Goal: Transaction & Acquisition: Book appointment/travel/reservation

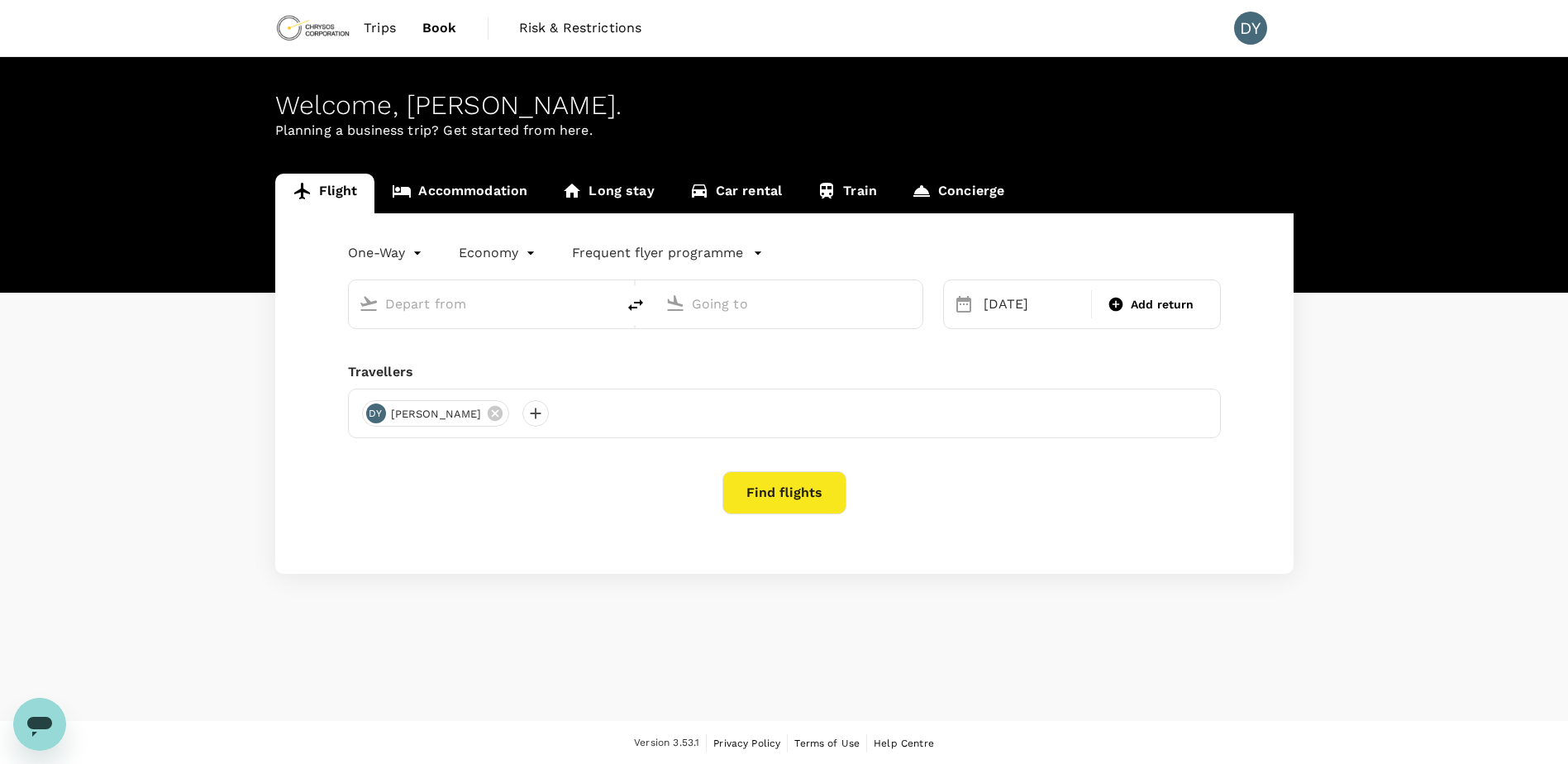
type input "Adelaide (ADL)"
type input "Perth (PER)"
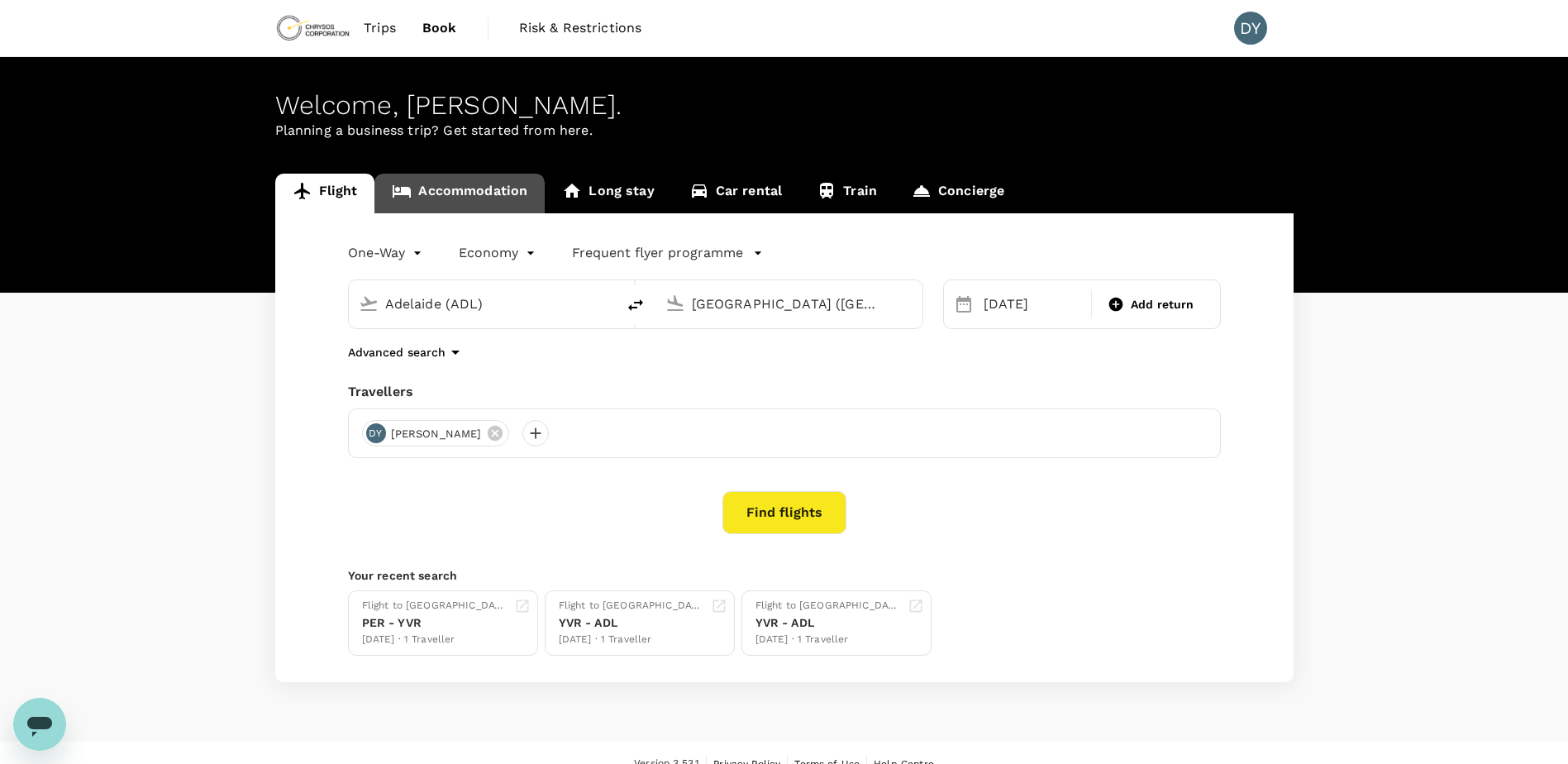
click at [422, 185] on link "Accommodation" at bounding box center [460, 193] width 170 height 40
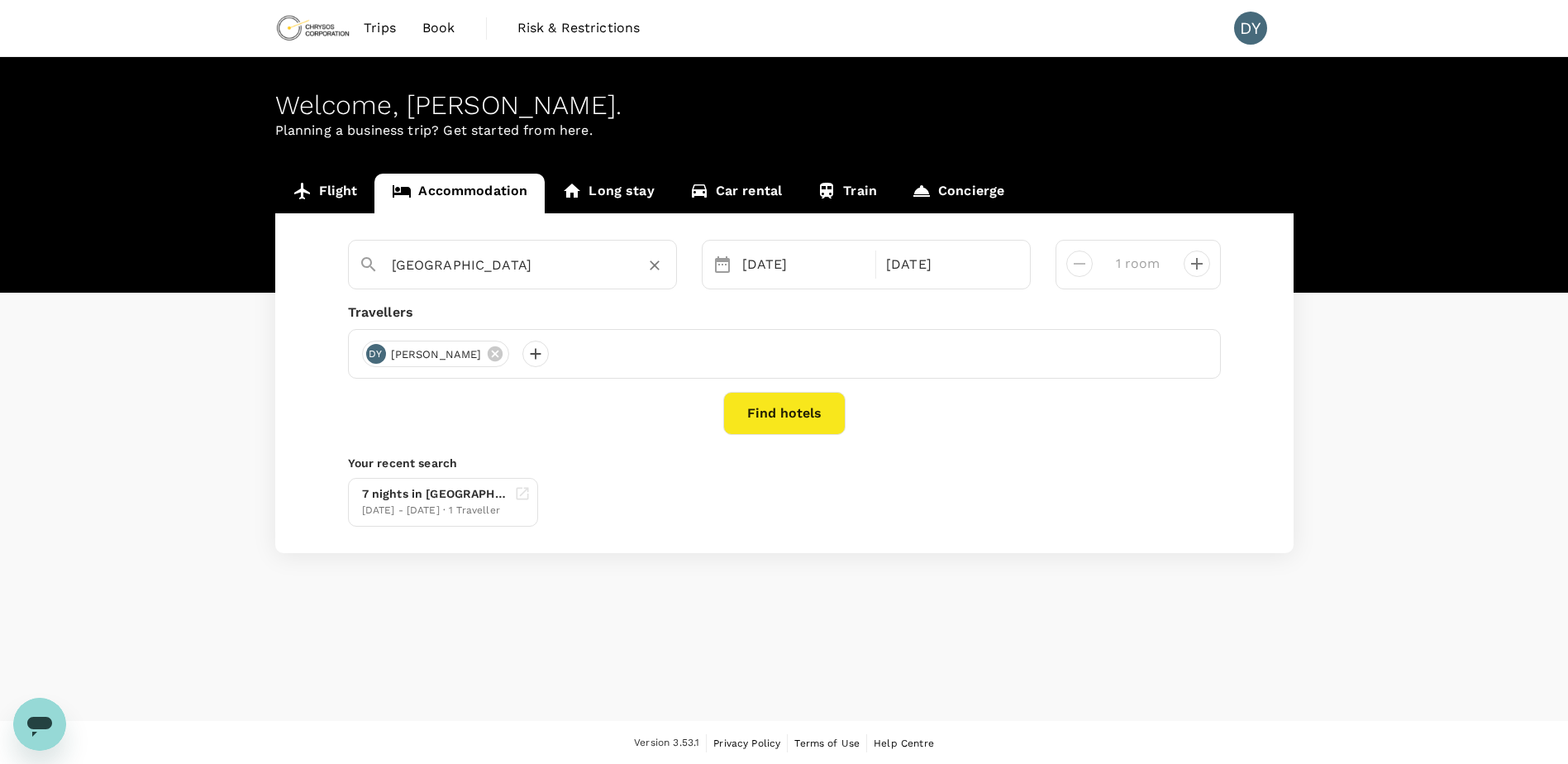
click at [575, 254] on input "Perth" at bounding box center [506, 265] width 228 height 25
click at [774, 269] on div "02 Nov" at bounding box center [804, 264] width 137 height 33
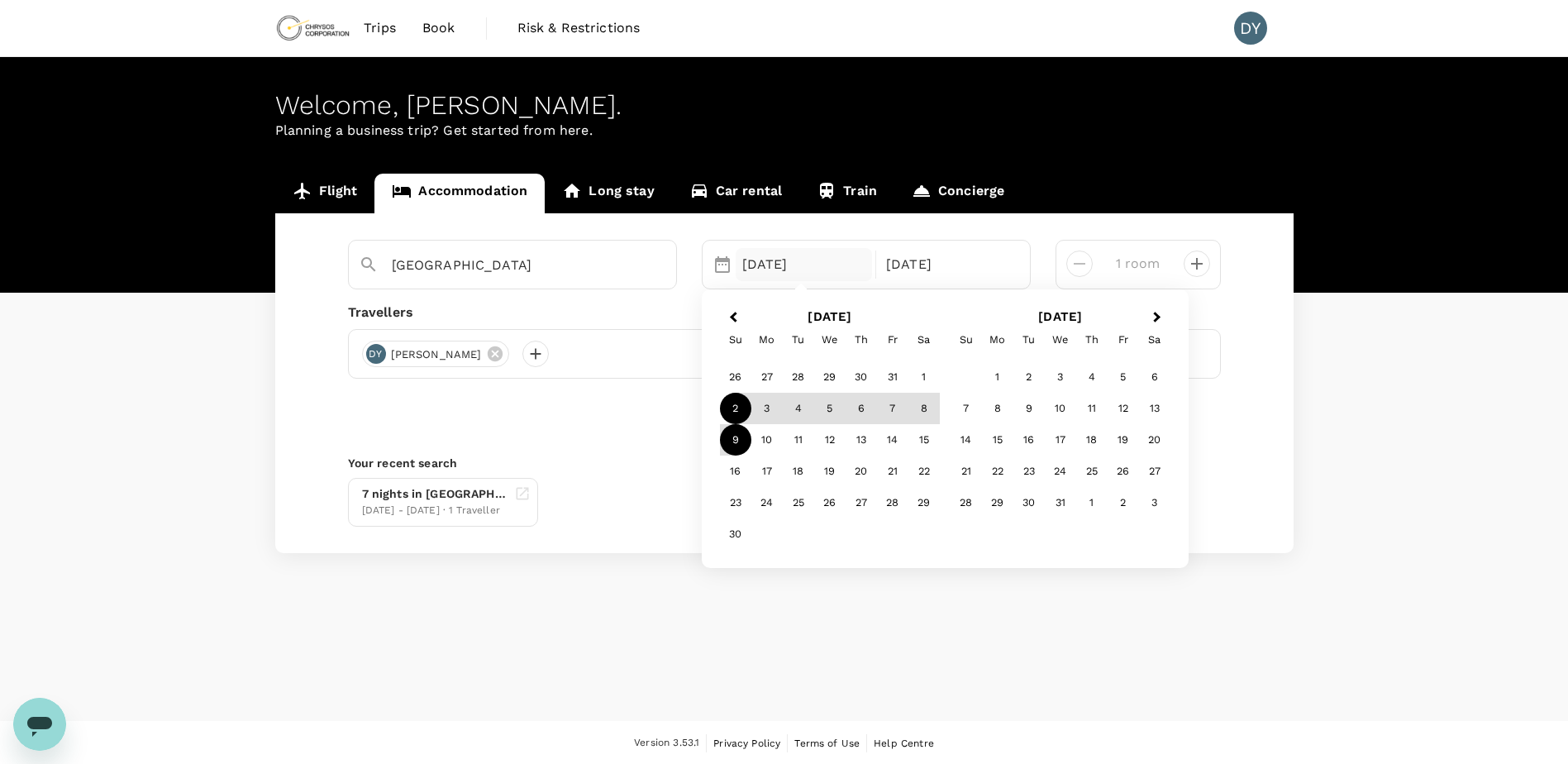
type input "Adelaide"
click at [658, 445] on div "Adelaide 02 Nov Previous Month Next Month November 2025 Su Mo Tu We Th Fr Sa 26…" at bounding box center [784, 382] width 1018 height 340
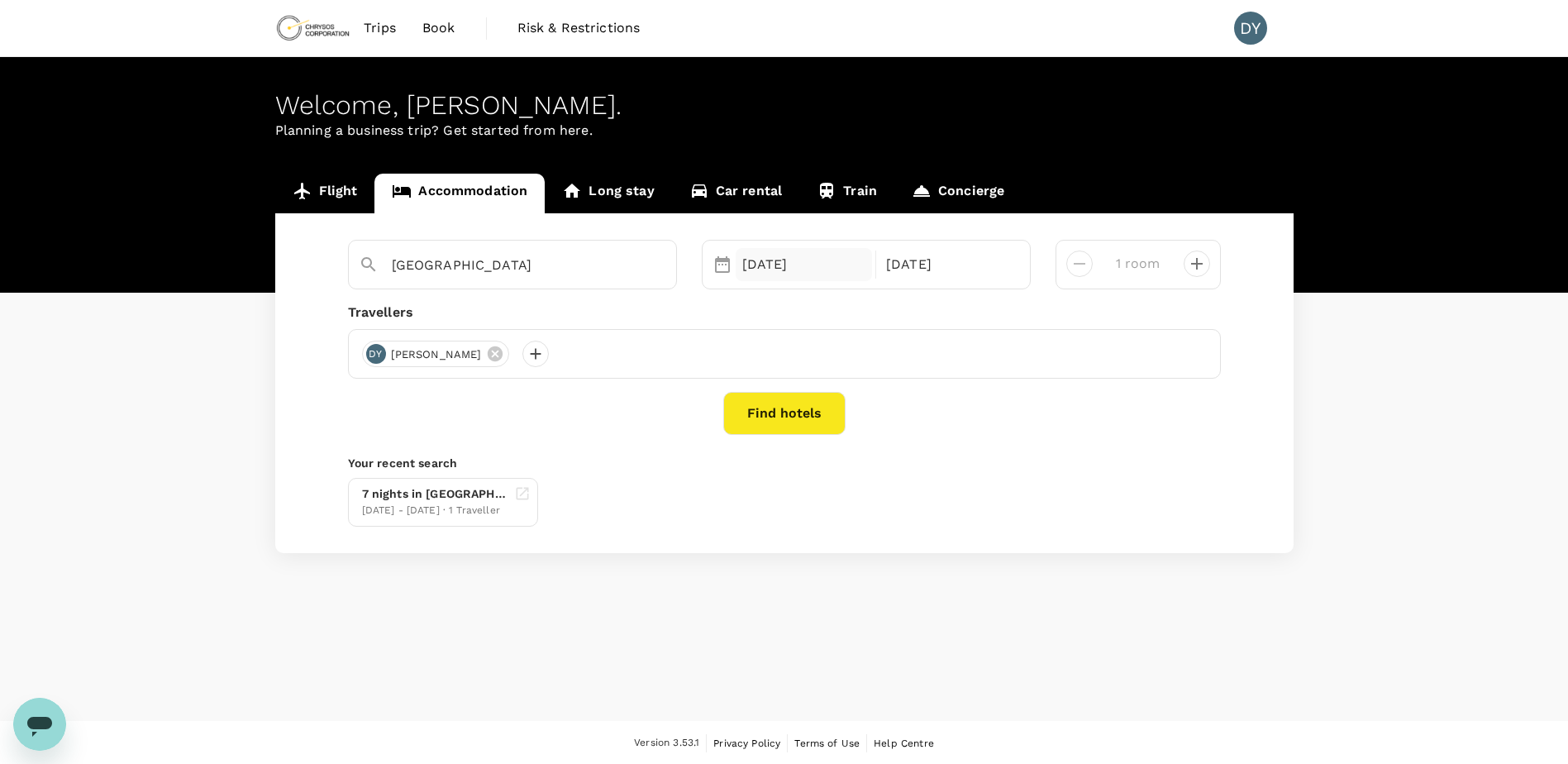
click at [756, 273] on div "02 Nov" at bounding box center [804, 264] width 137 height 33
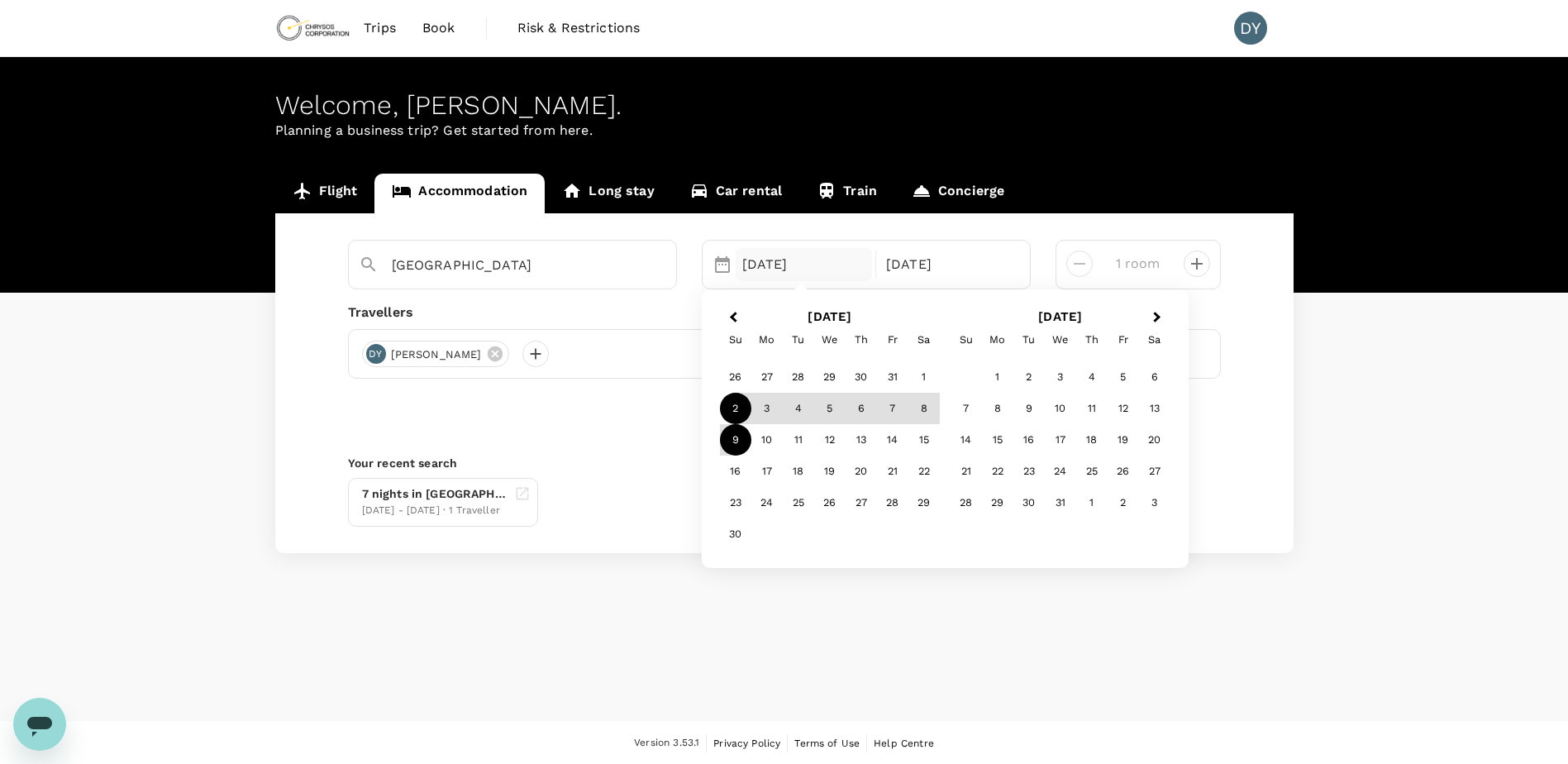
click at [626, 512] on div "7 nights in Adelaide 02 Nov - 09 Nov · 1 Traveller" at bounding box center [781, 498] width 880 height 56
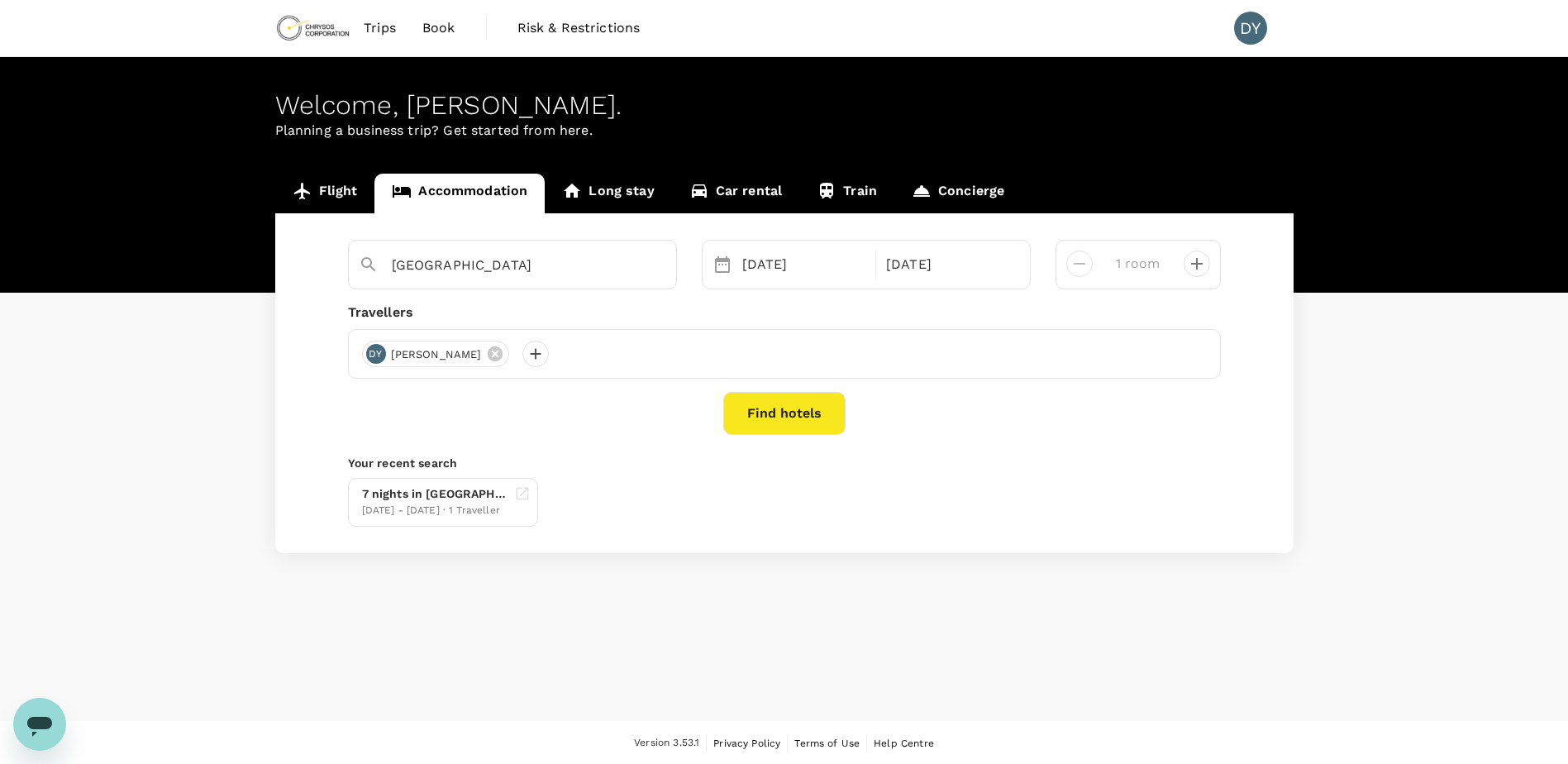
click at [797, 431] on button "Find hotels" at bounding box center [784, 414] width 122 height 43
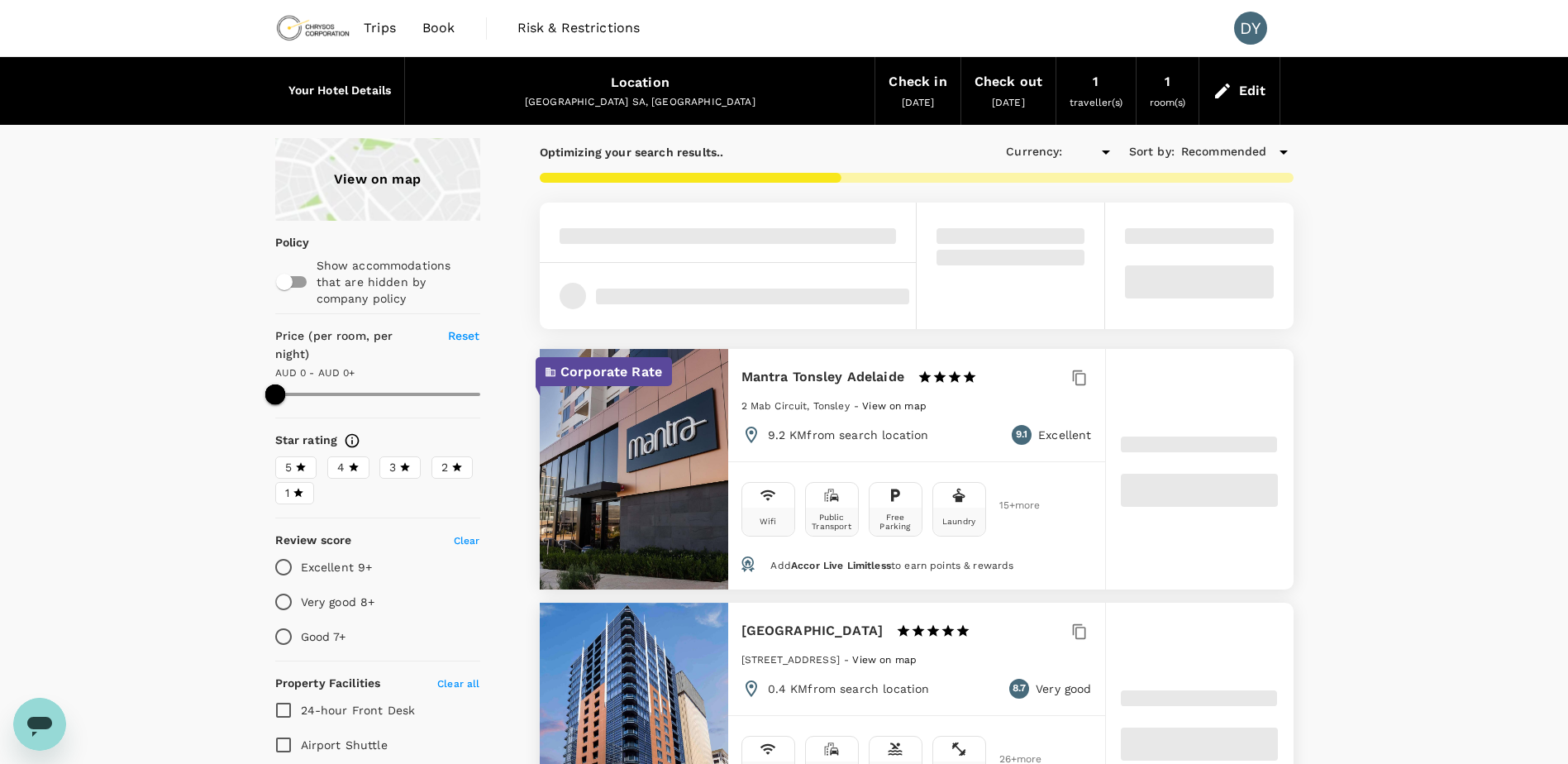
type input "595"
type input "AUD"
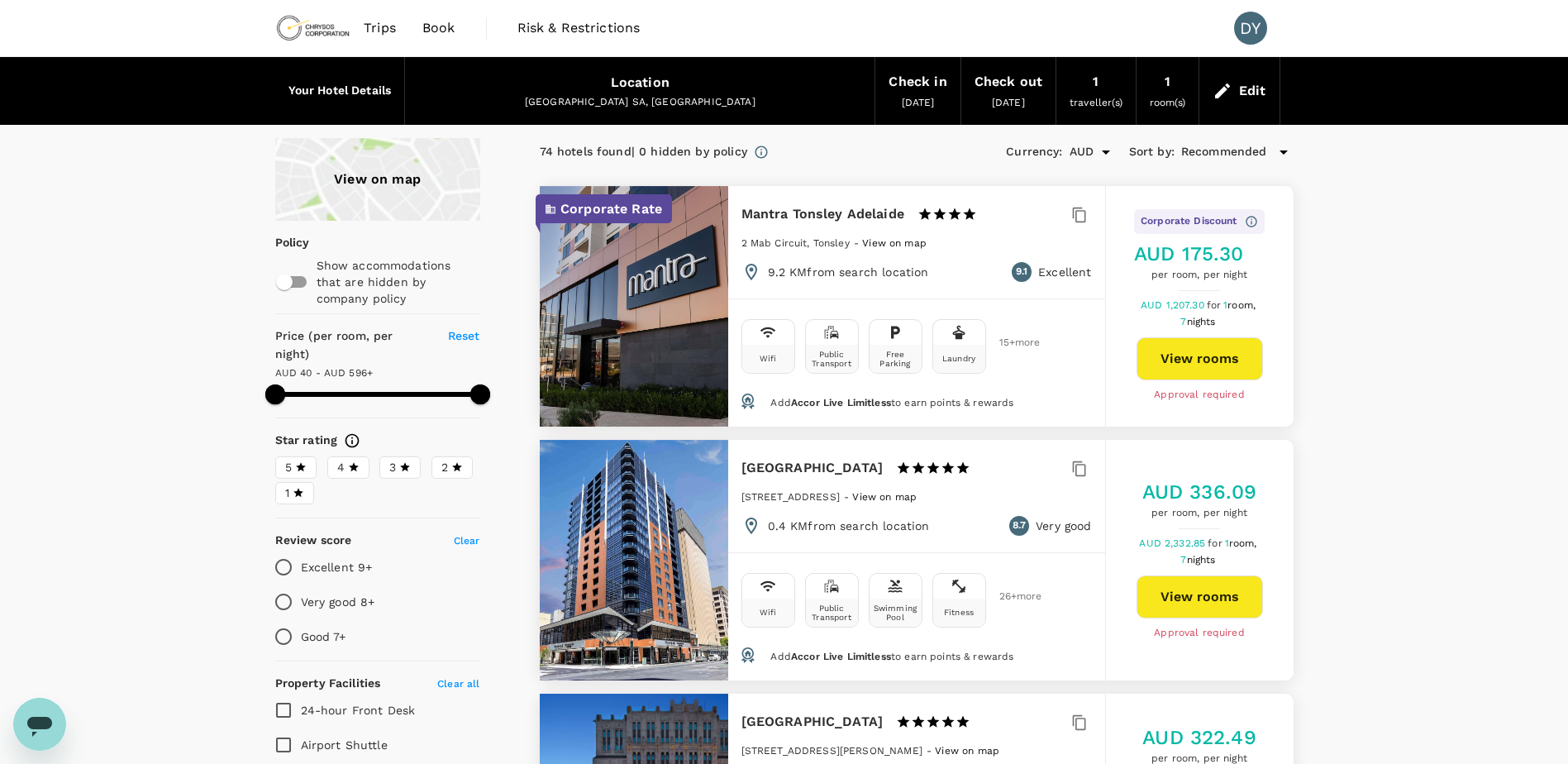
click at [1165, 247] on h5 "AUD 175.30" at bounding box center [1199, 253] width 131 height 26
drag, startPoint x: 1165, startPoint y: 247, endPoint x: 1333, endPoint y: 290, distance: 173.4
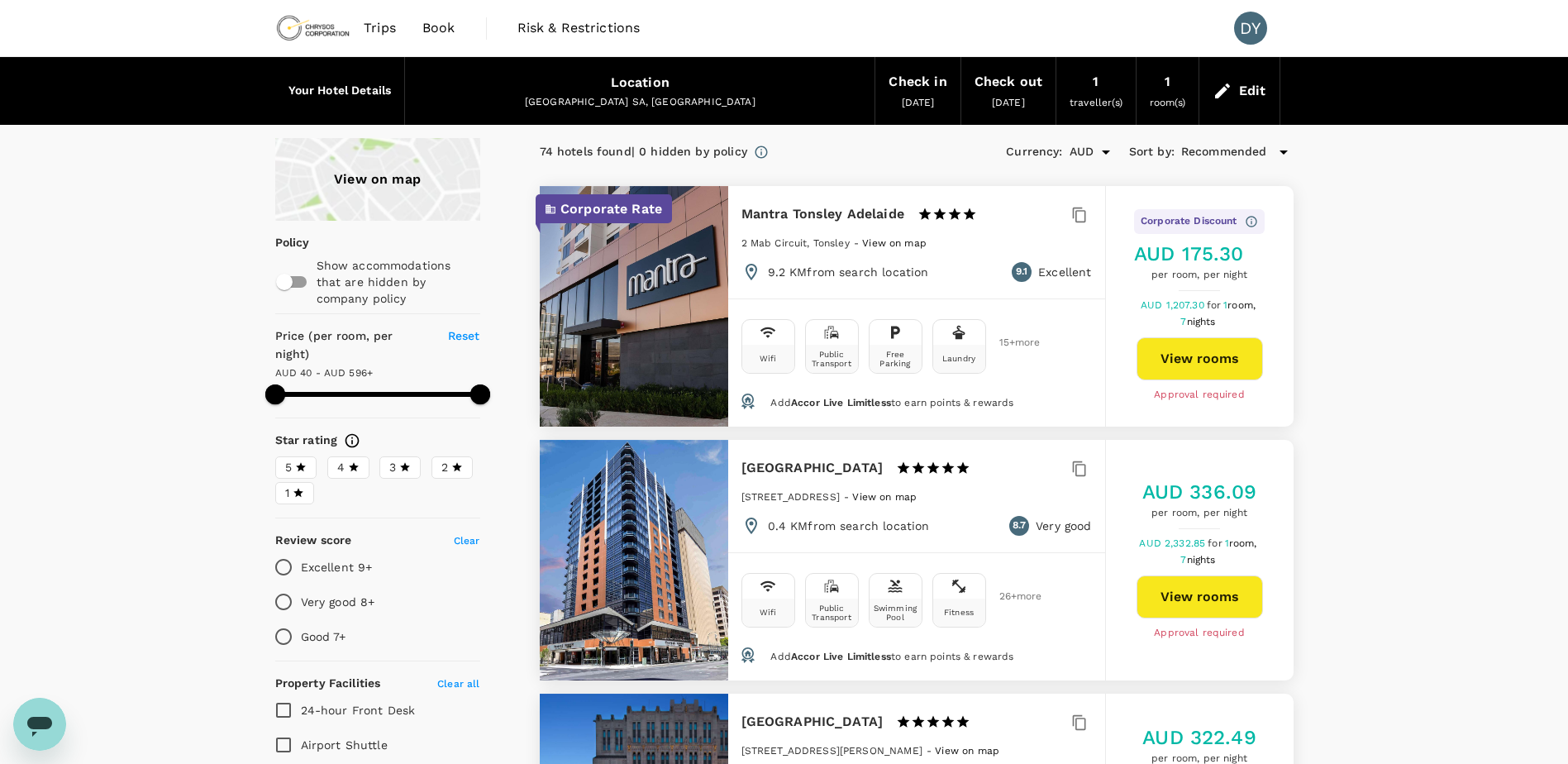
click at [1189, 264] on h5 "AUD 175.30" at bounding box center [1199, 253] width 131 height 26
drag, startPoint x: 1189, startPoint y: 264, endPoint x: 1331, endPoint y: 285, distance: 143.5
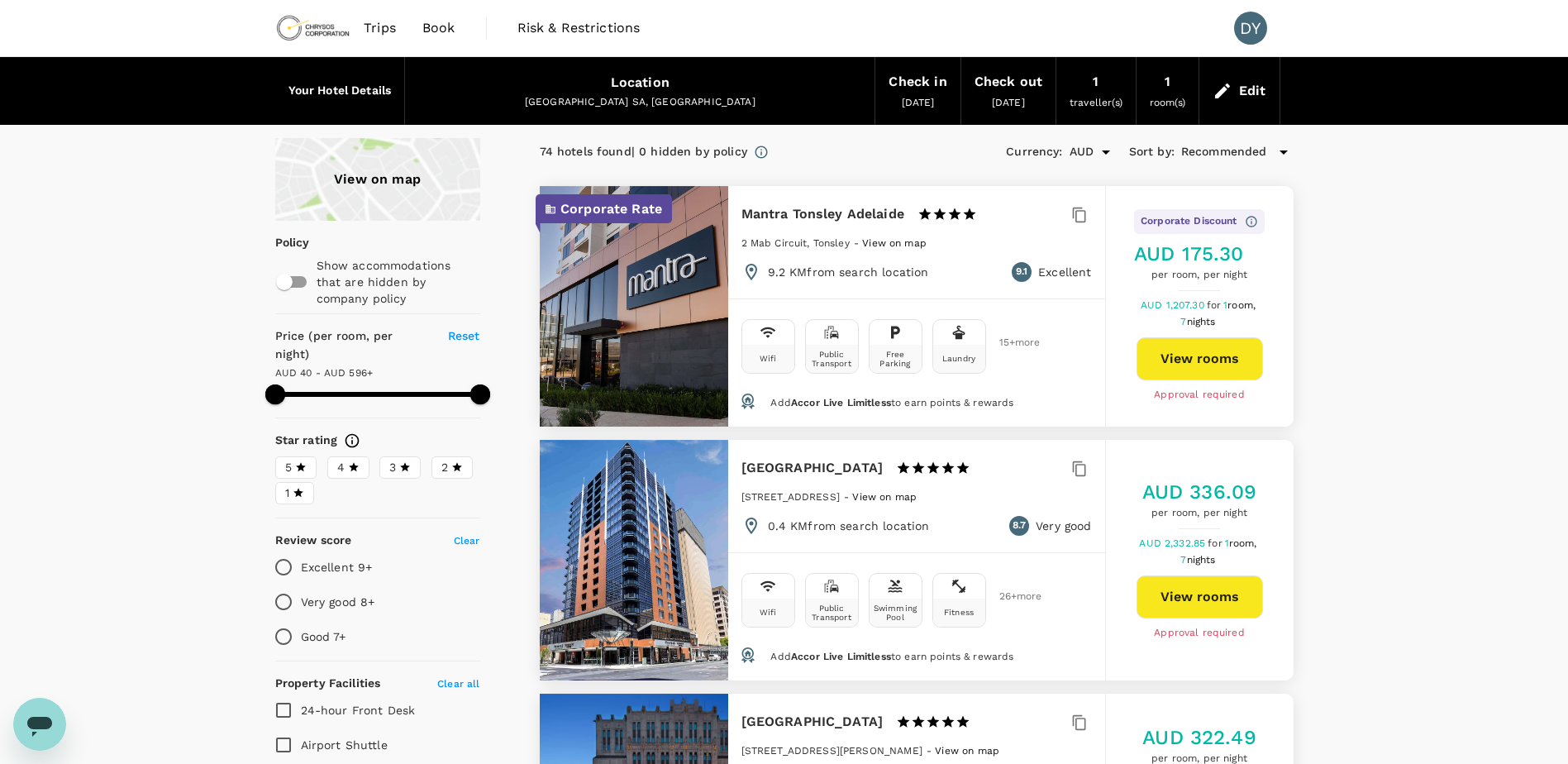
click at [1219, 154] on span "Recommended" at bounding box center [1223, 152] width 86 height 18
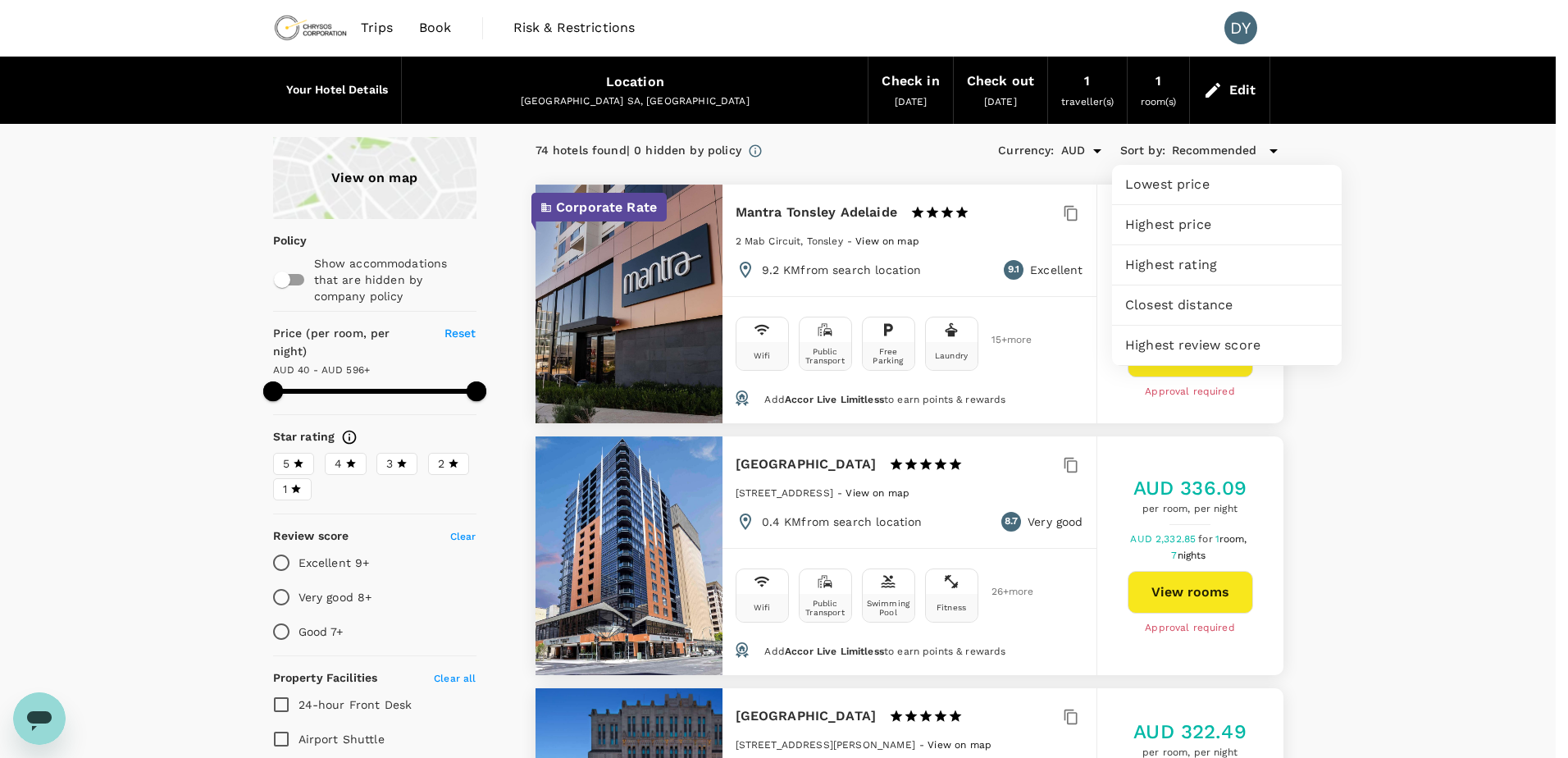
click at [1468, 171] on div at bounding box center [784, 379] width 1568 height 758
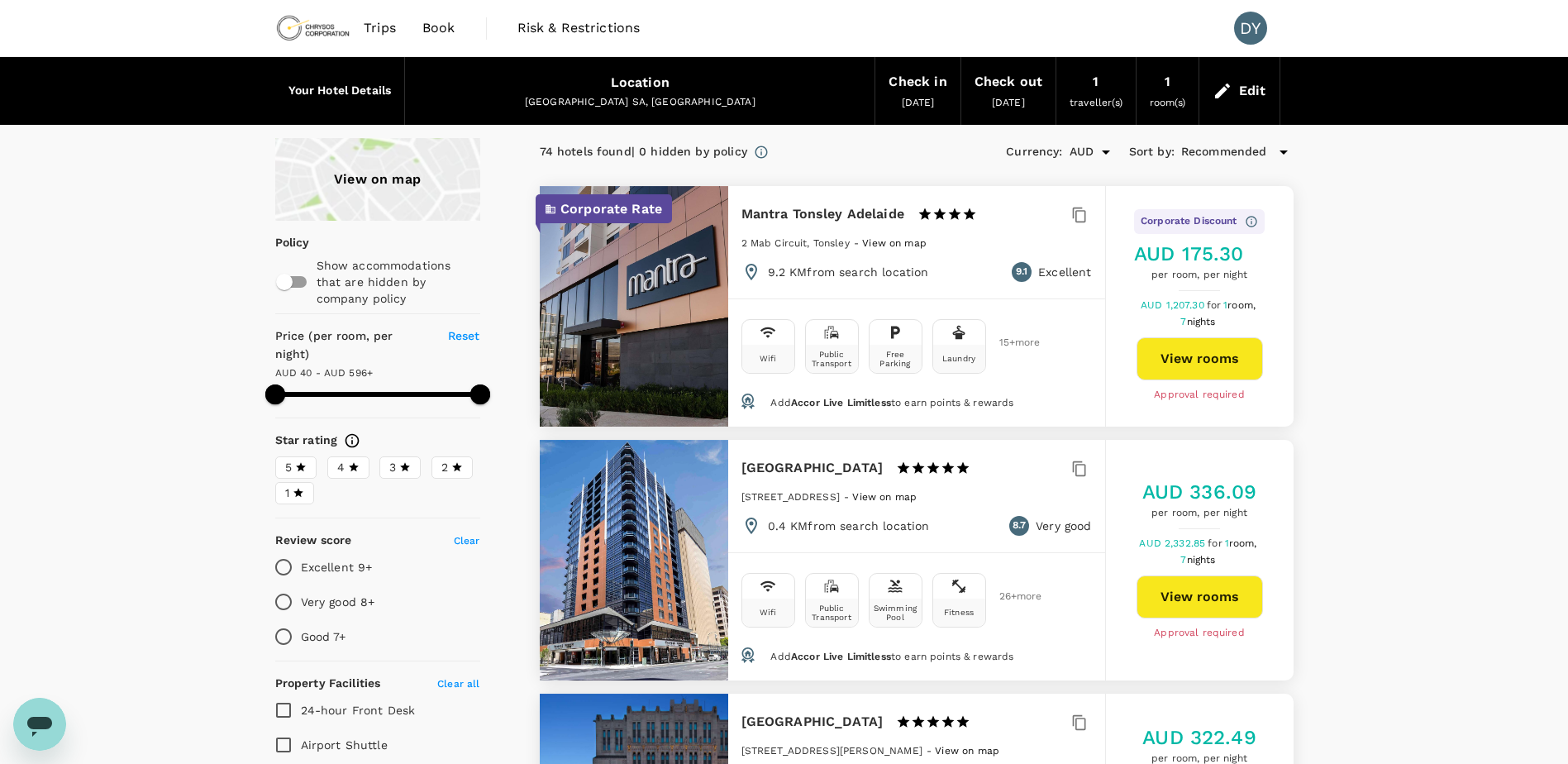
click at [325, 196] on div "View on map" at bounding box center [378, 180] width 205 height 83
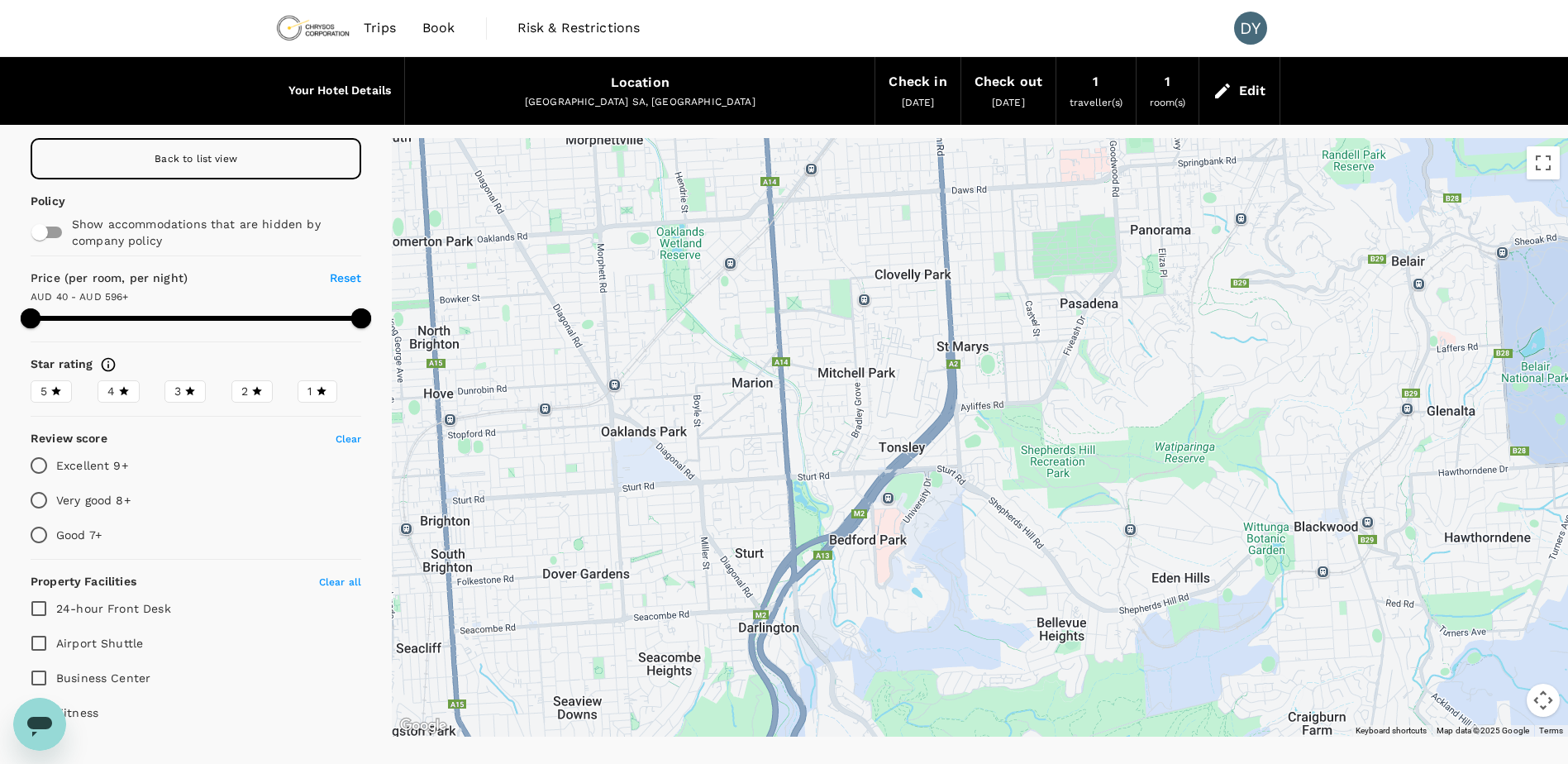
drag, startPoint x: 964, startPoint y: 494, endPoint x: 888, endPoint y: 390, distance: 128.8
click at [888, 390] on div at bounding box center [979, 437] width 1176 height 598
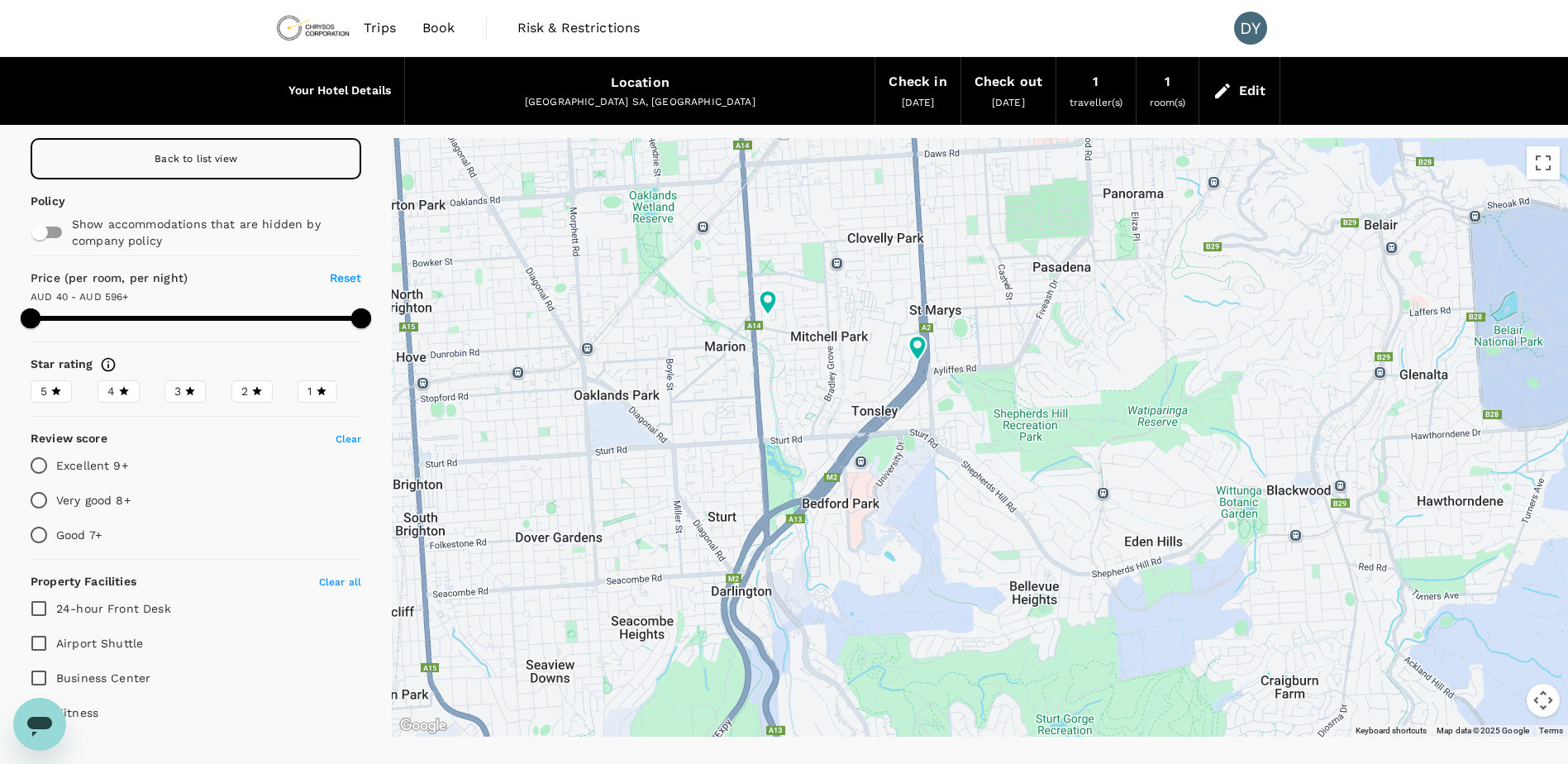
drag, startPoint x: 1021, startPoint y: 334, endPoint x: 936, endPoint y: 523, distance: 207.2
click at [936, 523] on div at bounding box center [979, 437] width 1176 height 598
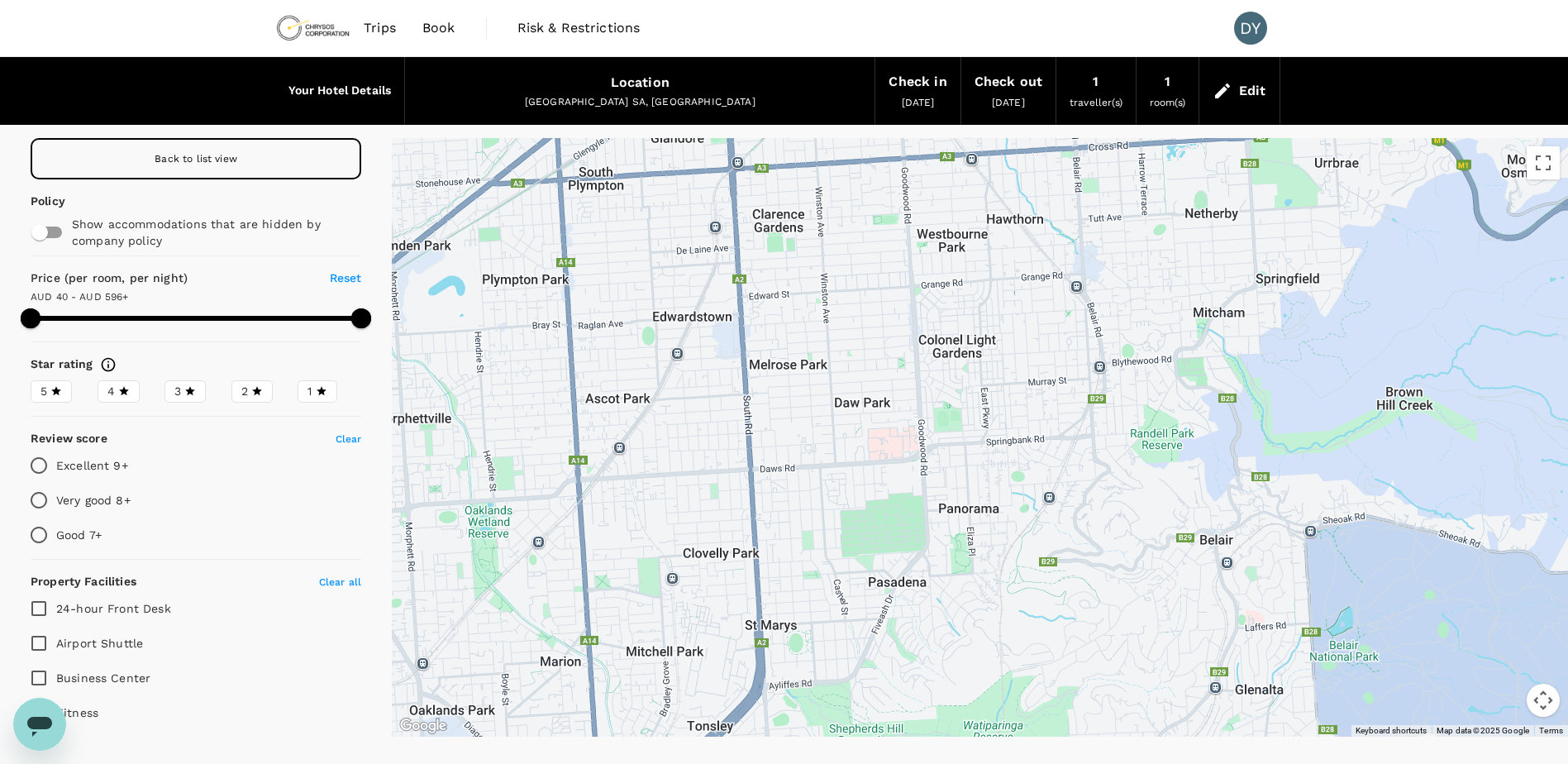
drag, startPoint x: 1002, startPoint y: 306, endPoint x: 995, endPoint y: 516, distance: 210.1
click at [995, 516] on div at bounding box center [979, 437] width 1176 height 598
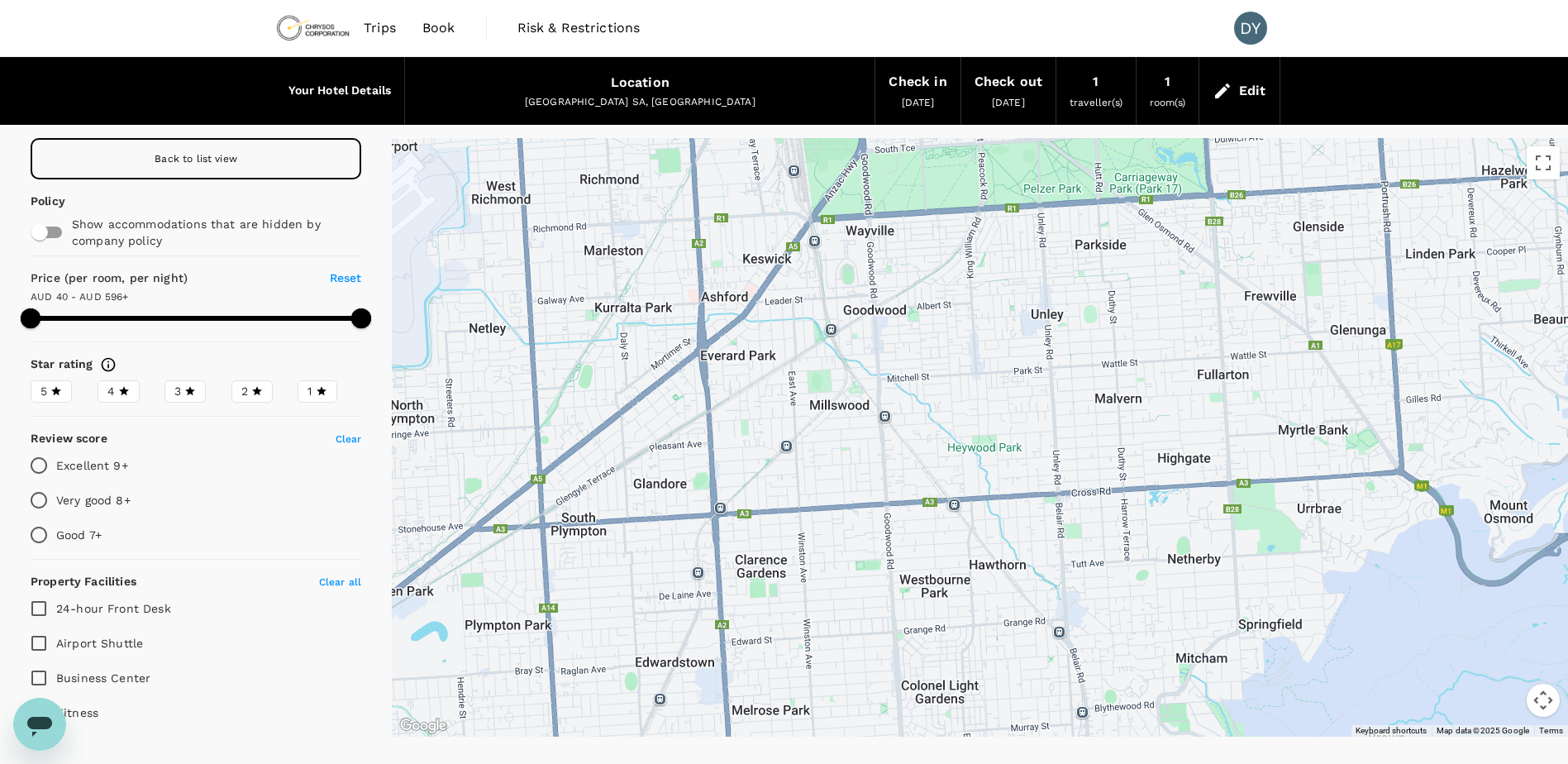
drag, startPoint x: 1055, startPoint y: 284, endPoint x: 970, endPoint y: 474, distance: 208.1
click at [976, 471] on div at bounding box center [979, 437] width 1176 height 598
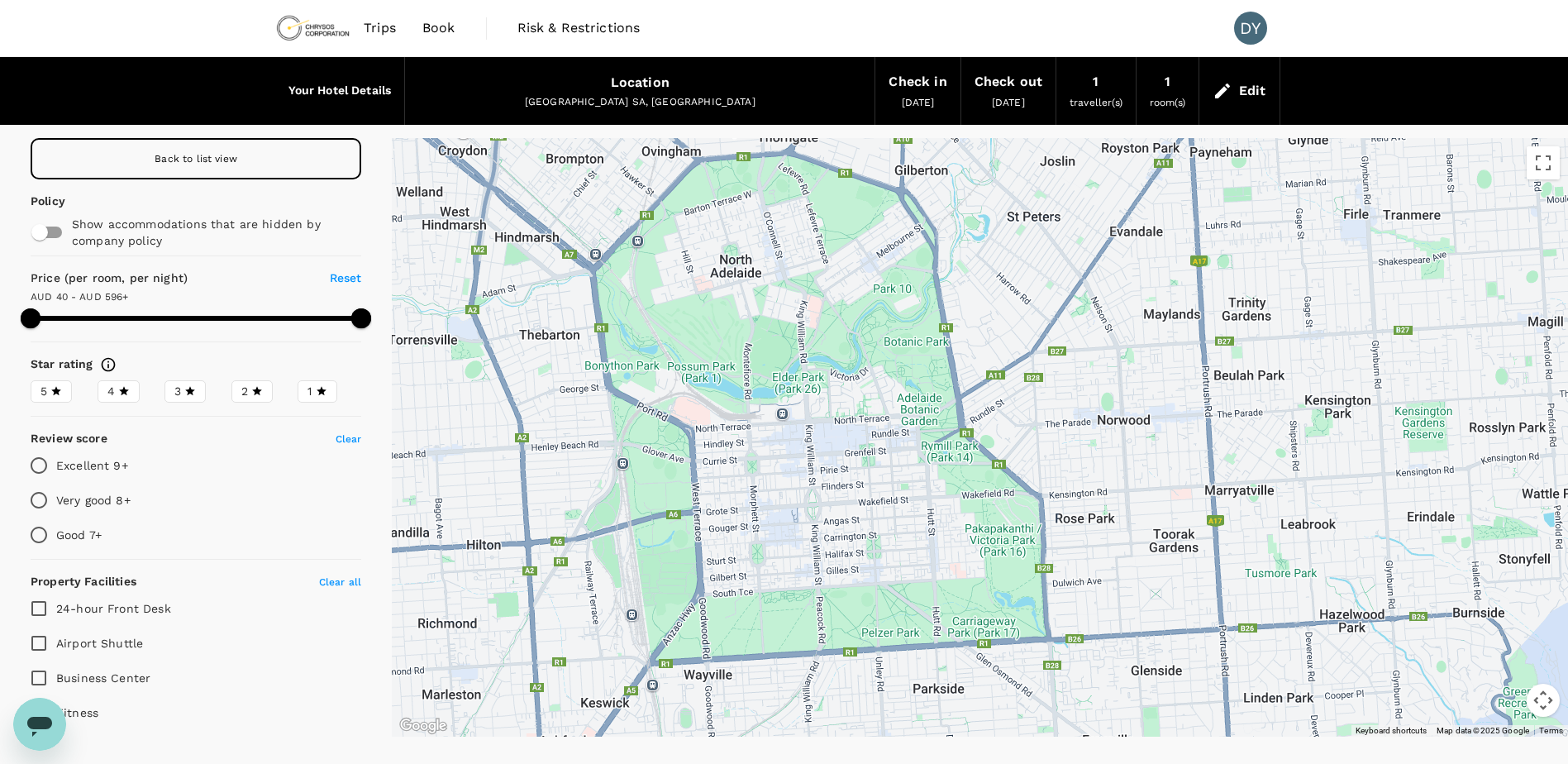
drag, startPoint x: 1026, startPoint y: 375, endPoint x: 1107, endPoint y: 307, distance: 105.8
click at [1107, 309] on div at bounding box center [979, 437] width 1176 height 598
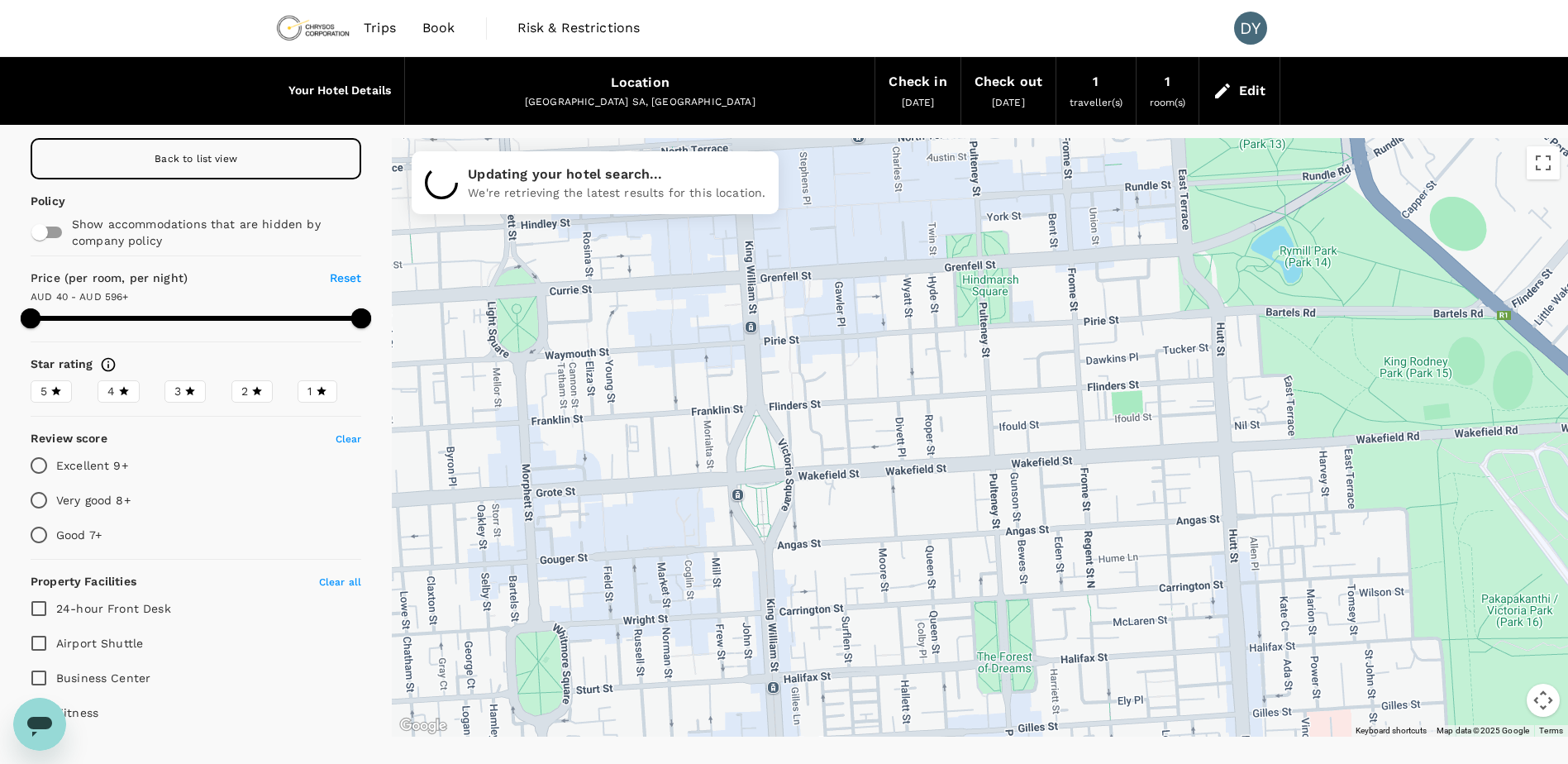
drag, startPoint x: 960, startPoint y: 363, endPoint x: 992, endPoint y: 379, distance: 35.8
click at [992, 379] on div at bounding box center [979, 437] width 1176 height 598
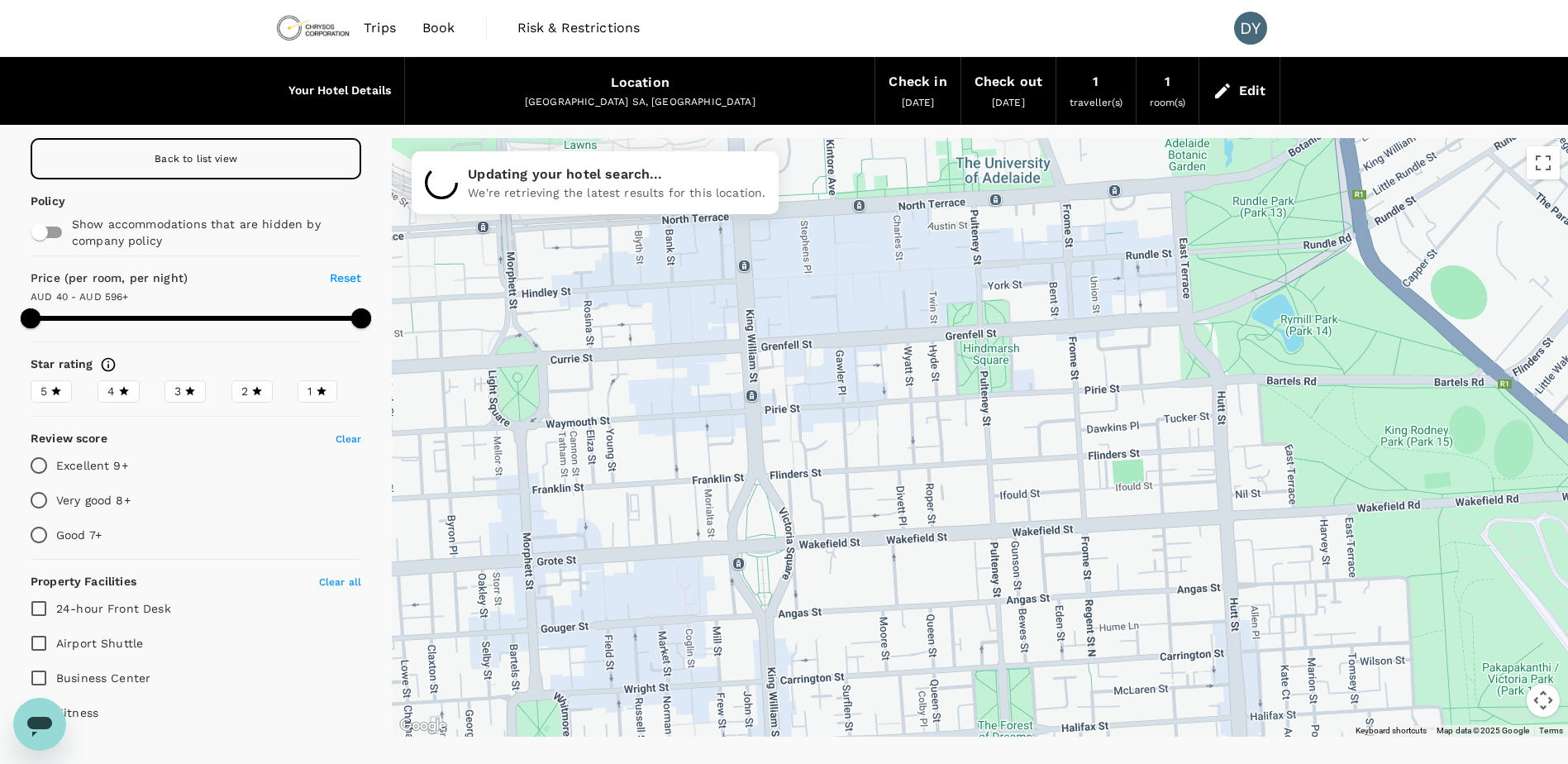
drag, startPoint x: 977, startPoint y: 334, endPoint x: 976, endPoint y: 403, distance: 69.0
click at [976, 403] on div at bounding box center [979, 437] width 1176 height 598
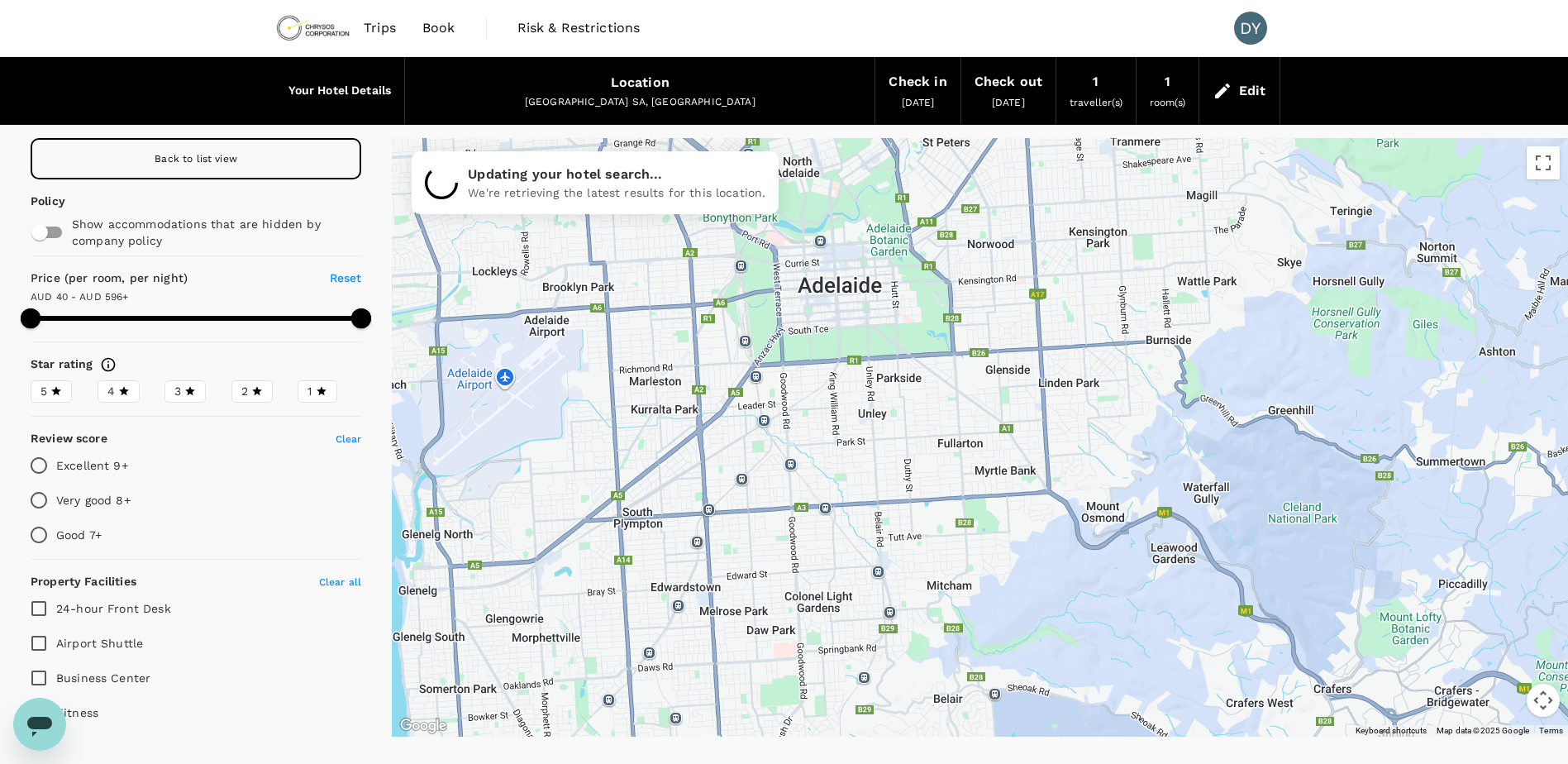
drag, startPoint x: 860, startPoint y: 388, endPoint x: 902, endPoint y: 357, distance: 52.2
click at [903, 355] on div at bounding box center [979, 437] width 1176 height 598
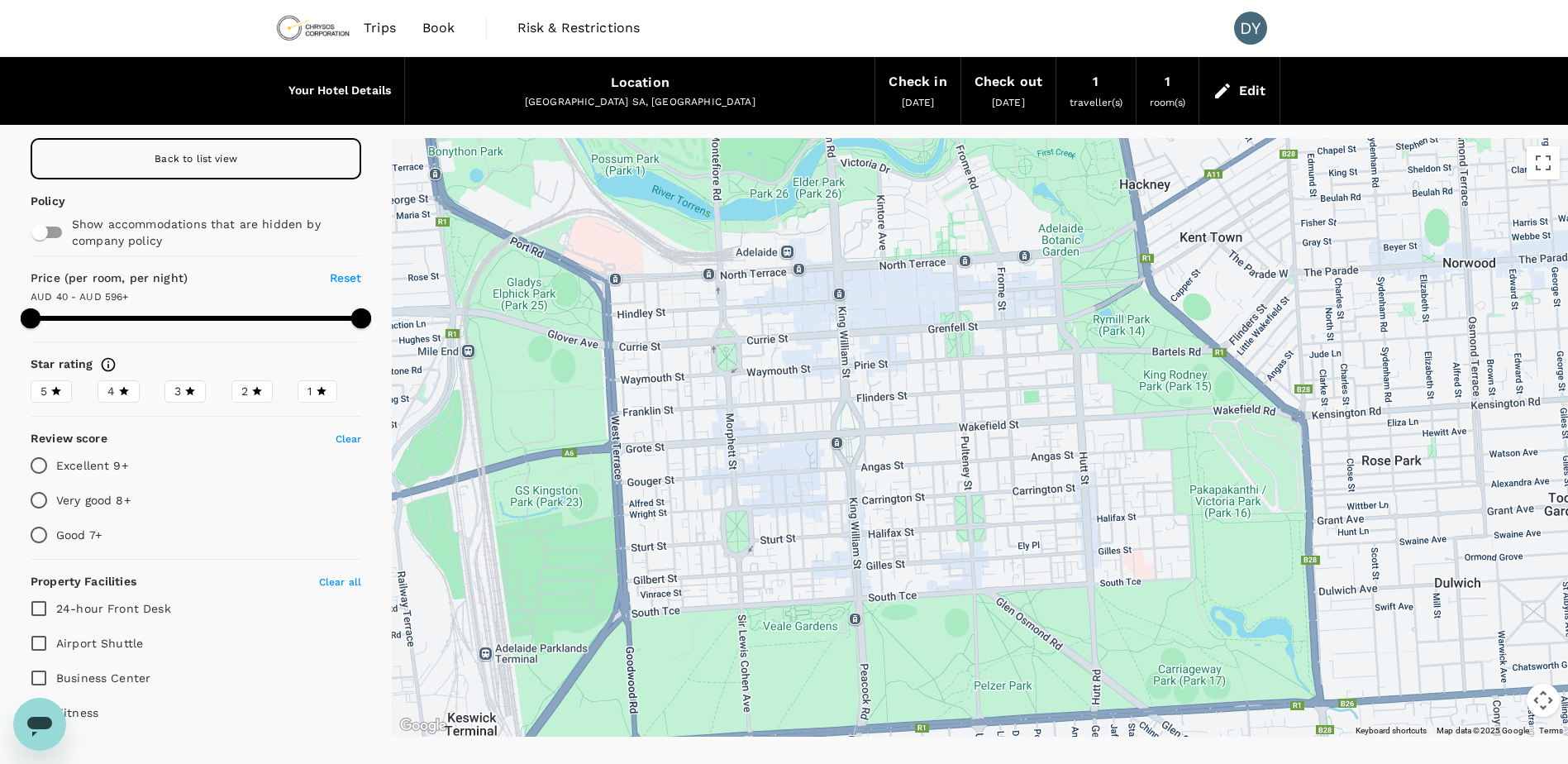
drag, startPoint x: 711, startPoint y: 559, endPoint x: 712, endPoint y: 497, distance: 62.0
click at [715, 483] on div at bounding box center [979, 437] width 1176 height 598
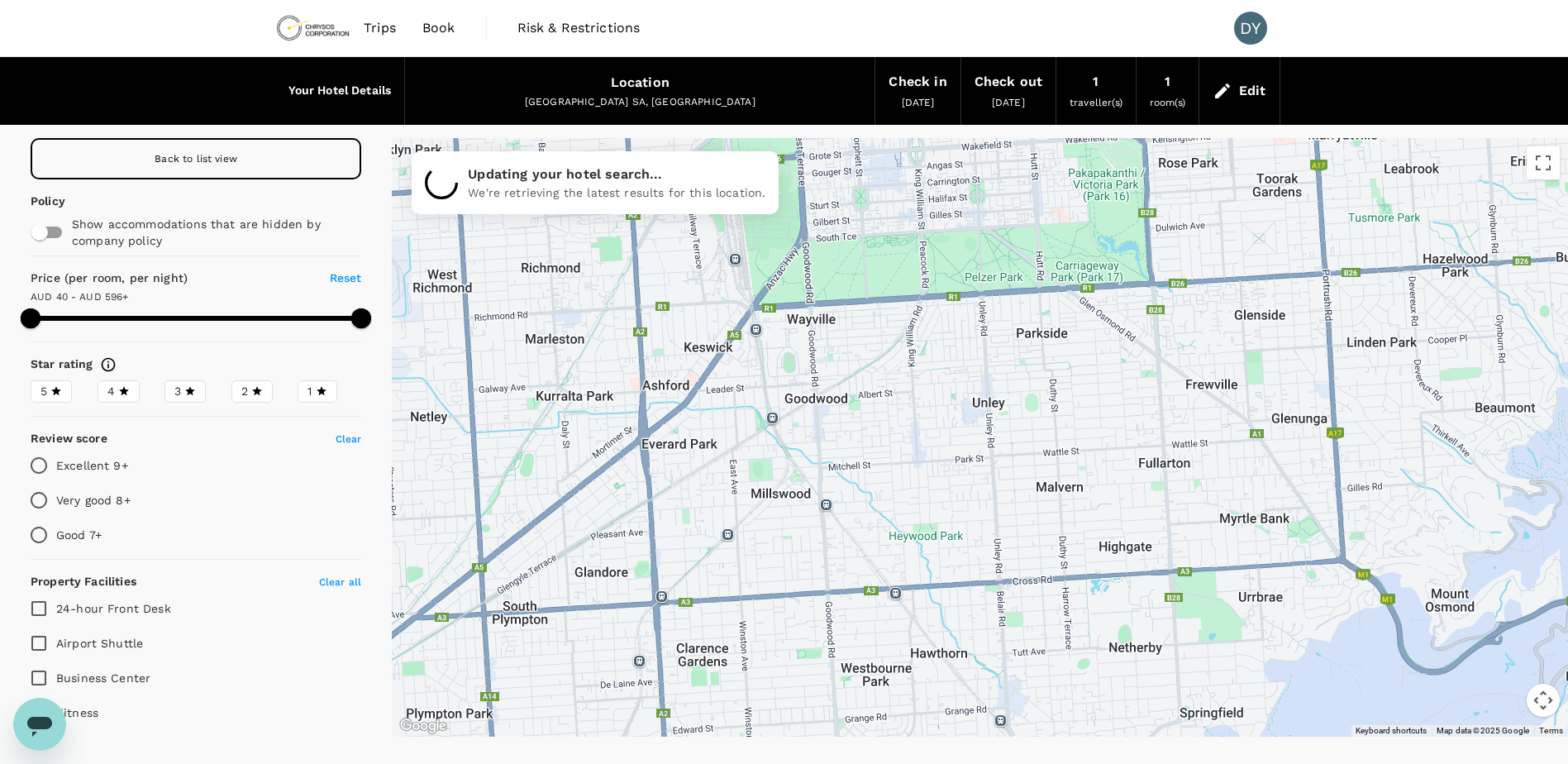
drag, startPoint x: 881, startPoint y: 614, endPoint x: 965, endPoint y: 226, distance: 397.0
click at [963, 239] on div at bounding box center [979, 437] width 1176 height 598
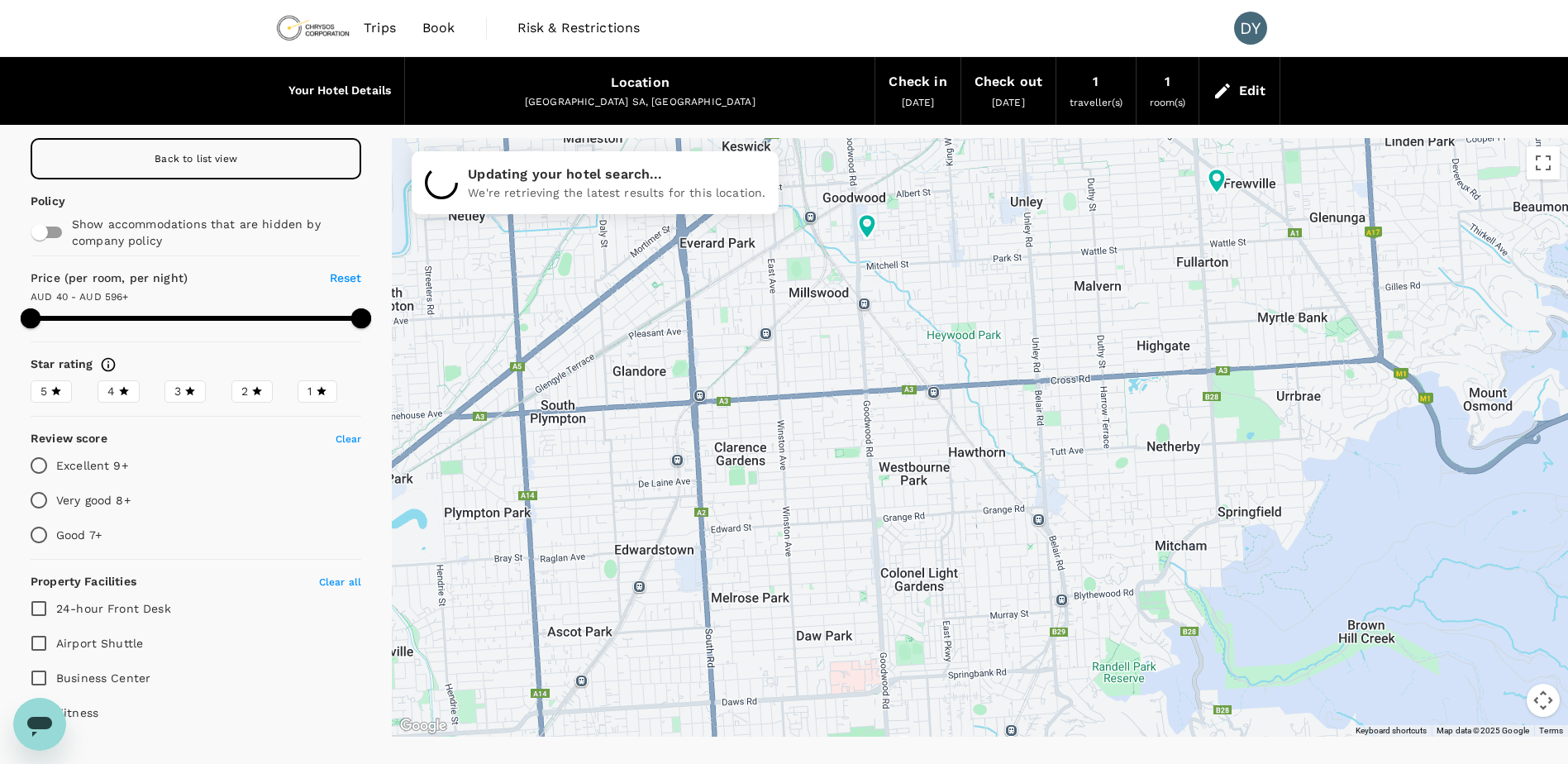
drag, startPoint x: 888, startPoint y: 561, endPoint x: 1006, endPoint y: 240, distance: 342.0
click at [983, 273] on div at bounding box center [979, 437] width 1176 height 598
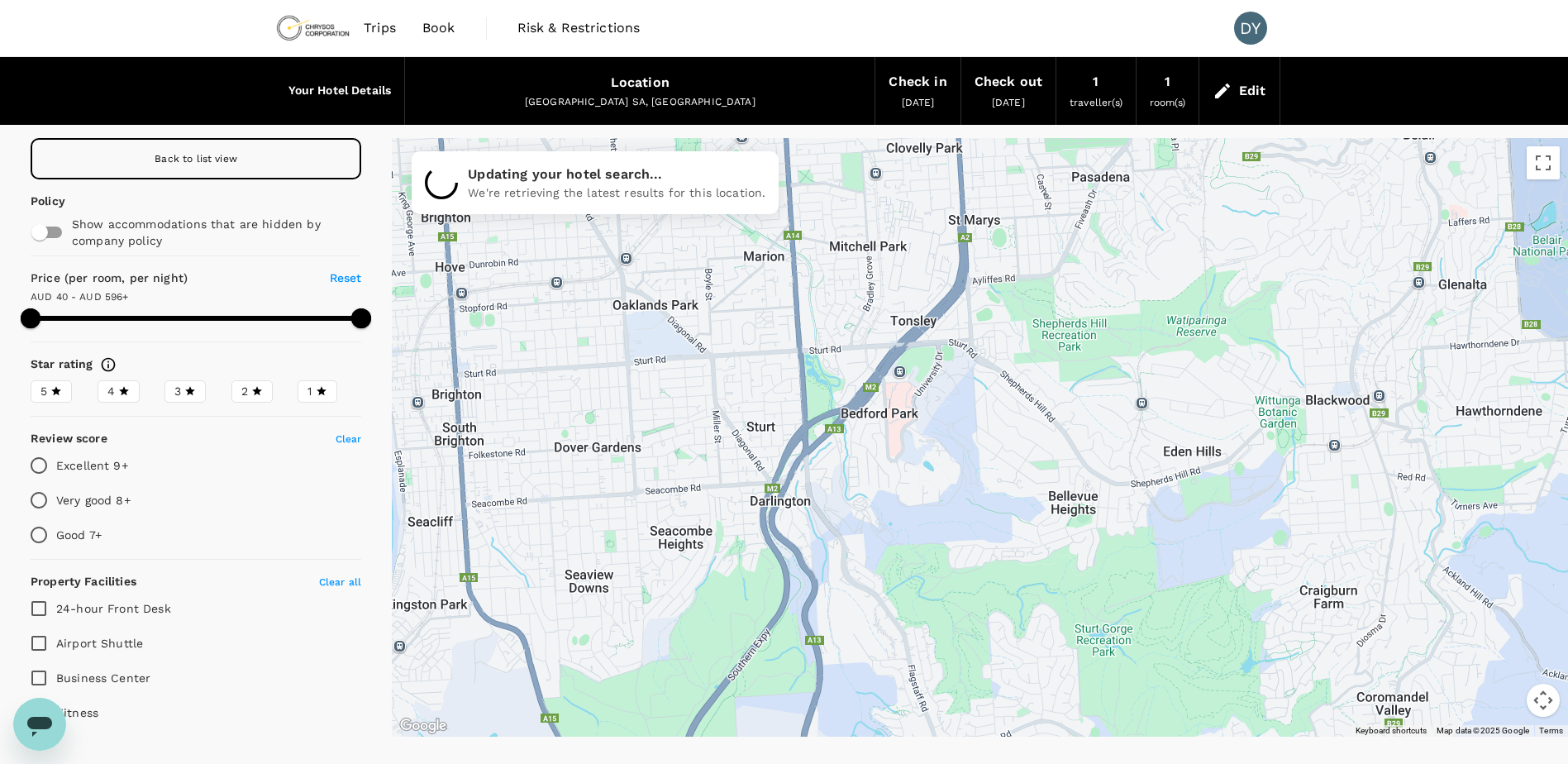
drag, startPoint x: 908, startPoint y: 520, endPoint x: 828, endPoint y: 720, distance: 215.4
click at [828, 720] on div at bounding box center [979, 437] width 1176 height 598
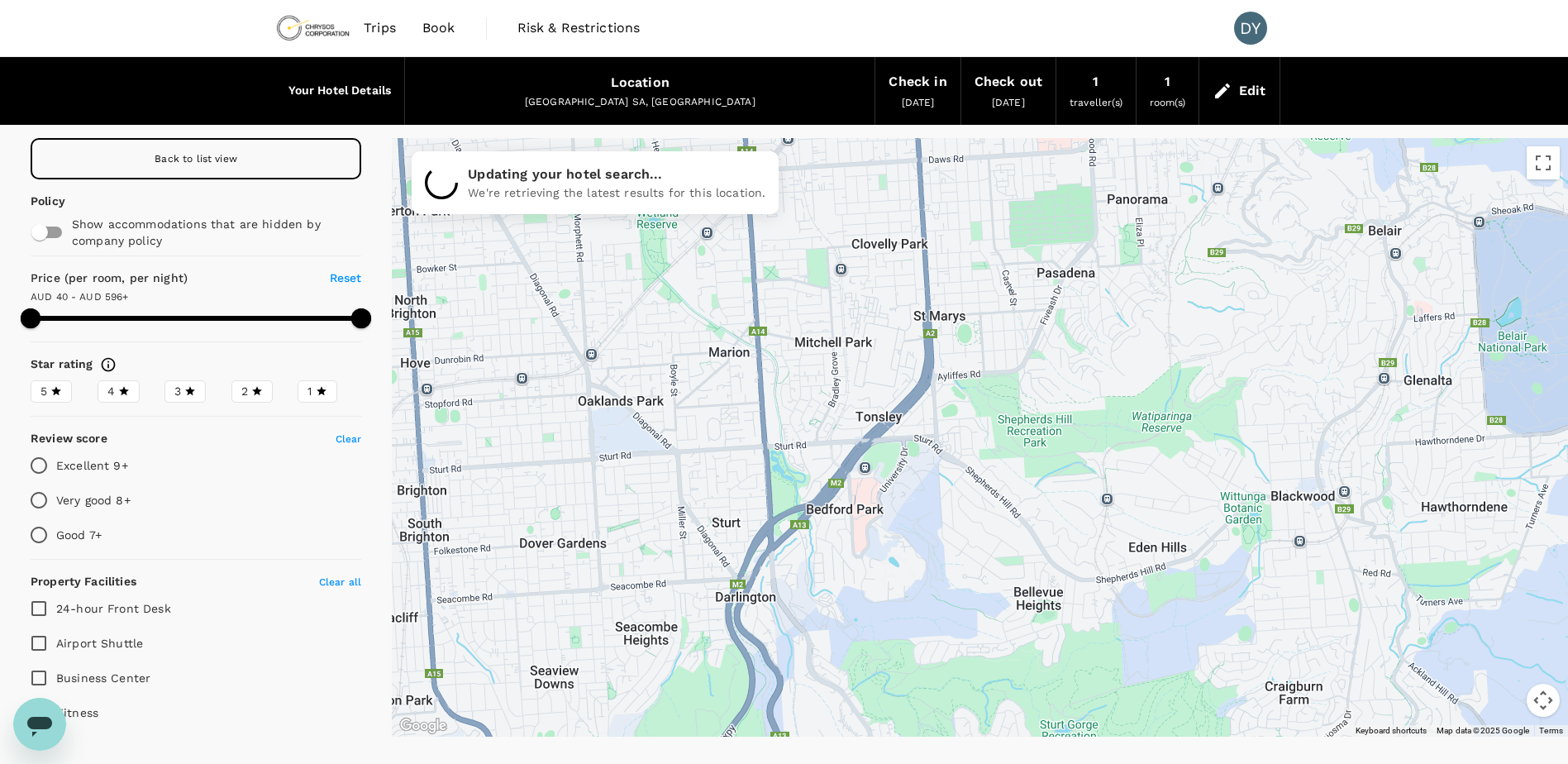
drag, startPoint x: 881, startPoint y: 444, endPoint x: 870, endPoint y: 463, distance: 22.0
click at [870, 463] on div at bounding box center [979, 437] width 1176 height 598
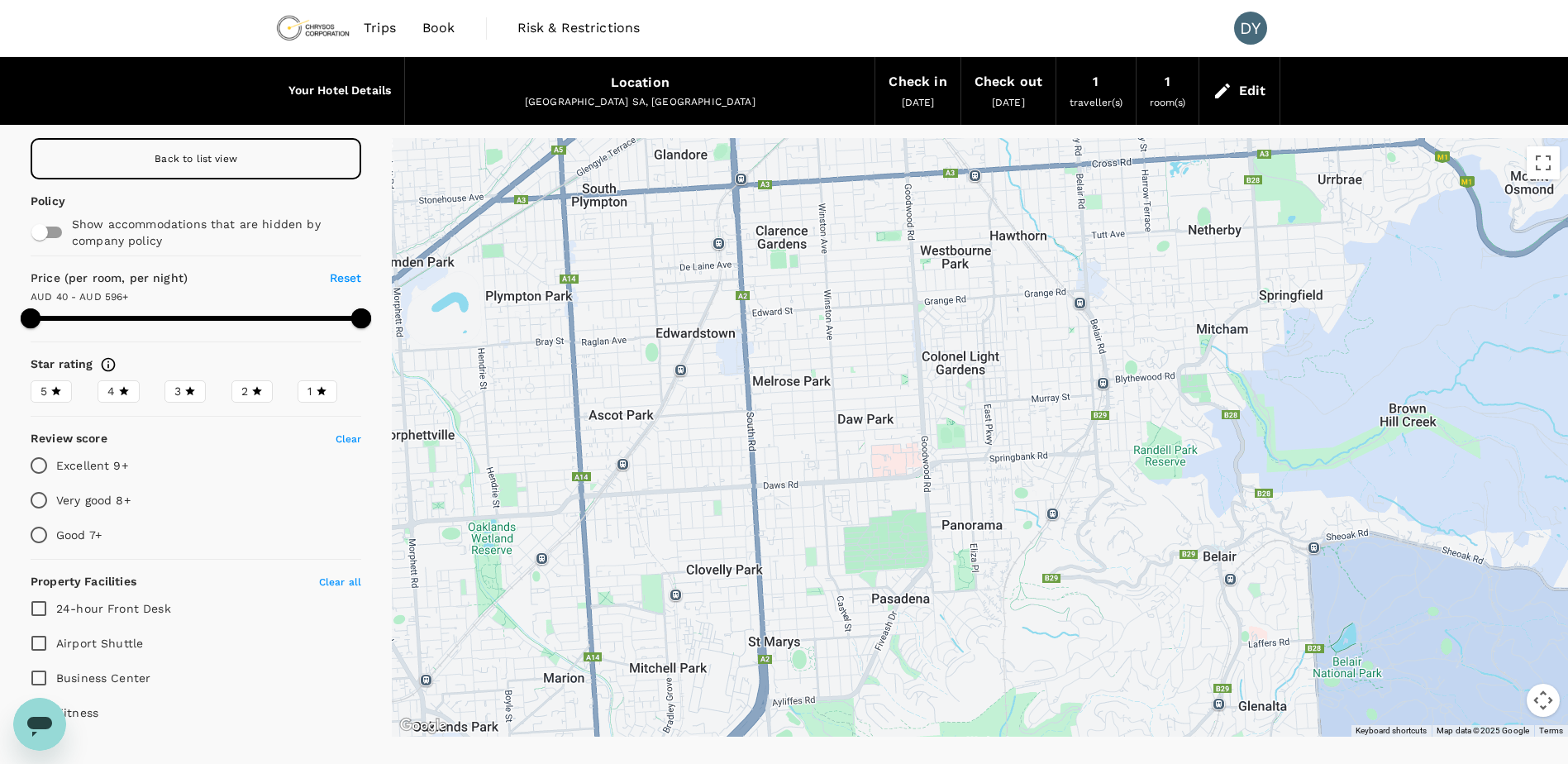
drag, startPoint x: 1003, startPoint y: 288, endPoint x: 842, endPoint y: 611, distance: 360.9
click at [842, 611] on div at bounding box center [979, 437] width 1176 height 598
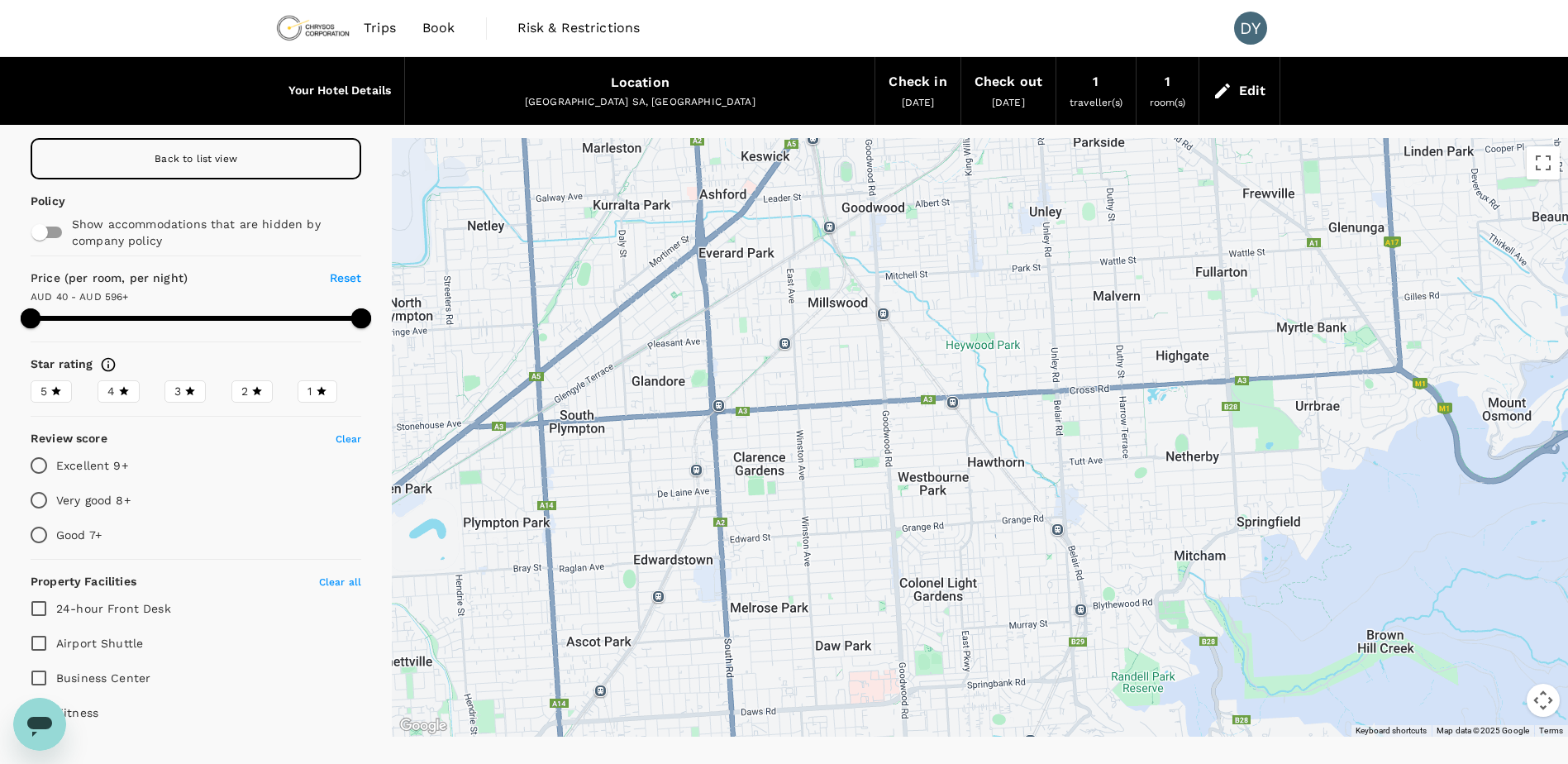
drag, startPoint x: 868, startPoint y: 611, endPoint x: 867, endPoint y: 650, distance: 39.0
click at [867, 650] on div at bounding box center [979, 437] width 1176 height 598
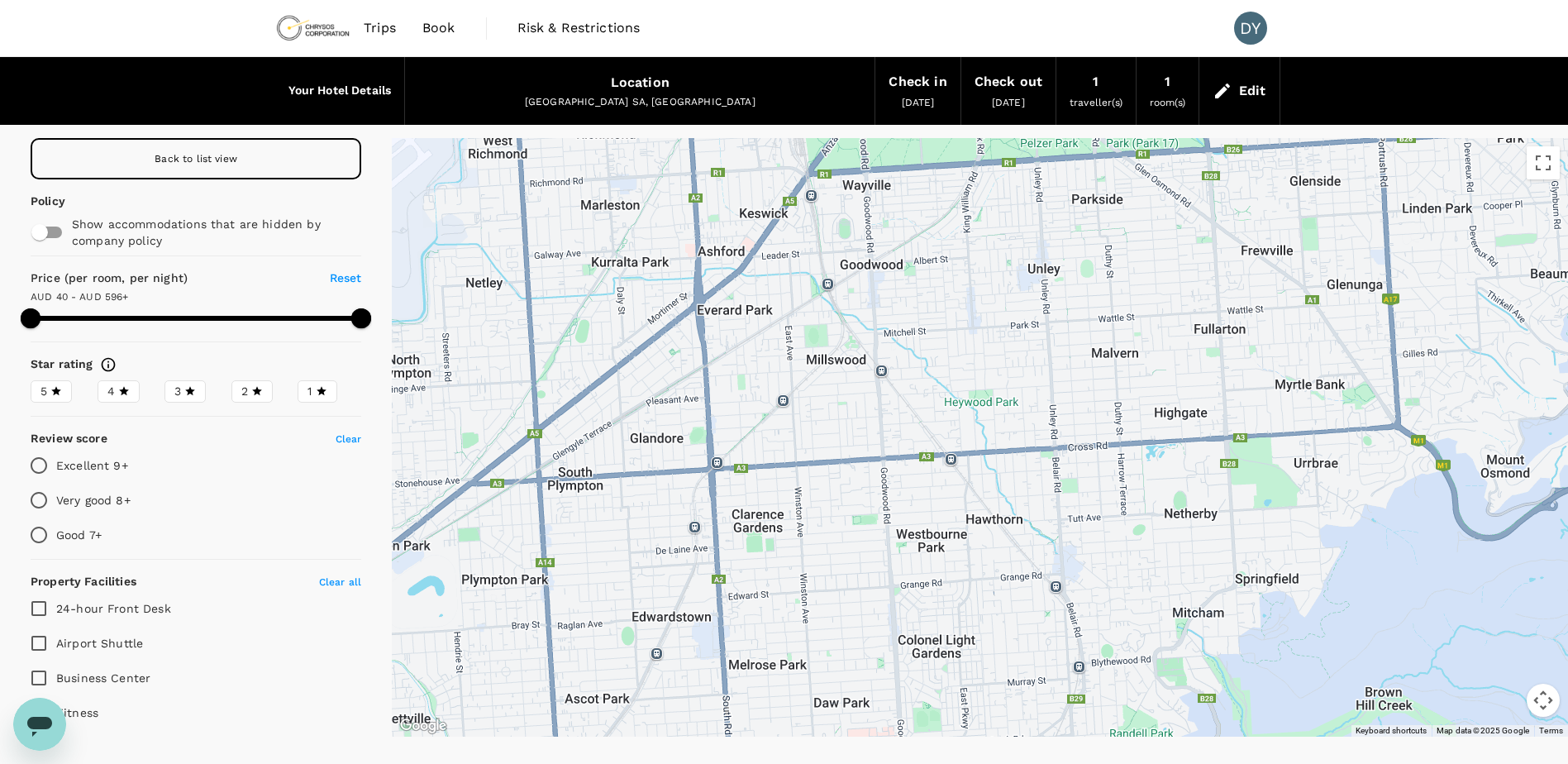
drag, startPoint x: 869, startPoint y: 477, endPoint x: 858, endPoint y: 572, distance: 95.6
click at [858, 572] on div at bounding box center [979, 437] width 1176 height 598
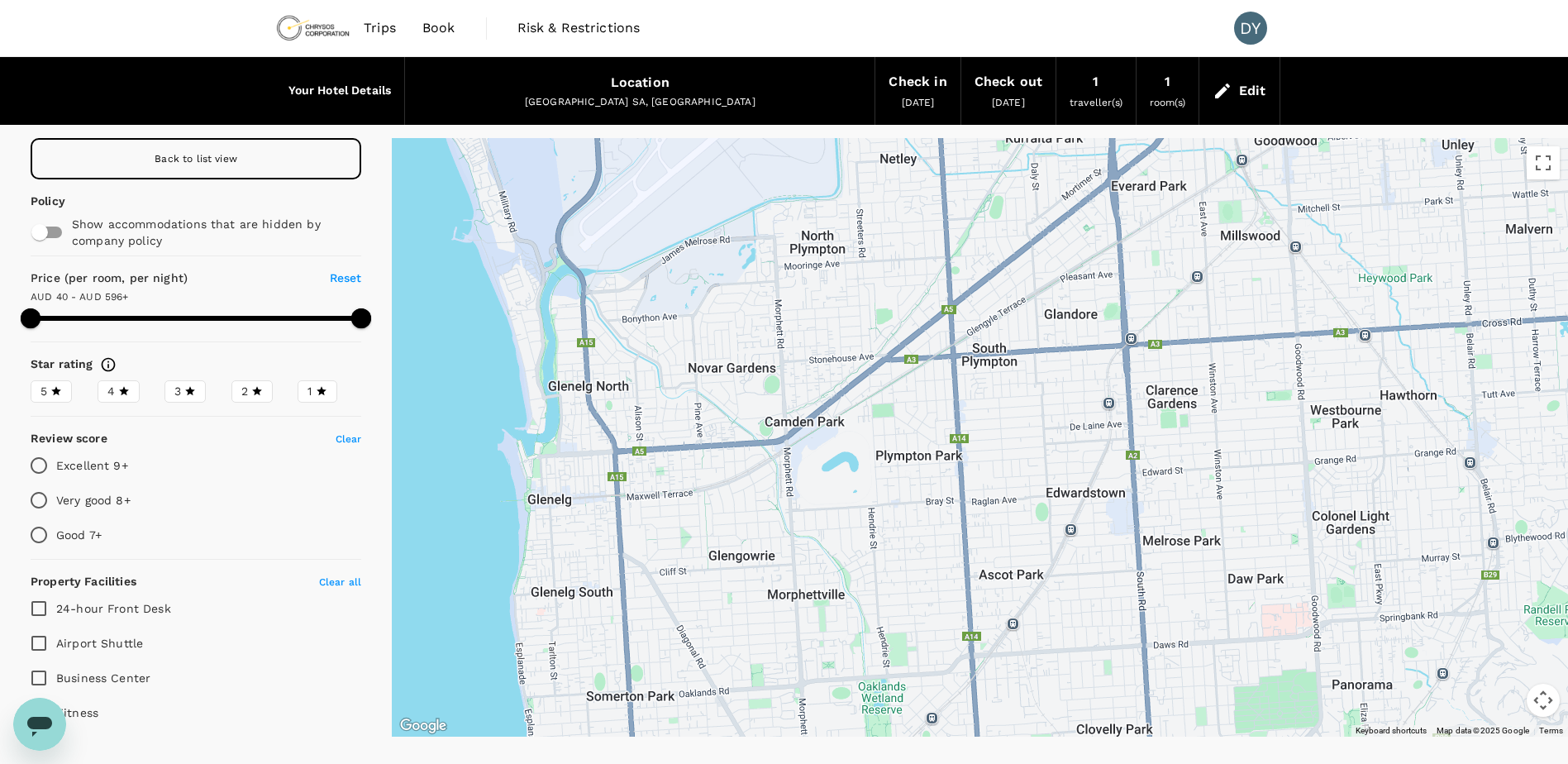
drag, startPoint x: 878, startPoint y: 524, endPoint x: 1303, endPoint y: 310, distance: 475.8
click at [1303, 310] on div at bounding box center [979, 437] width 1176 height 598
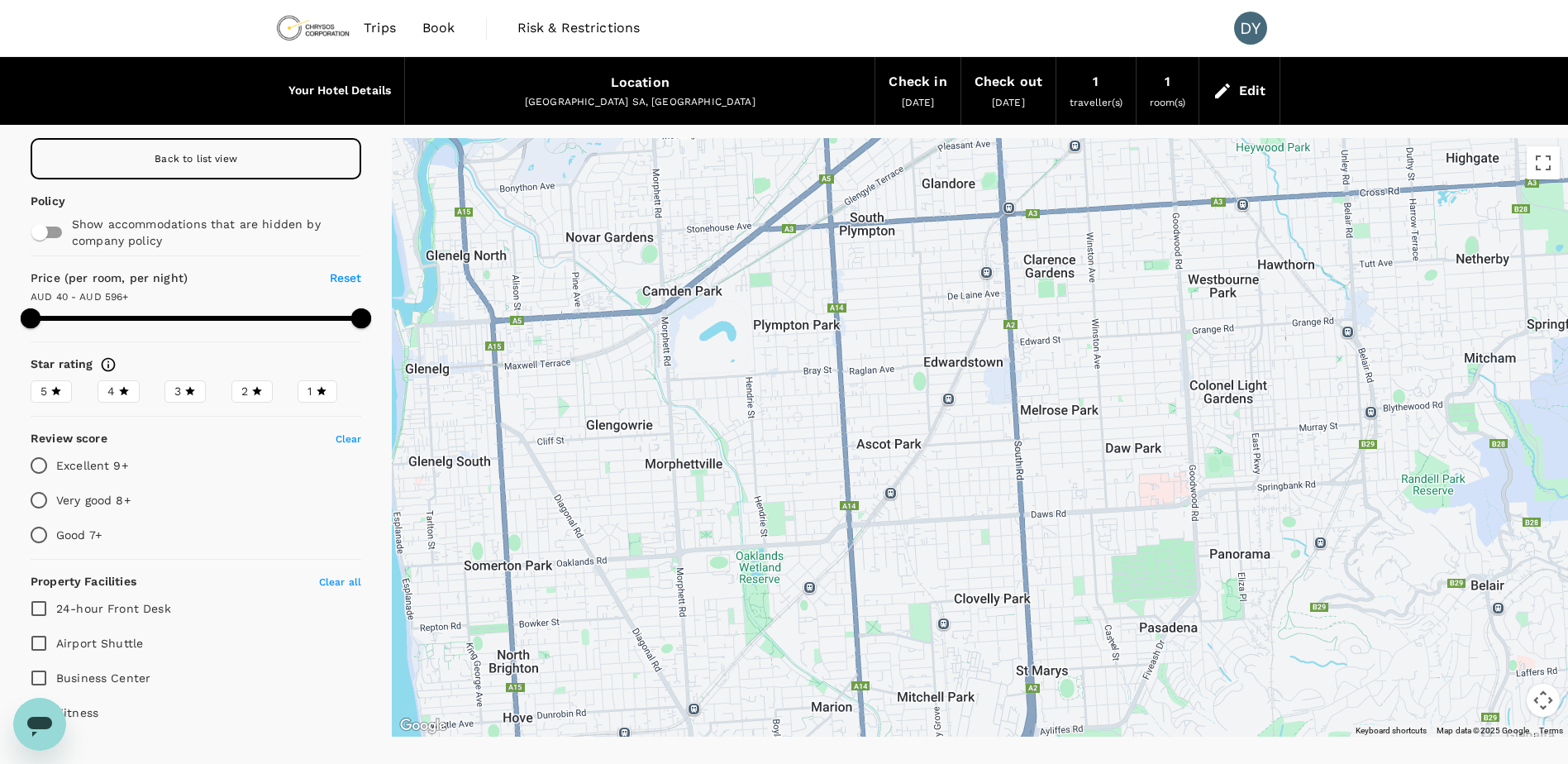
drag, startPoint x: 983, startPoint y: 693, endPoint x: 861, endPoint y: 567, distance: 175.4
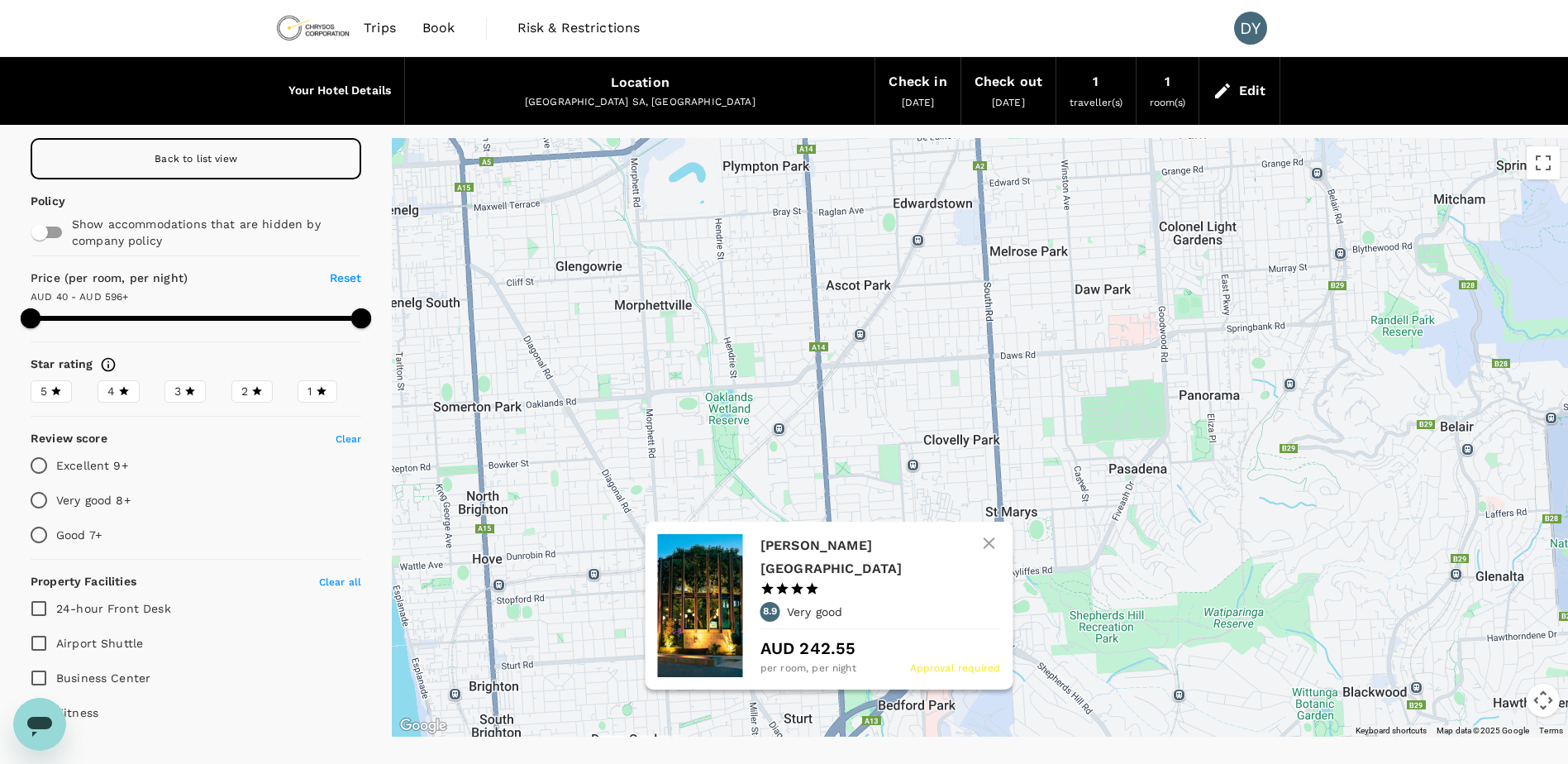
drag, startPoint x: 874, startPoint y: 661, endPoint x: 840, endPoint y: 500, distance: 164.6
click at [840, 500] on icon at bounding box center [843, 505] width 30 height 30
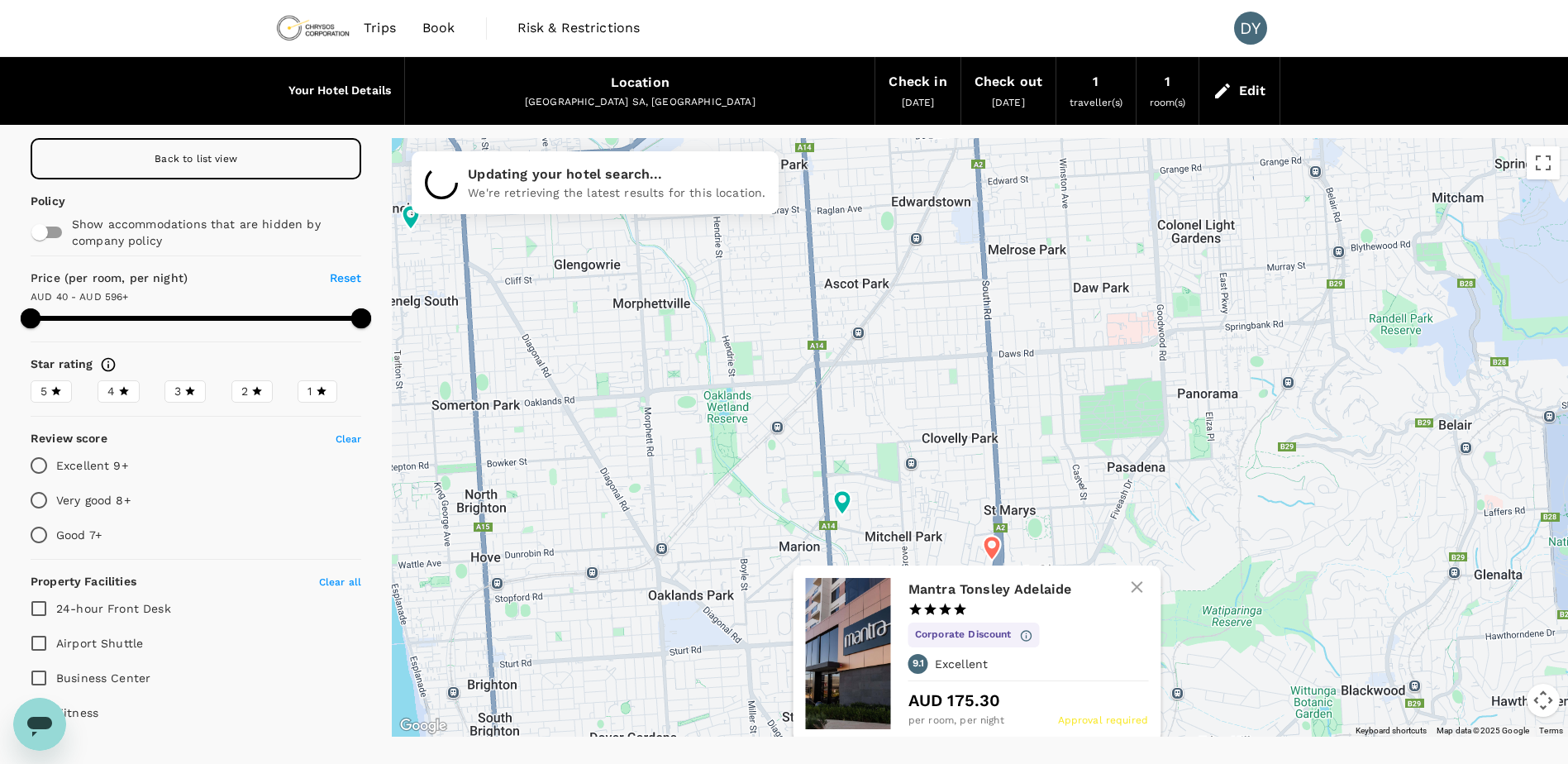
click at [995, 548] on icon at bounding box center [991, 548] width 17 height 24
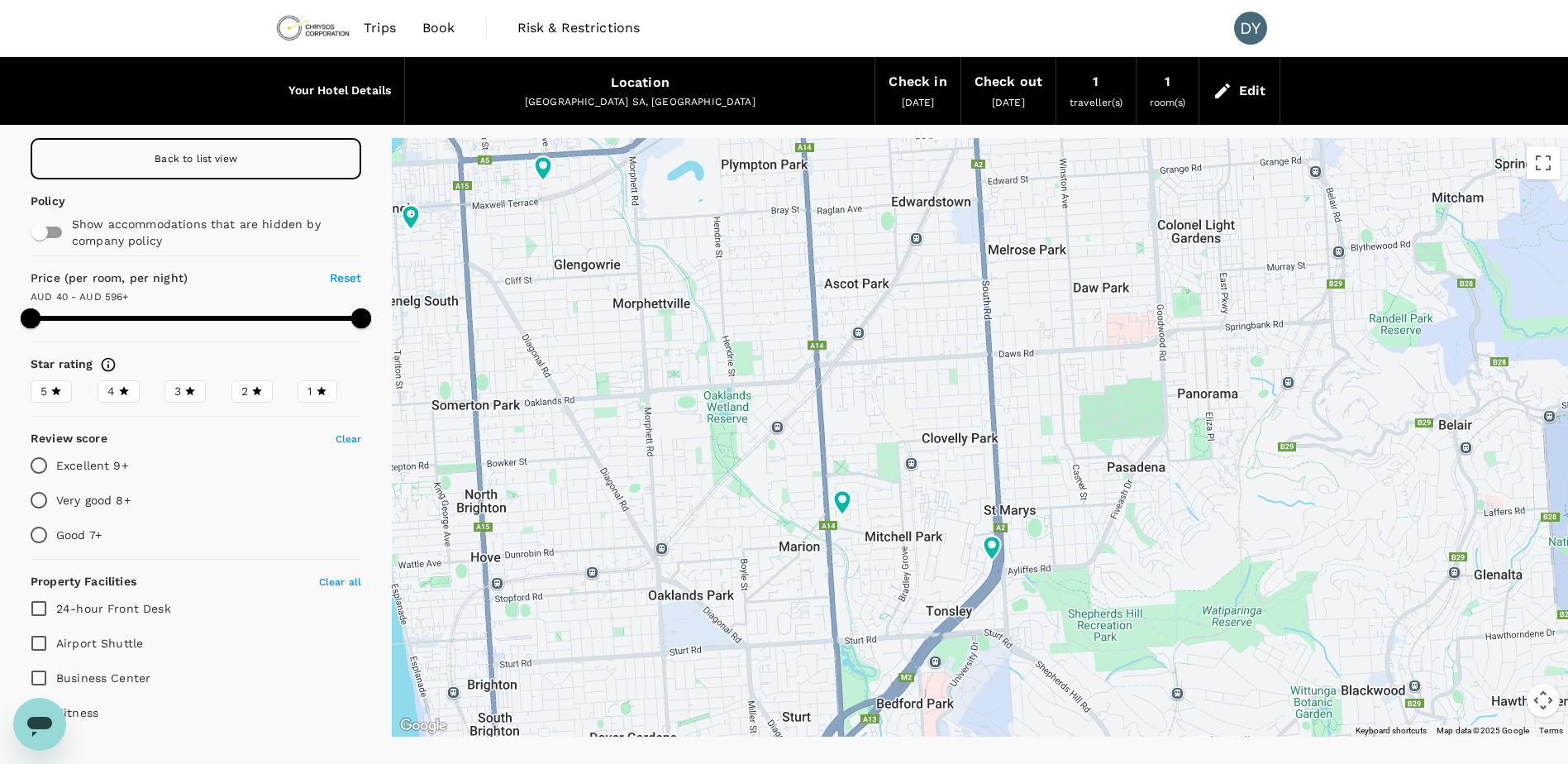
click at [239, 152] on div "Back to list view" at bounding box center [195, 159] width 331 height 41
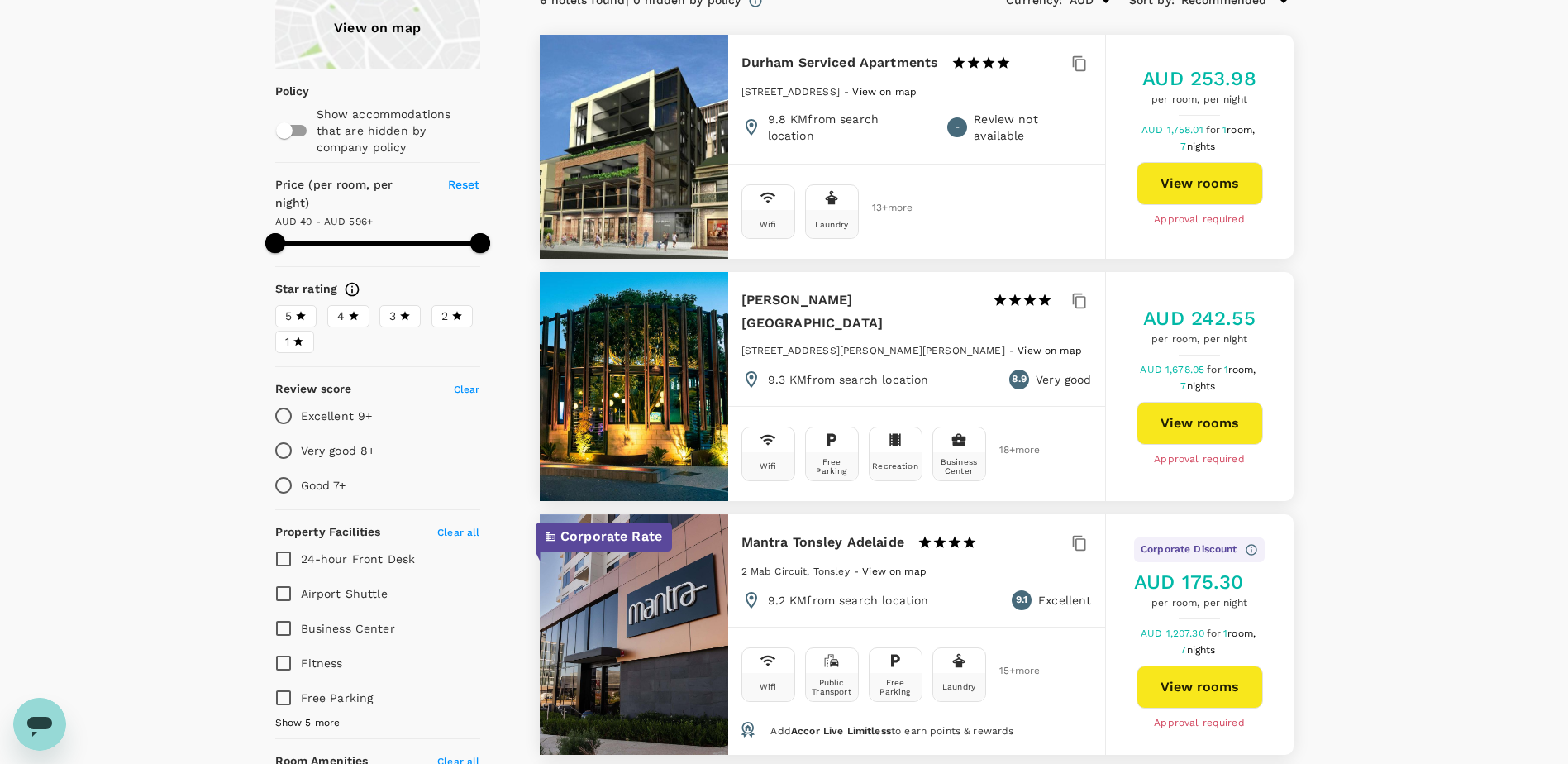
scroll to position [166, 0]
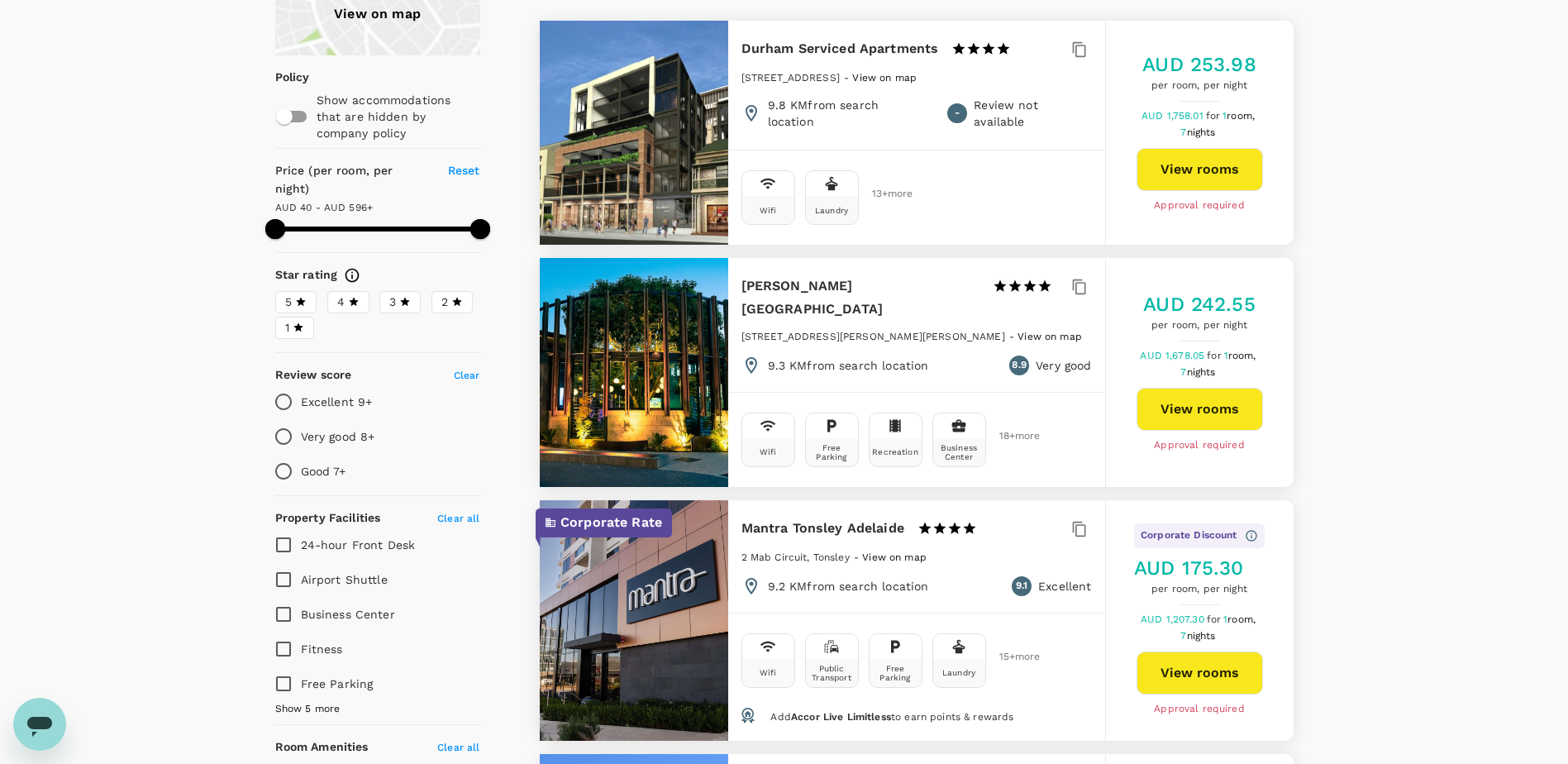
click at [1220, 678] on button "View rooms" at bounding box center [1200, 674] width 126 height 43
type input "595.19"
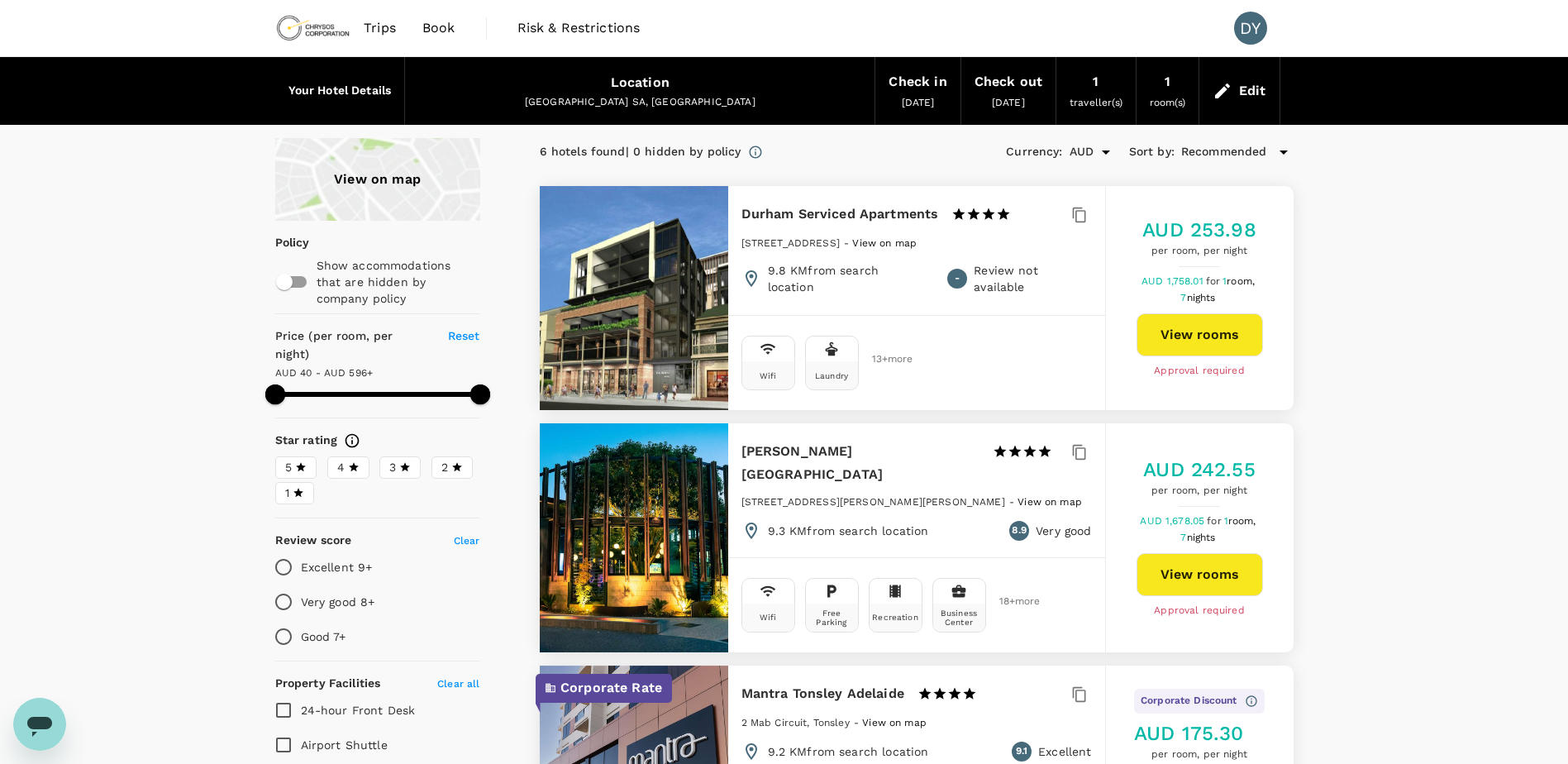
click at [1220, 86] on icon at bounding box center [1221, 90] width 20 height 20
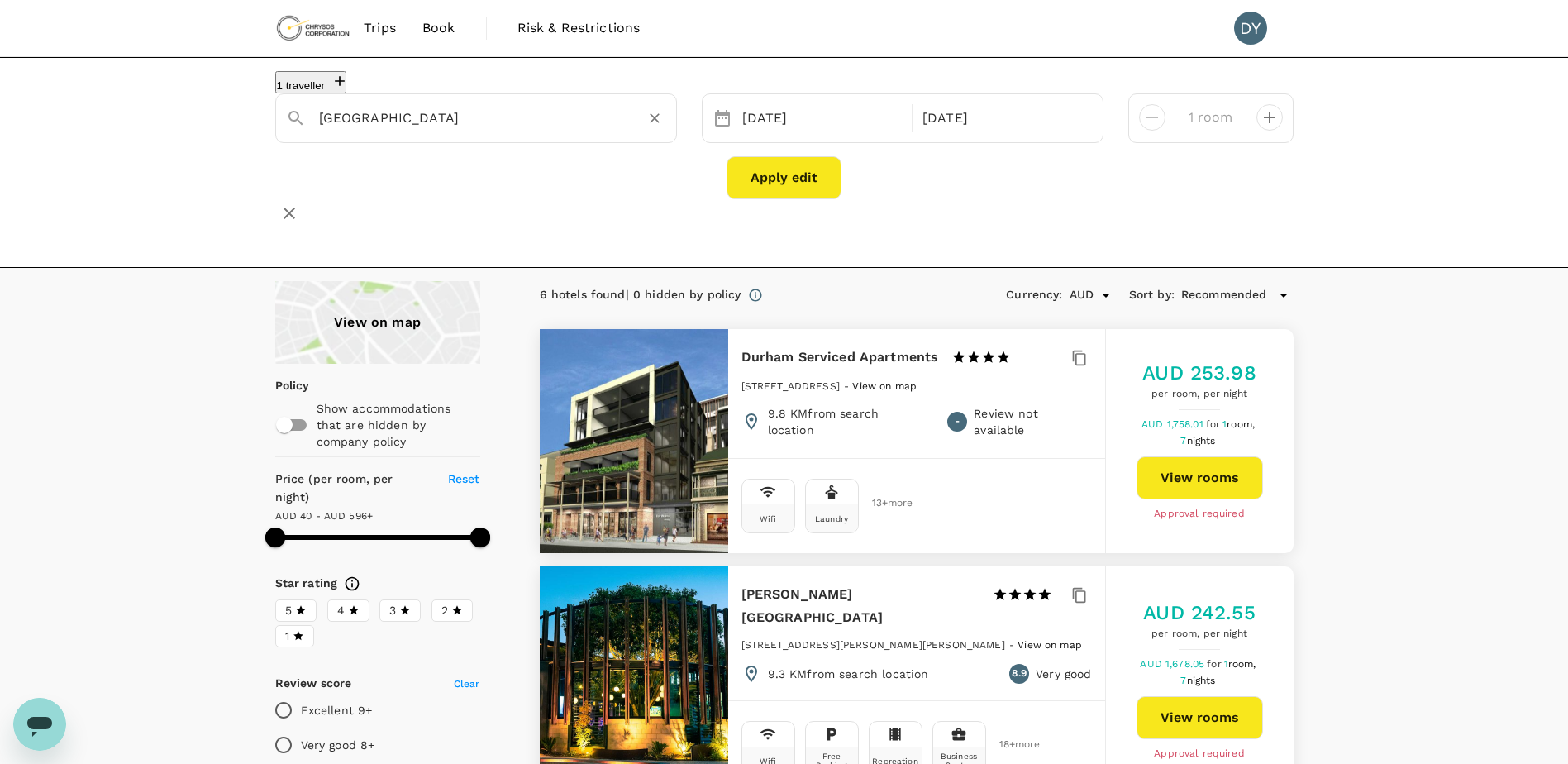
click at [409, 118] on input "[GEOGRAPHIC_DATA]" at bounding box center [469, 117] width 300 height 25
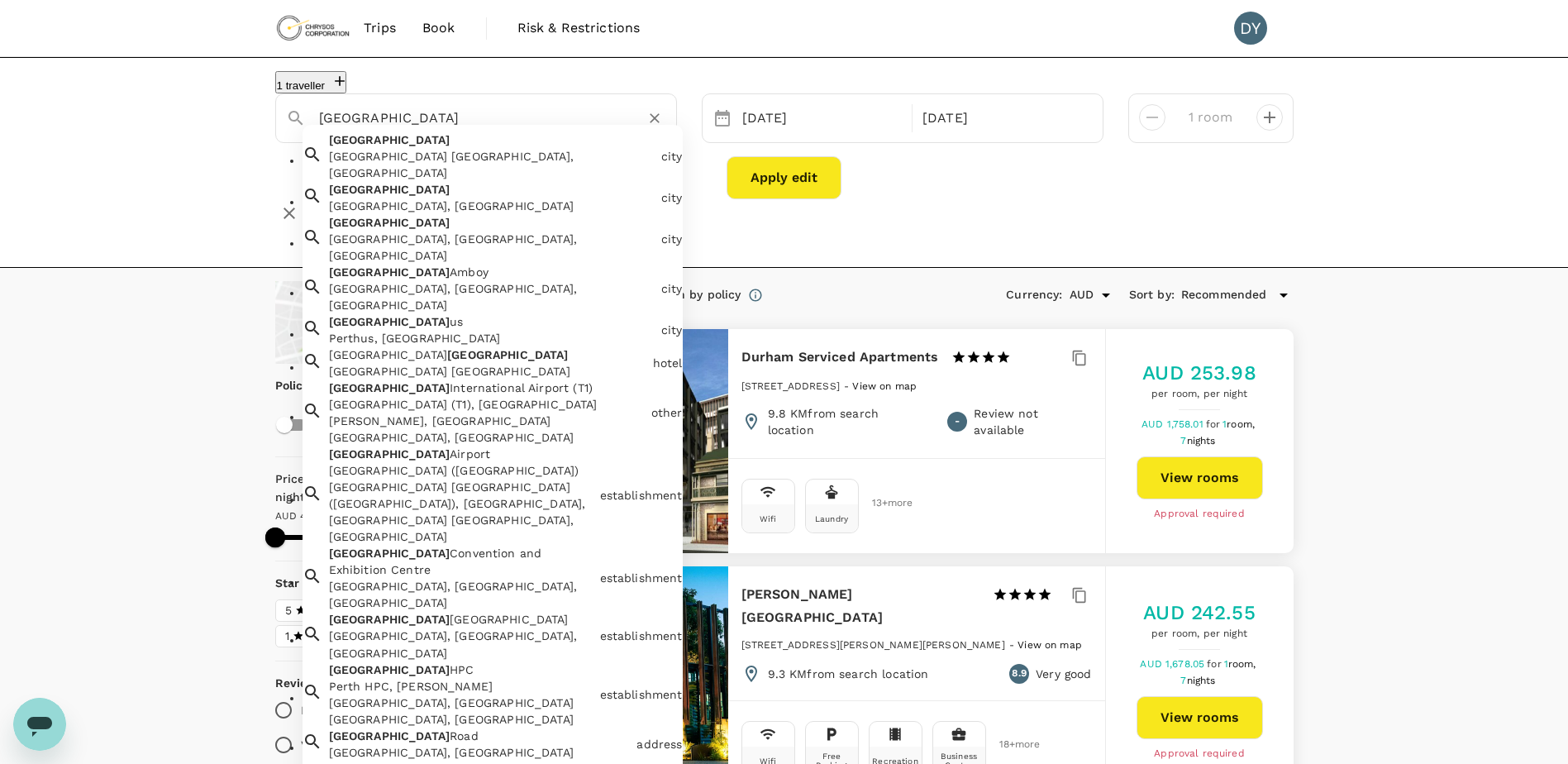
click at [388, 174] on div "Perth WA, Australia" at bounding box center [492, 164] width 326 height 33
type input "[GEOGRAPHIC_DATA]"
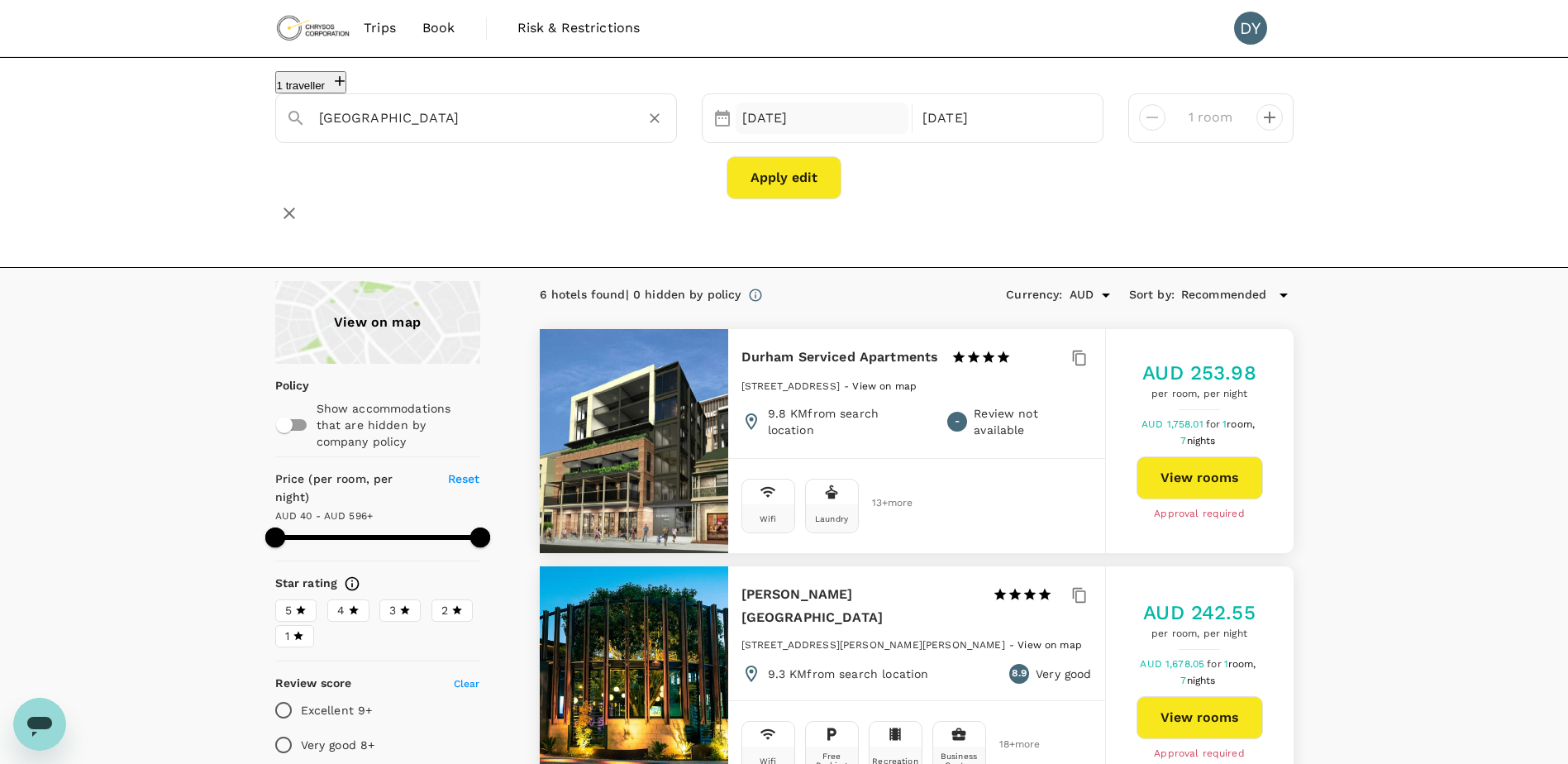
click at [782, 135] on div "03 Nov" at bounding box center [822, 119] width 173 height 32
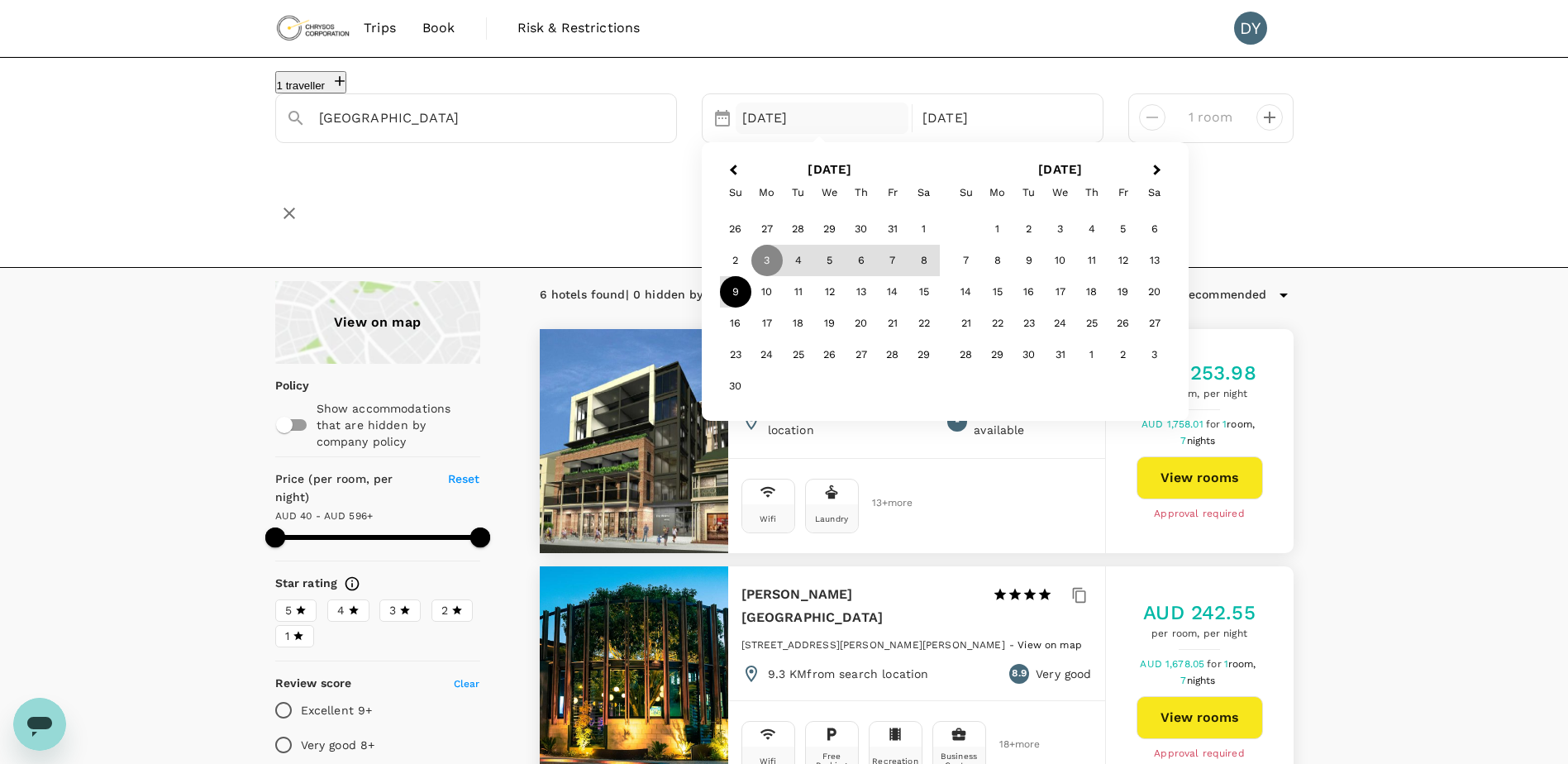
click at [742, 305] on div "9" at bounding box center [735, 291] width 31 height 31
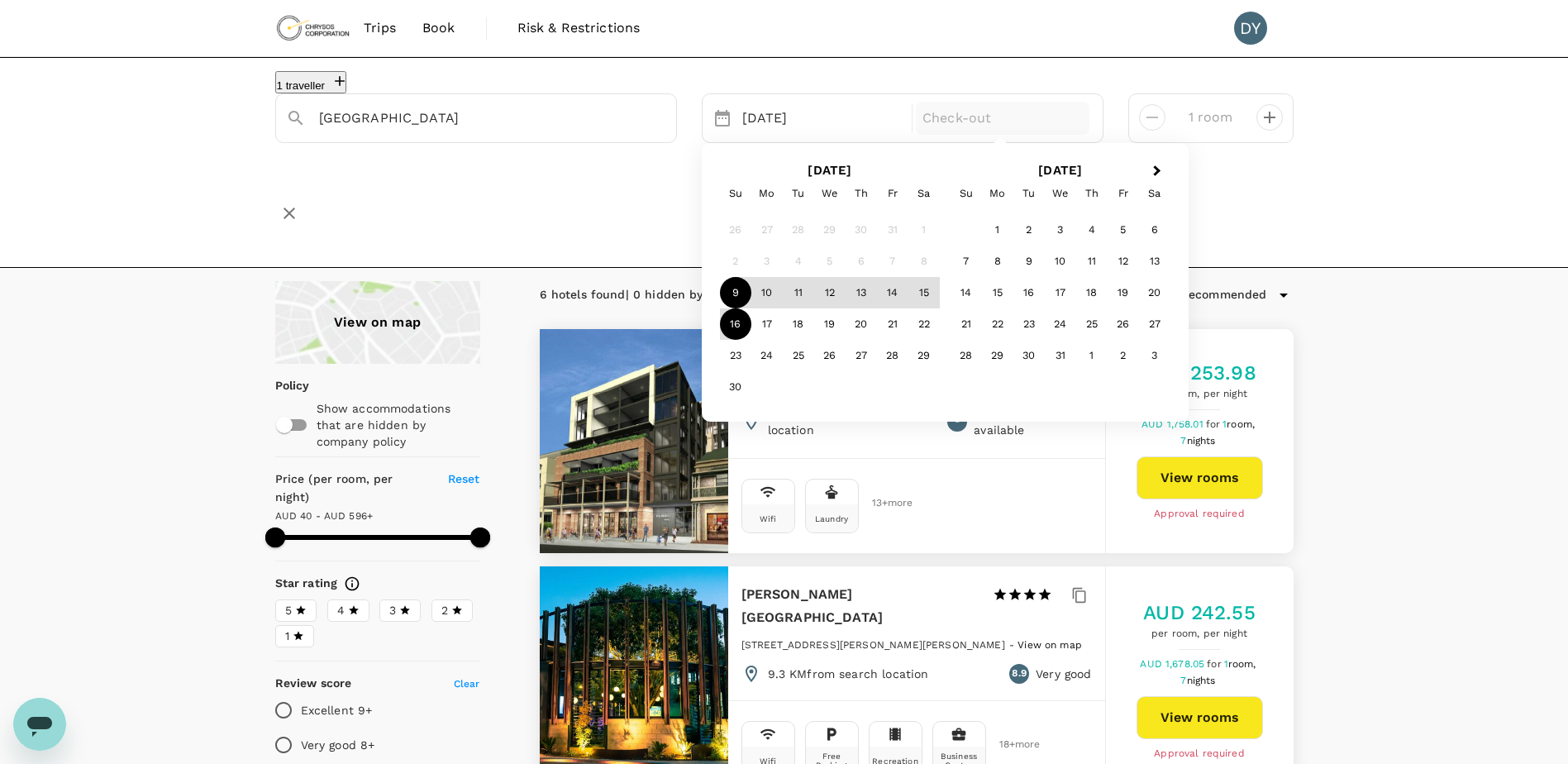
click at [737, 336] on div "16" at bounding box center [735, 323] width 31 height 31
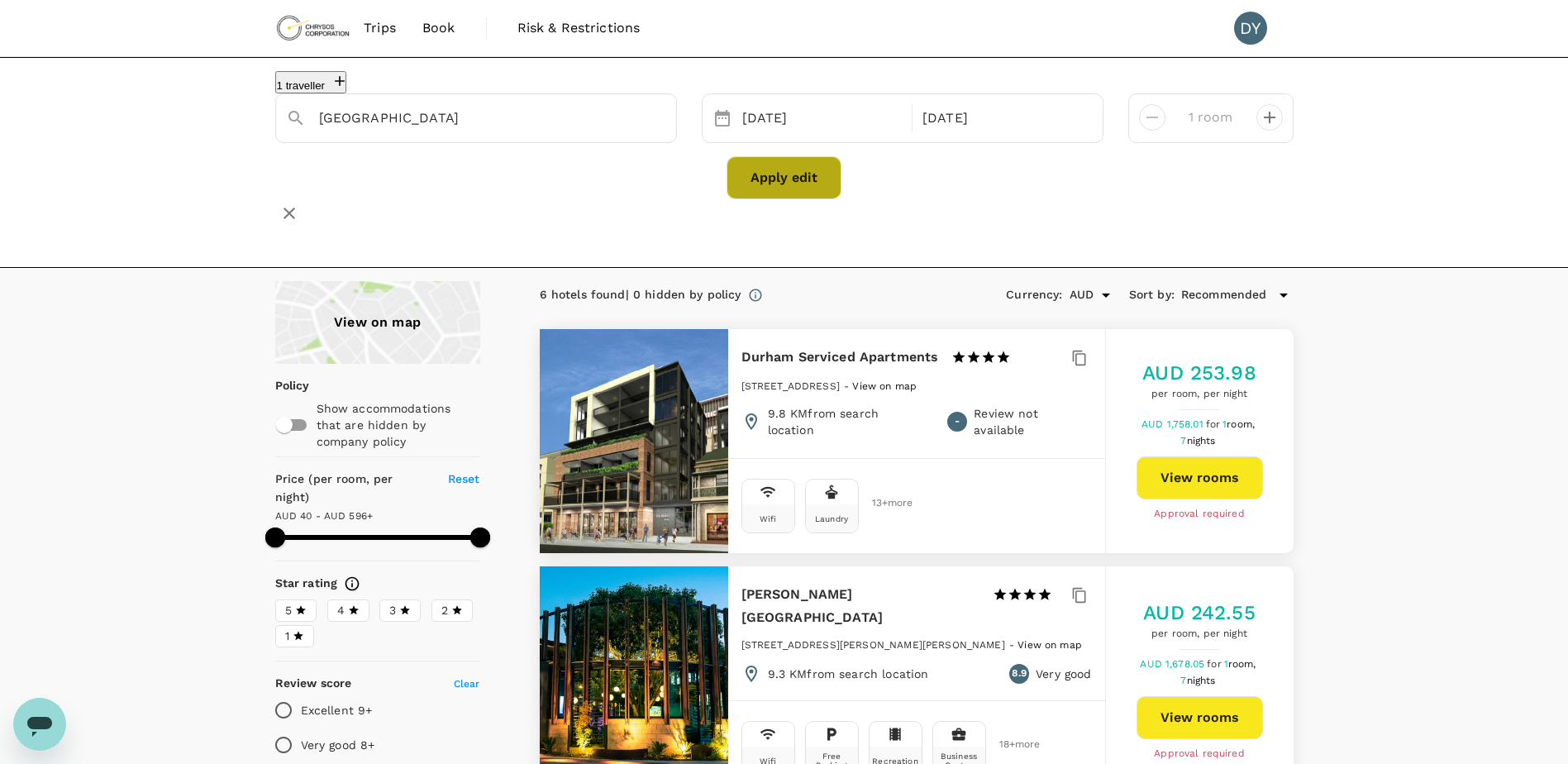
click at [800, 197] on button "Apply edit" at bounding box center [784, 178] width 115 height 43
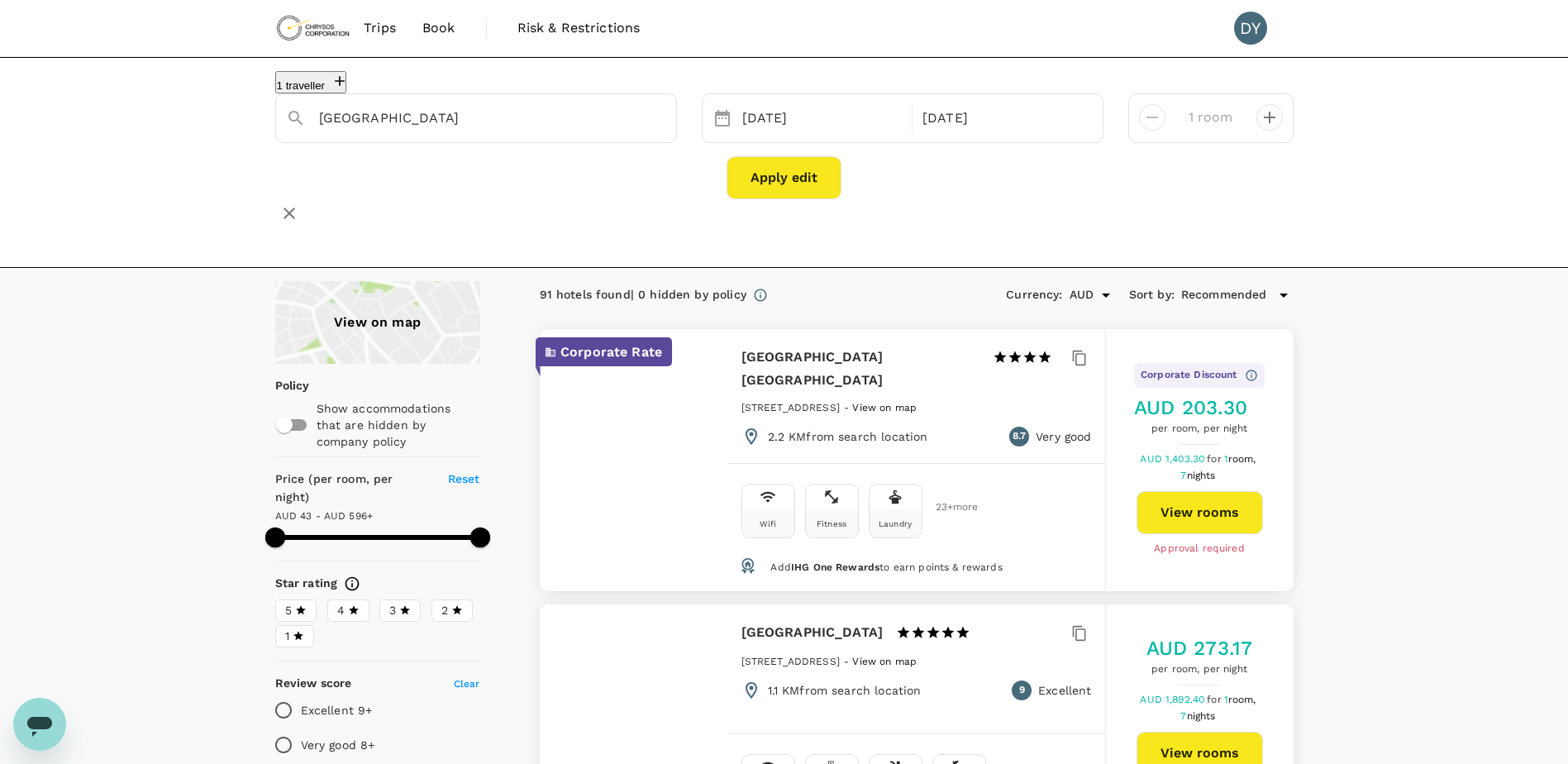
click at [383, 304] on div "View on map" at bounding box center [378, 322] width 205 height 83
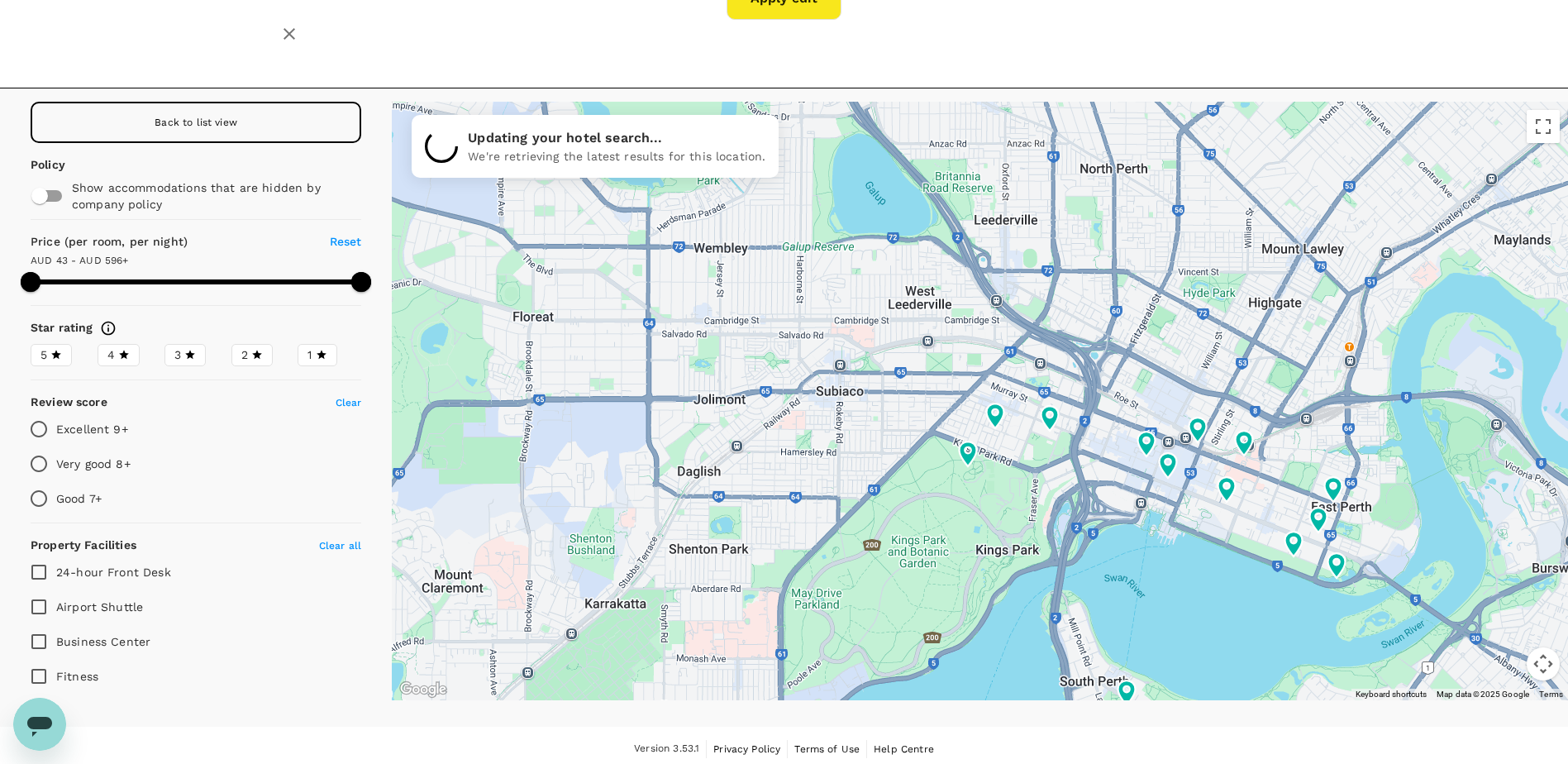
scroll to position [183, 0]
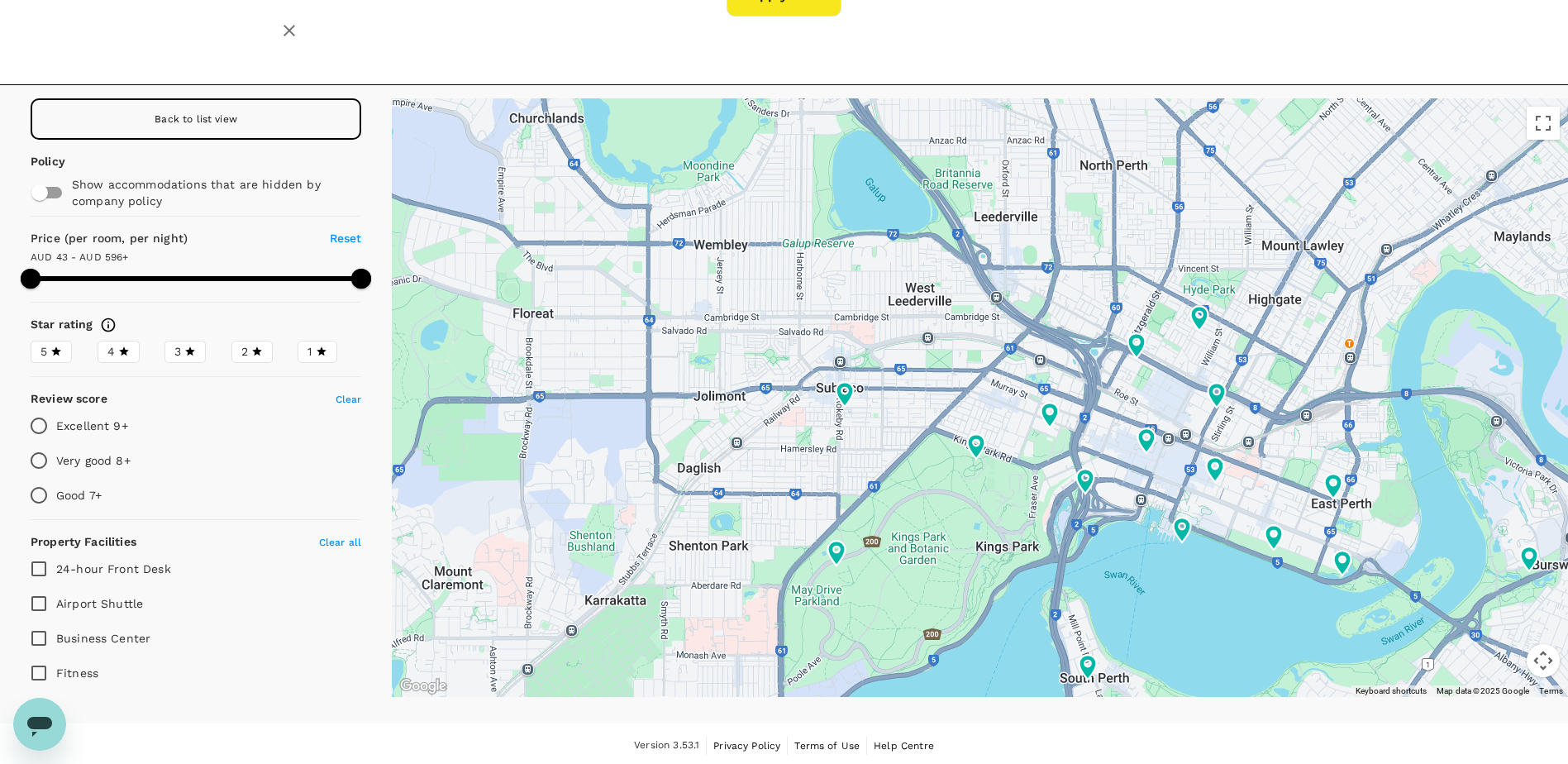
drag, startPoint x: 1154, startPoint y: 562, endPoint x: 1130, endPoint y: 443, distance: 121.4
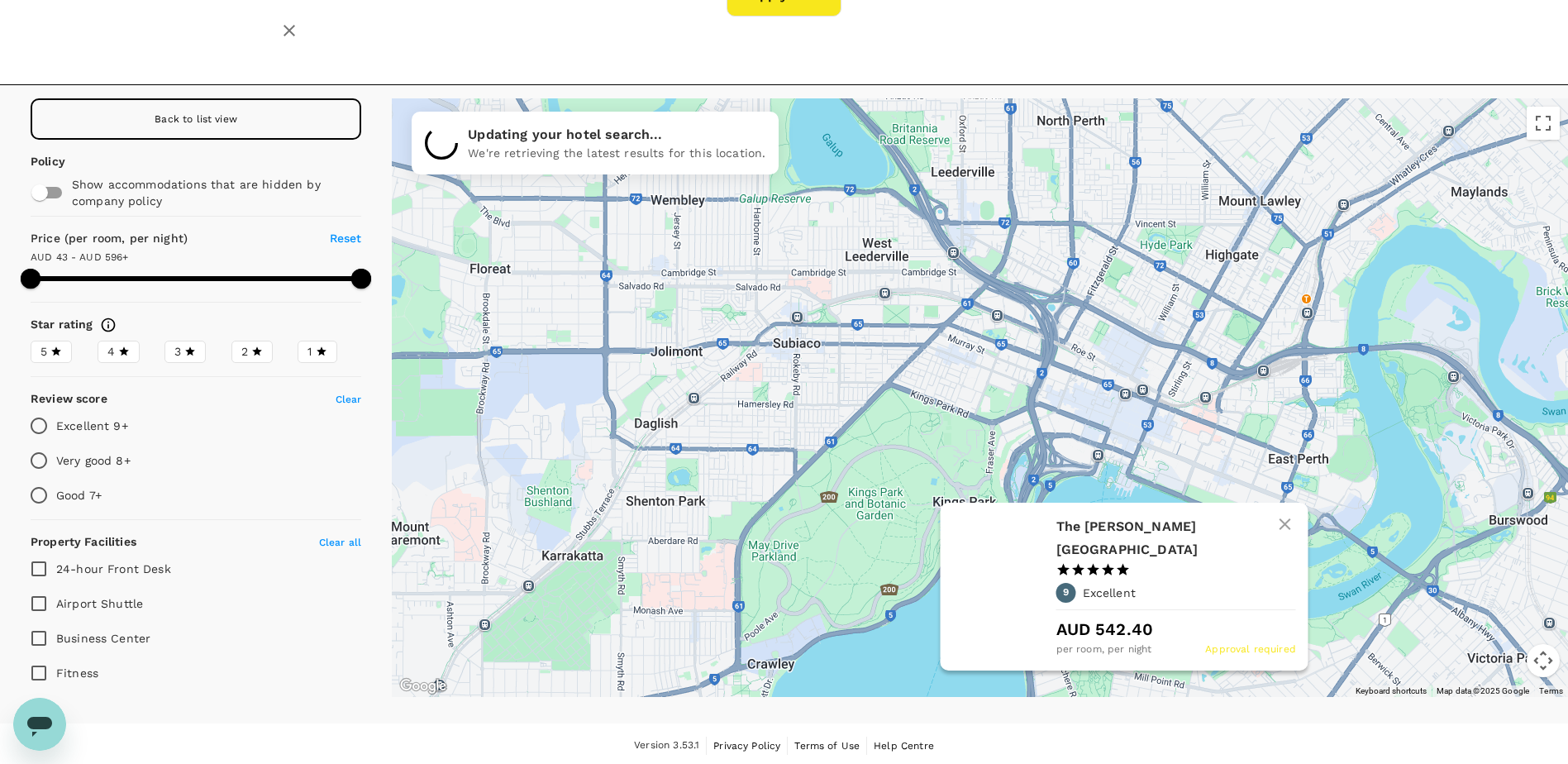
drag, startPoint x: 1130, startPoint y: 458, endPoint x: 1121, endPoint y: 542, distance: 84.5
click at [1121, 542] on div "The Ritz-carlton Perth 1 Star 2 Stars 3 Stars 4 Stars 5 Stars 9 Excellent AUD 5…" at bounding box center [1175, 587] width 239 height 143
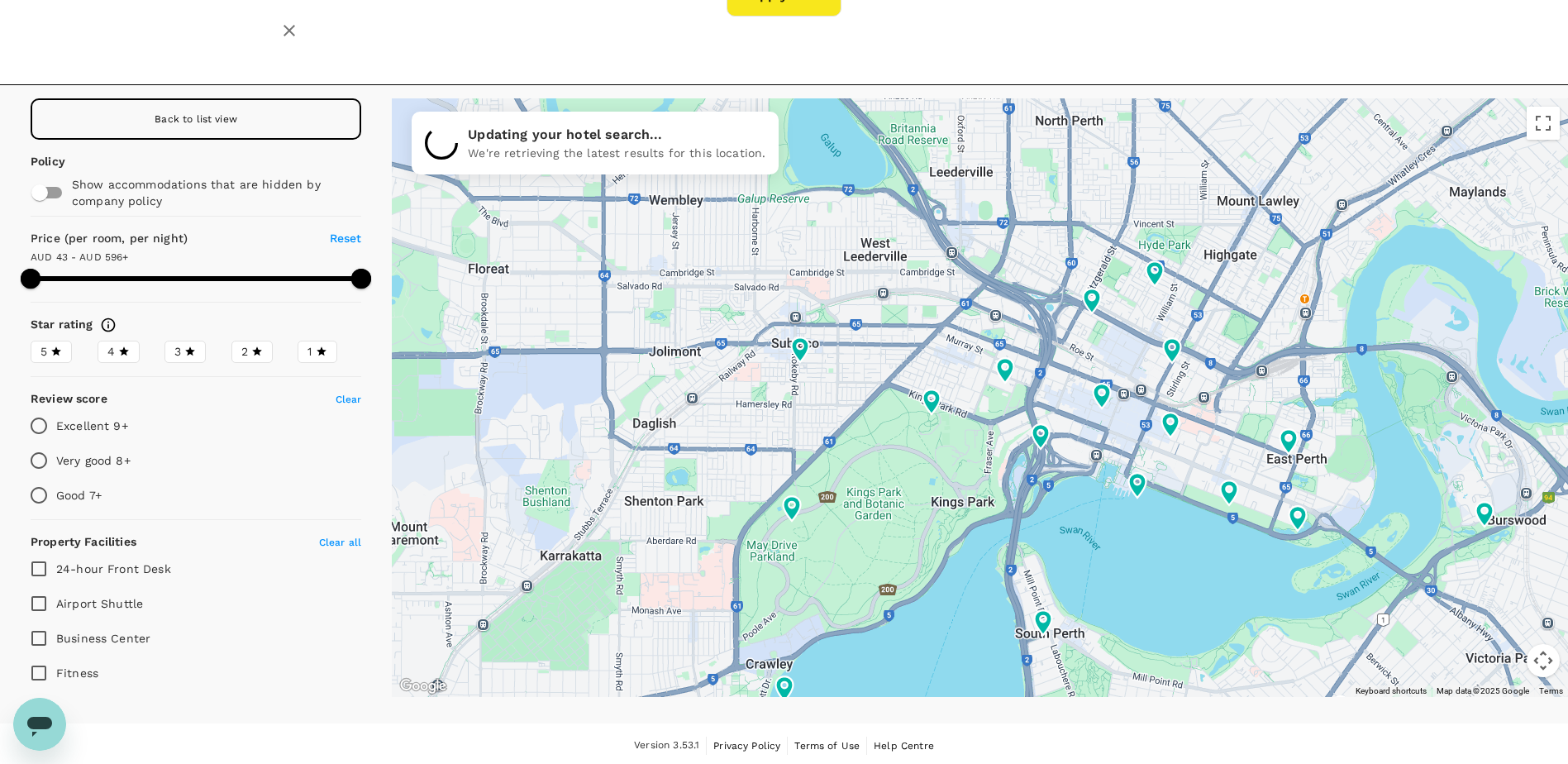
click at [179, 129] on div "Back to list view" at bounding box center [195, 119] width 331 height 41
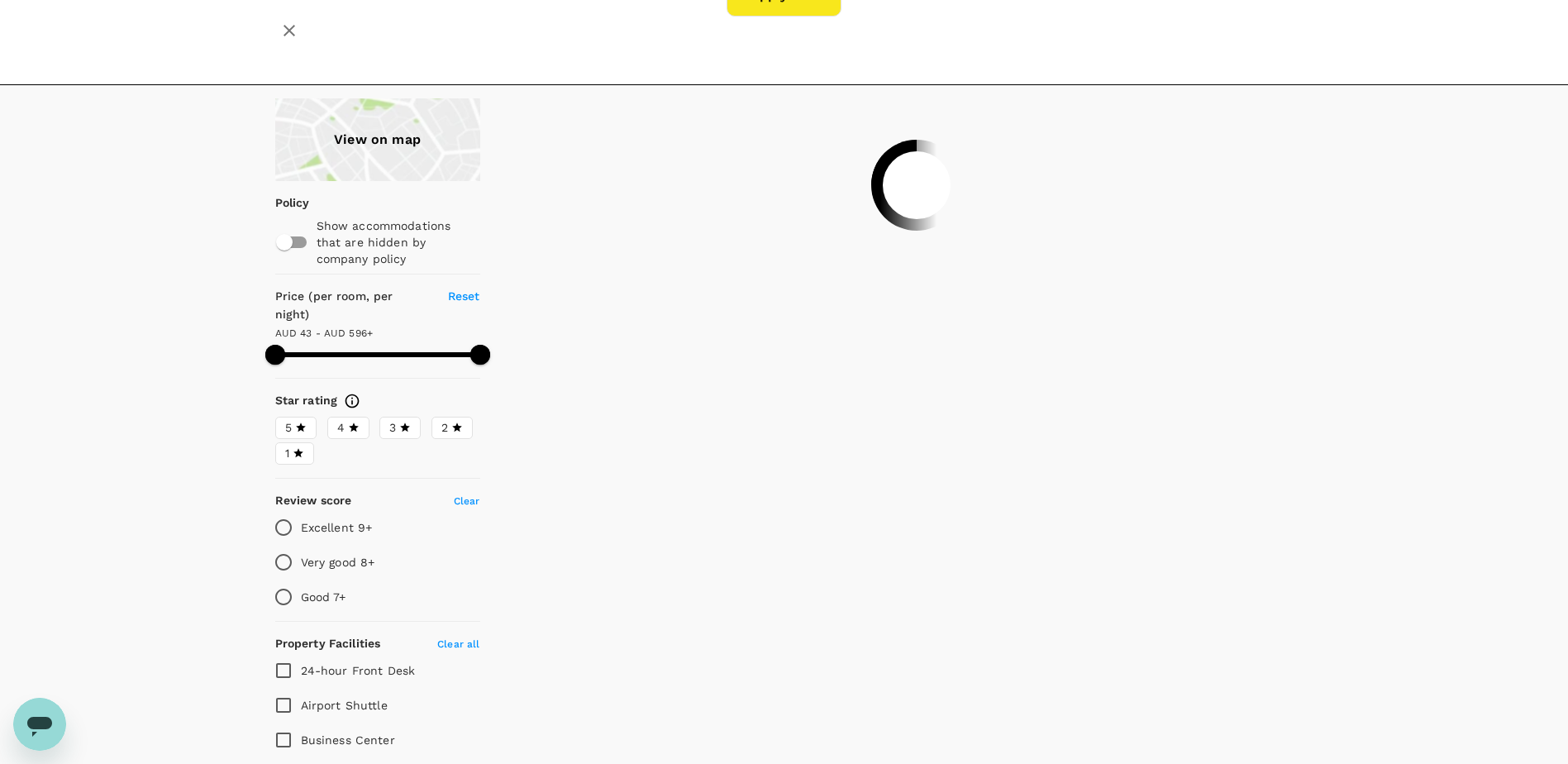
type input "595.34"
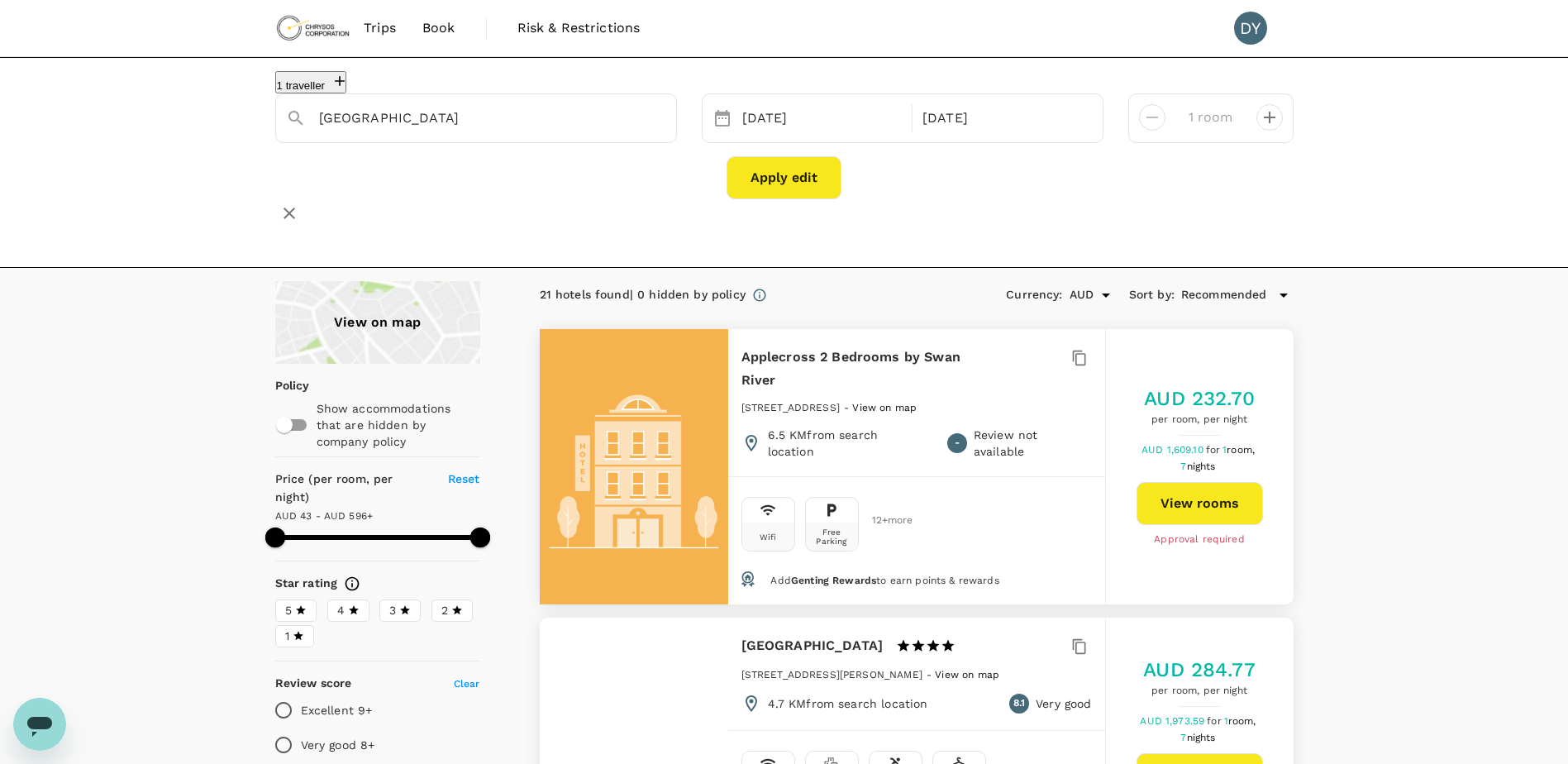
click at [808, 192] on button "Apply edit" at bounding box center [784, 178] width 115 height 43
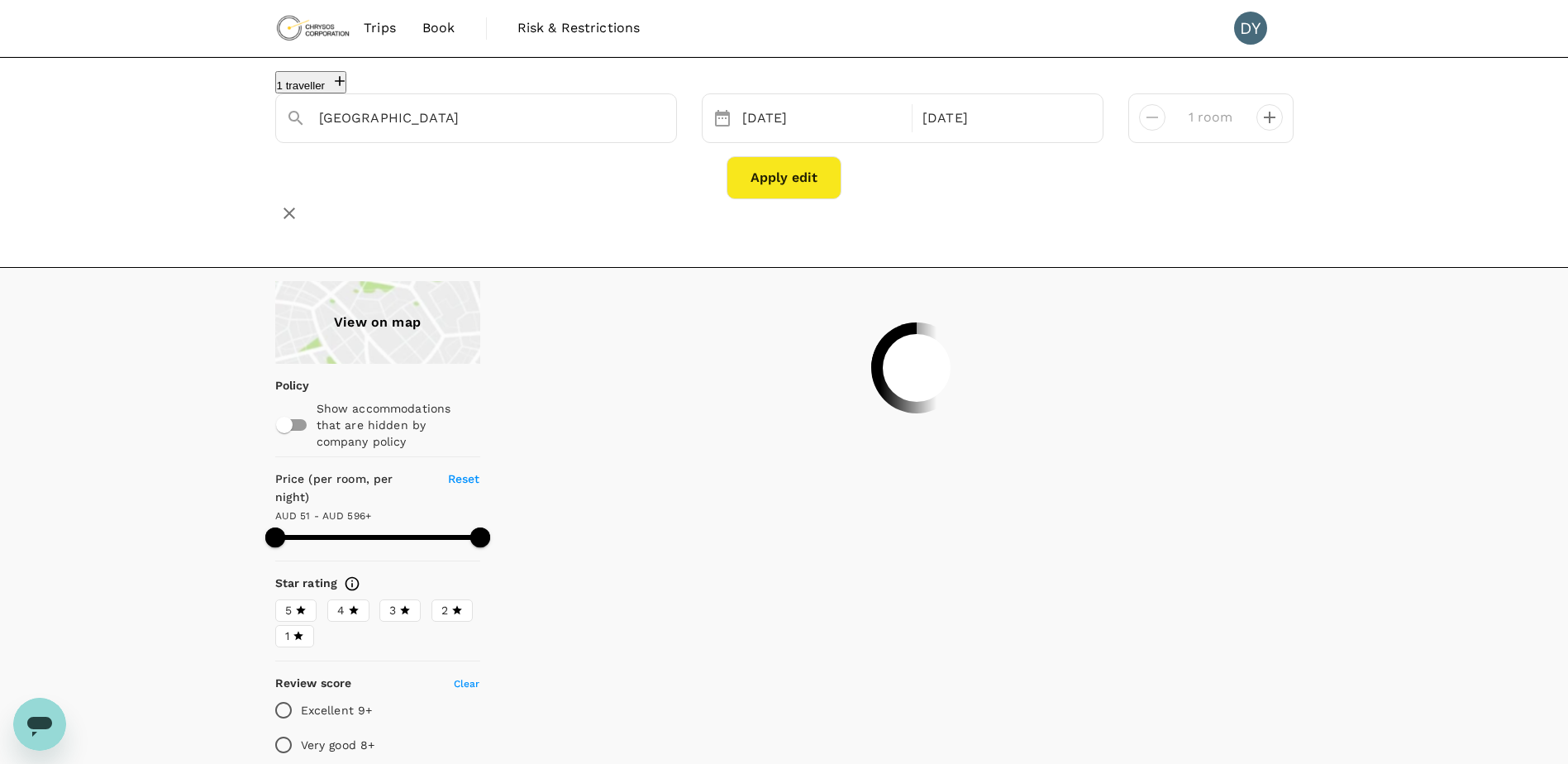
type input "595.48"
type input "51.34"
type input "595.34"
type input "43.34"
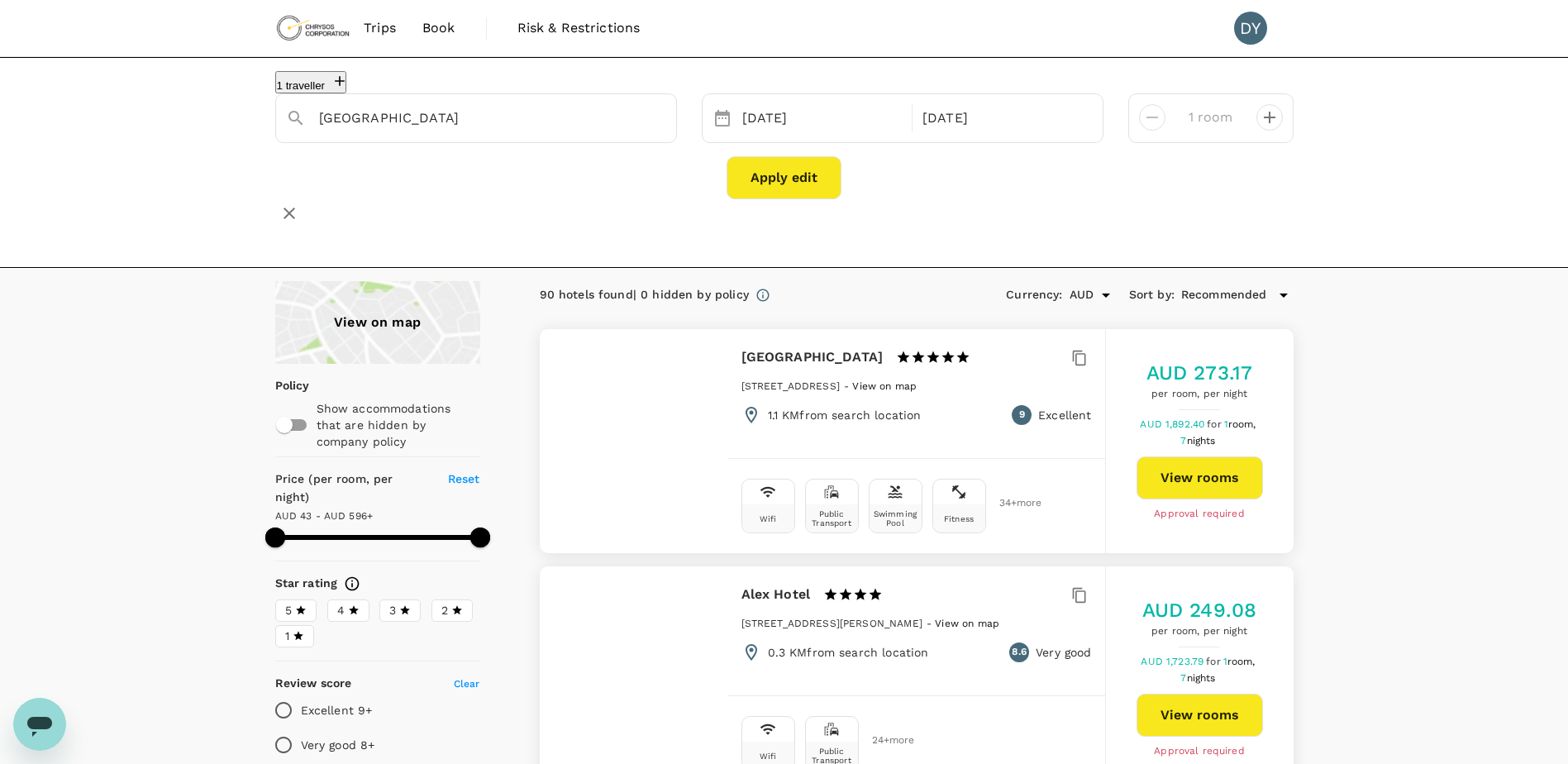
drag, startPoint x: 75, startPoint y: 296, endPoint x: 95, endPoint y: 204, distance: 94.1
click at [450, 125] on input "[GEOGRAPHIC_DATA]" at bounding box center [469, 117] width 300 height 25
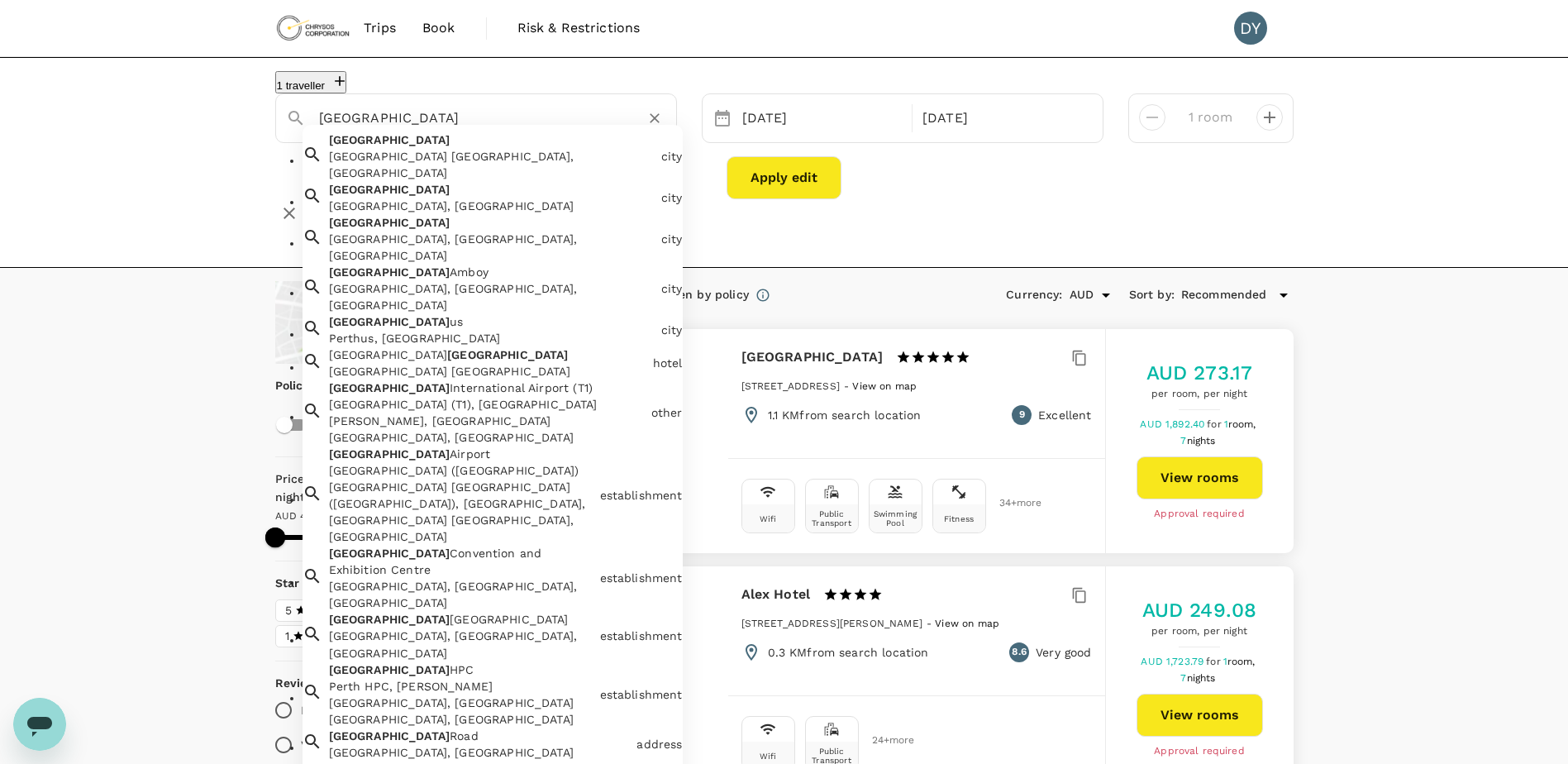
click at [445, 171] on div "Perth WA, Australia" at bounding box center [492, 164] width 326 height 33
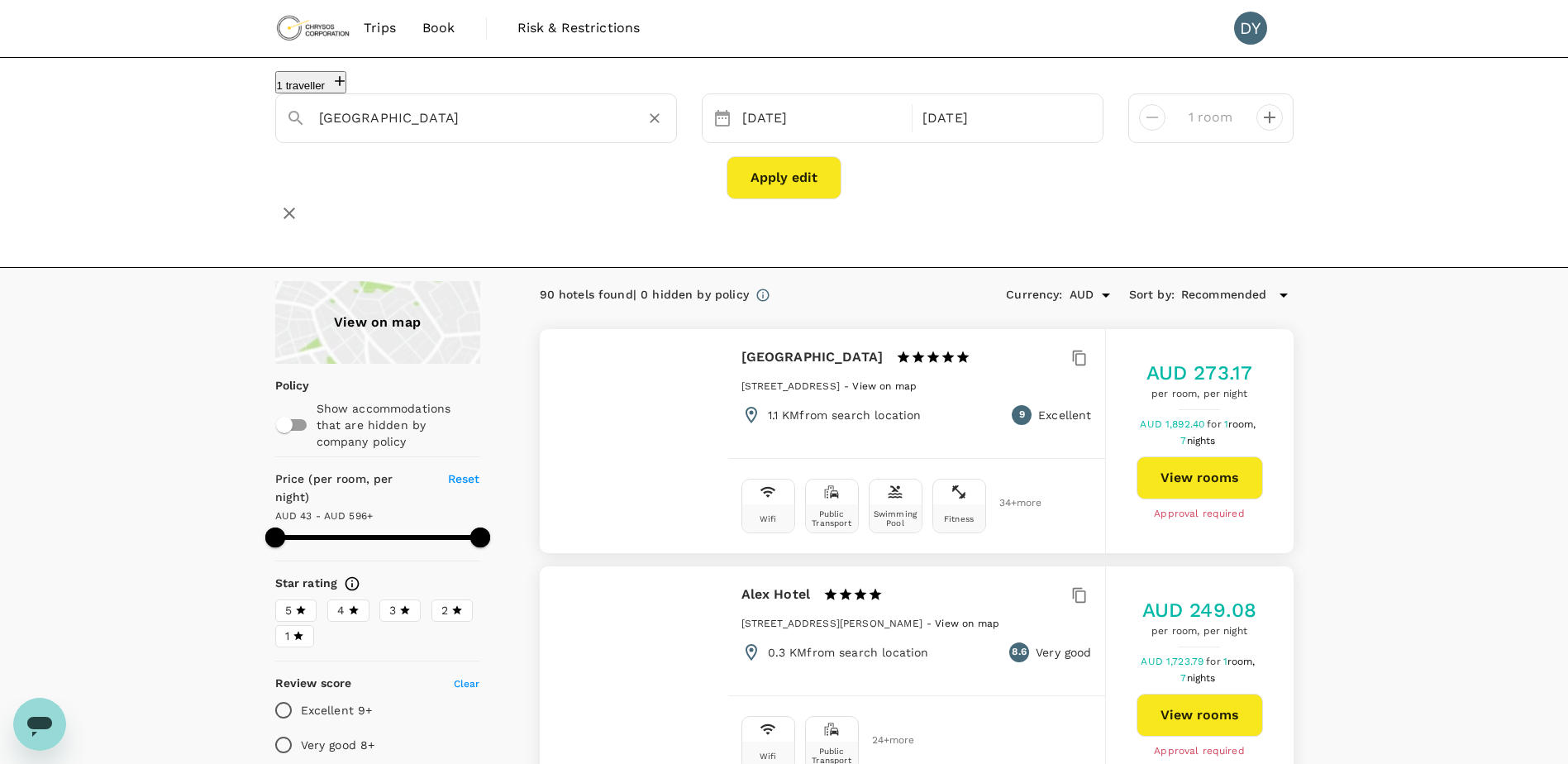
click at [388, 314] on div "View on map" at bounding box center [378, 322] width 205 height 83
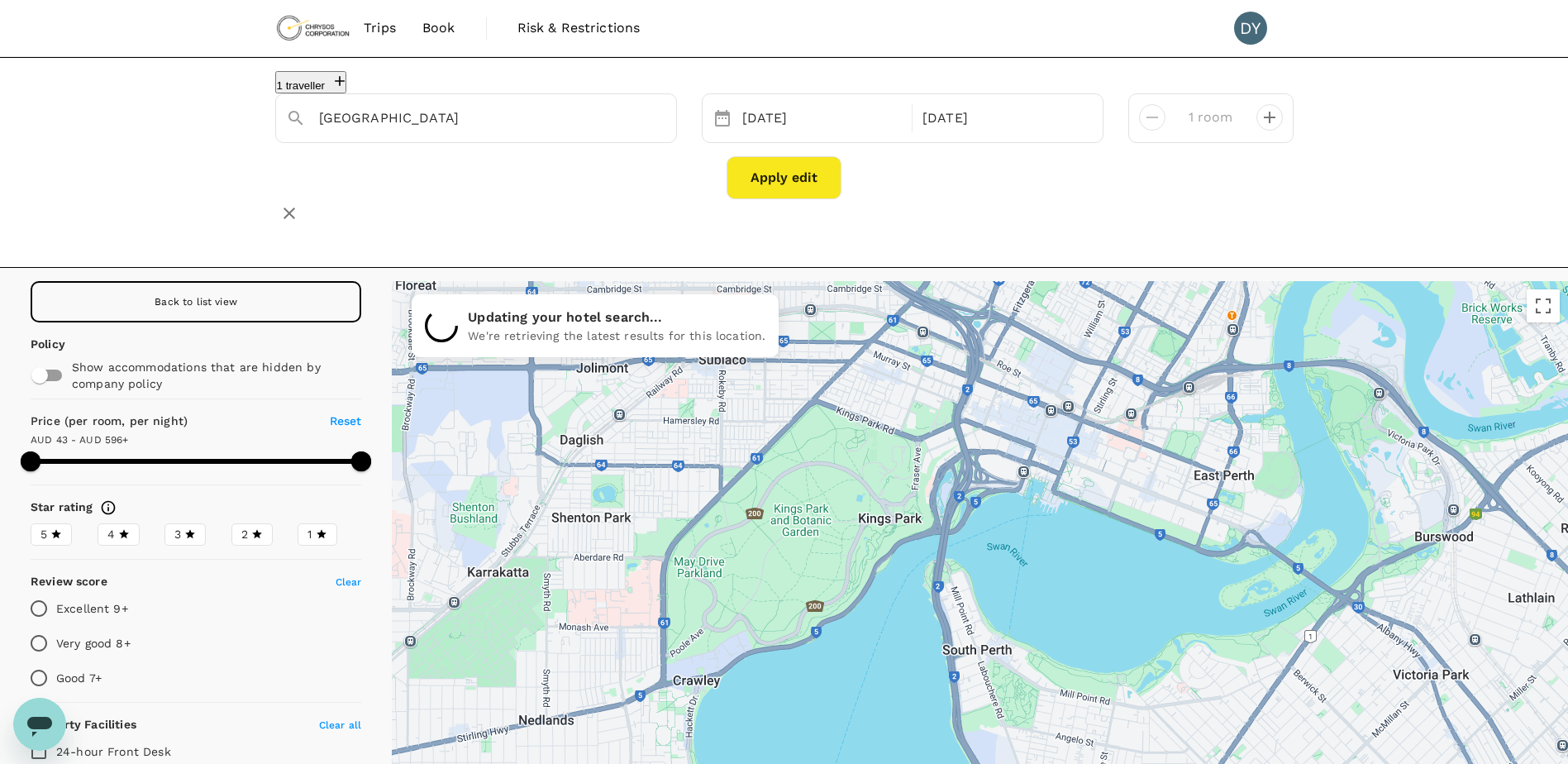
drag, startPoint x: 821, startPoint y: 459, endPoint x: 1022, endPoint y: 361, distance: 223.6
click at [1022, 361] on div at bounding box center [979, 579] width 1176 height 598
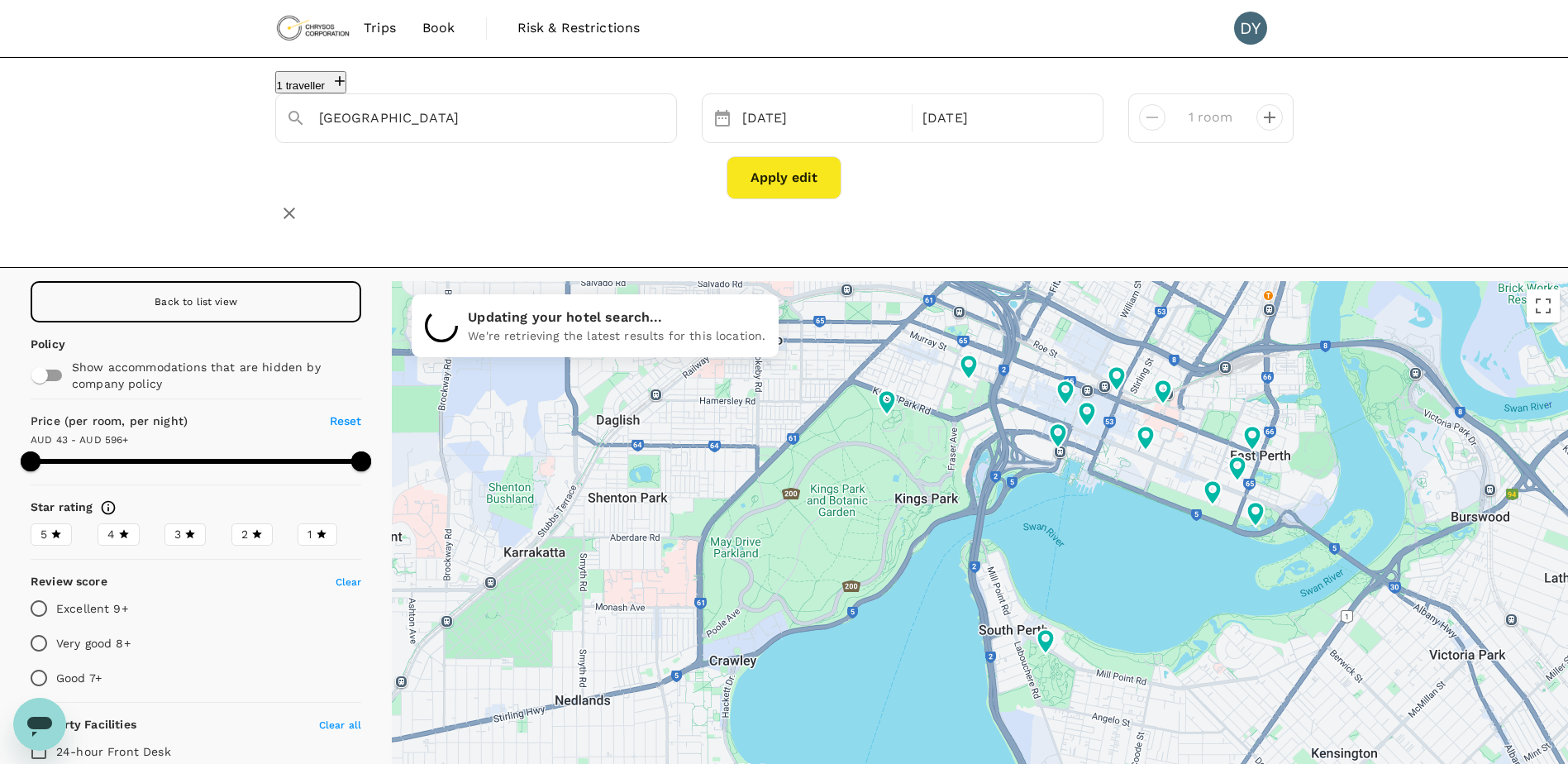
click at [171, 305] on div "Back to list view" at bounding box center [195, 301] width 331 height 41
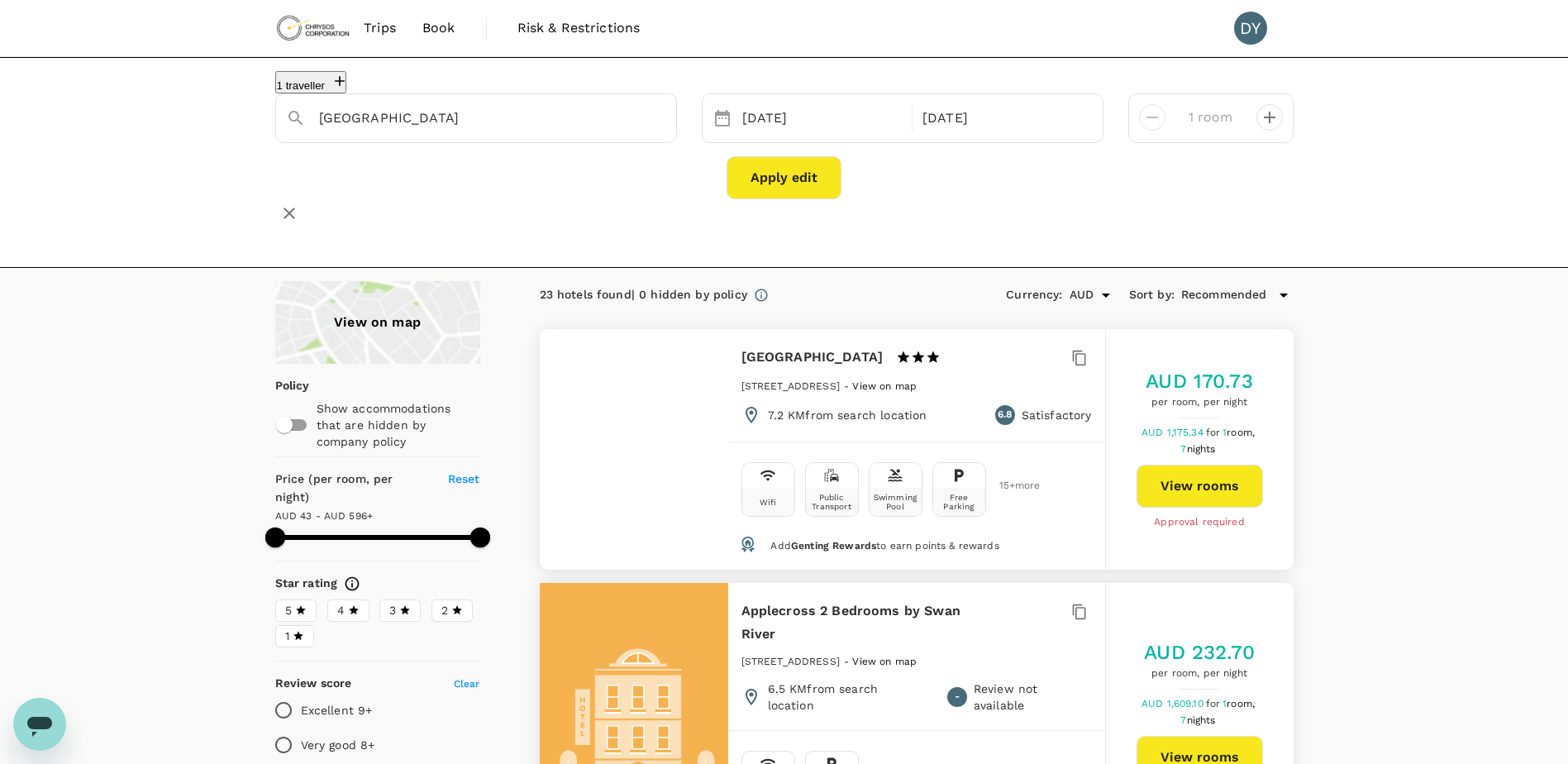
click at [1233, 294] on span "Recommended" at bounding box center [1223, 295] width 86 height 18
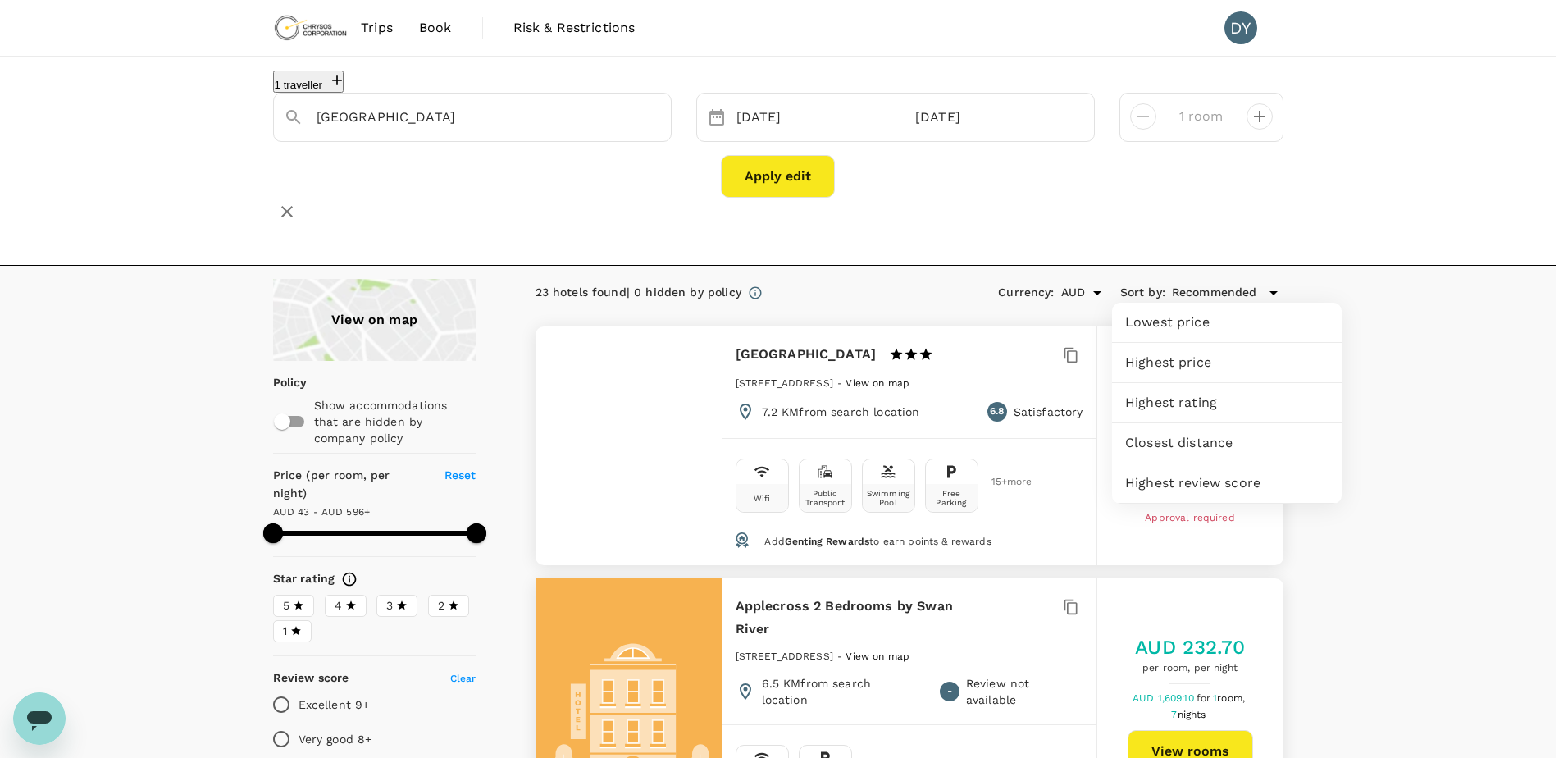
click at [1203, 325] on span "Lowest price" at bounding box center [1227, 322] width 204 height 20
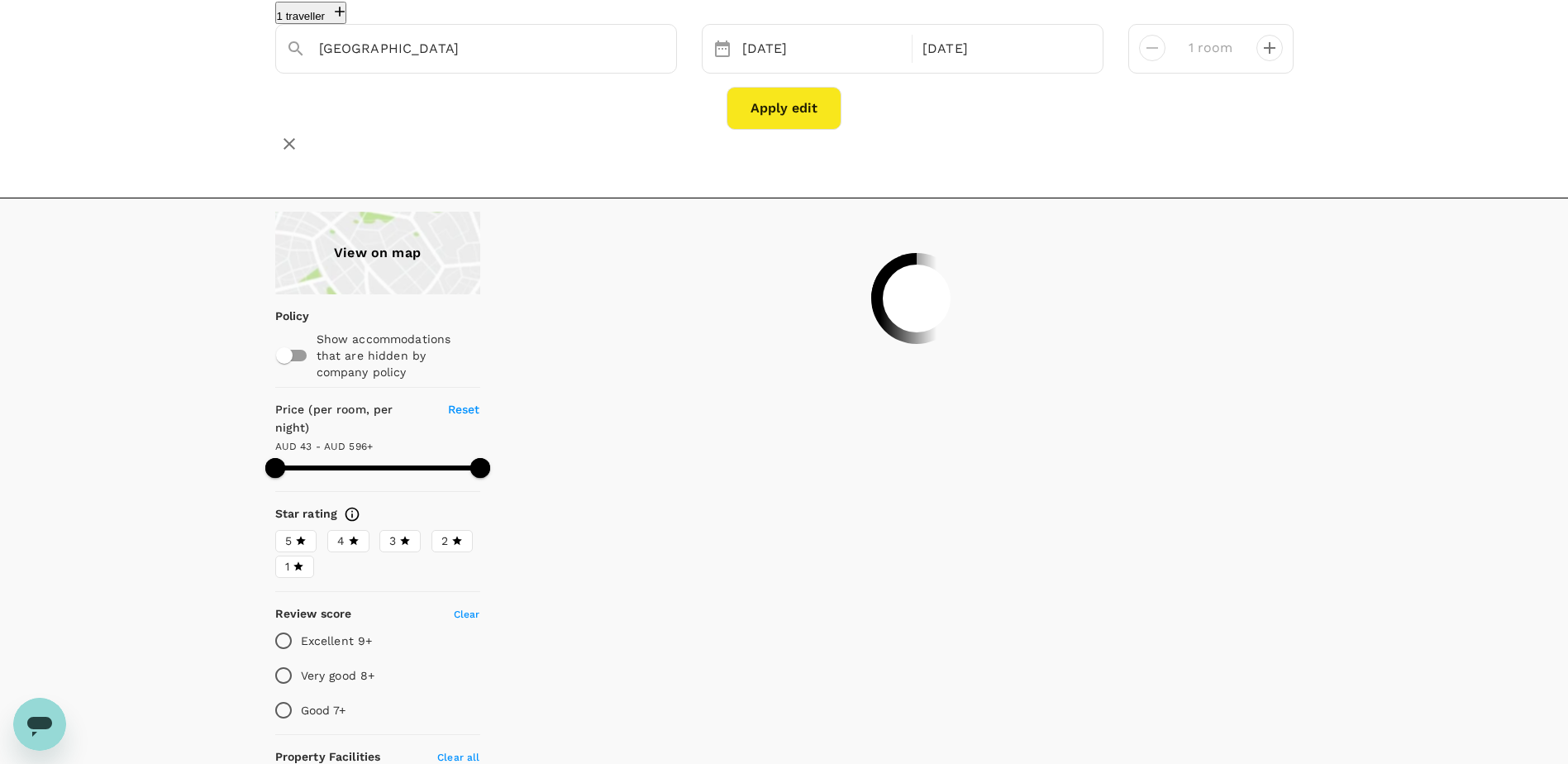
scroll to position [248, 0]
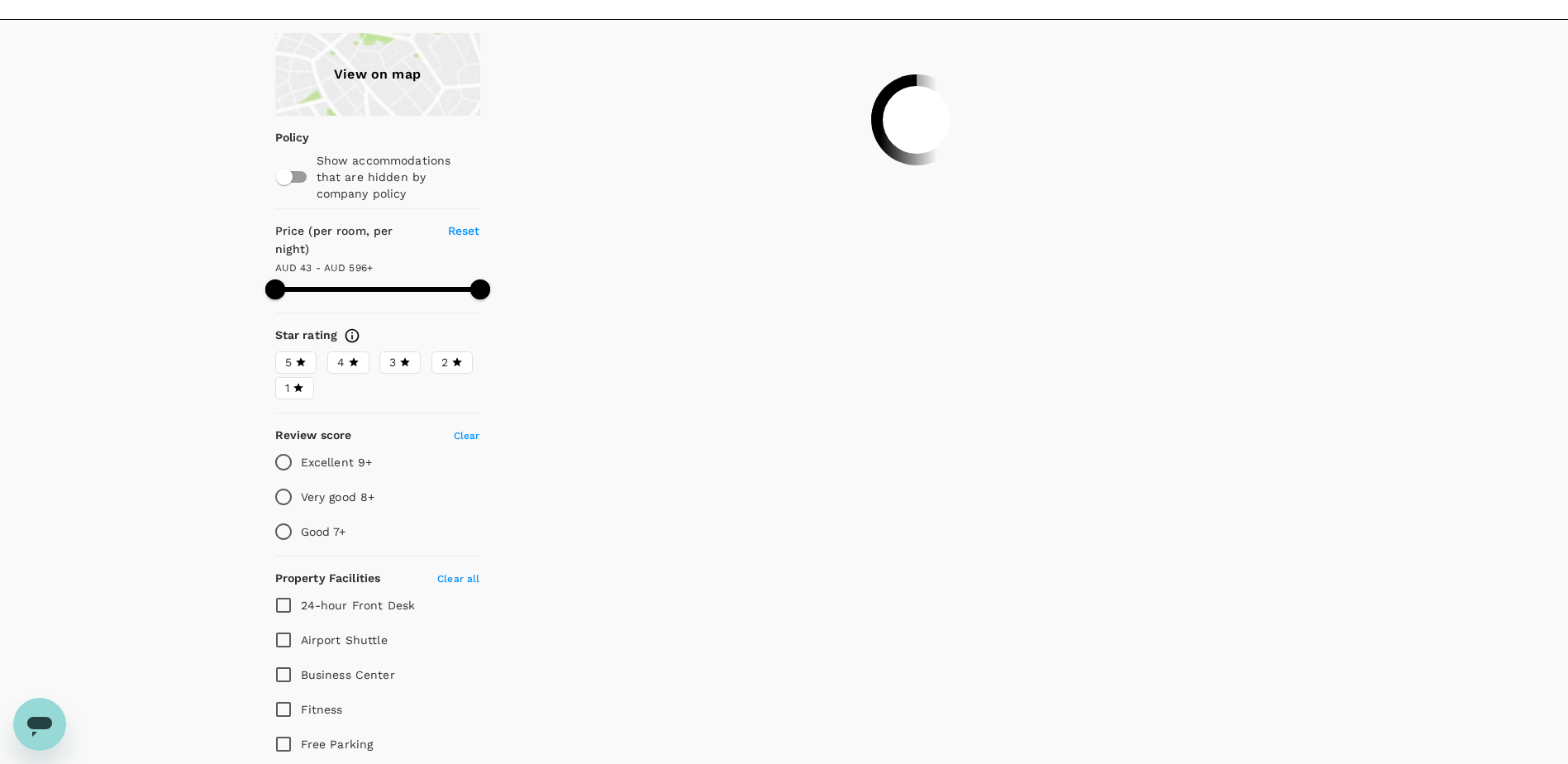
type input "595.34"
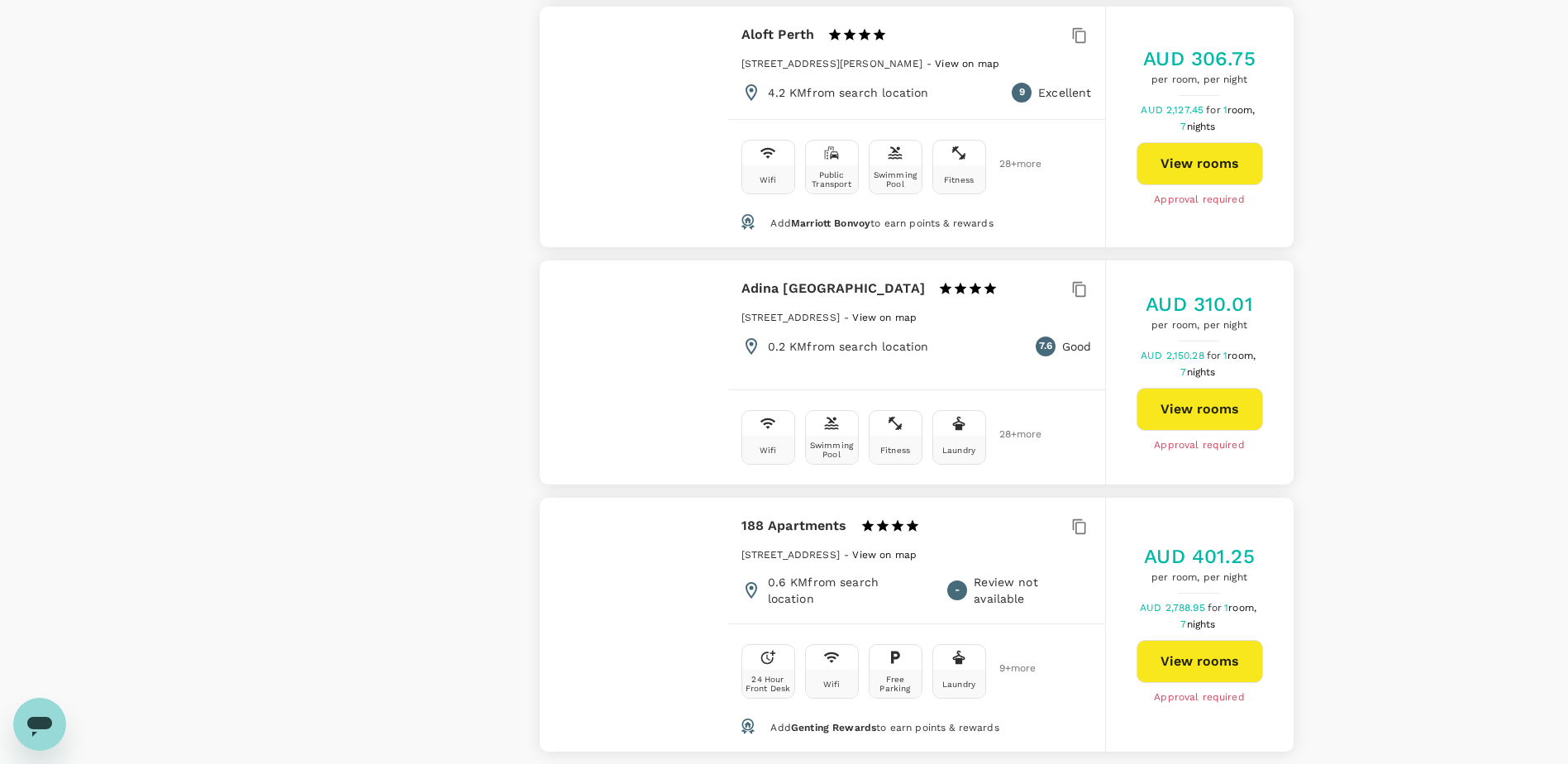
scroll to position [4712, 0]
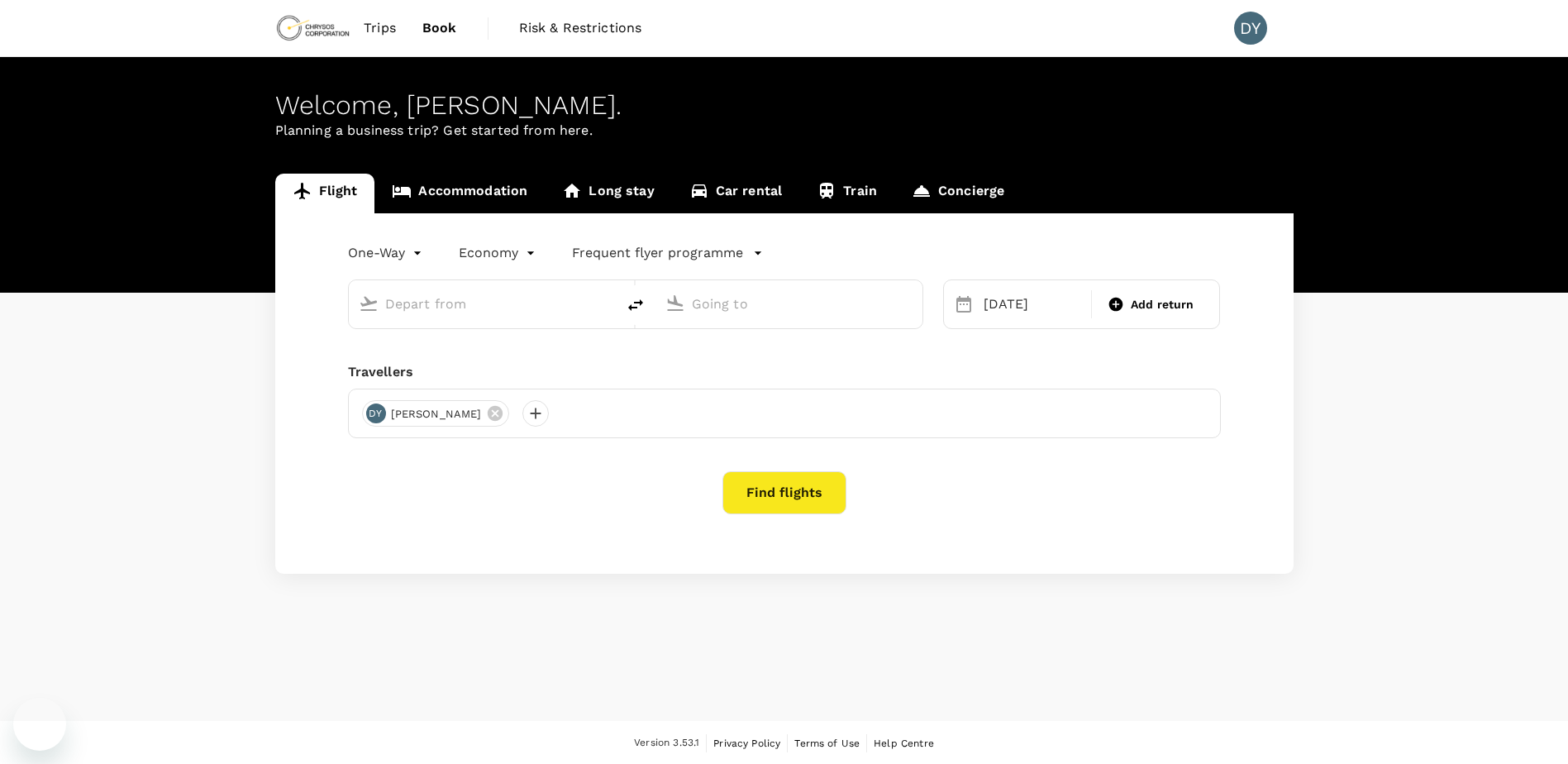
type input "Adelaide (ADL)"
type input "[GEOGRAPHIC_DATA] ([GEOGRAPHIC_DATA])"
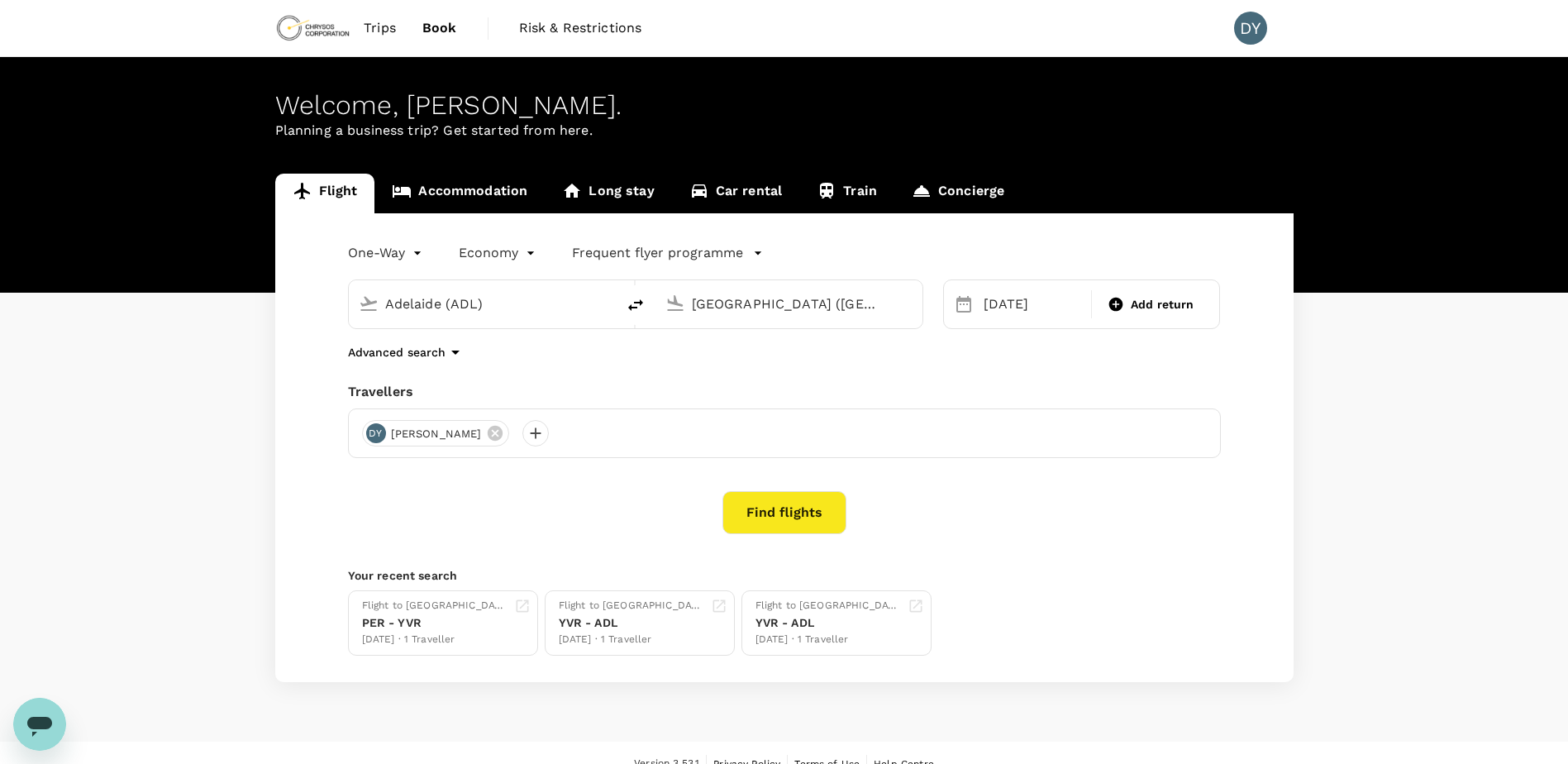
click at [389, 17] on link "Trips" at bounding box center [380, 28] width 58 height 57
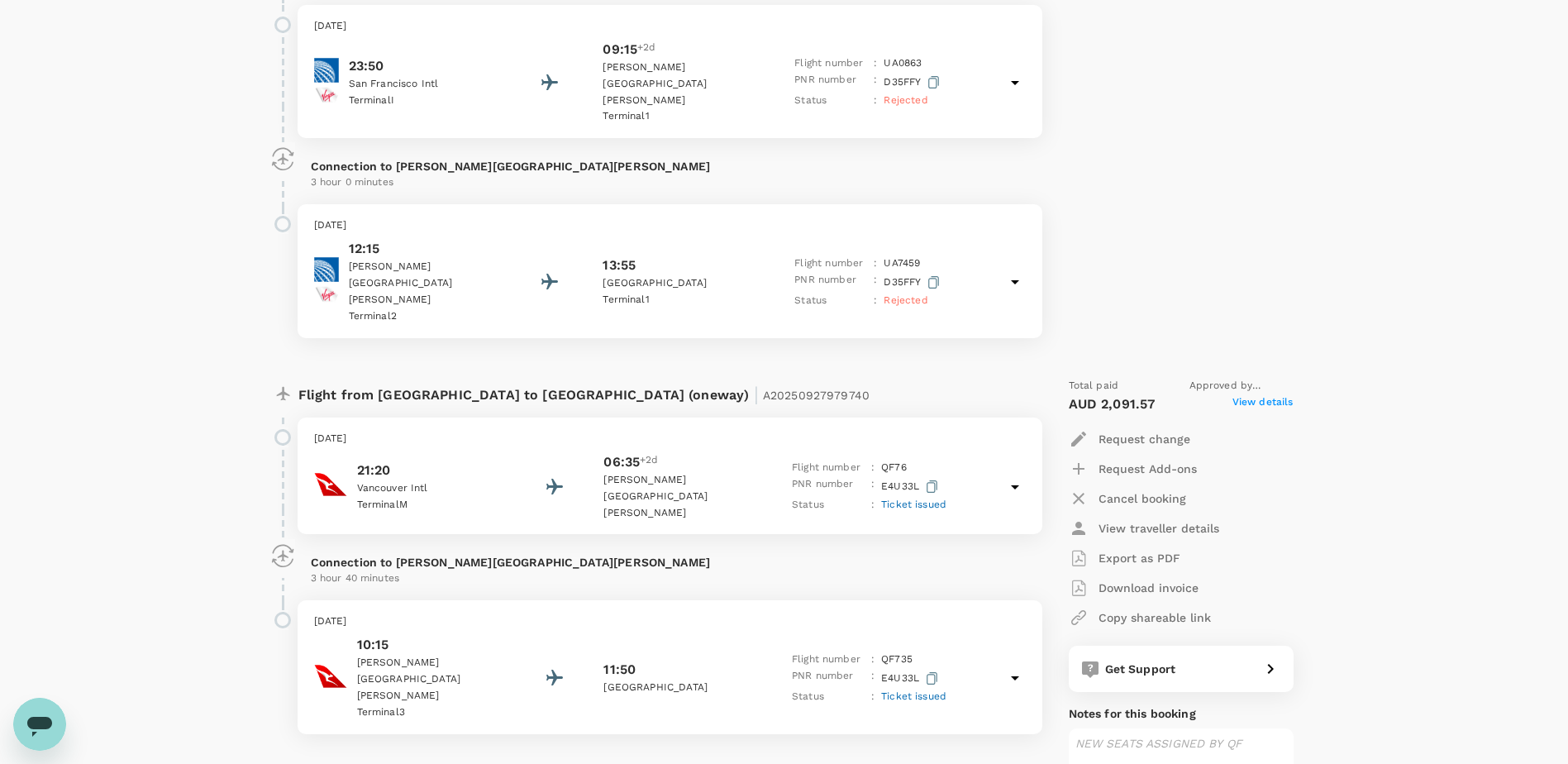
scroll to position [1570, 0]
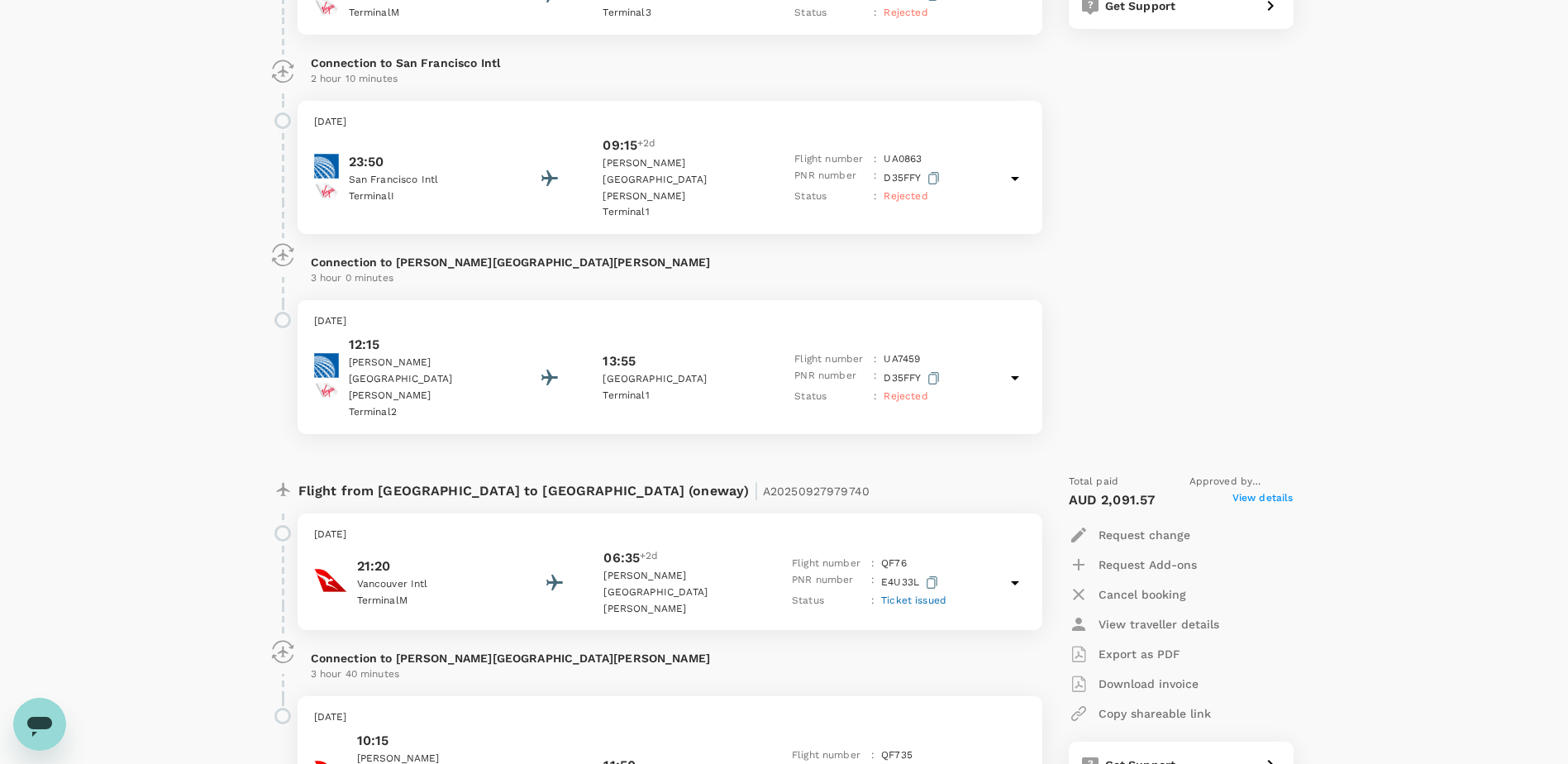
click at [1251, 490] on span "View details" at bounding box center [1262, 499] width 61 height 20
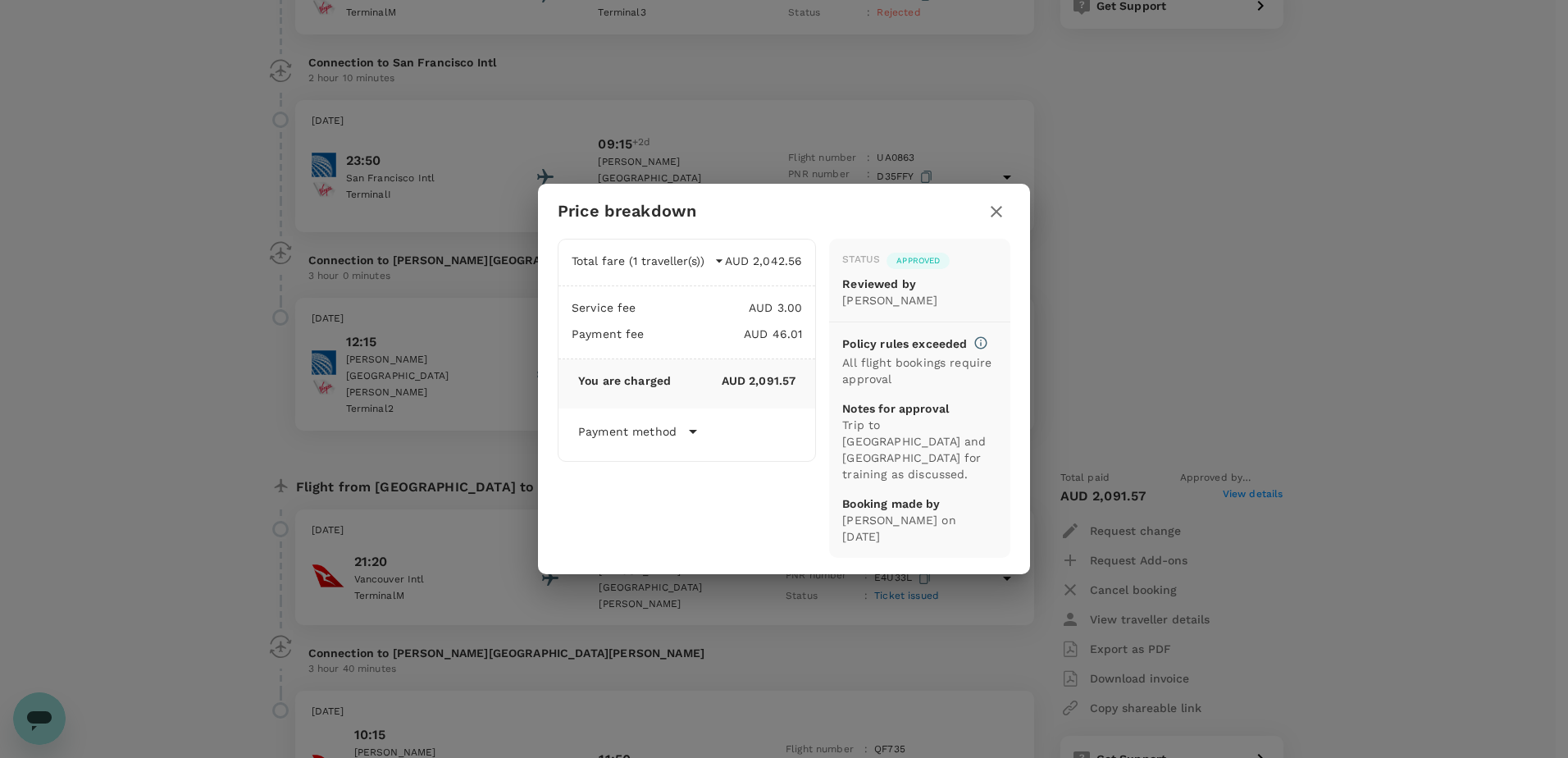
click at [991, 222] on icon "button" at bounding box center [996, 211] width 20 height 20
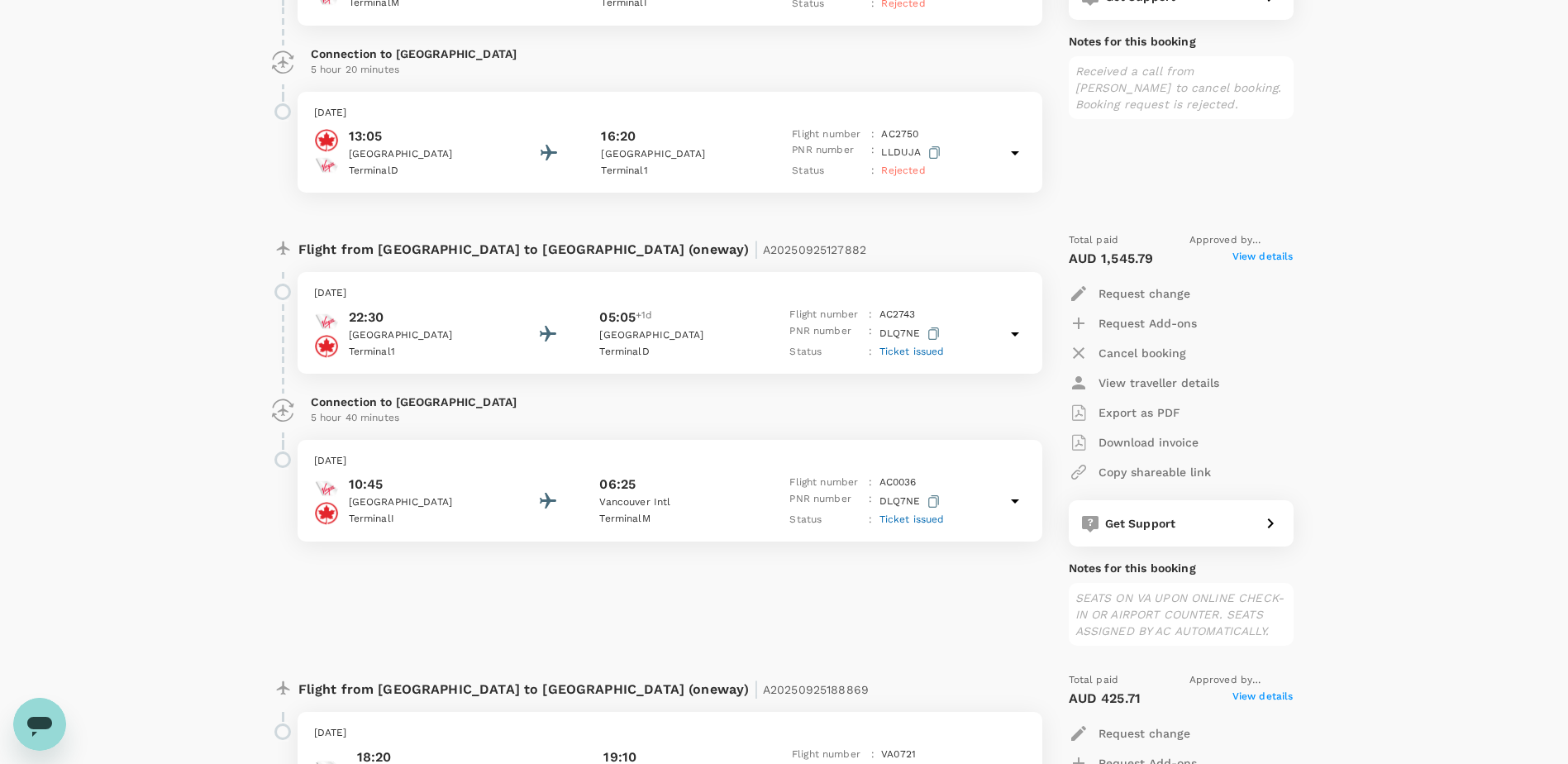
scroll to position [414, 0]
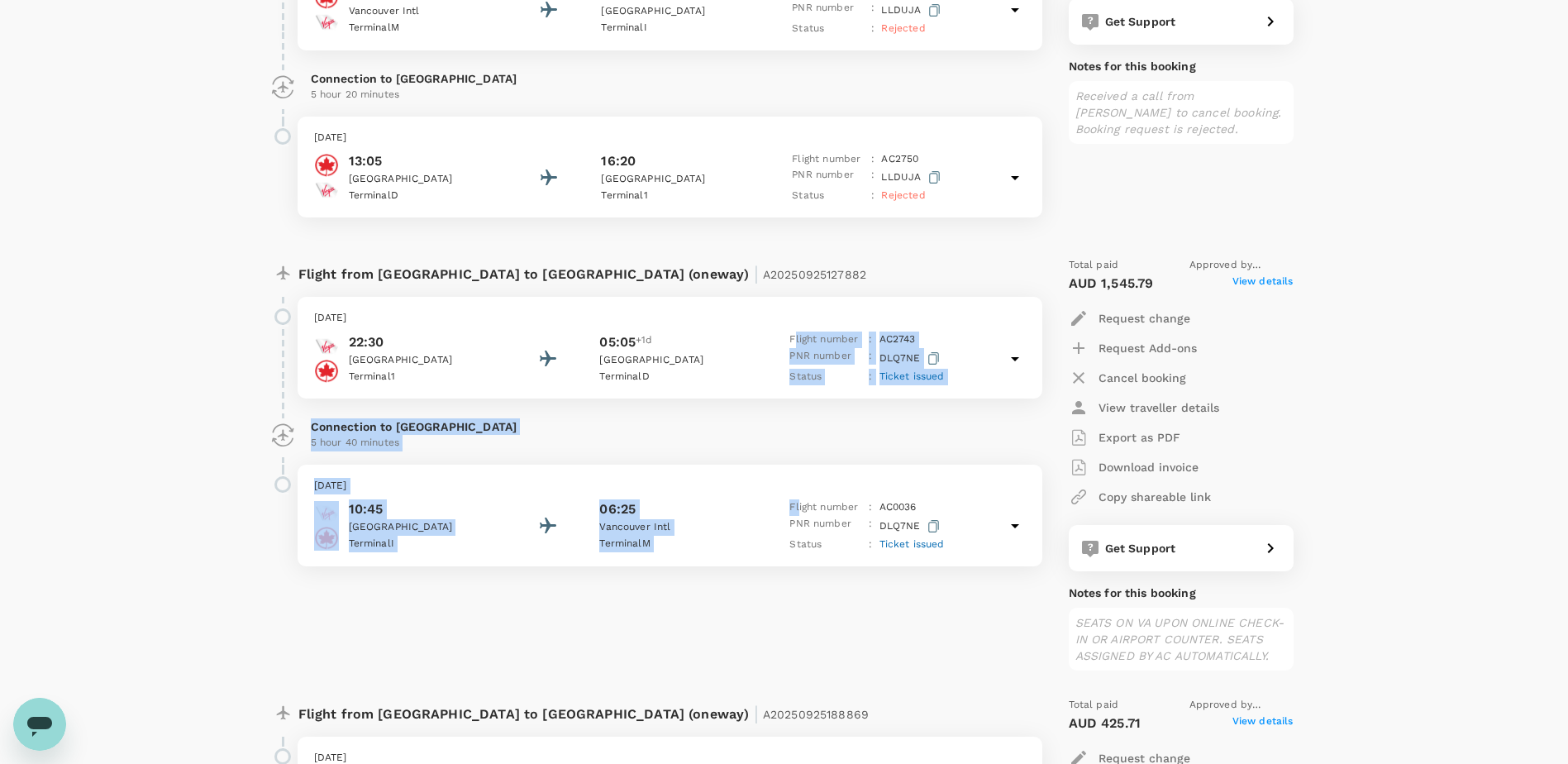
drag, startPoint x: 797, startPoint y: 342, endPoint x: 800, endPoint y: 512, distance: 170.0
click at [800, 512] on div "Flight from Australia to Canada (oneway) | A20250925127882 Sunday, 16 Nov 2025 …" at bounding box center [648, 457] width 773 height 427
click at [799, 512] on p "Flight number" at bounding box center [825, 508] width 73 height 17
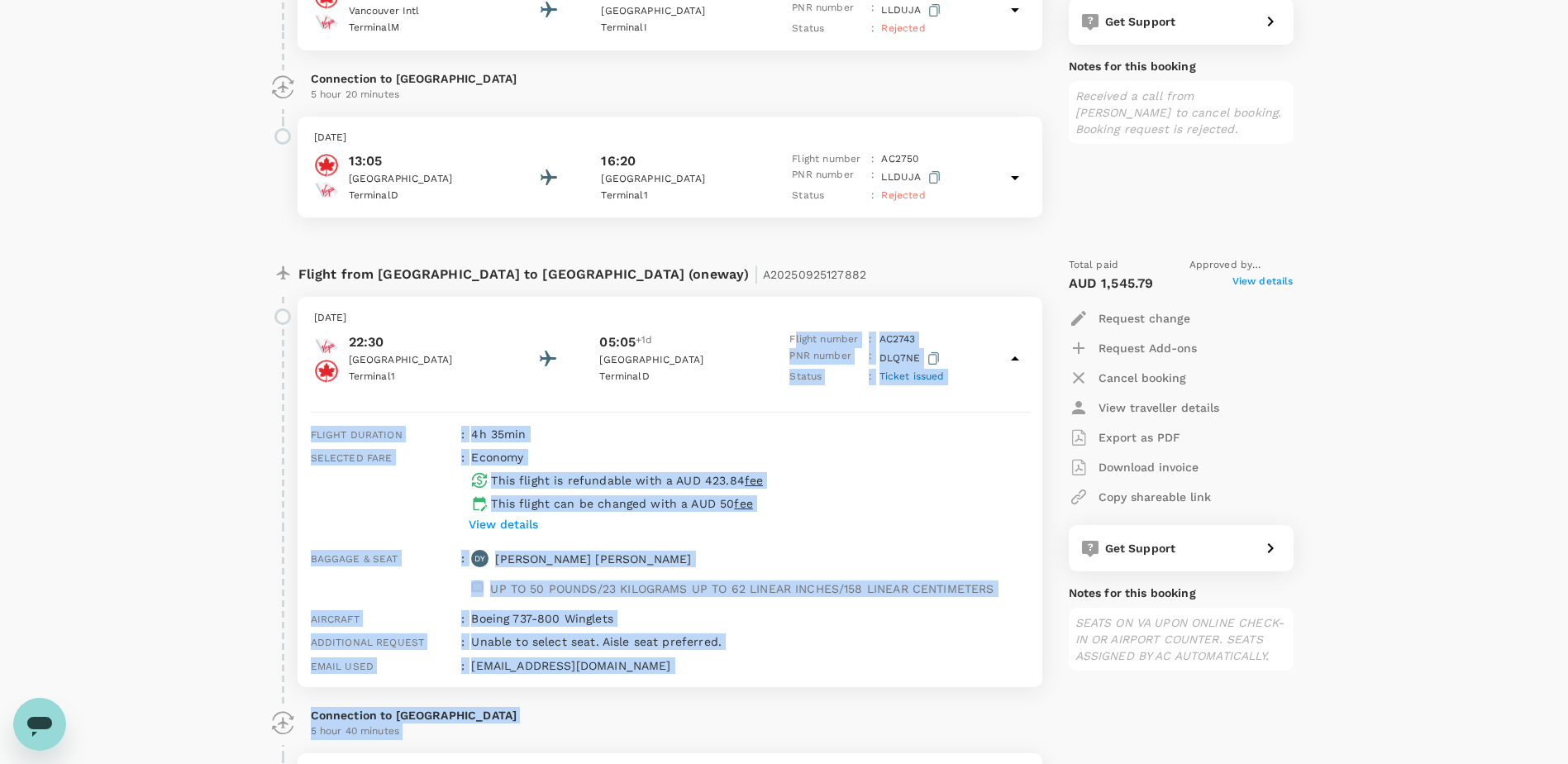
click at [755, 439] on p "4h 35min" at bounding box center [749, 434] width 557 height 17
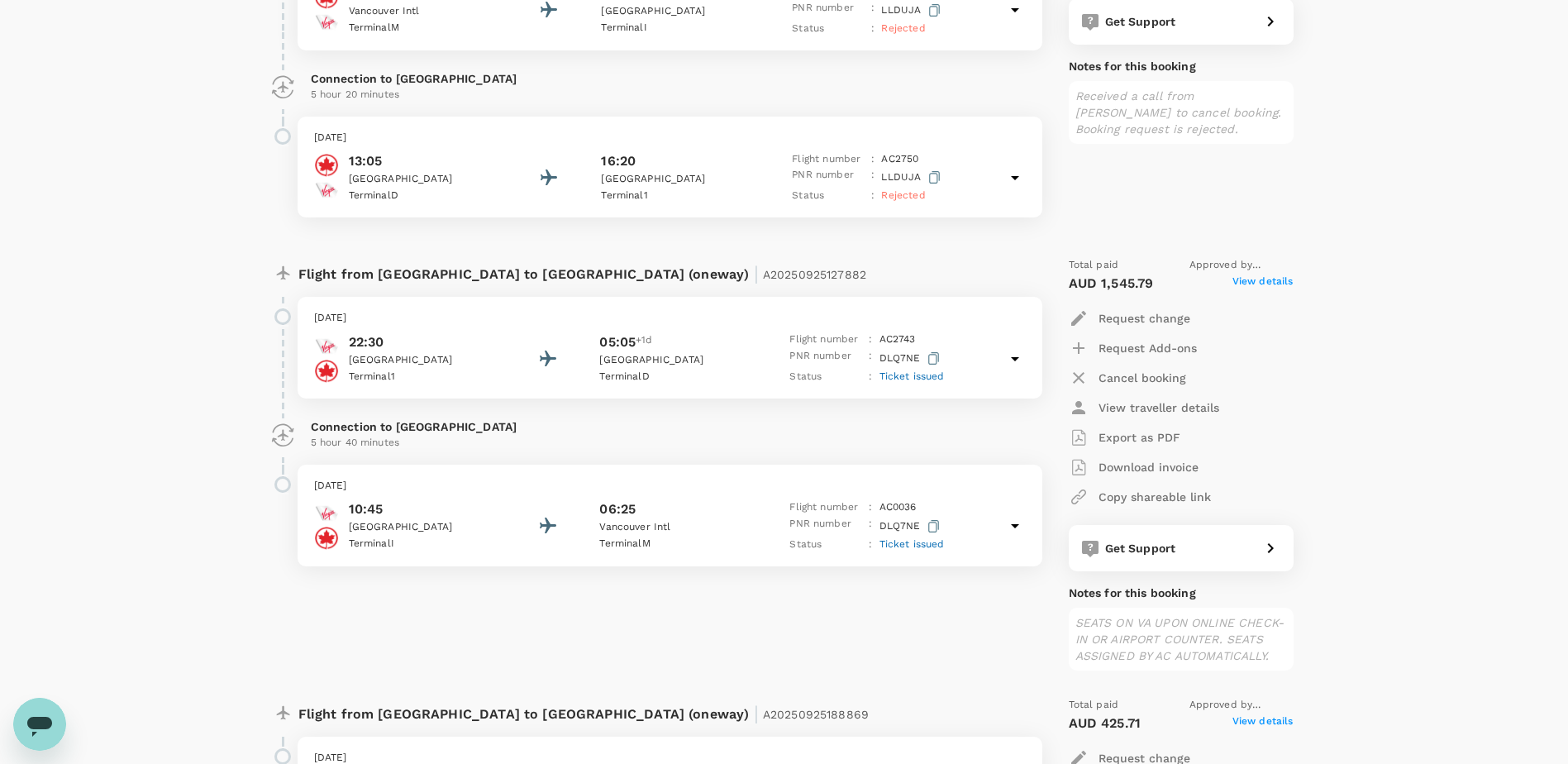
click at [674, 347] on div "05:05 +1d" at bounding box center [673, 342] width 149 height 20
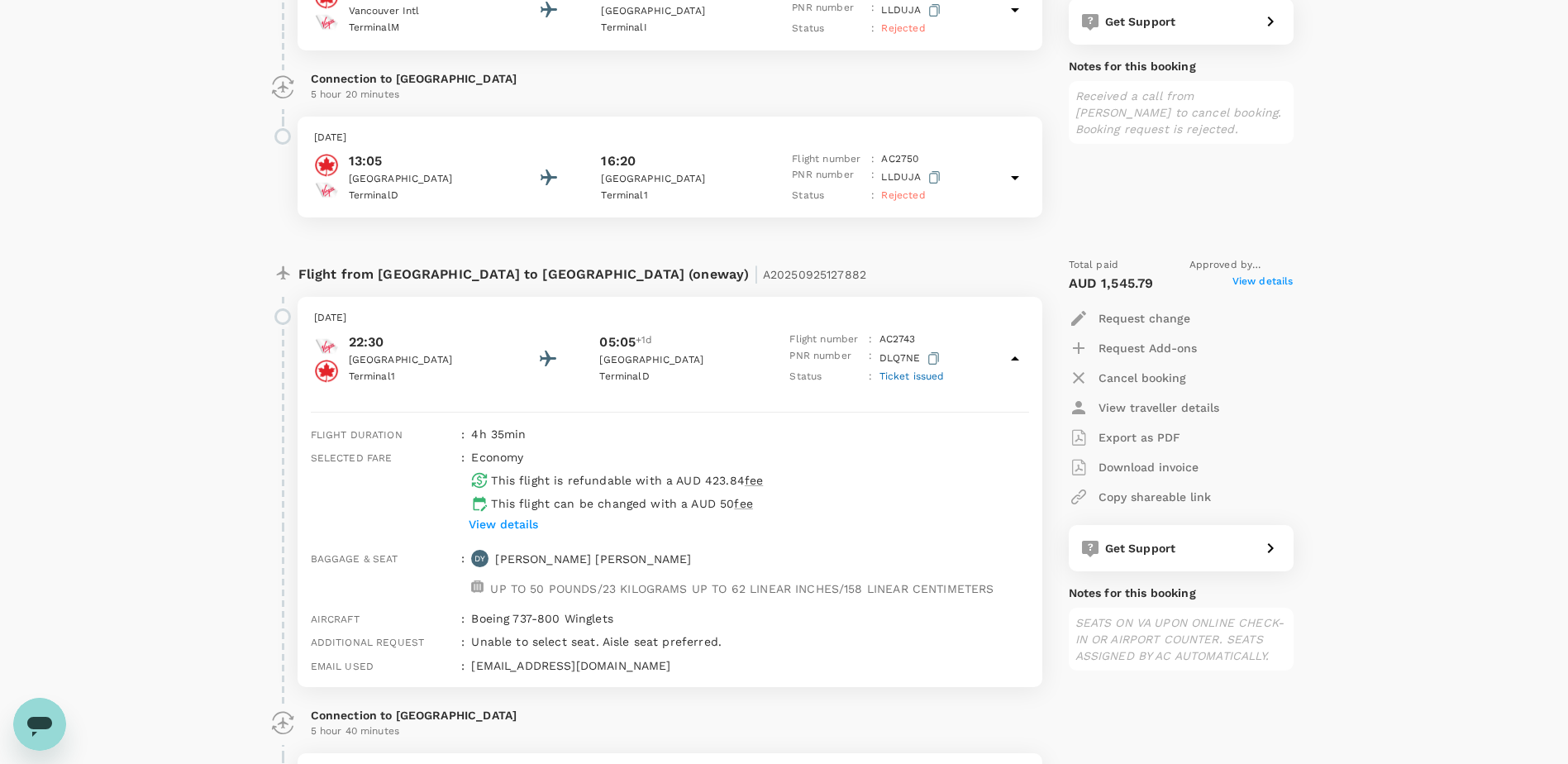
click at [527, 524] on p "View details" at bounding box center [504, 525] width 70 height 17
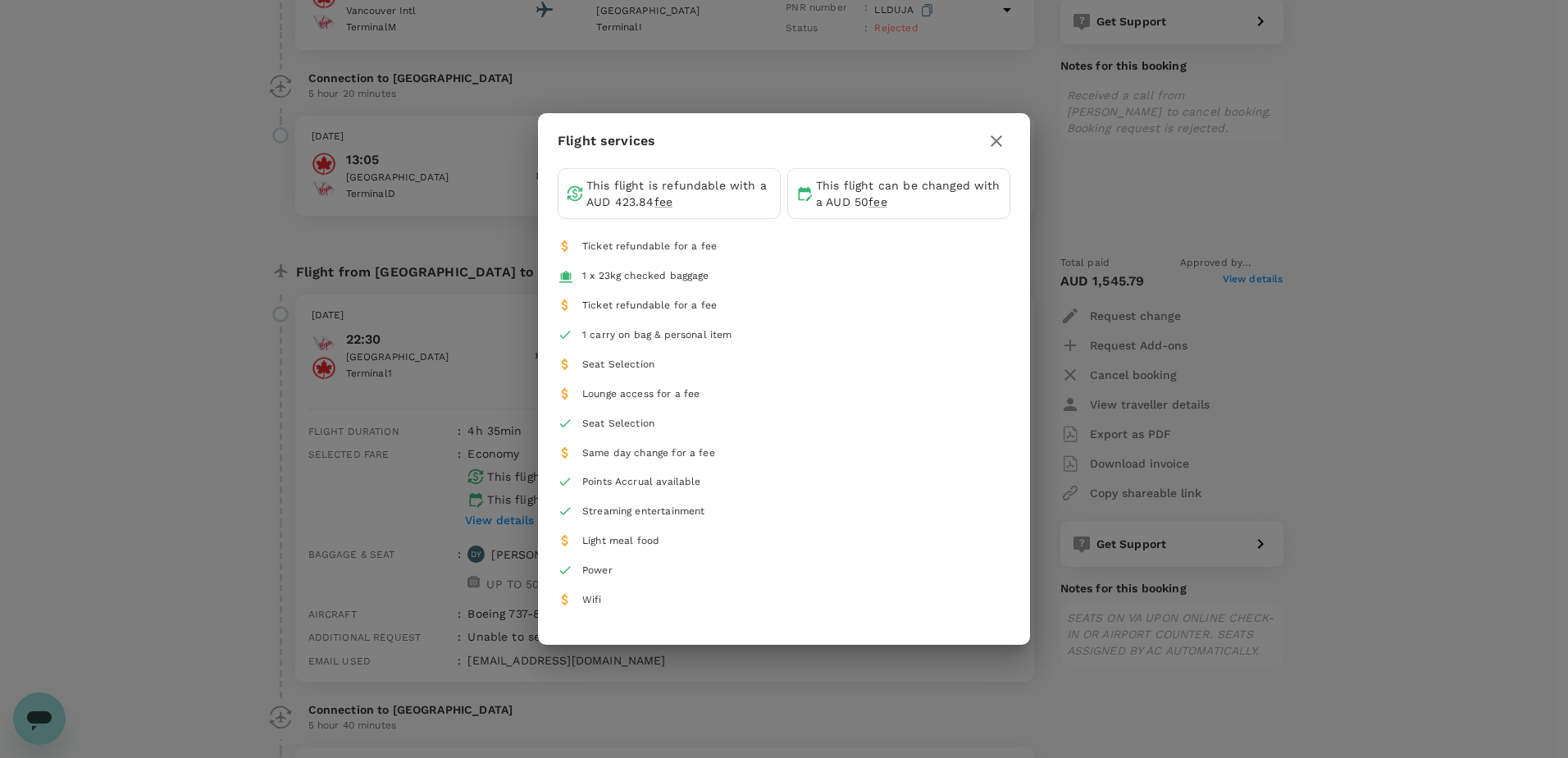
click at [993, 142] on icon "button" at bounding box center [996, 140] width 20 height 20
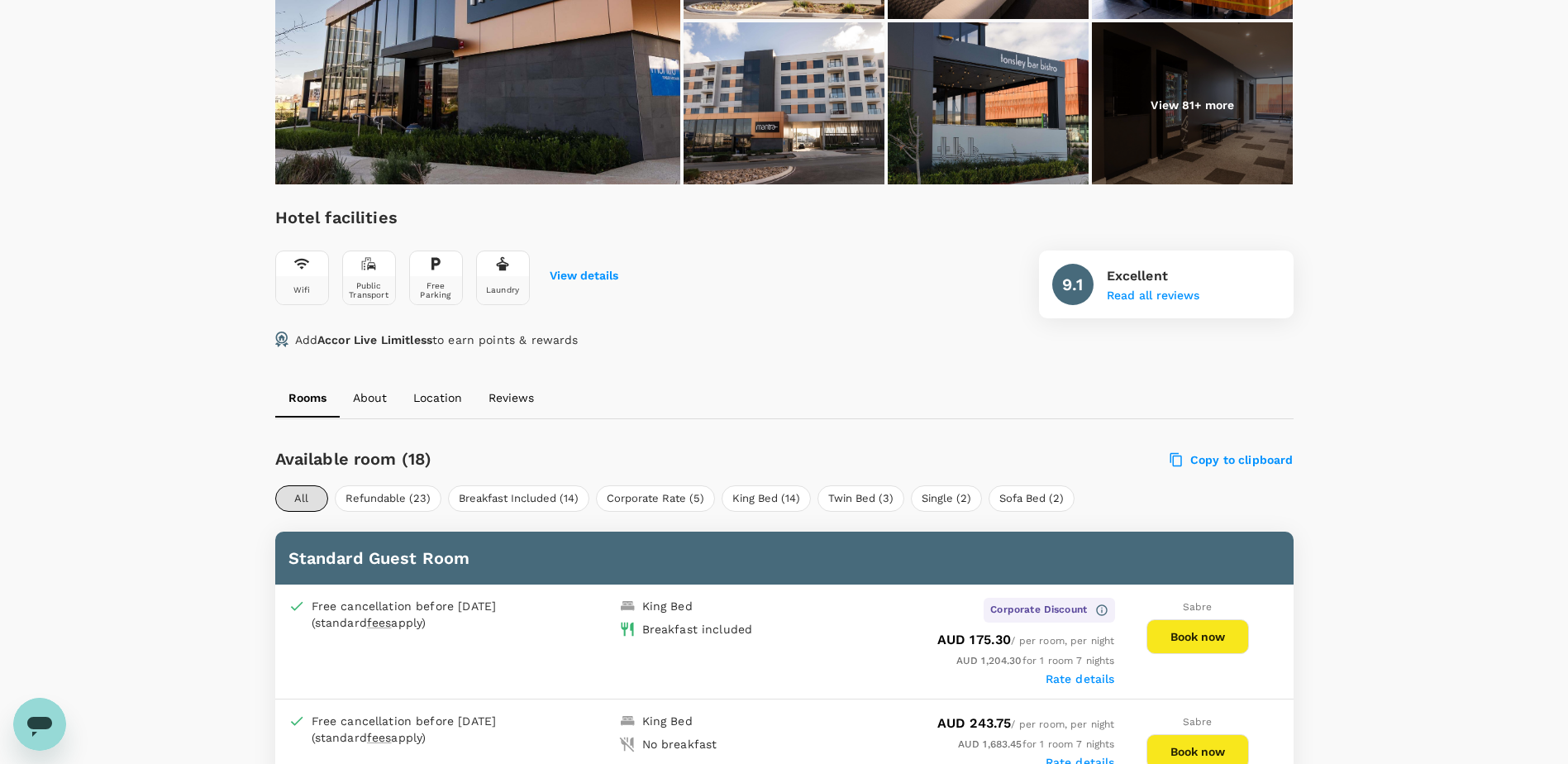
scroll to position [496, 0]
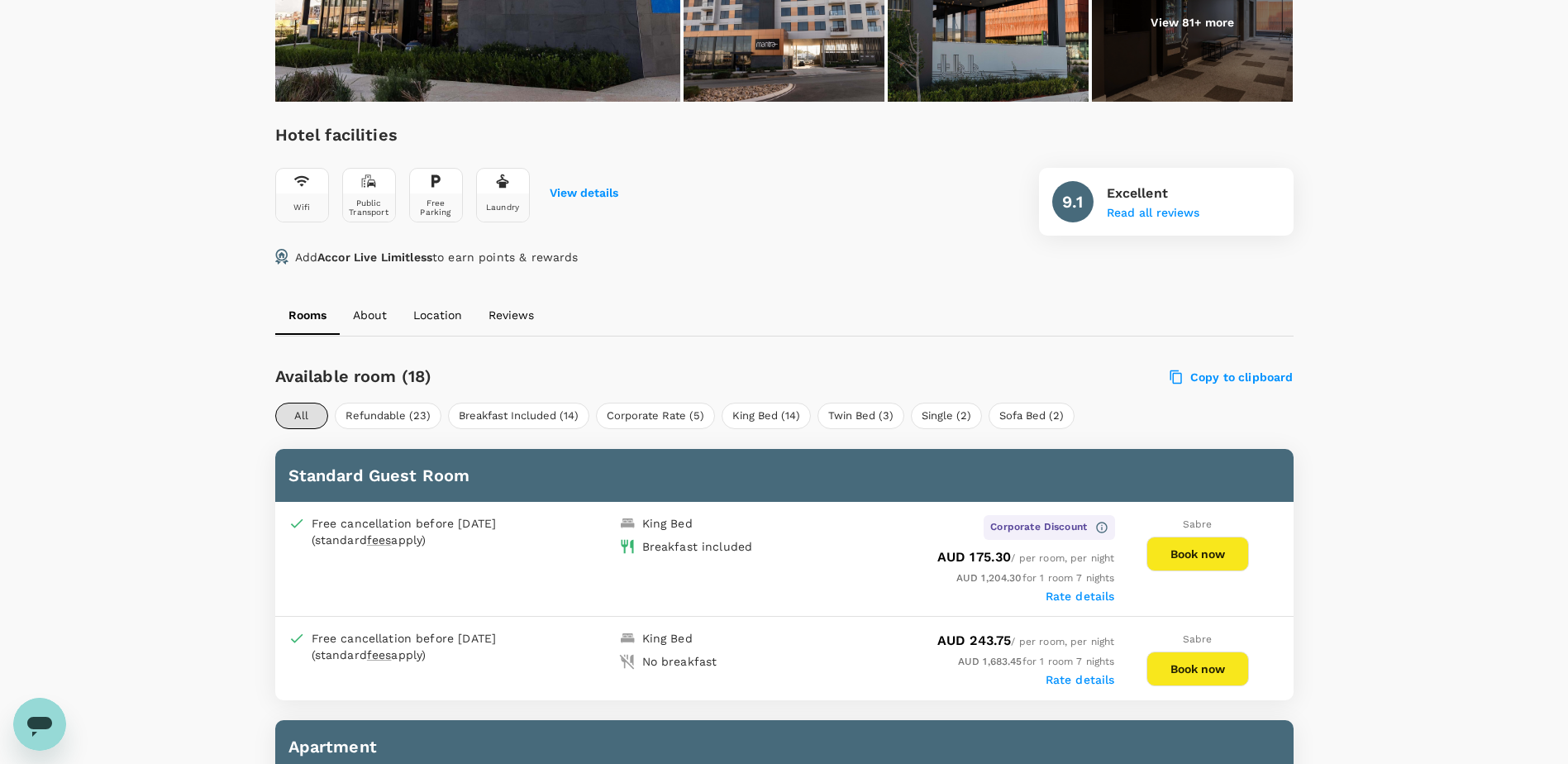
click at [597, 199] on button "View details" at bounding box center [584, 193] width 69 height 13
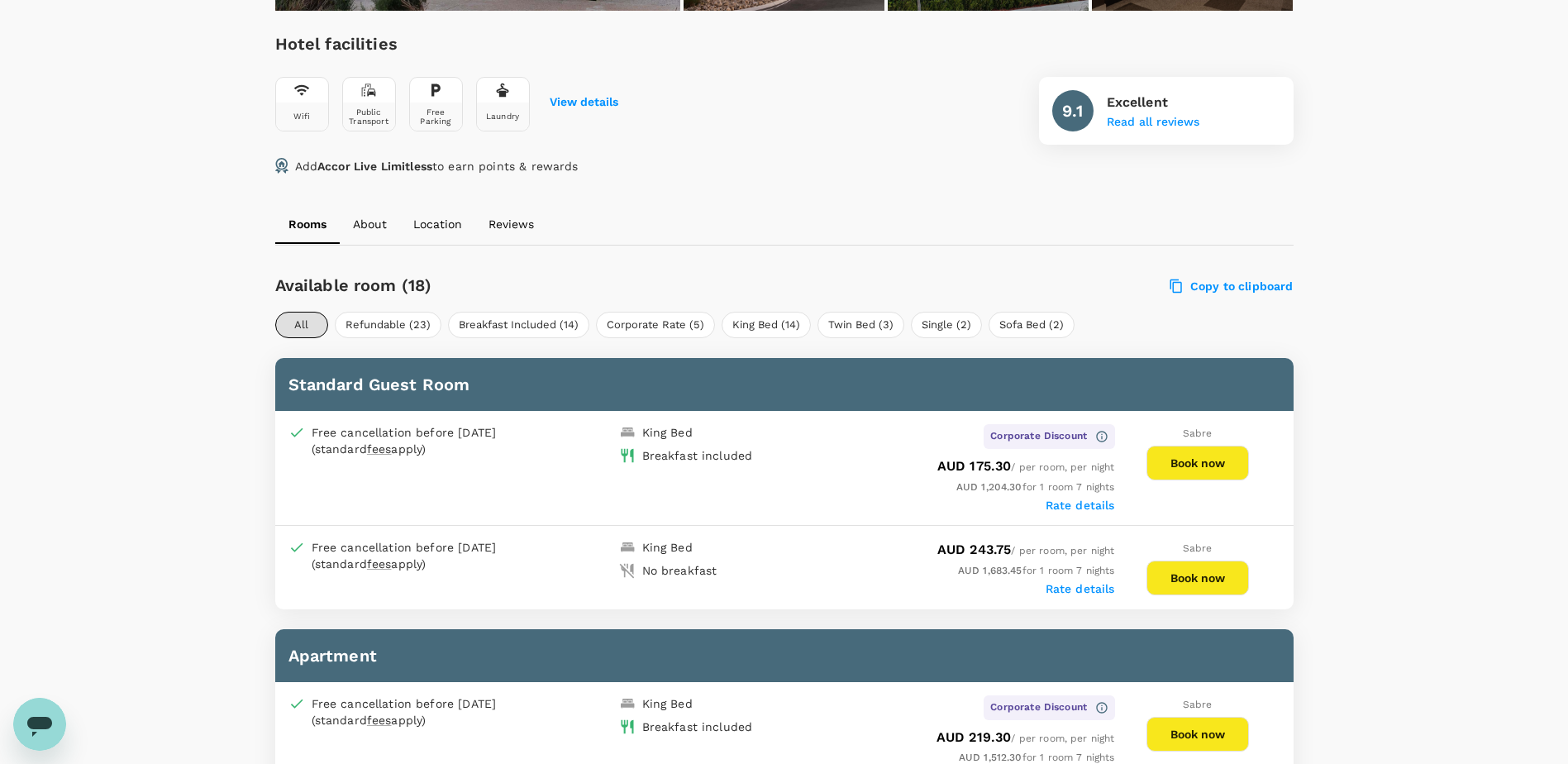
scroll to position [673, 0]
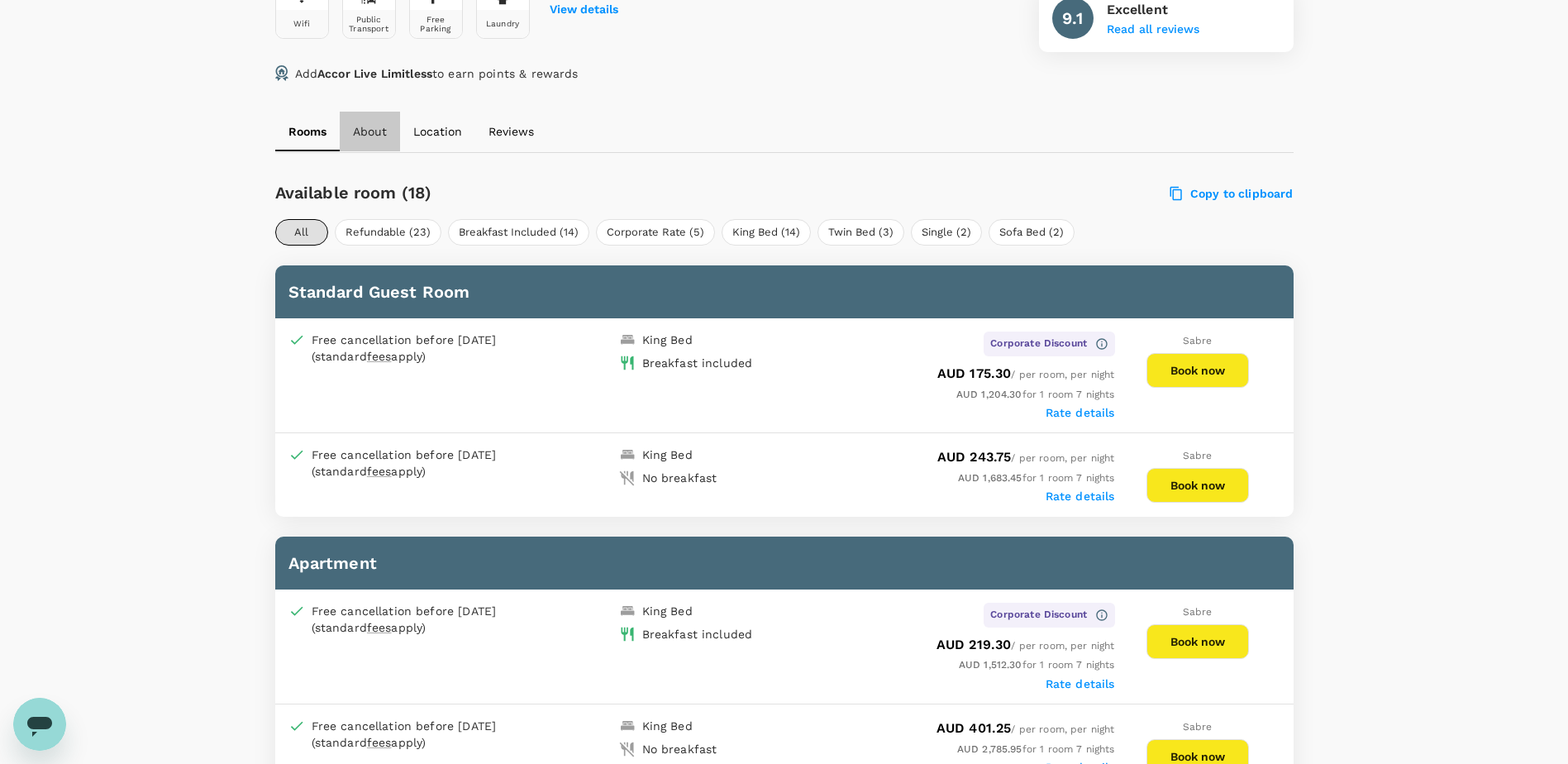
click at [399, 132] on button "About" at bounding box center [370, 131] width 60 height 40
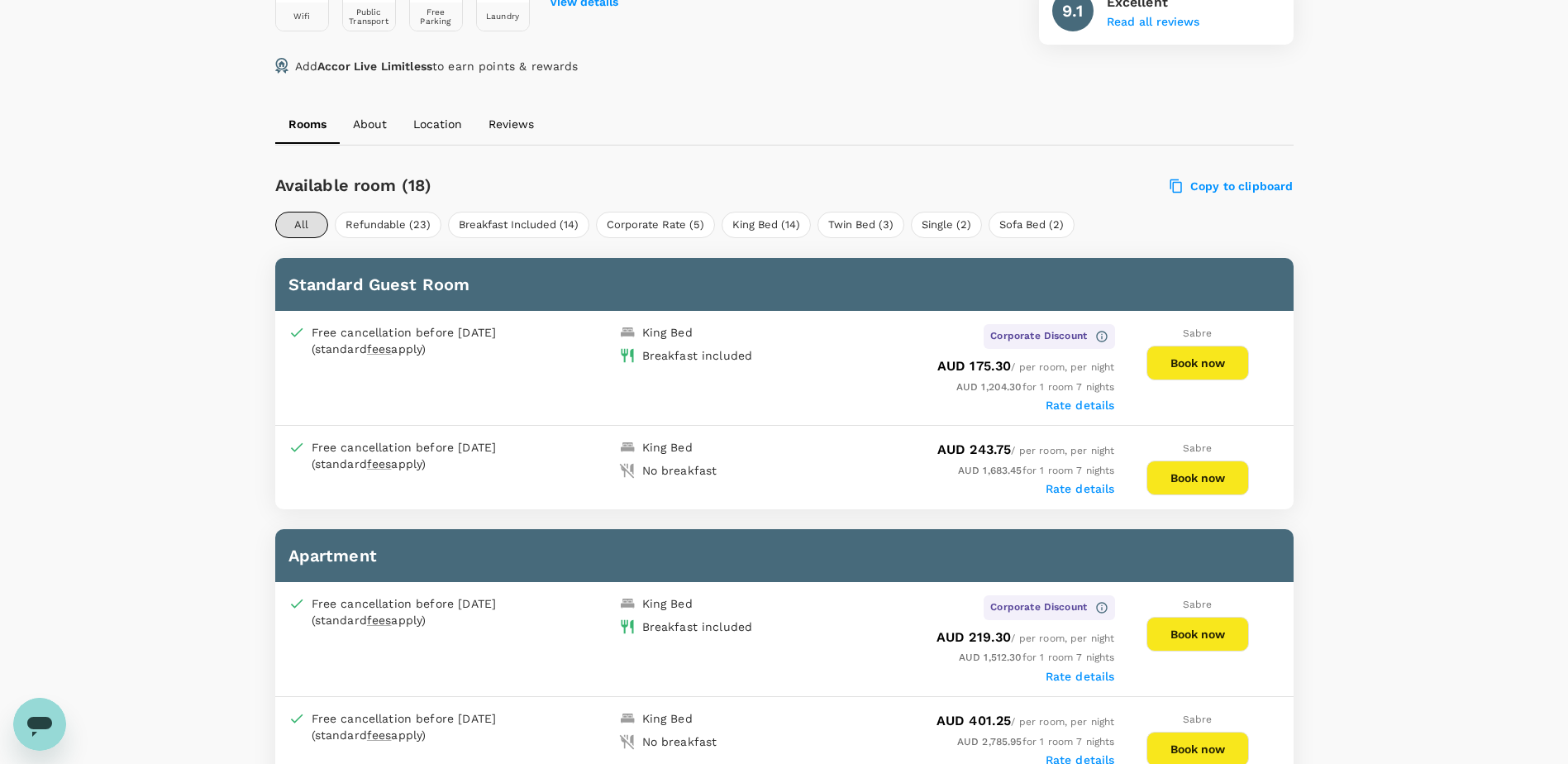
scroll to position [707, 0]
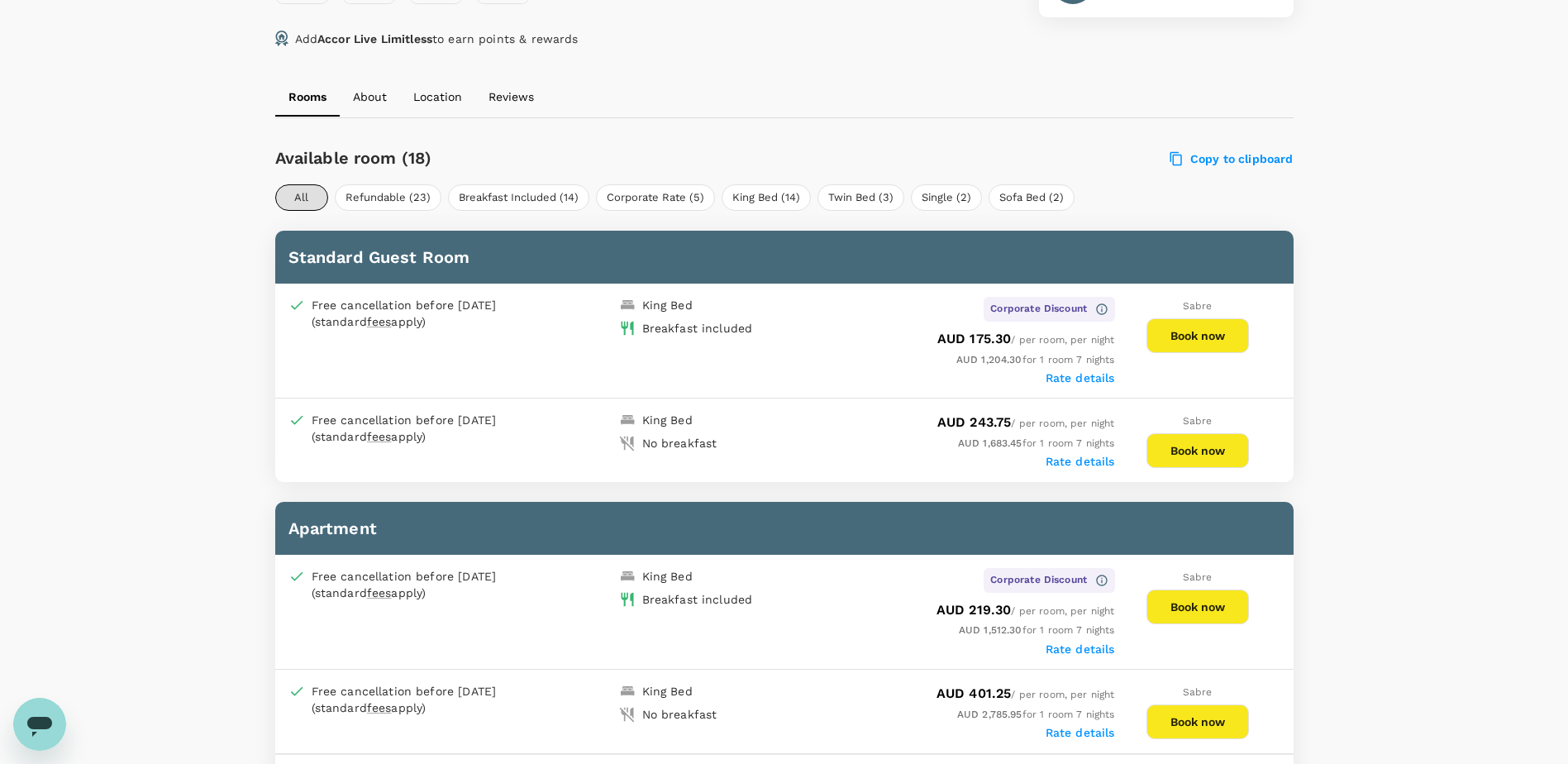
click at [1086, 383] on label "Rate details" at bounding box center [1080, 378] width 70 height 13
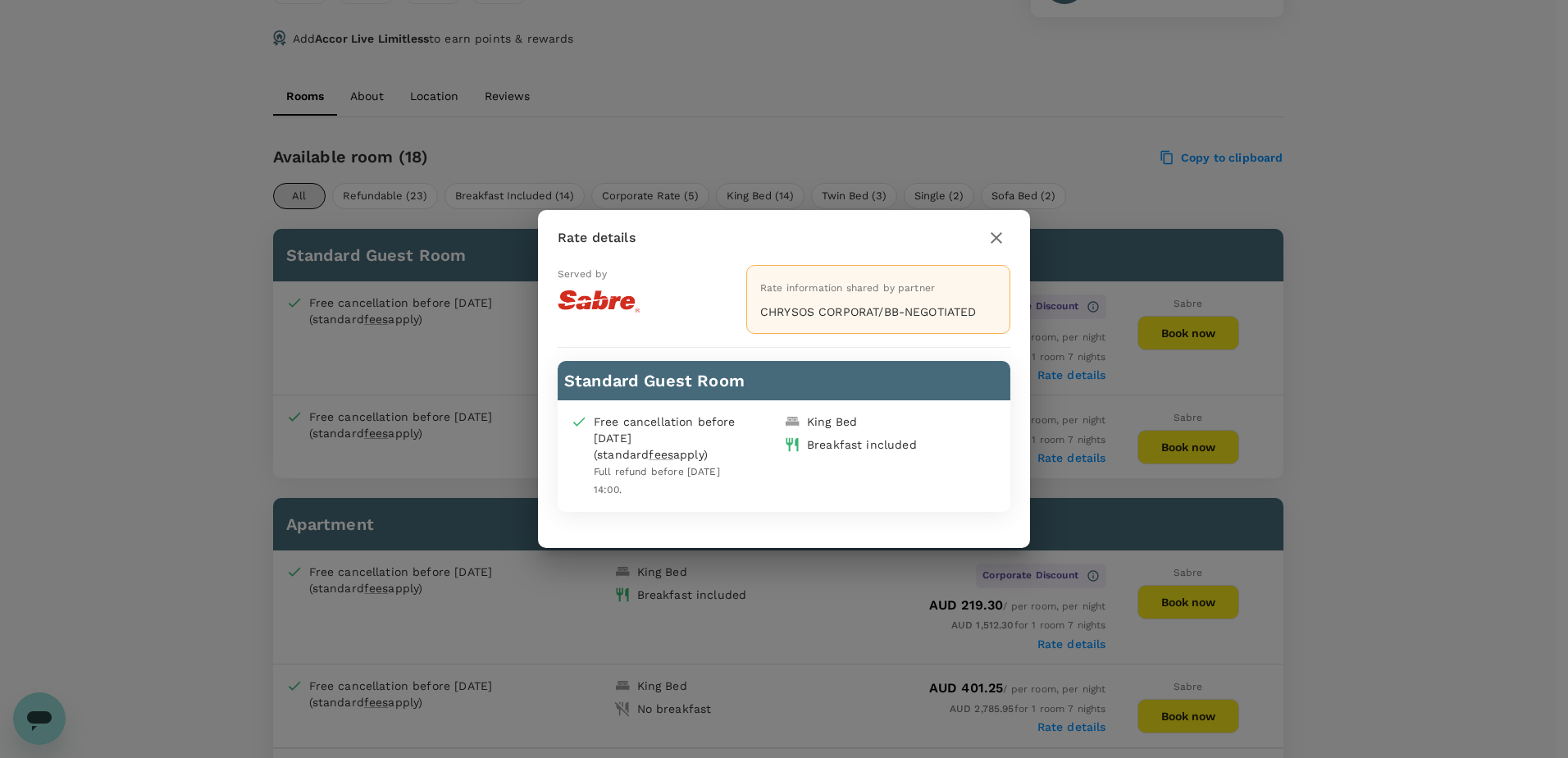
click at [997, 247] on icon "button" at bounding box center [996, 237] width 20 height 20
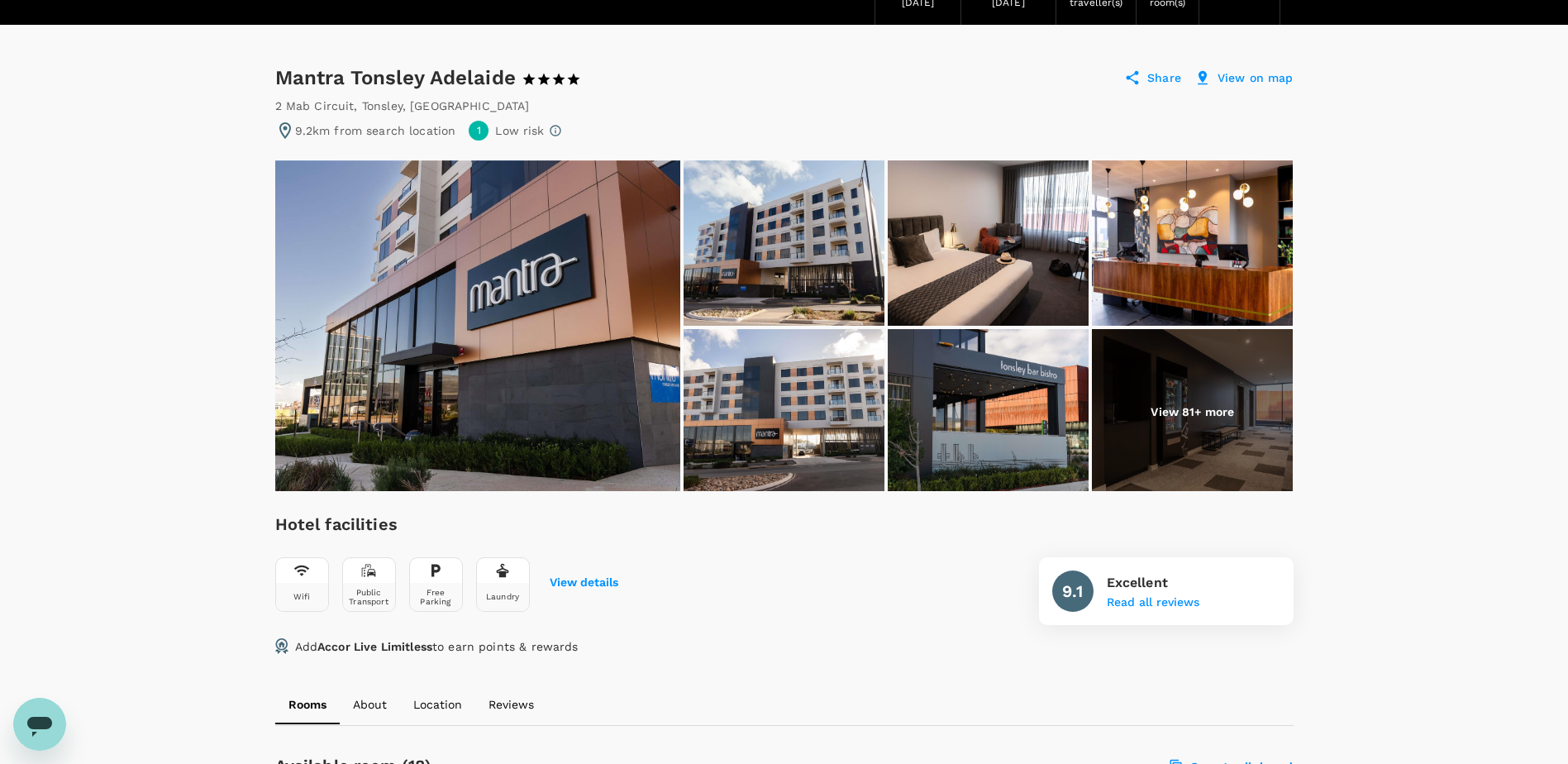
scroll to position [0, 0]
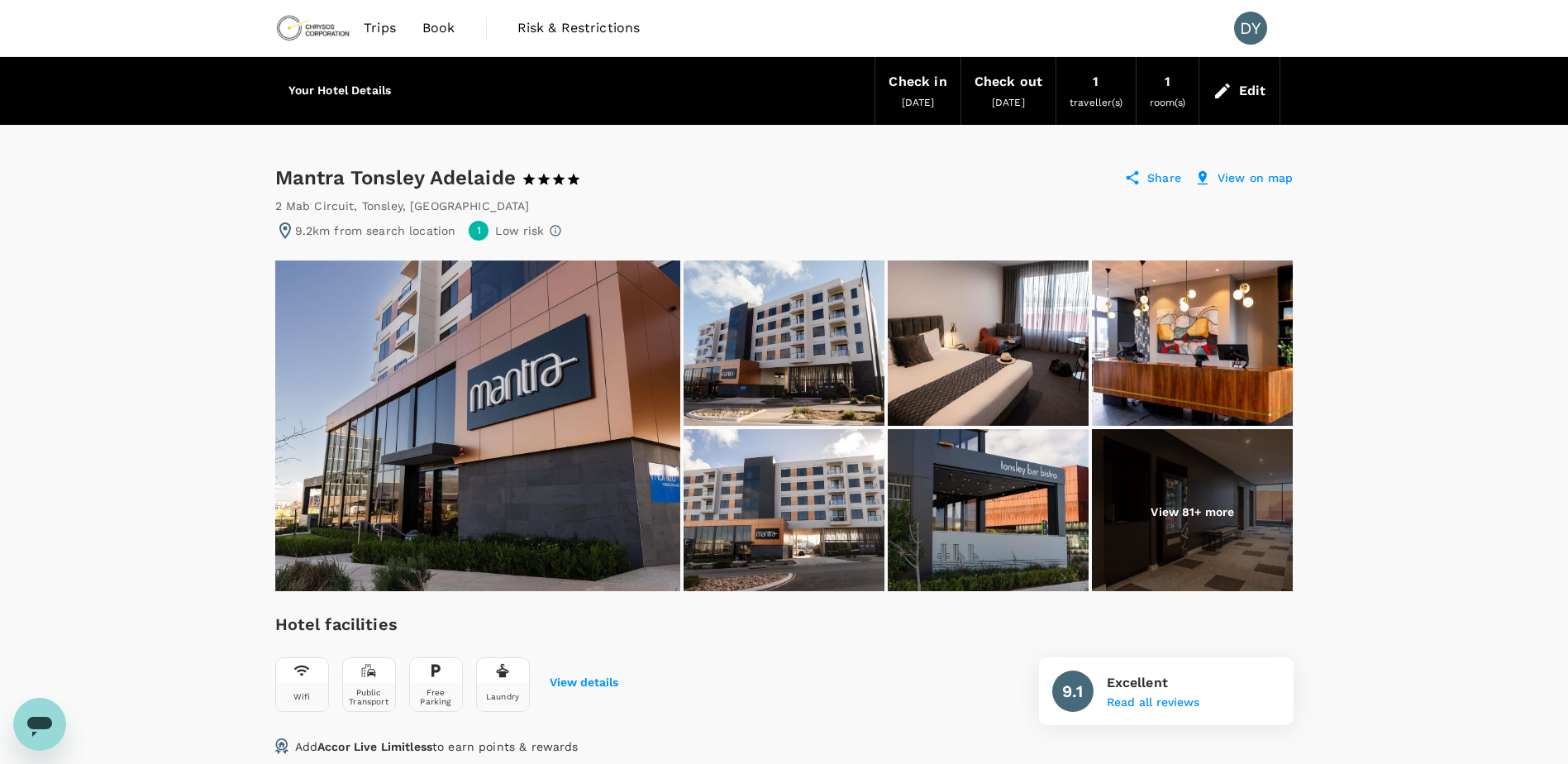
click at [1210, 91] on div "Edit" at bounding box center [1238, 90] width 80 height 57
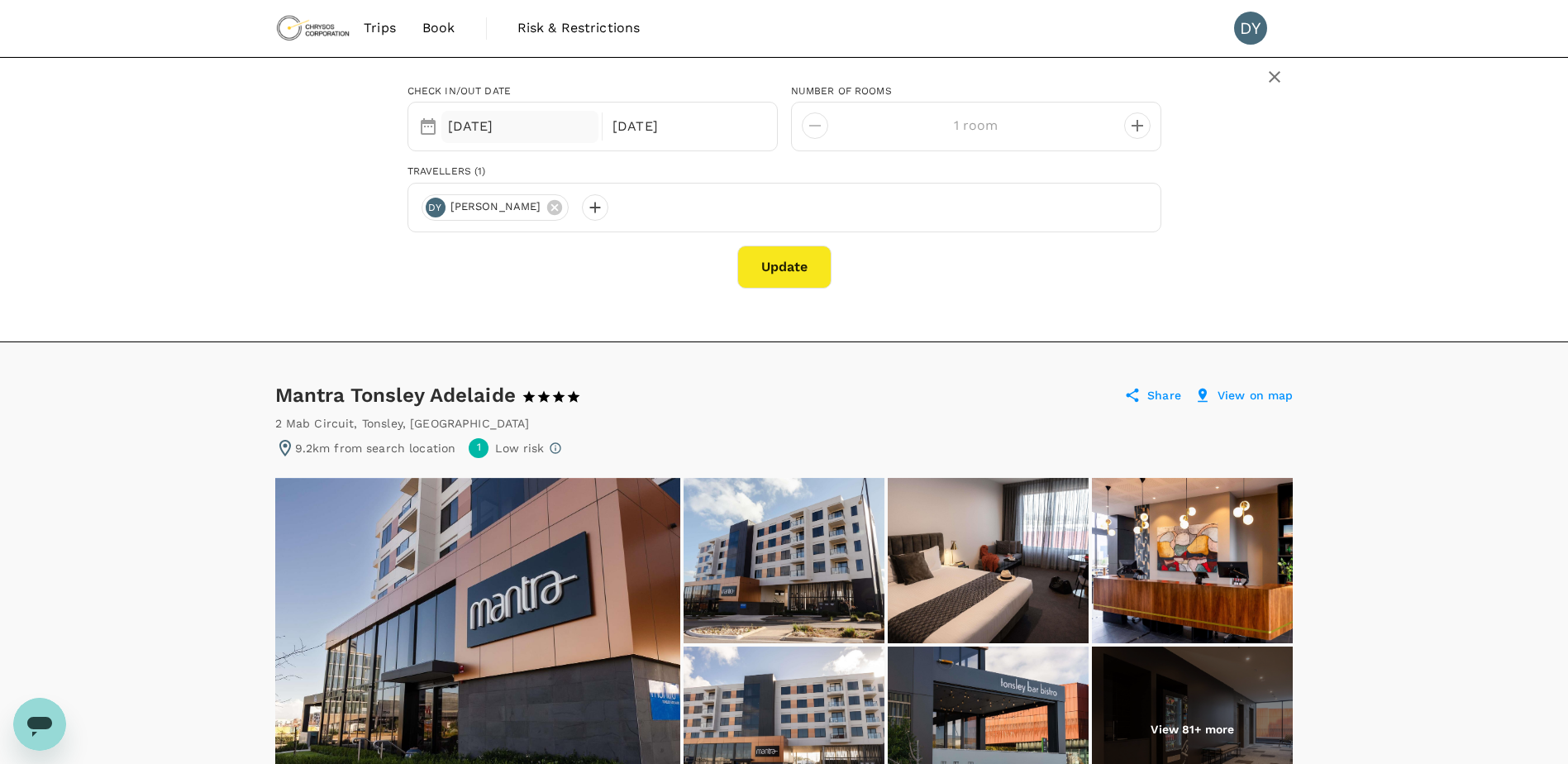
click at [509, 134] on div "02 Nov" at bounding box center [521, 127] width 158 height 32
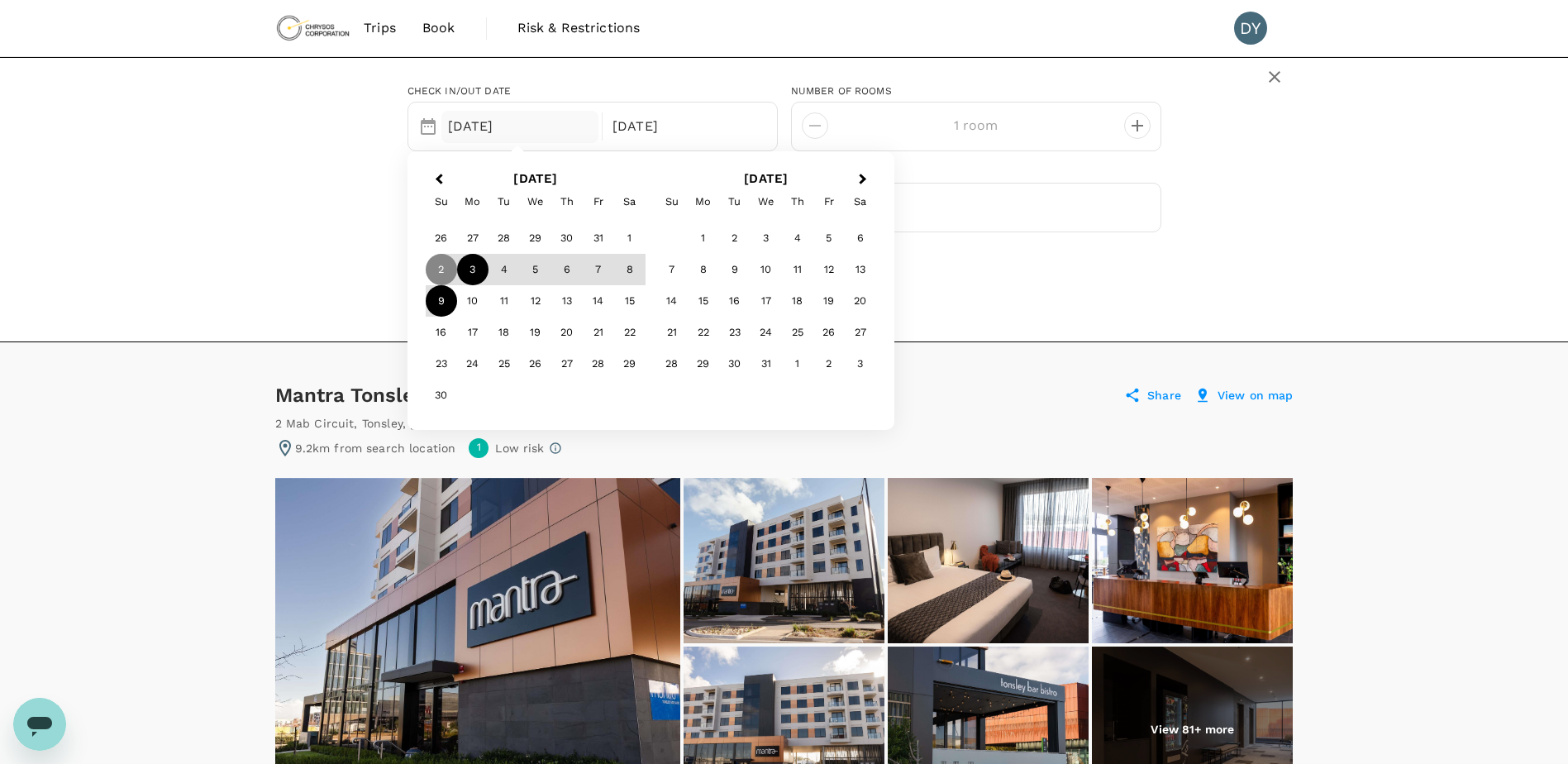
click at [471, 272] on div "3" at bounding box center [472, 268] width 31 height 31
click at [389, 254] on div "Check in/out date Selected date: Monday, November 3rd, 2025 03 Nov 09 Nov Next …" at bounding box center [784, 179] width 793 height 218
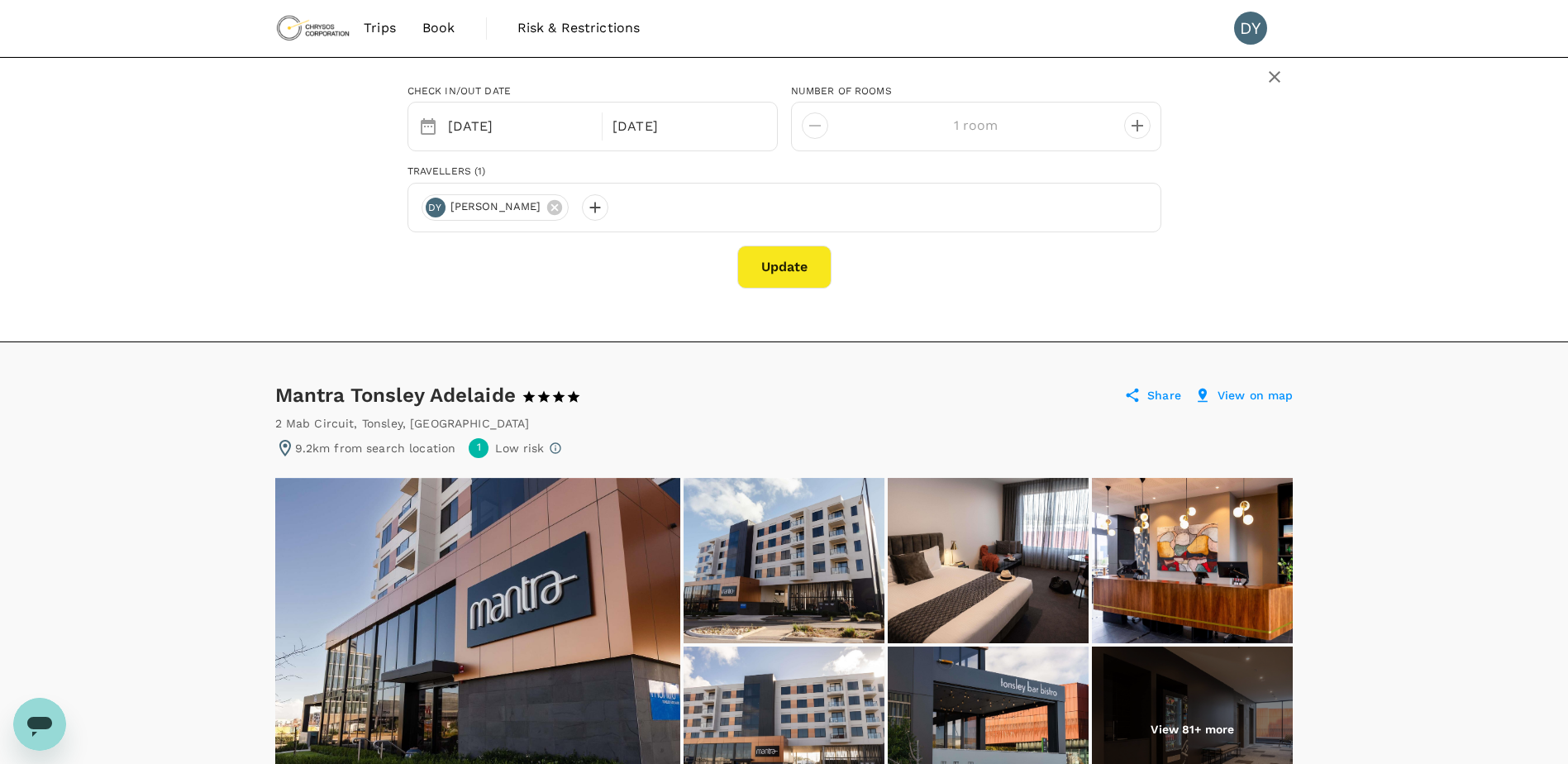
click at [780, 261] on button "Update" at bounding box center [784, 268] width 94 height 43
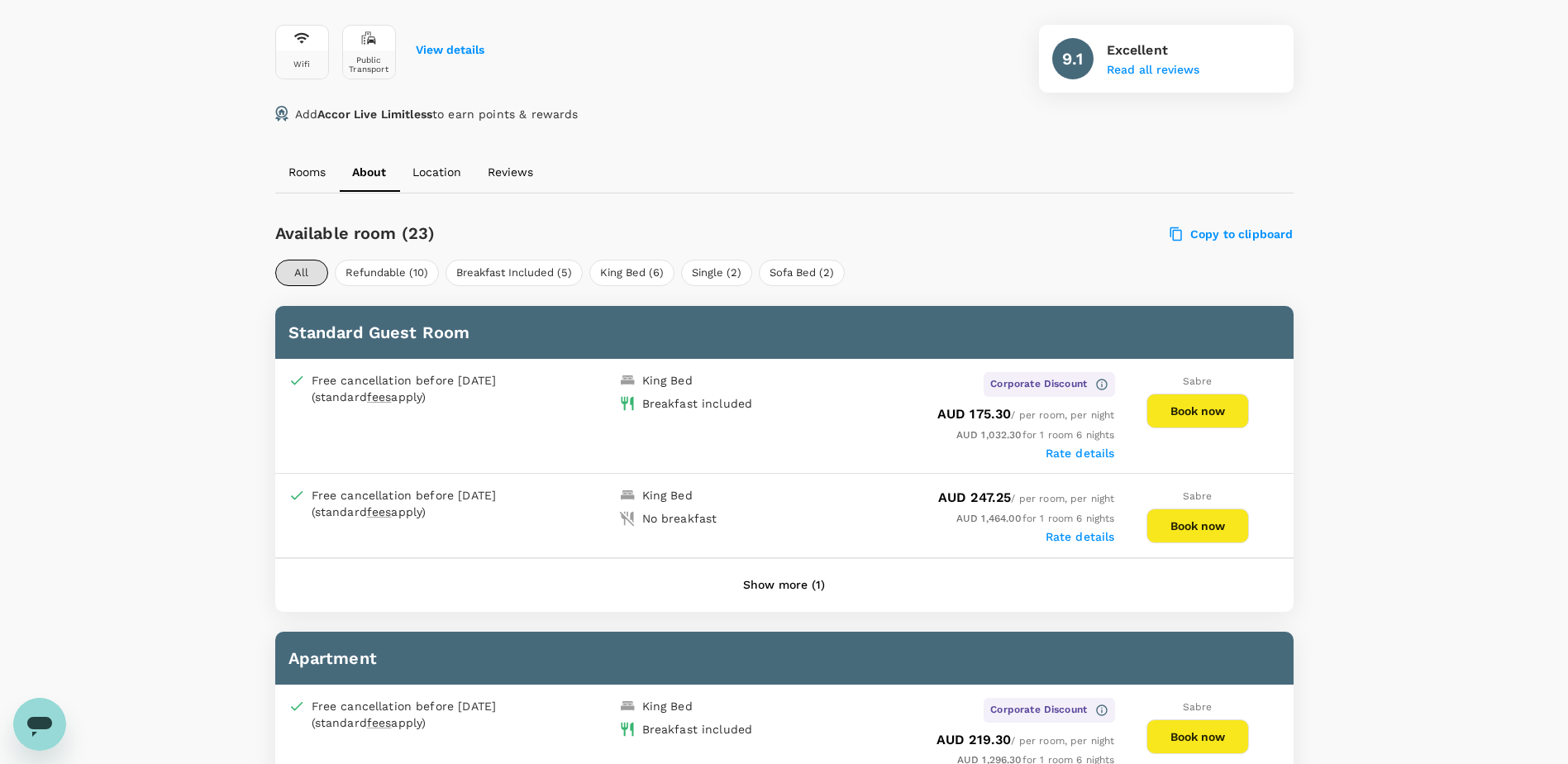
scroll to position [661, 0]
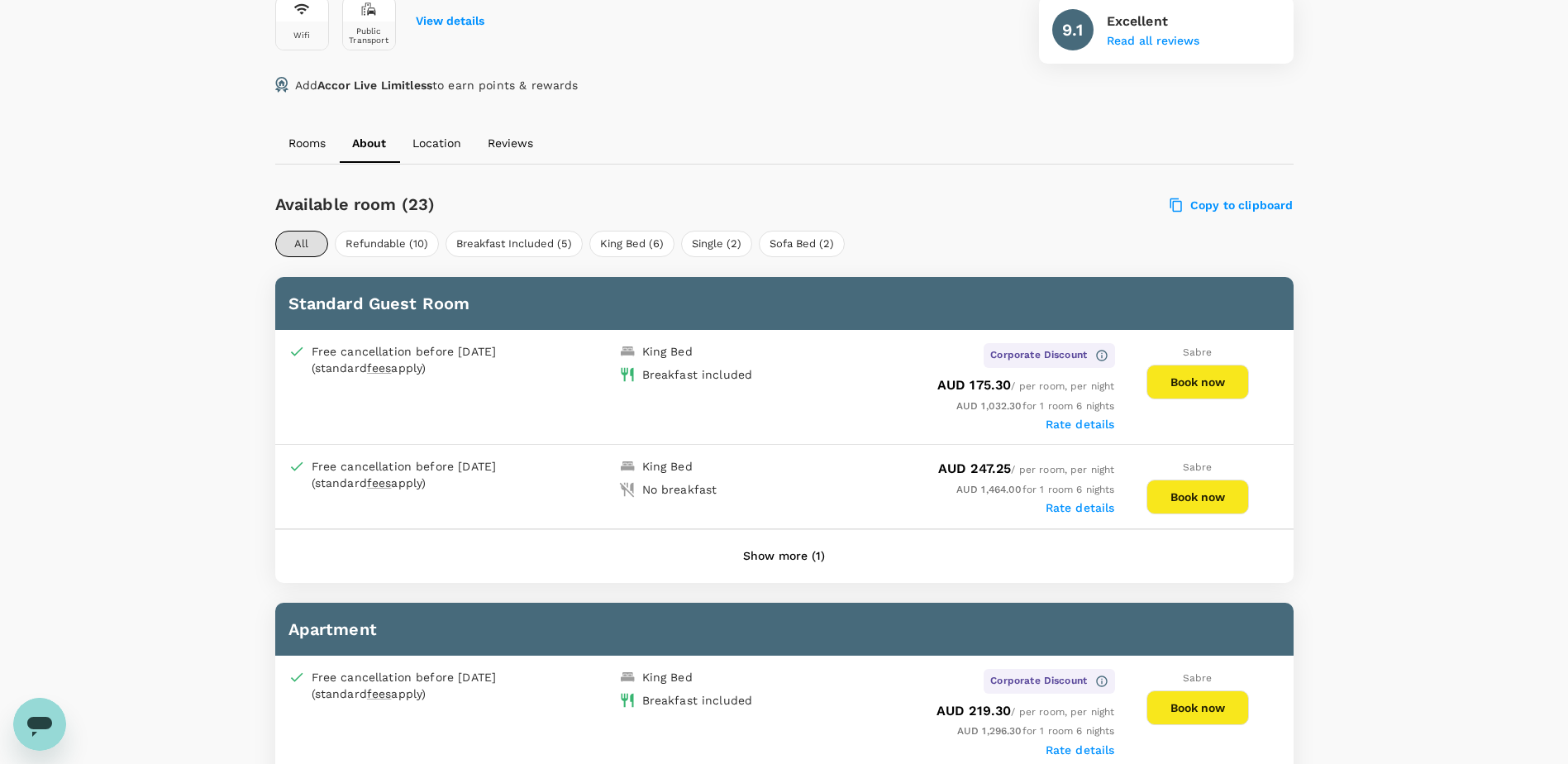
click at [1135, 382] on div "Sabre Book now" at bounding box center [1198, 371] width 166 height 57
click at [1188, 385] on button "Book now" at bounding box center [1197, 382] width 103 height 35
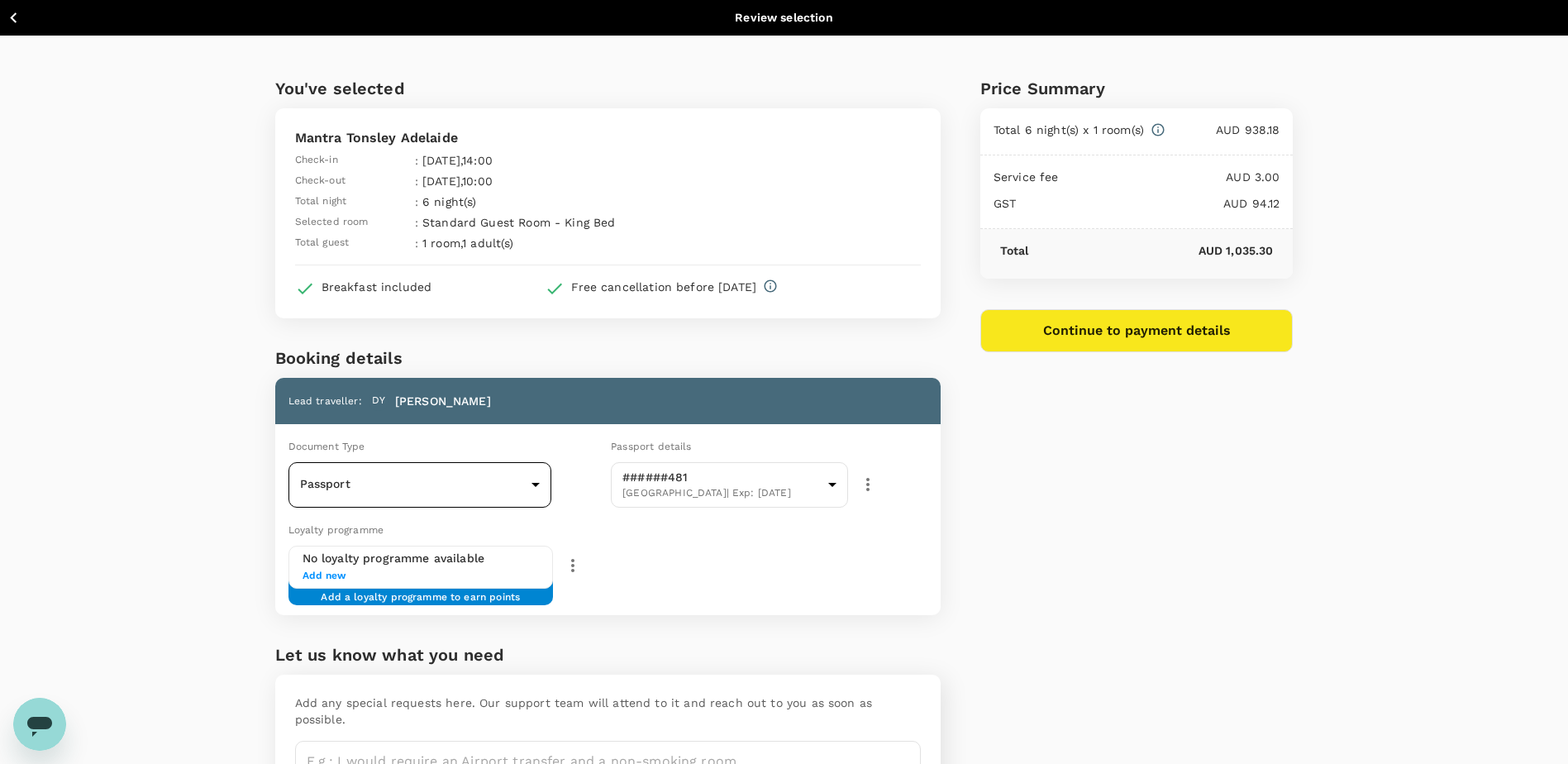
click at [498, 489] on body "Back to hotel details Review selection You've selected Mantra Tonsley Adelaide …" at bounding box center [784, 446] width 1568 height 892
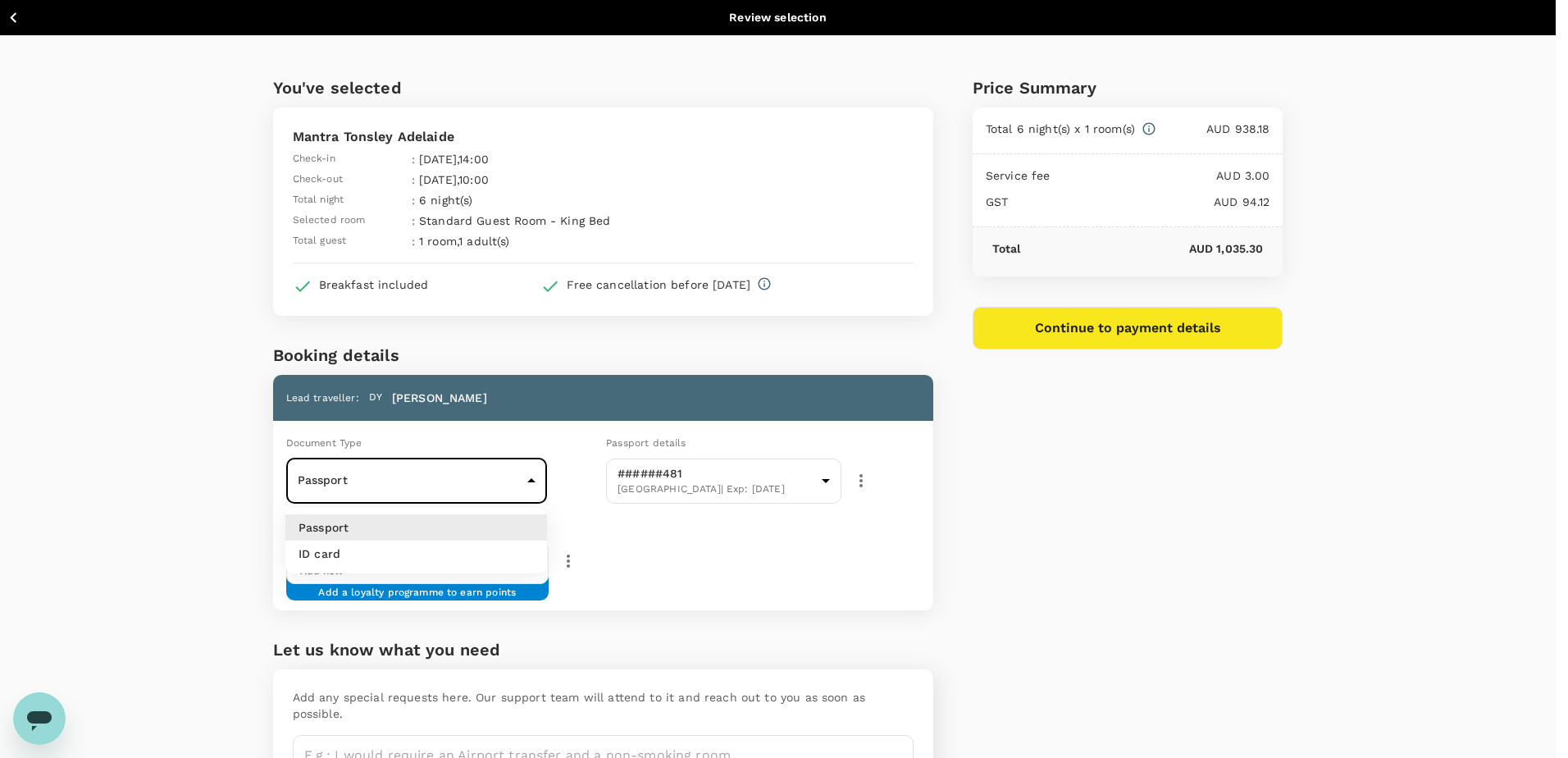
click at [432, 527] on li "Passport" at bounding box center [416, 527] width 262 height 26
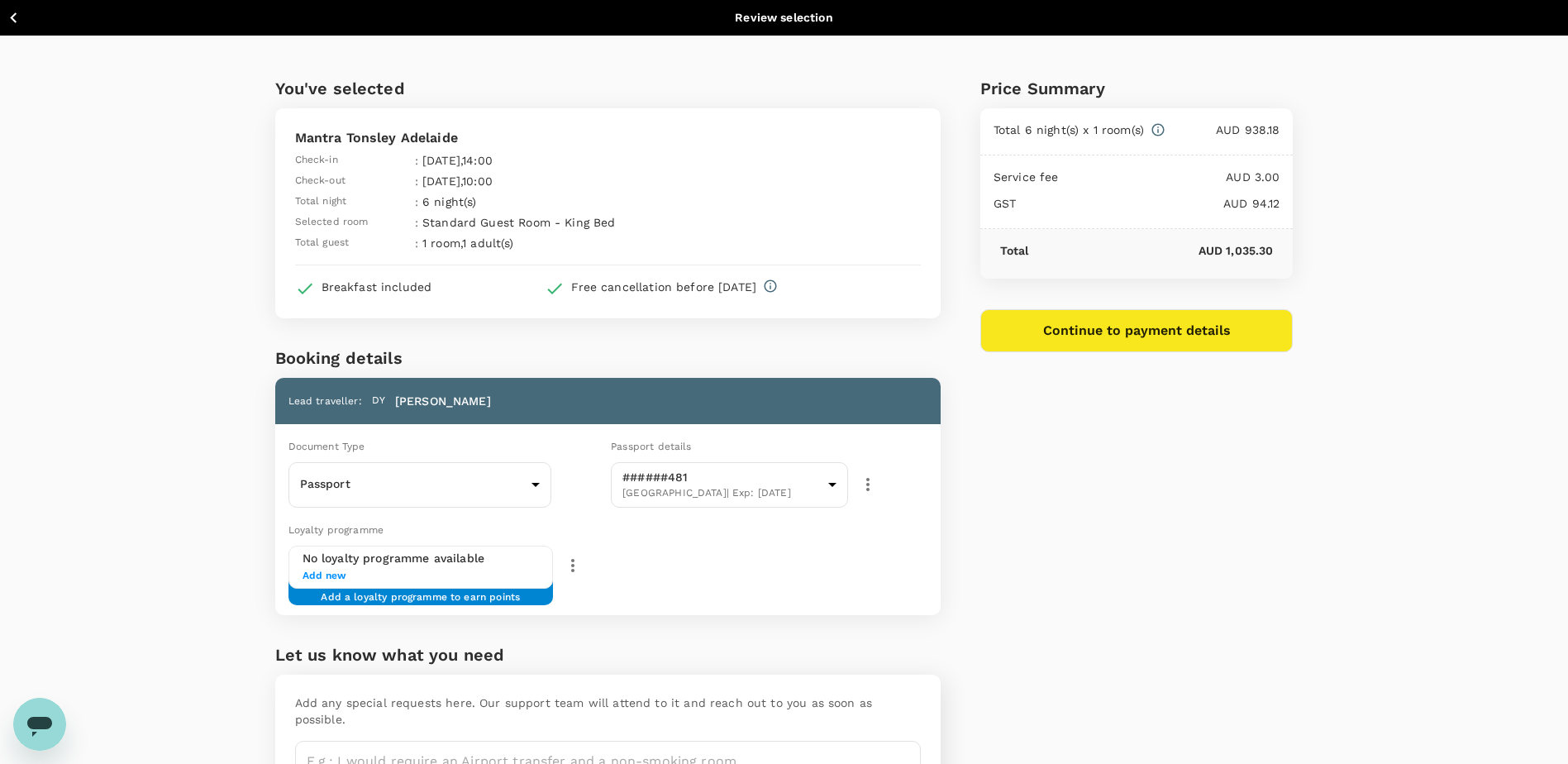
drag, startPoint x: 772, startPoint y: 554, endPoint x: 786, endPoint y: 556, distance: 14.1
click at [773, 554] on div "Loyalty programme No loyalty programme available Add new Add a loyalty programm…" at bounding box center [604, 564] width 671 height 101
click at [1138, 340] on button "Continue to payment details" at bounding box center [1137, 331] width 314 height 43
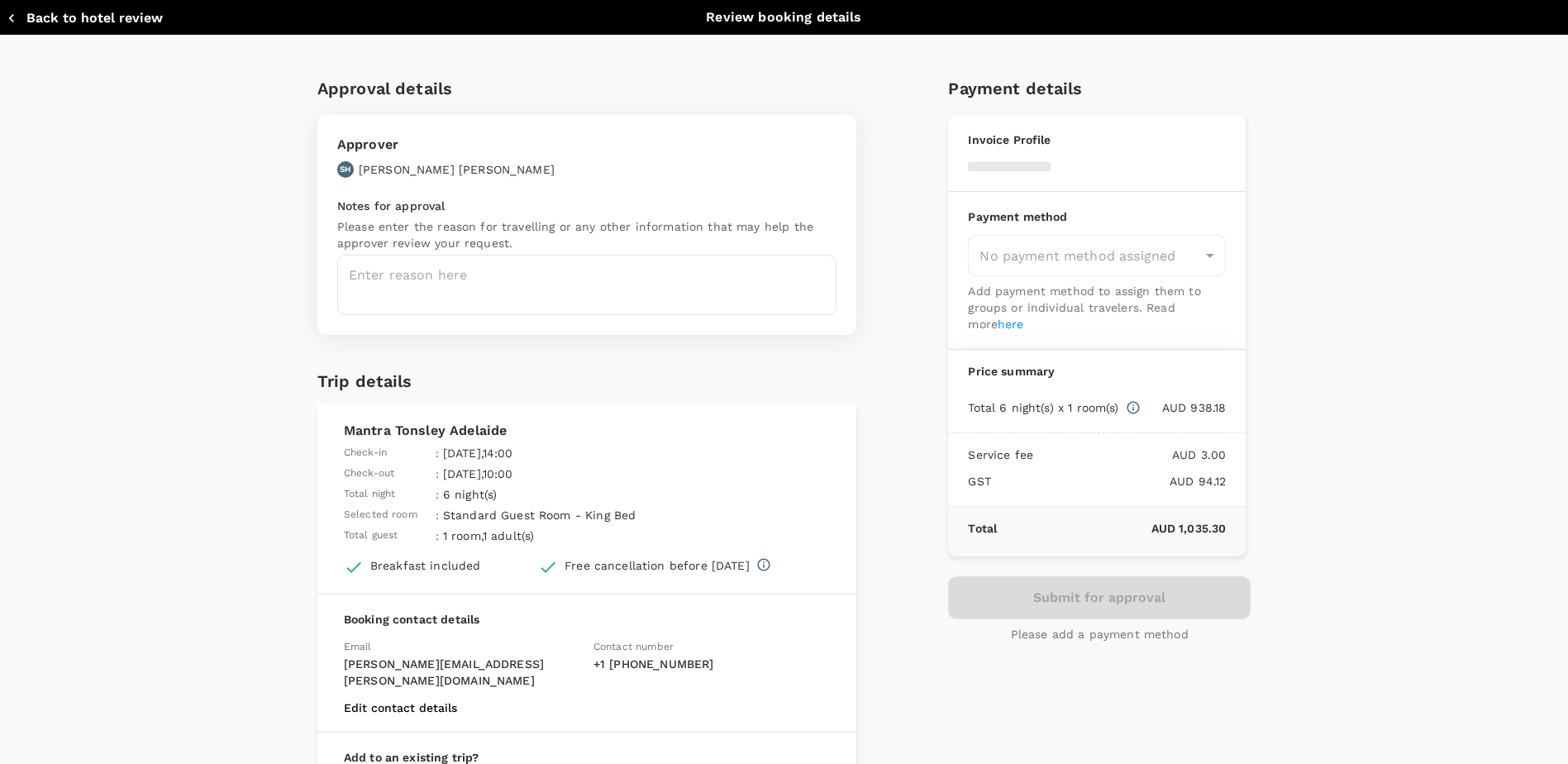
type input "9c4289b1-14a3-4119-8736-521306e5ca8f"
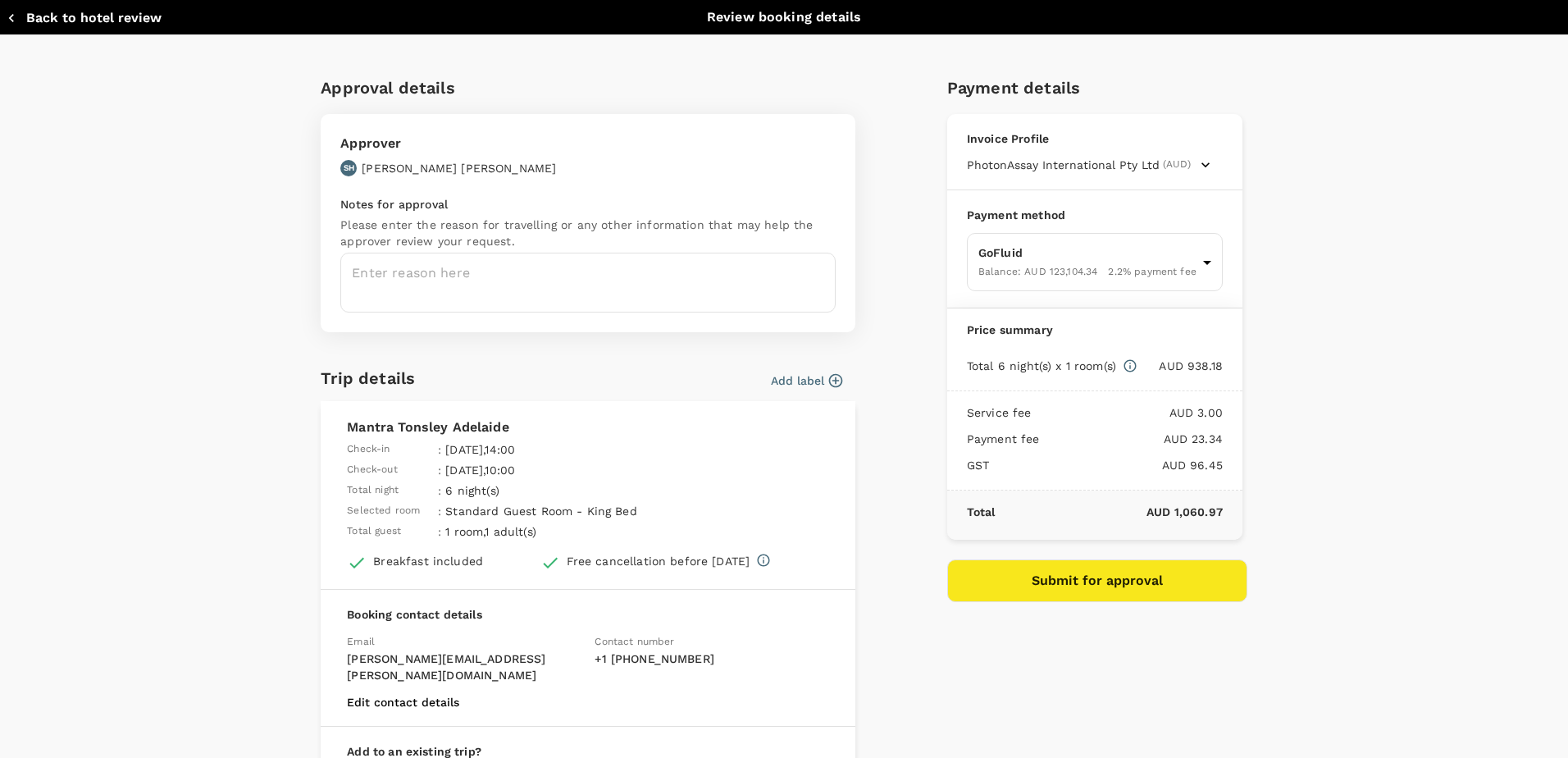
click at [831, 375] on icon "button" at bounding box center [835, 380] width 14 height 14
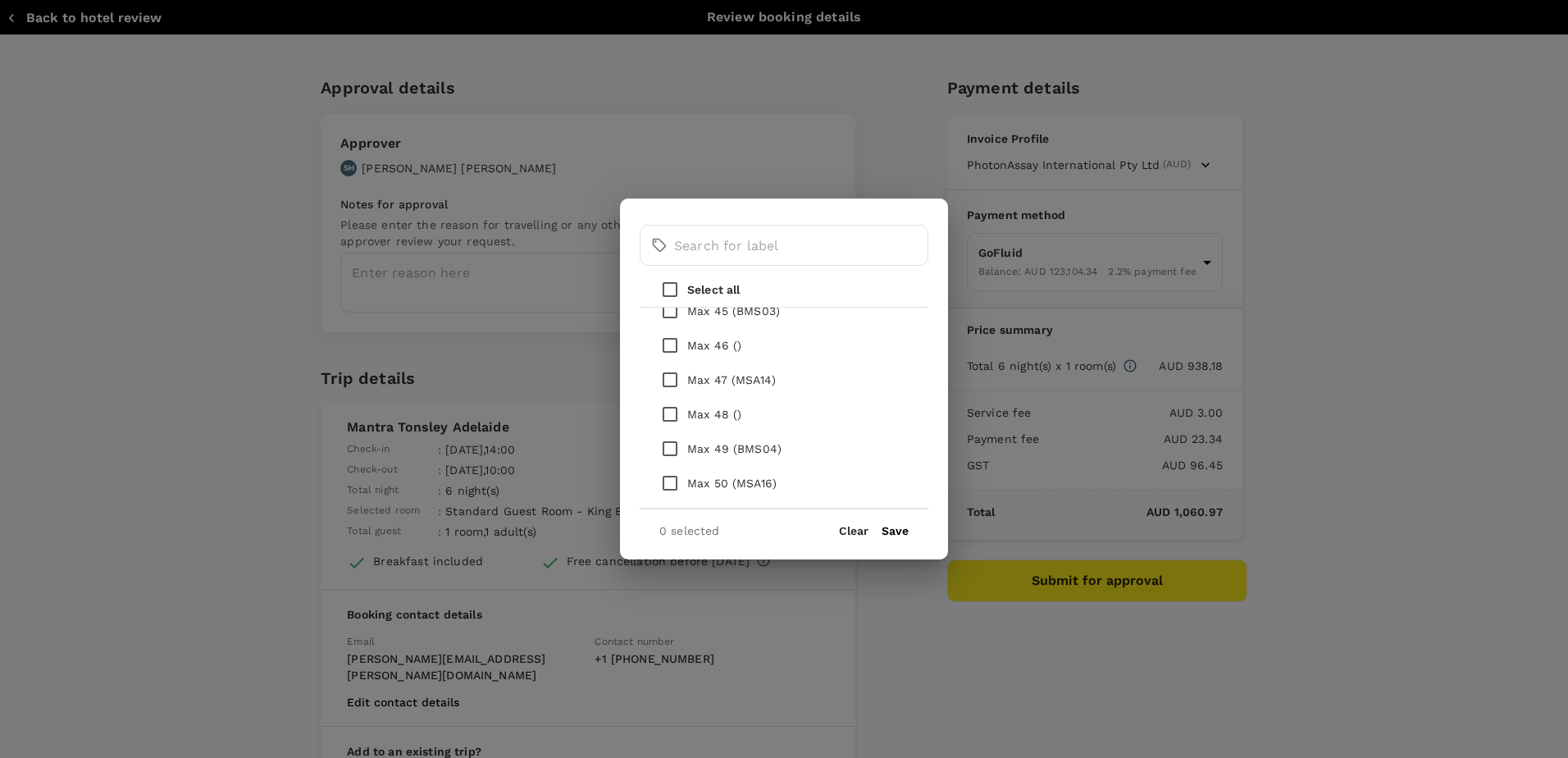
scroll to position [1880, 0]
click at [665, 345] on input "checkbox" at bounding box center [670, 346] width 35 height 35
checkbox input "true"
click at [888, 530] on button "Save" at bounding box center [894, 531] width 27 height 13
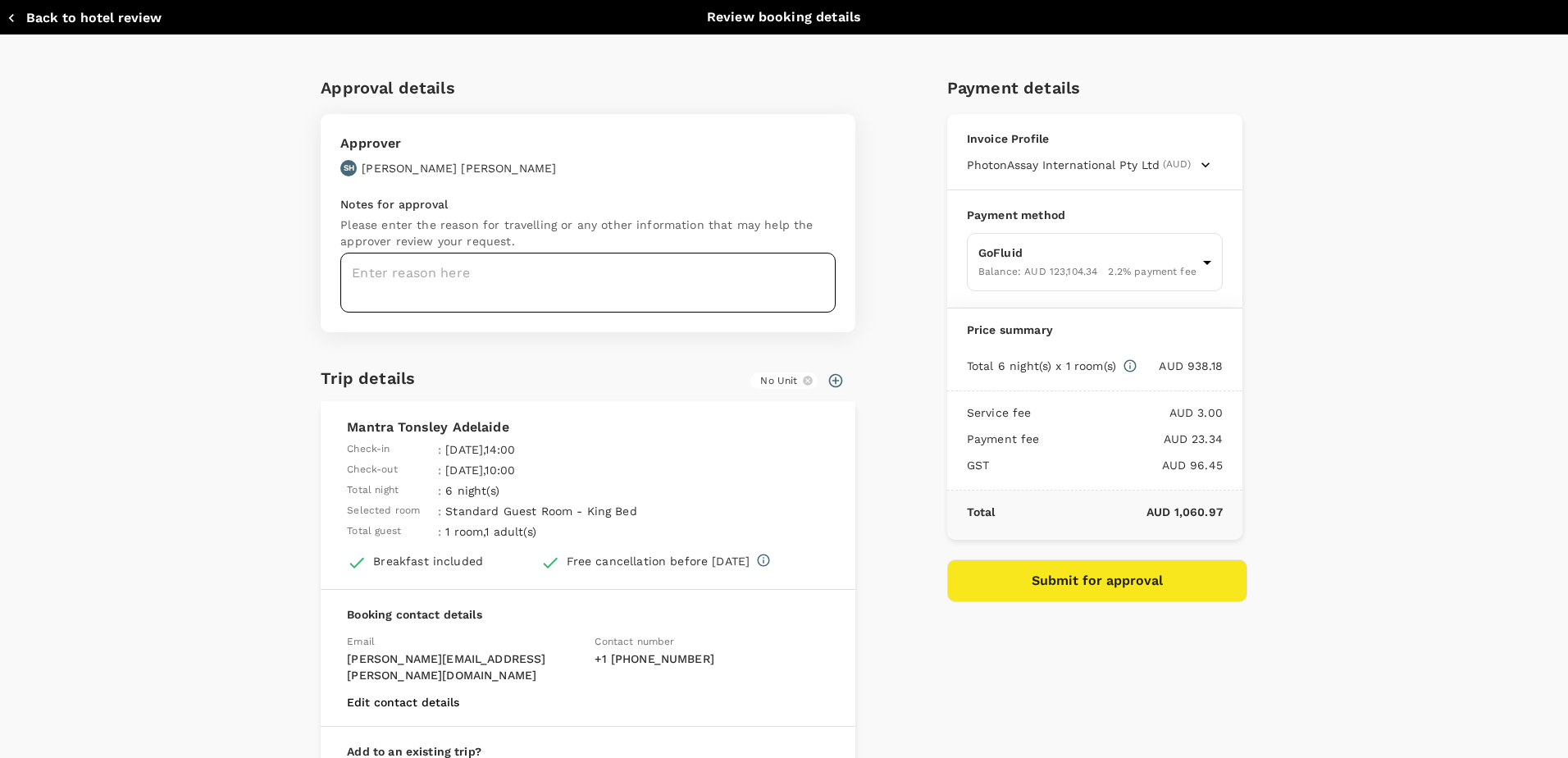
click at [513, 275] on textarea at bounding box center [588, 282] width 495 height 60
type textarea "A"
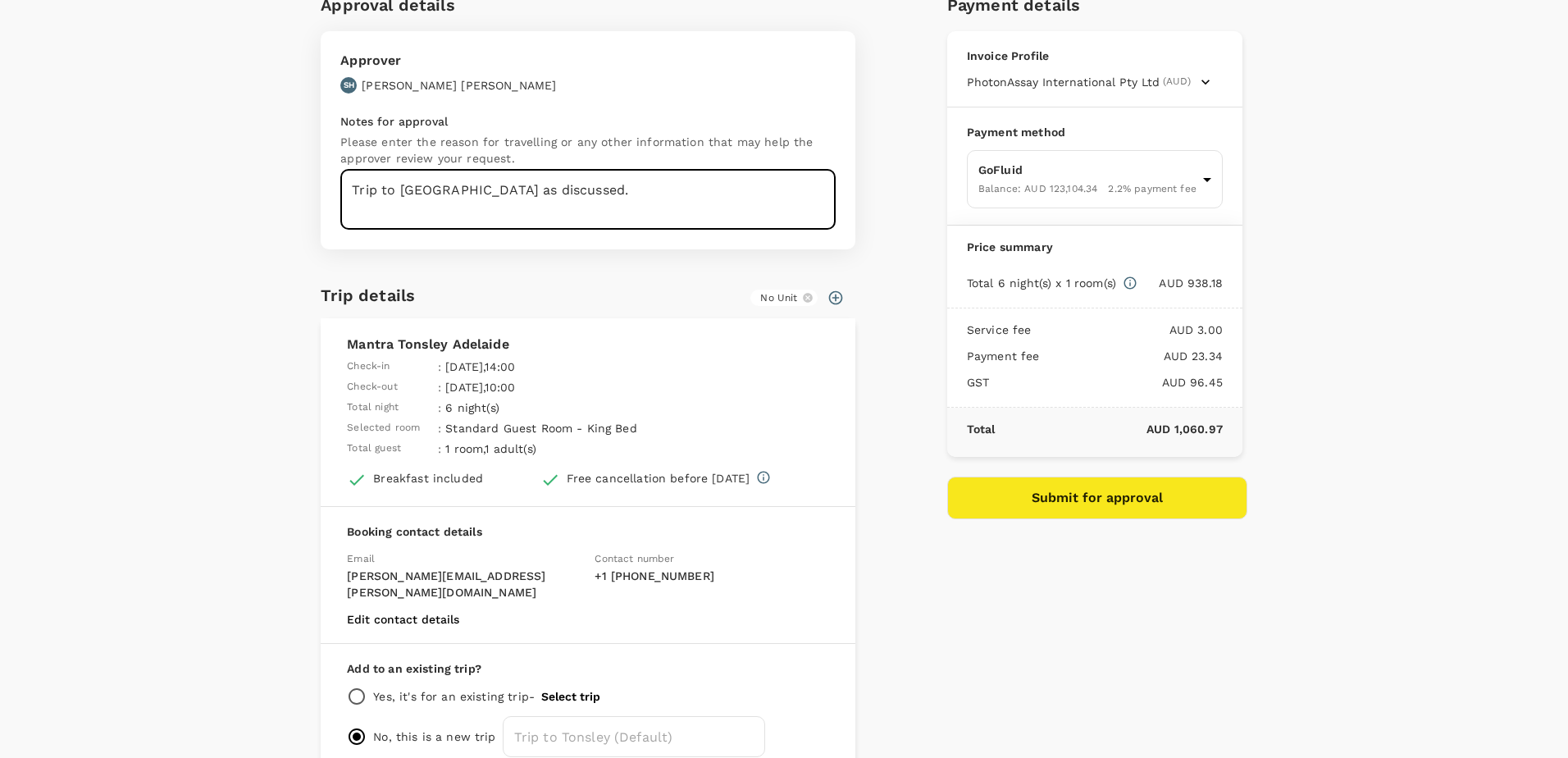
scroll to position [157, 0]
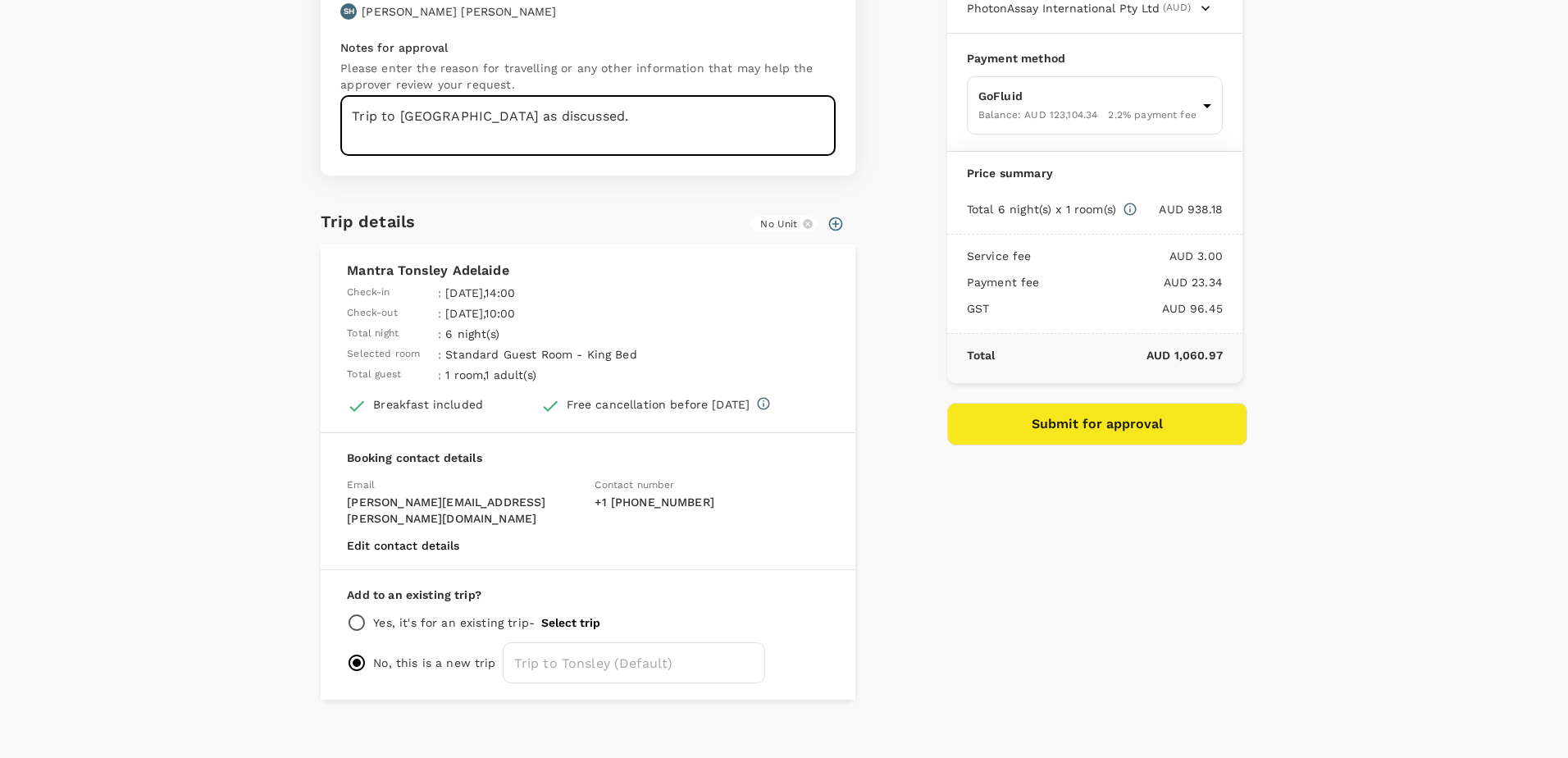
type textarea "Trip to Adelaide as discussed."
click at [335, 603] on div "Add to an existing trip? Yes, it's for an existing trip - Select trip No, this …" at bounding box center [588, 635] width 535 height 130
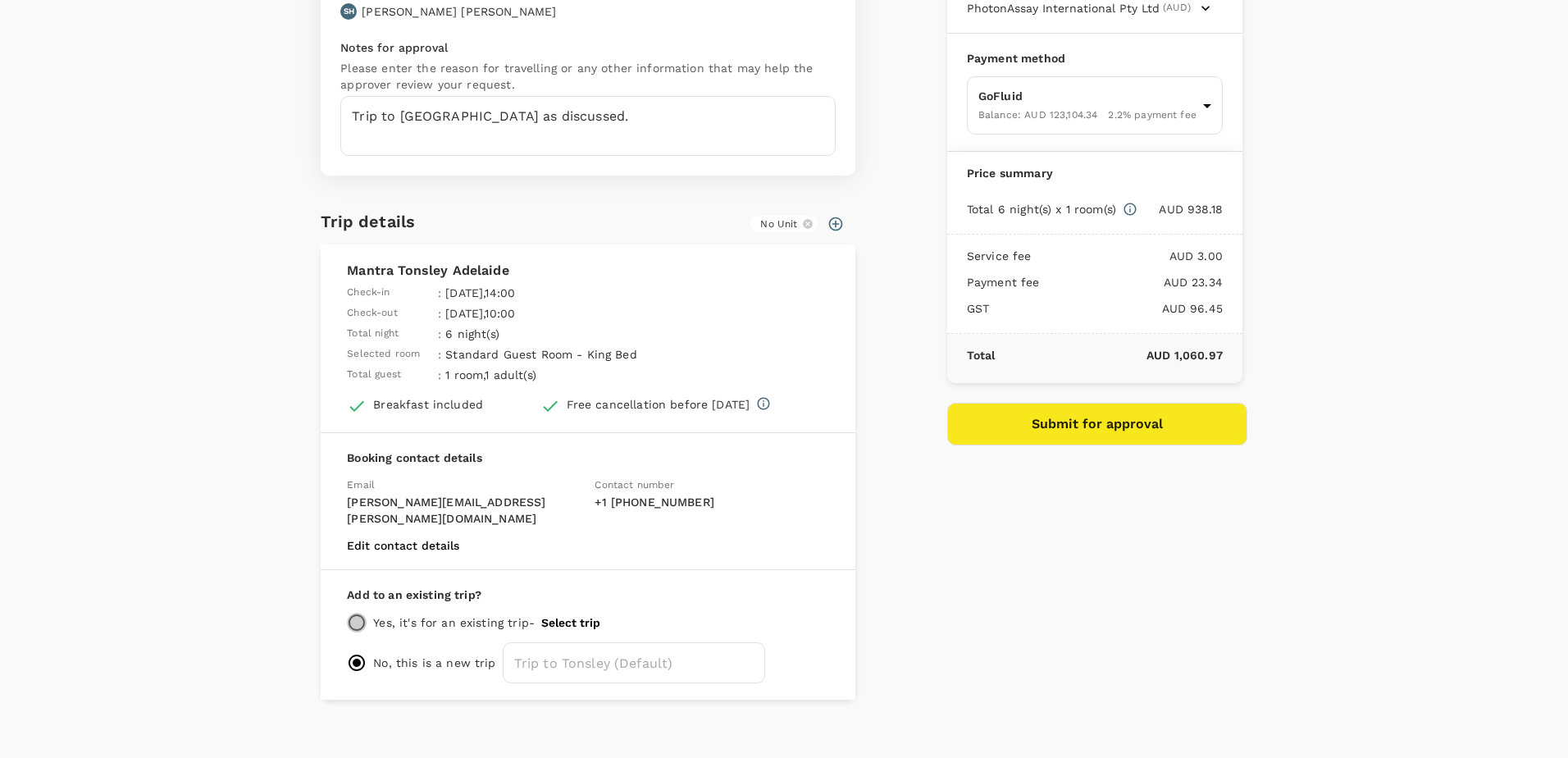
click at [347, 613] on input "radio" at bounding box center [356, 622] width 20 height 20
radio input "true"
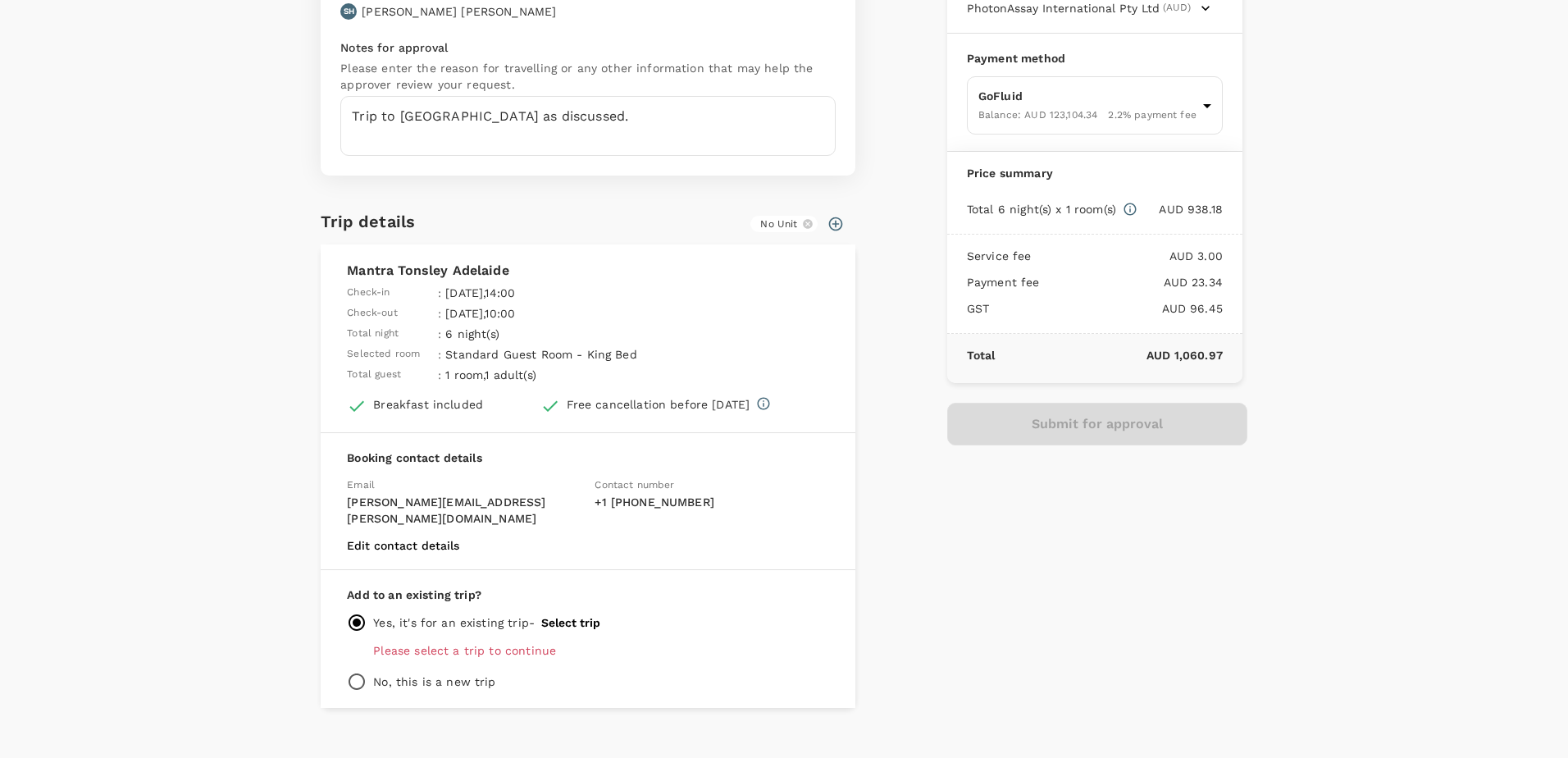
click at [557, 616] on button "Select trip" at bounding box center [570, 622] width 59 height 13
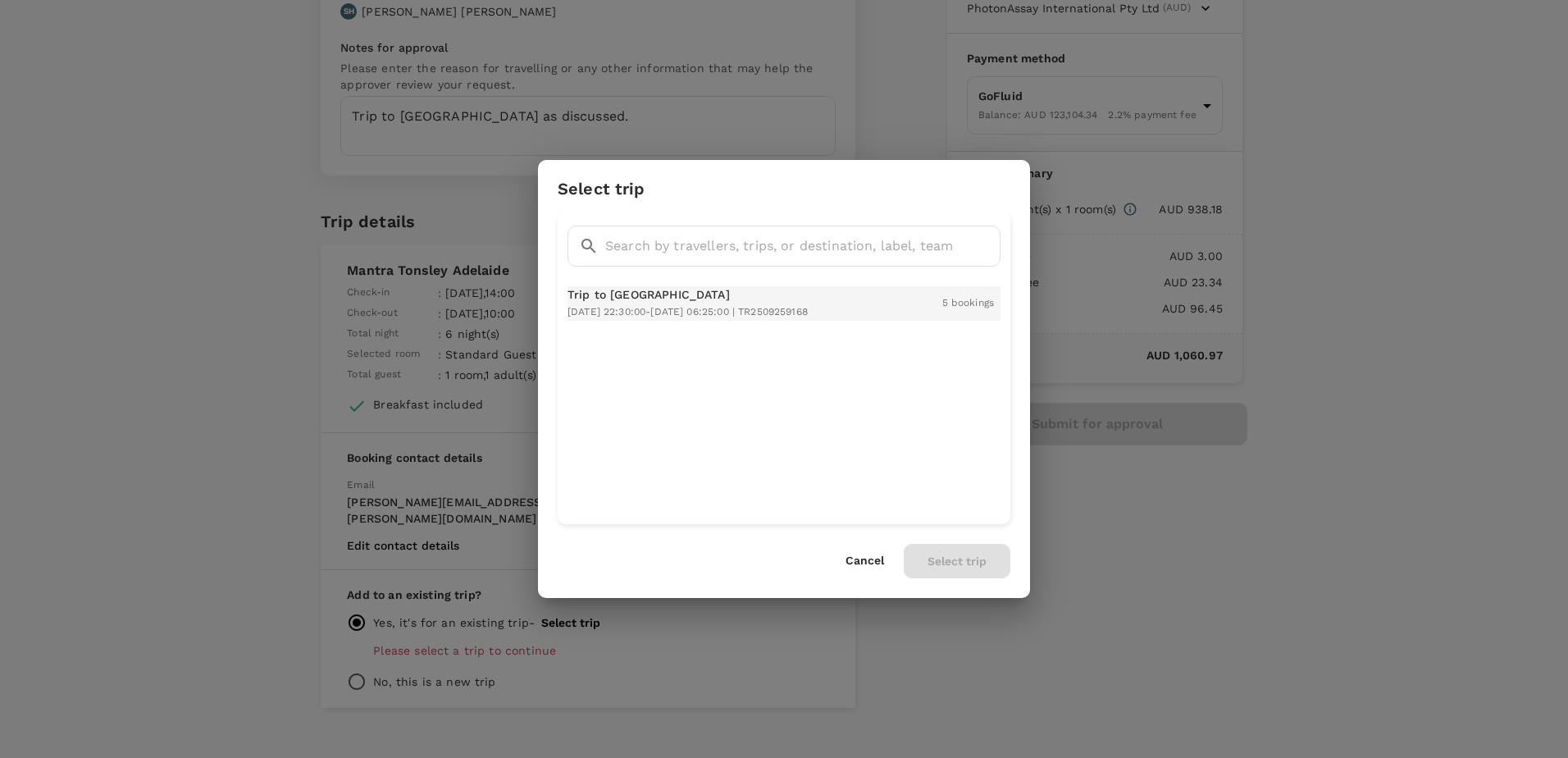
click at [659, 318] on div "Trip to Vancouver 2025-11-16 22:30:00 - 2025-11-17 06:25:00 | TR2509259168" at bounding box center [687, 303] width 240 height 35
click at [865, 558] on button "Cancel" at bounding box center [864, 561] width 38 height 13
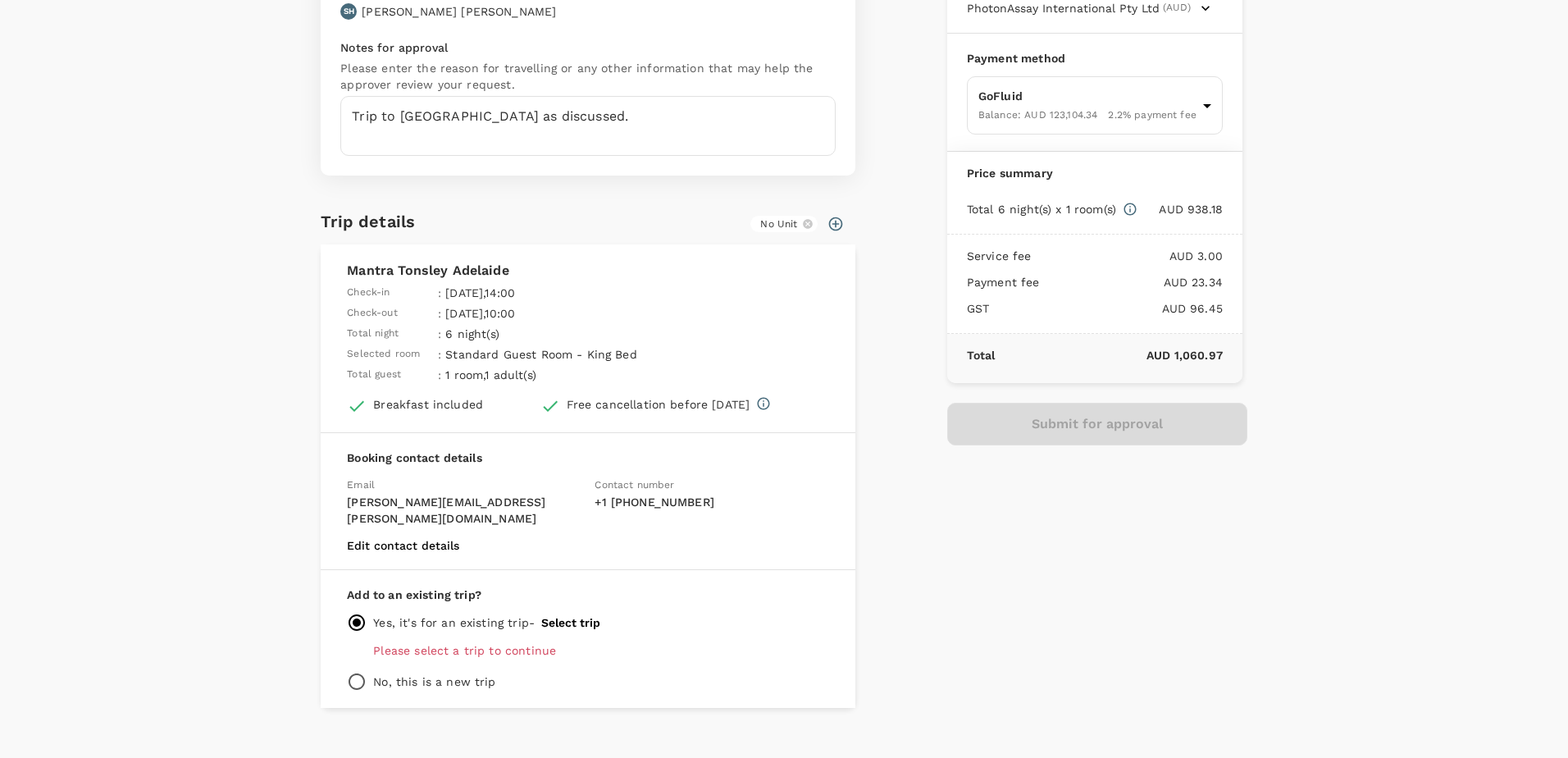
click at [351, 672] on input "radio" at bounding box center [356, 681] width 20 height 20
radio input "true"
radio input "false"
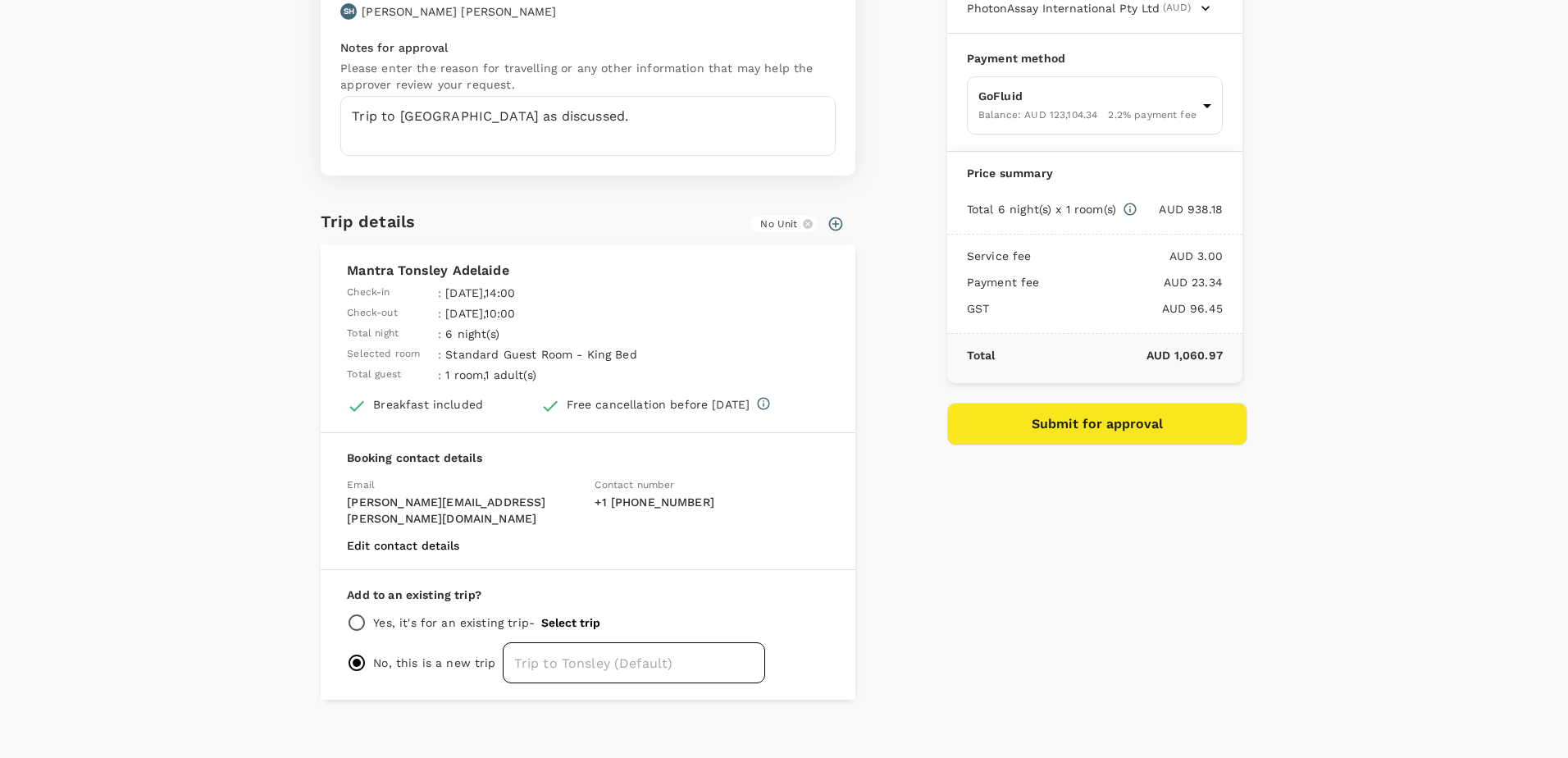
click at [526, 642] on input "text" at bounding box center [634, 663] width 263 height 41
click at [613, 649] on input "text" at bounding box center [634, 663] width 263 height 41
click at [662, 652] on input "text" at bounding box center [634, 663] width 263 height 41
click at [639, 653] on input "text" at bounding box center [634, 663] width 263 height 41
click at [638, 653] on input "text" at bounding box center [634, 663] width 263 height 41
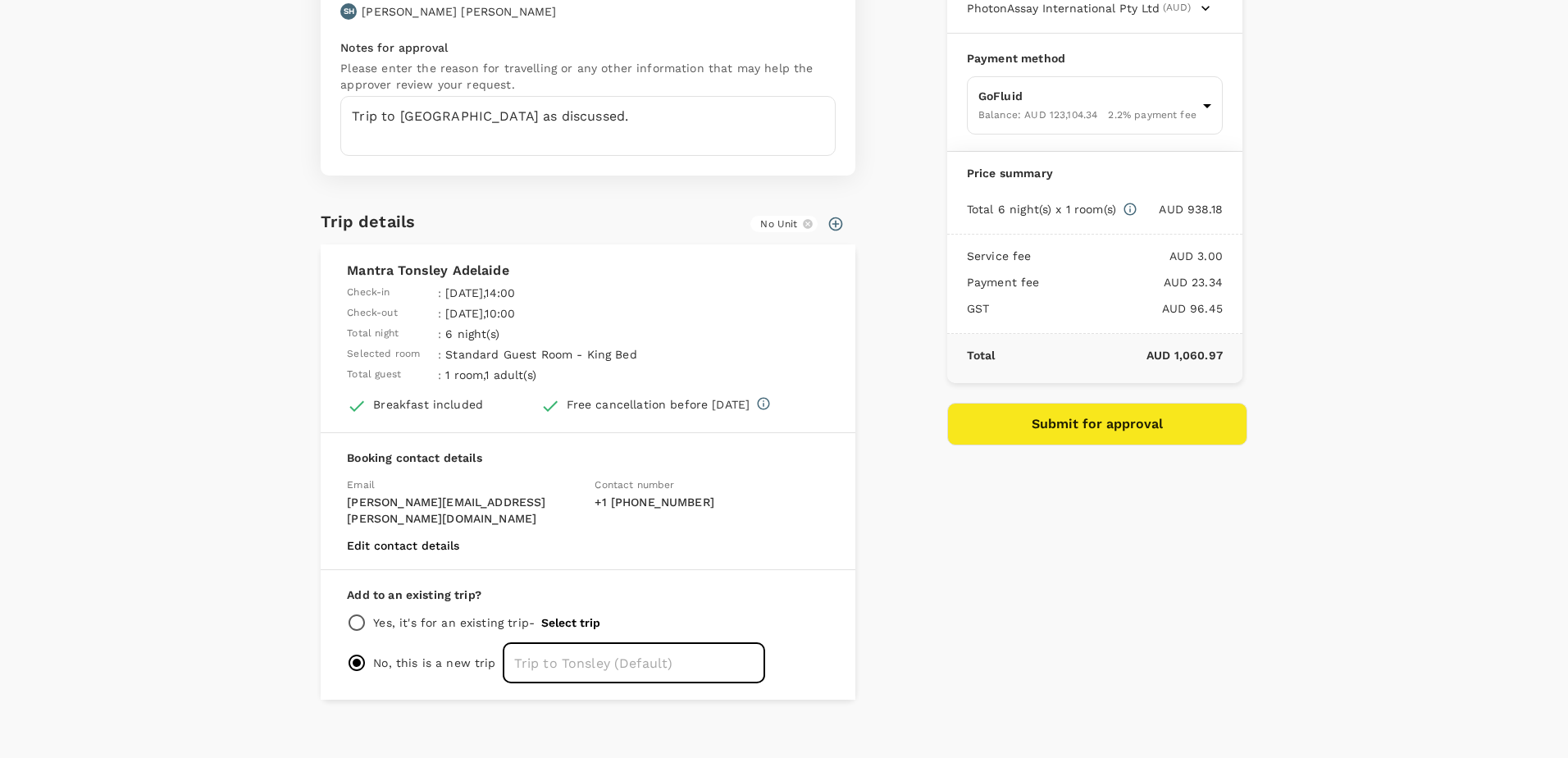
click at [585, 649] on input "text" at bounding box center [634, 663] width 263 height 41
type input "Trip to [GEOGRAPHIC_DATA]"
click at [898, 545] on div "Approval details Approver SH Sophie Hegarty Notes for approval Please enter the…" at bounding box center [777, 302] width 939 height 794
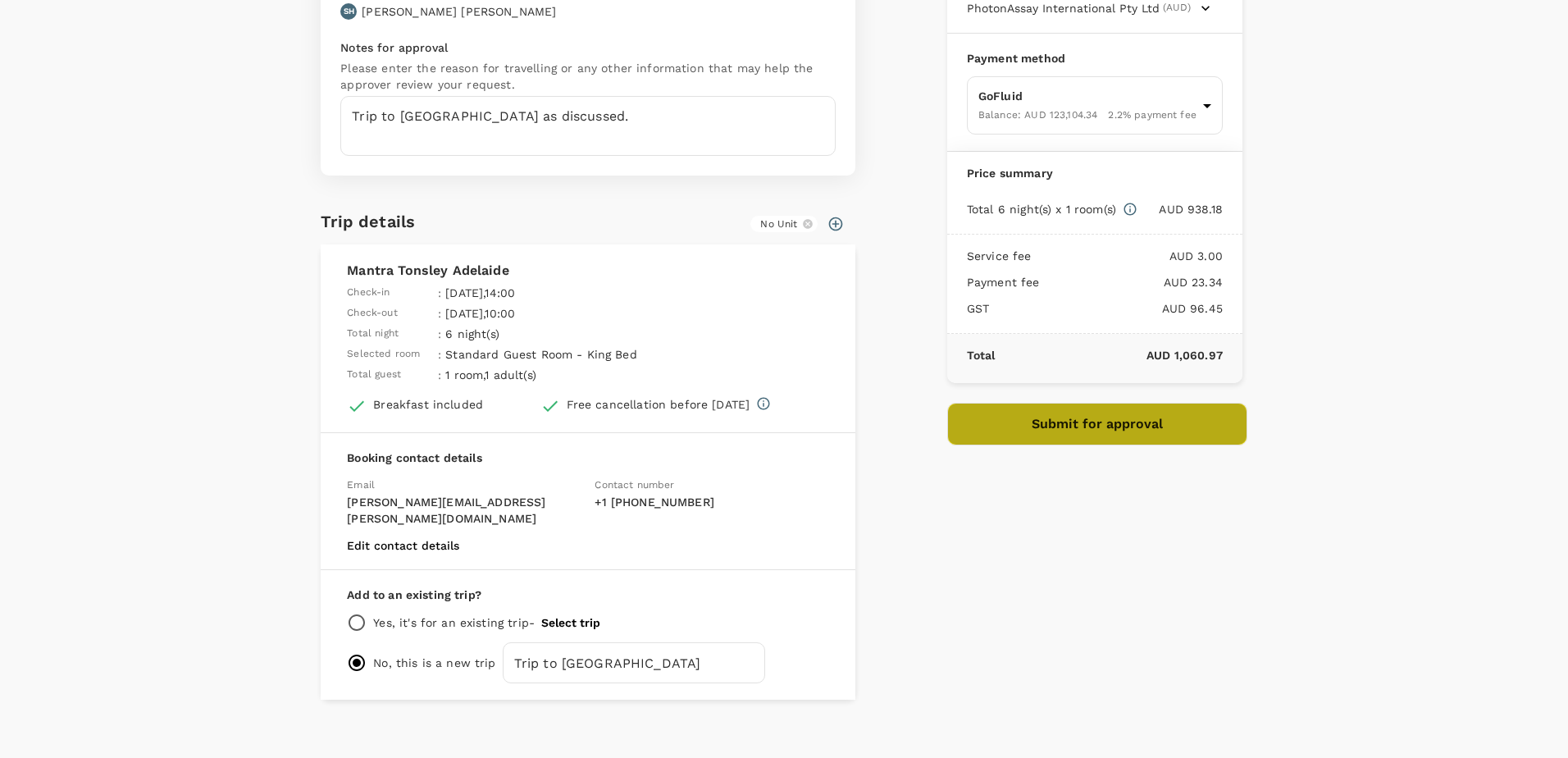
click at [1037, 425] on button "Submit for approval" at bounding box center [1097, 424] width 300 height 43
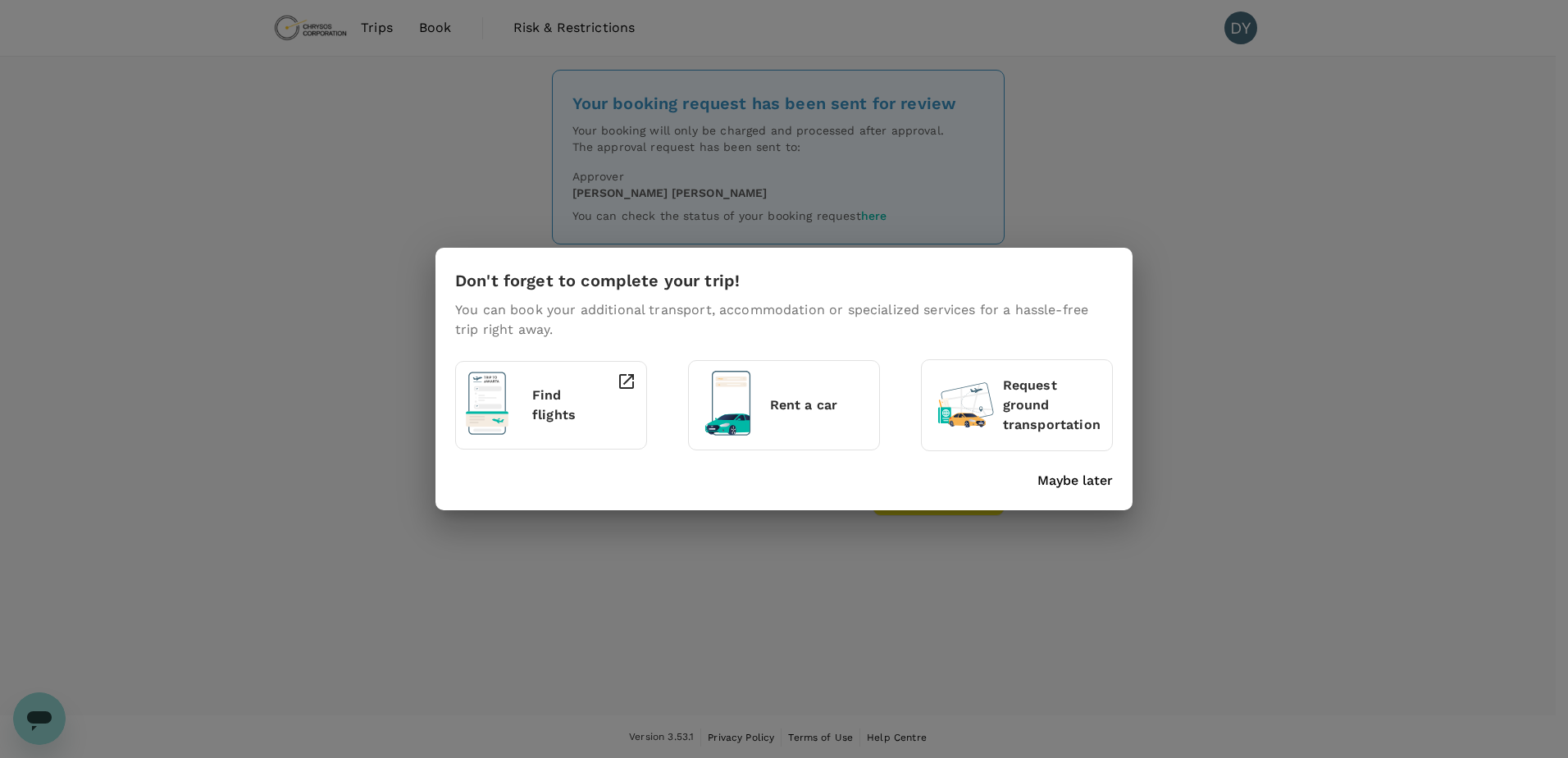
click at [1069, 482] on p "Maybe later" at bounding box center [1075, 480] width 76 height 20
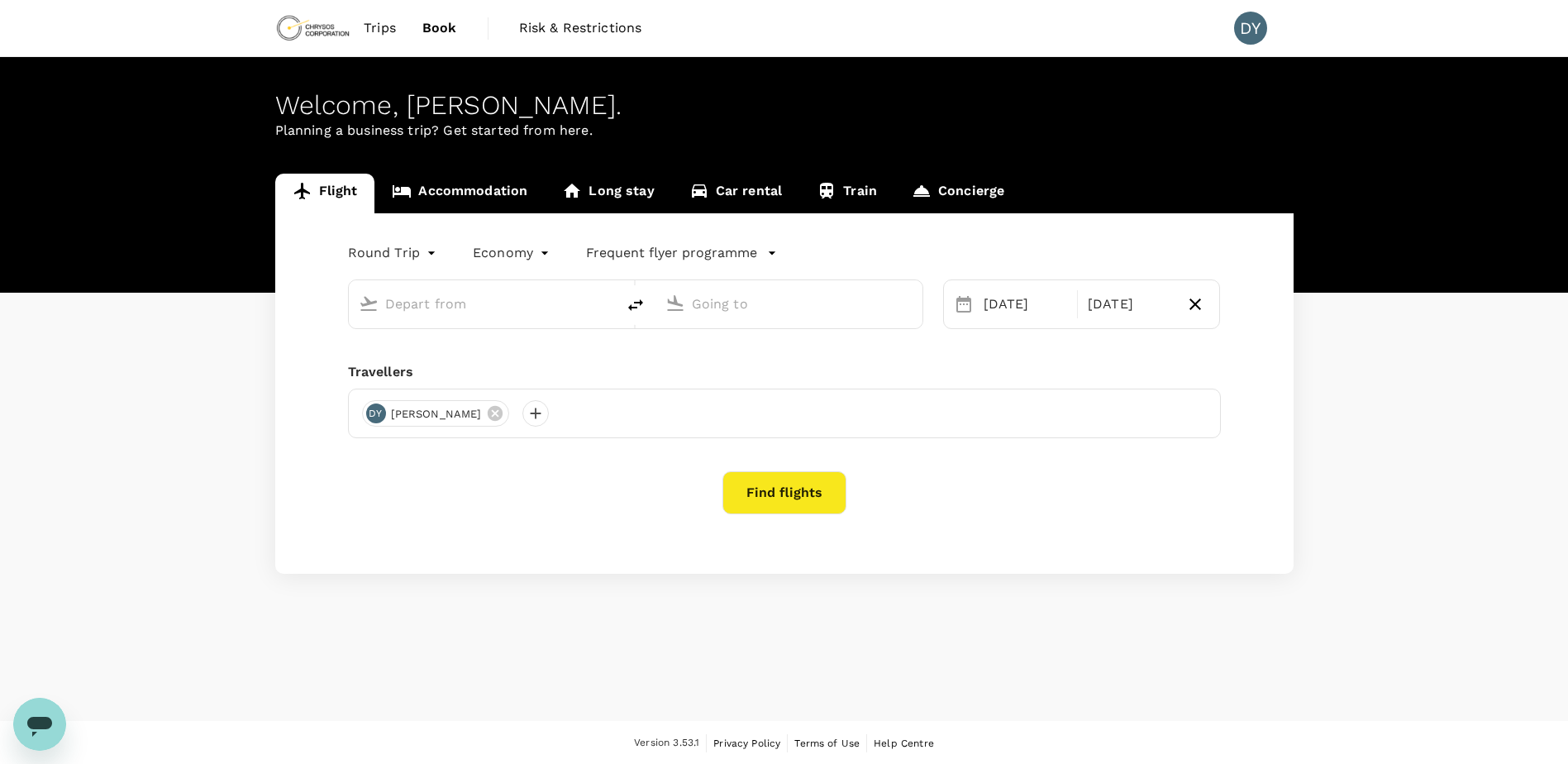
type input "oneway"
type input "Adelaide (ADL)"
type input "[GEOGRAPHIC_DATA] ([GEOGRAPHIC_DATA])"
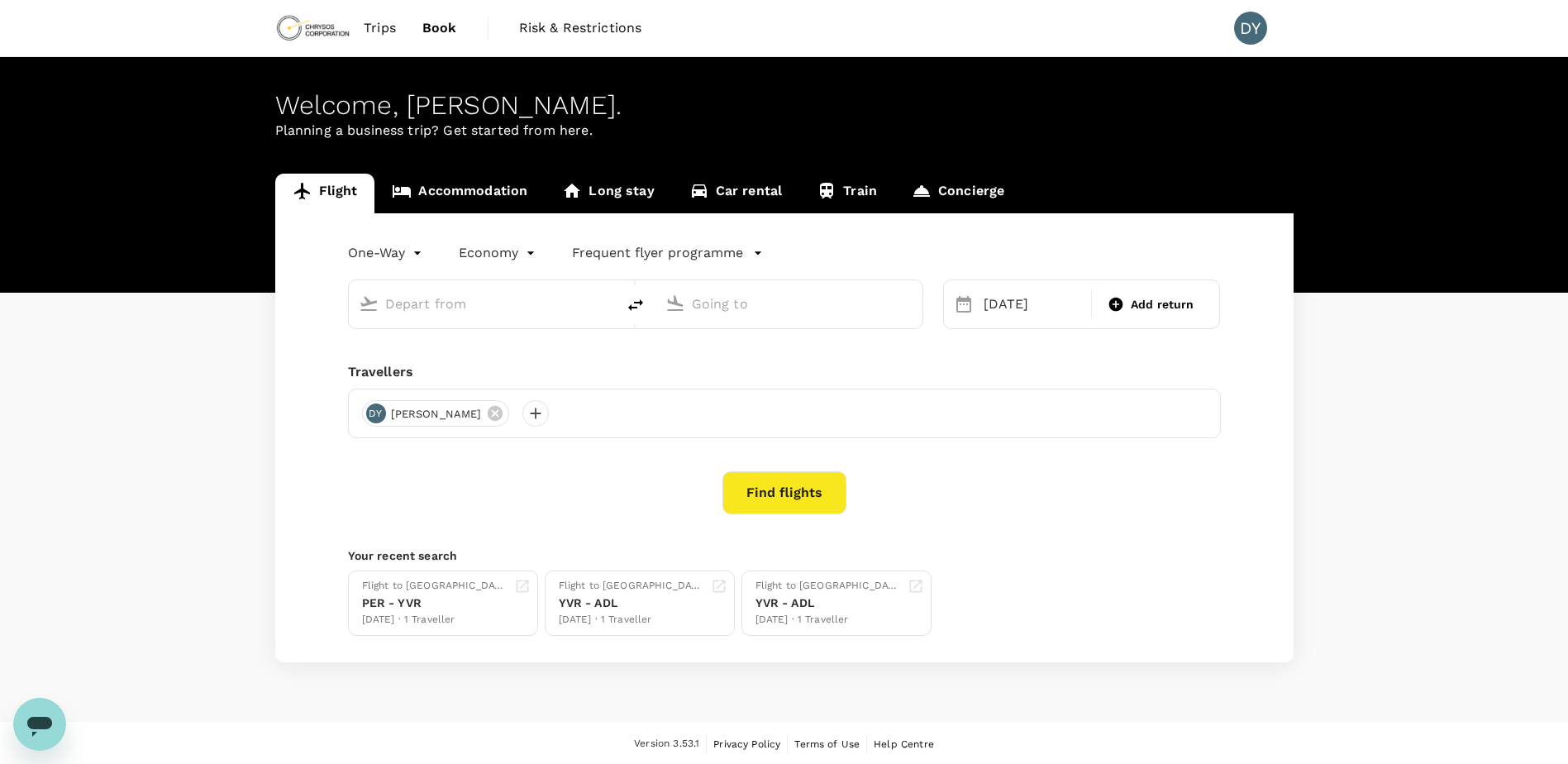
type input "Adelaide (ADL)"
type input "[GEOGRAPHIC_DATA] ([GEOGRAPHIC_DATA])"
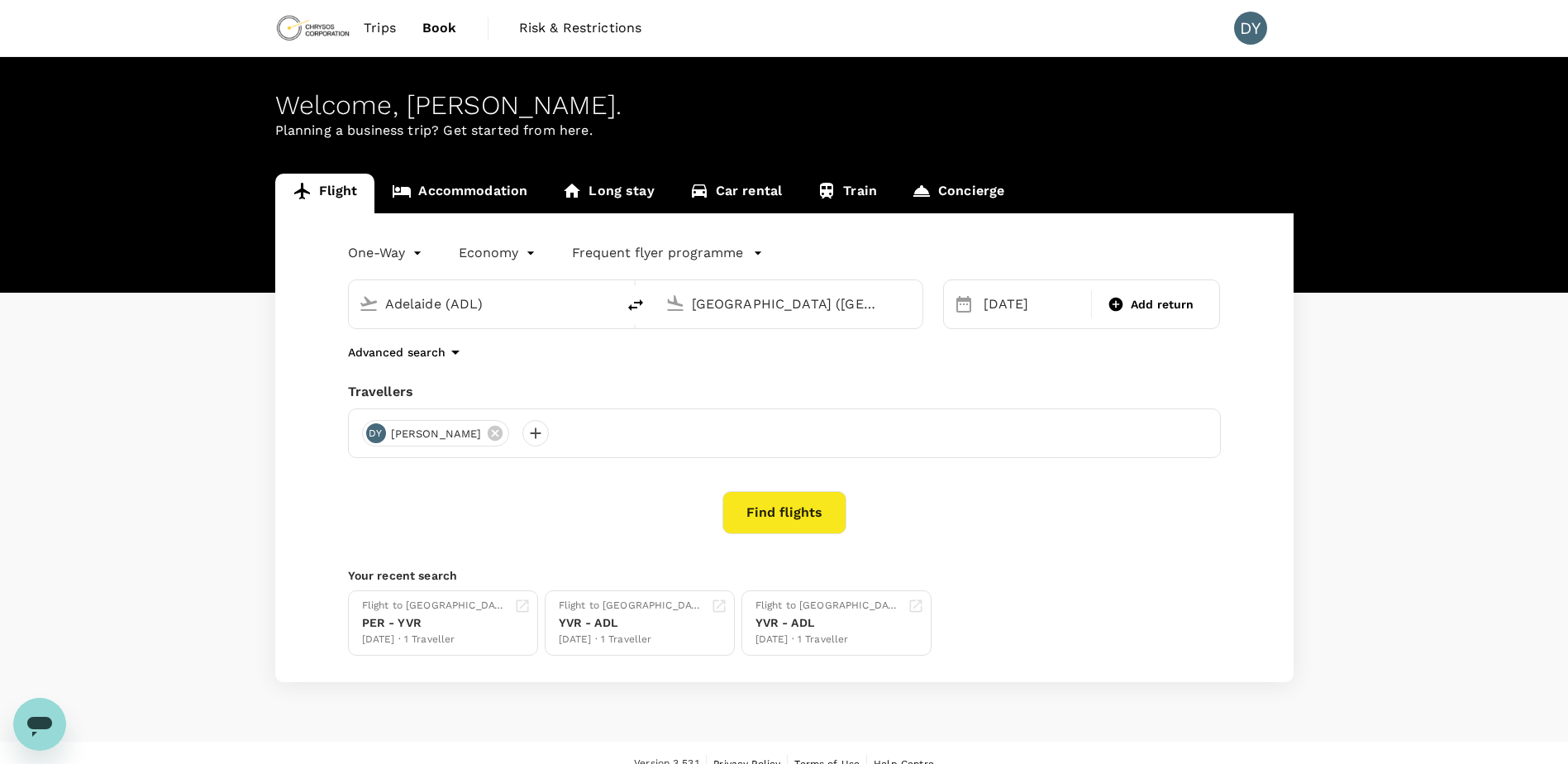
click at [518, 186] on link "Accommodation" at bounding box center [460, 193] width 170 height 40
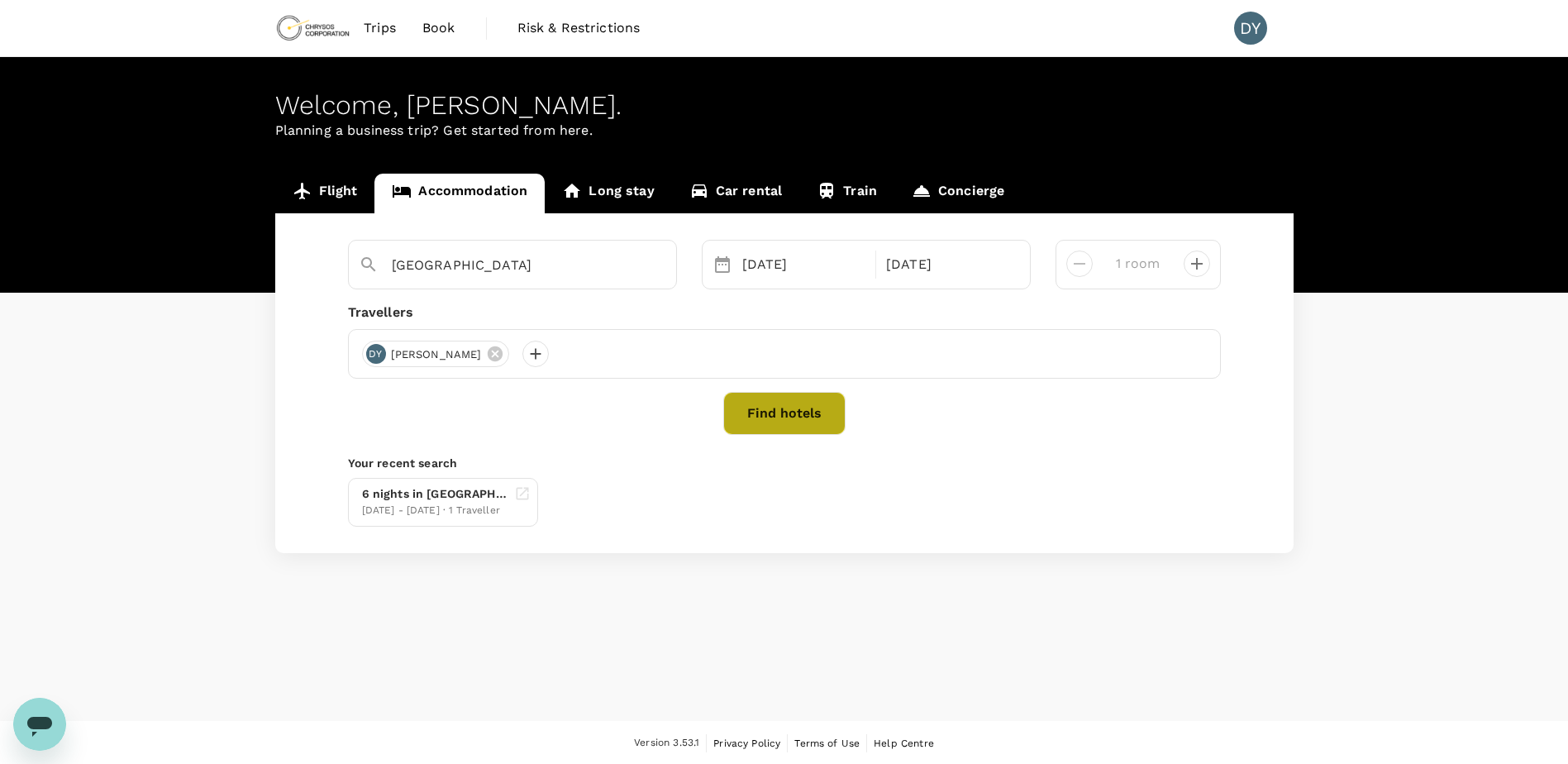
click at [788, 418] on button "Find hotels" at bounding box center [784, 414] width 122 height 43
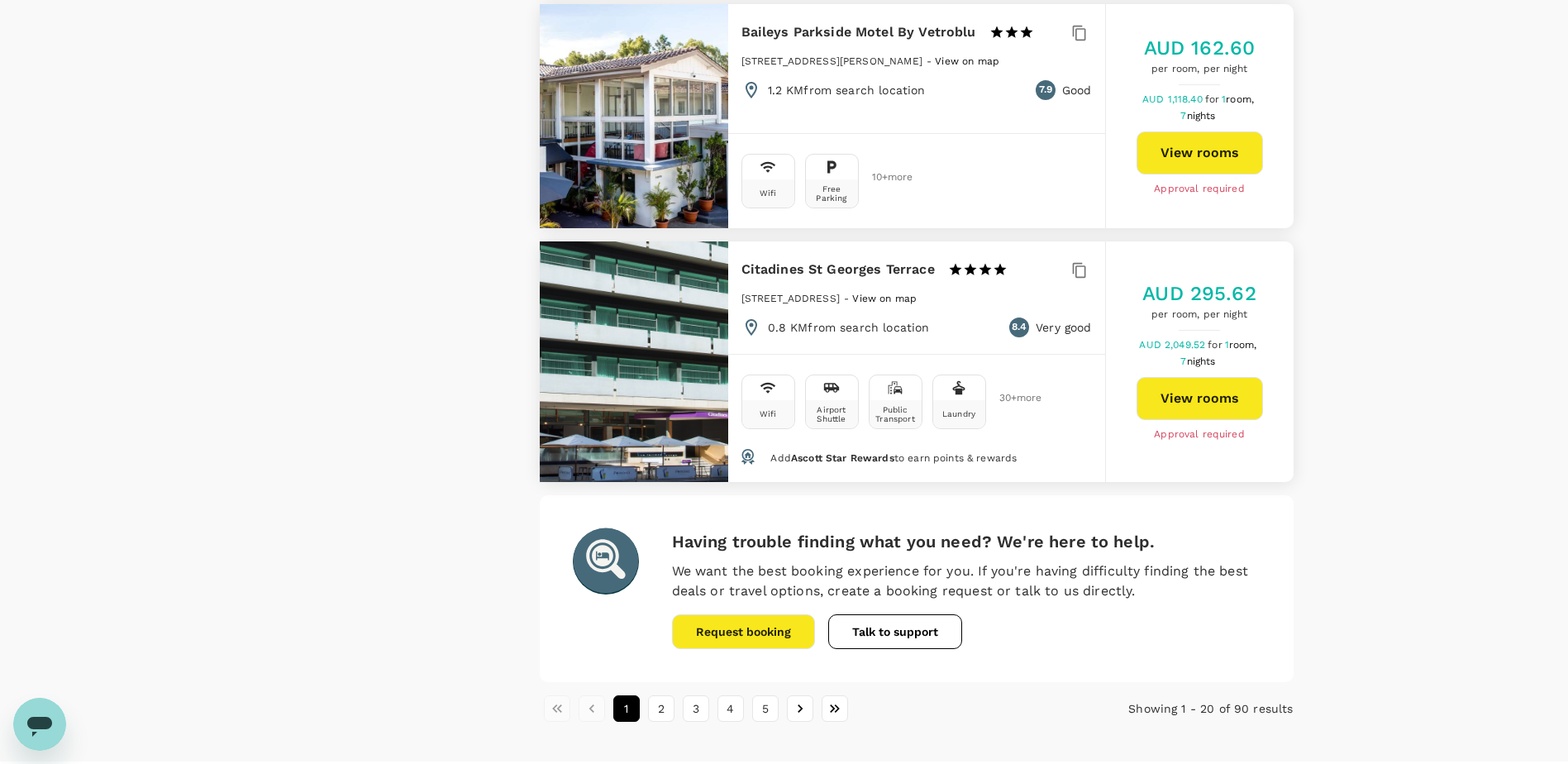
scroll to position [4588, 0]
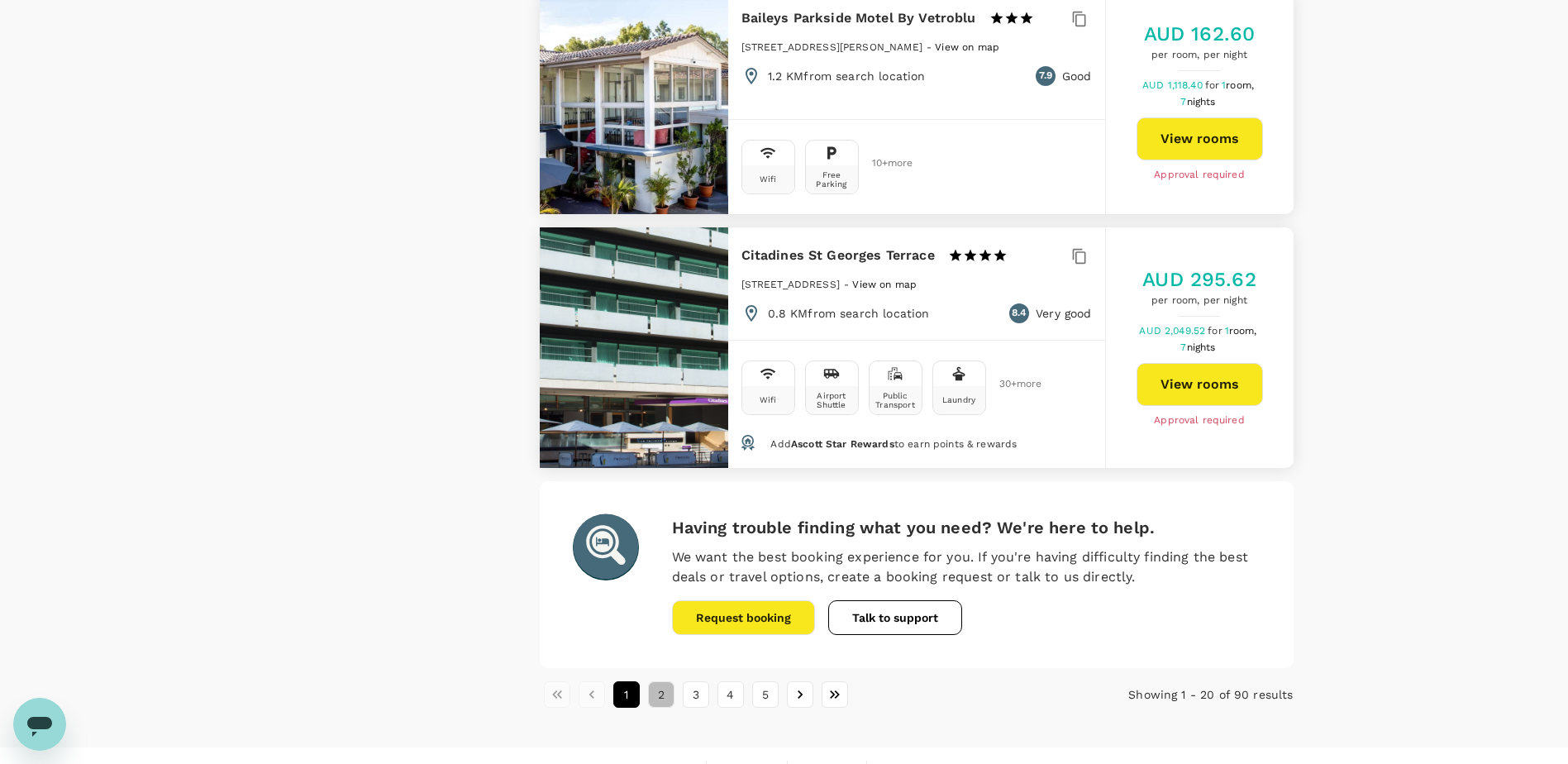
click at [661, 681] on button "2" at bounding box center [661, 694] width 26 height 26
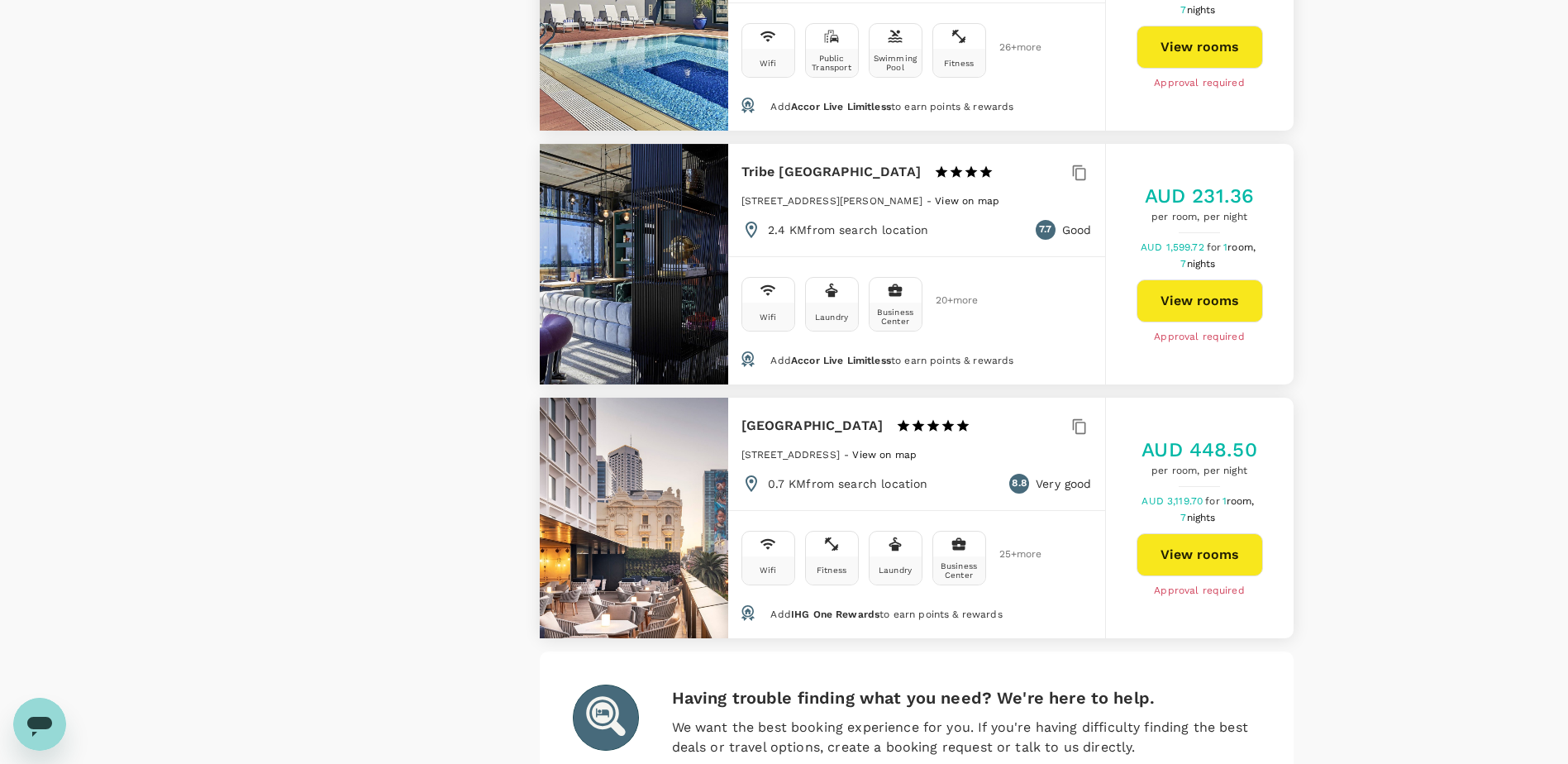
scroll to position [4676, 0]
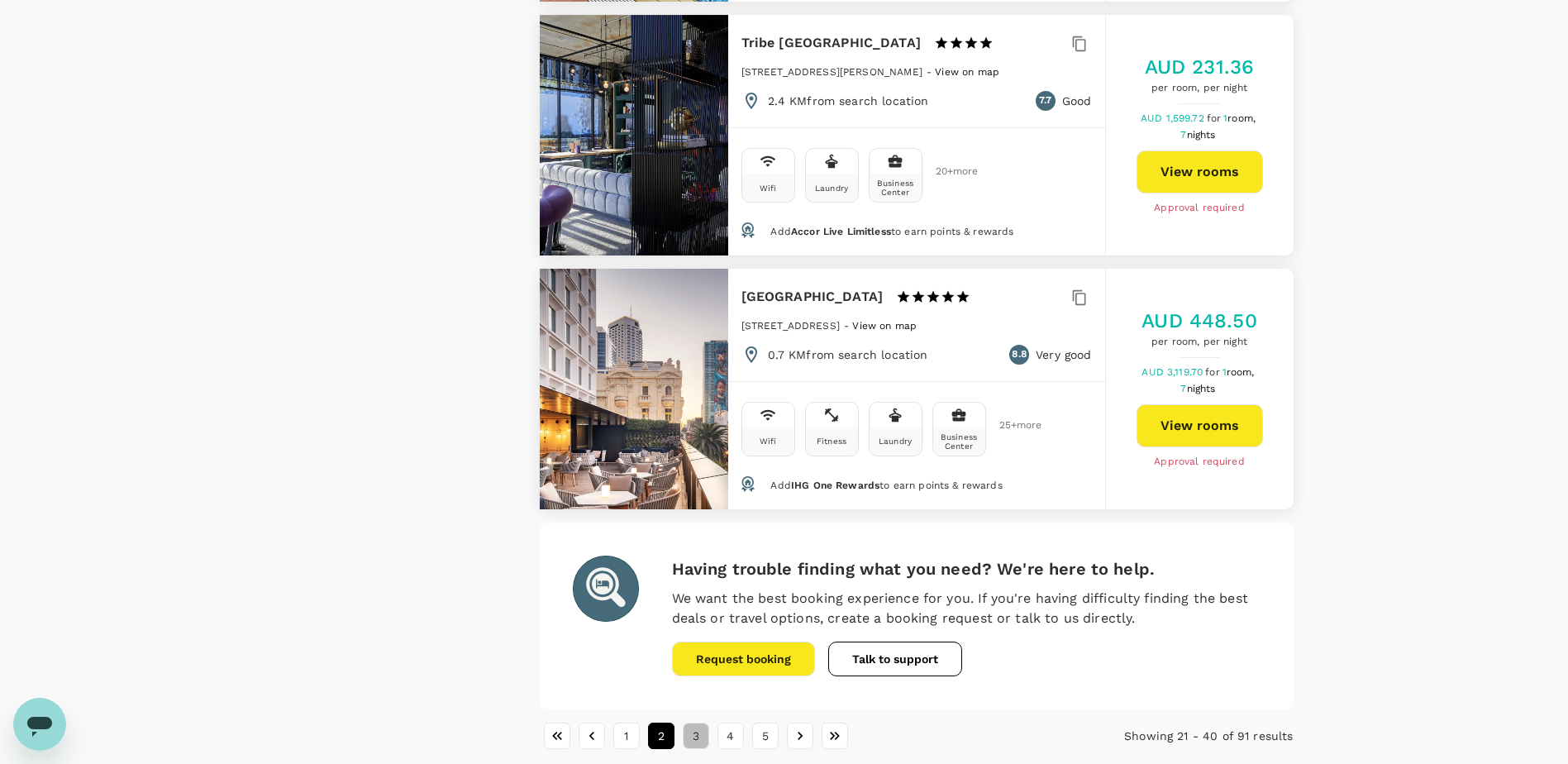
click at [699, 723] on button "3" at bounding box center [696, 736] width 26 height 26
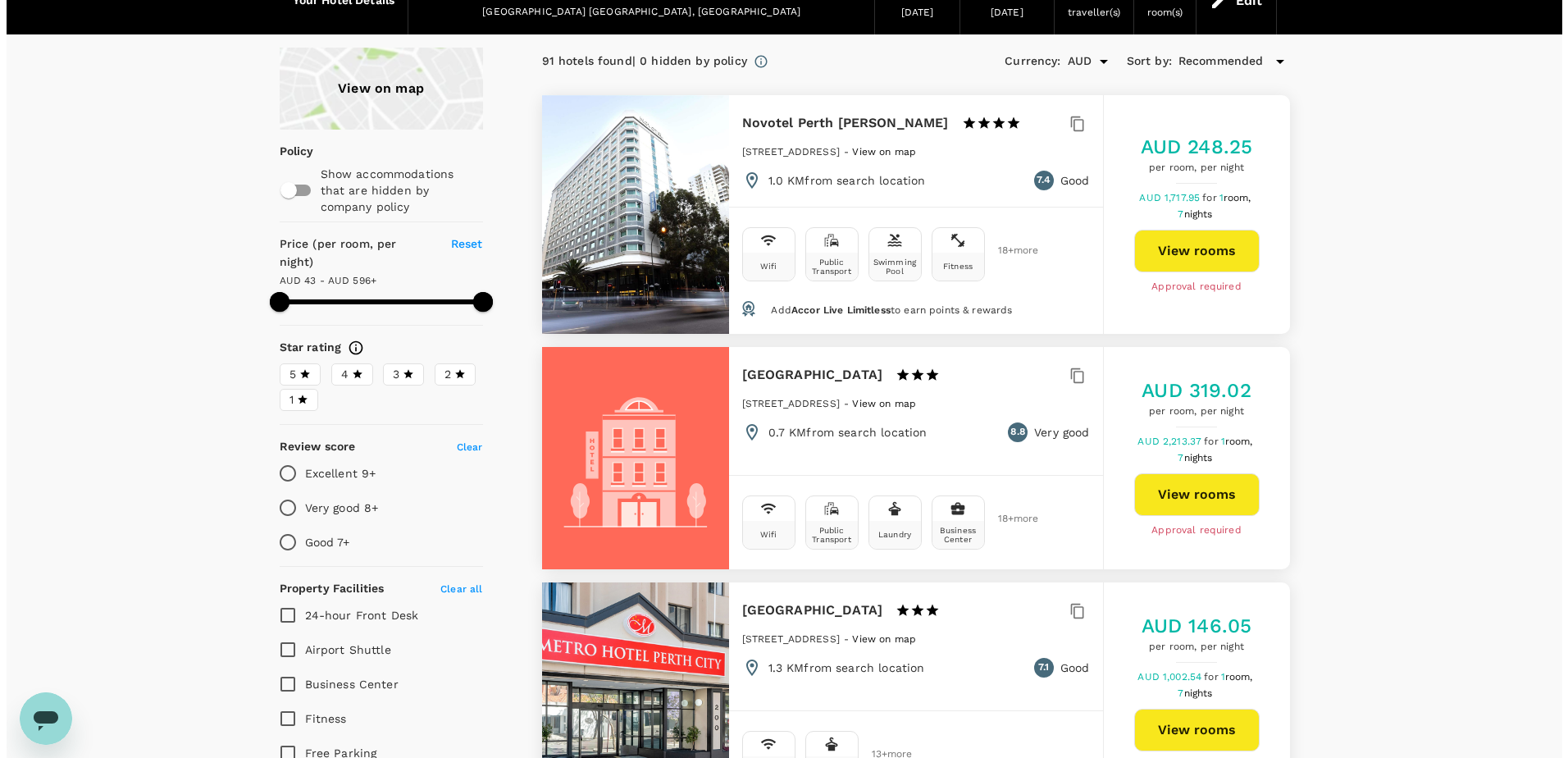
scroll to position [0, 0]
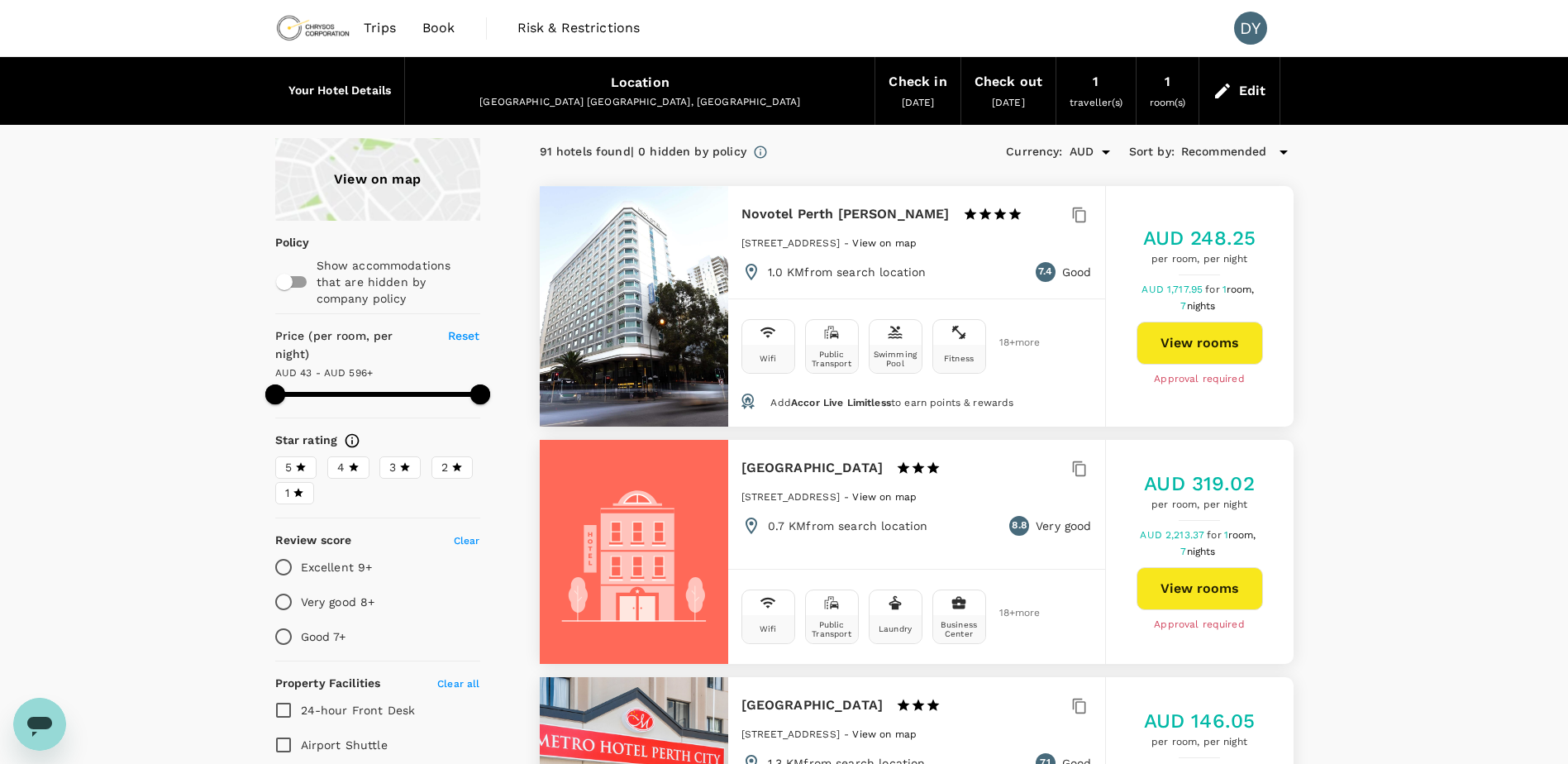
click at [430, 219] on div "View on map" at bounding box center [378, 180] width 205 height 83
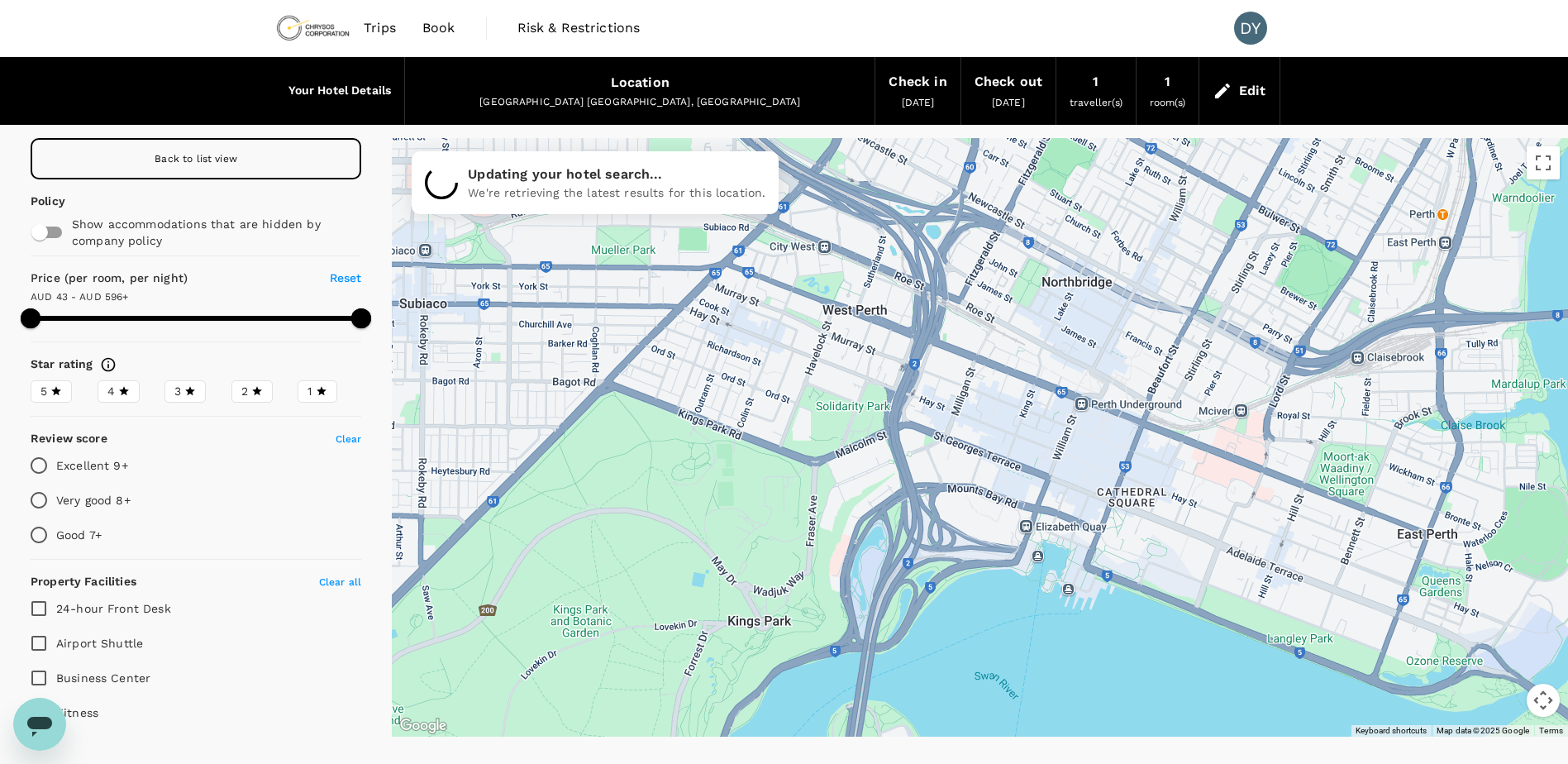
drag, startPoint x: 726, startPoint y: 337, endPoint x: 762, endPoint y: 382, distance: 57.6
click at [762, 382] on div at bounding box center [979, 437] width 1176 height 598
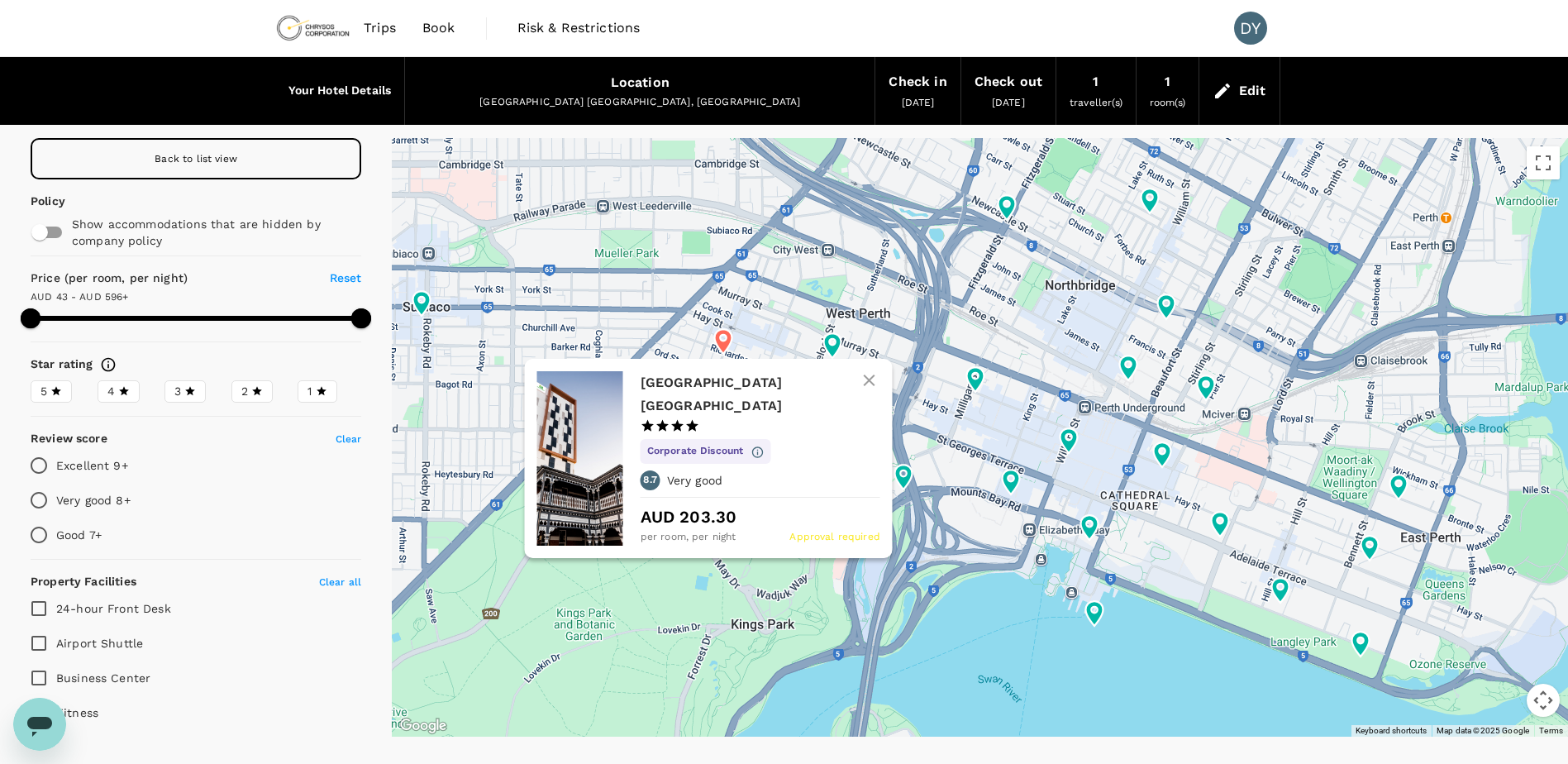
click at [721, 347] on icon at bounding box center [723, 341] width 17 height 24
click at [763, 387] on h6 "[GEOGRAPHIC_DATA] [GEOGRAPHIC_DATA]" at bounding box center [752, 394] width 226 height 46
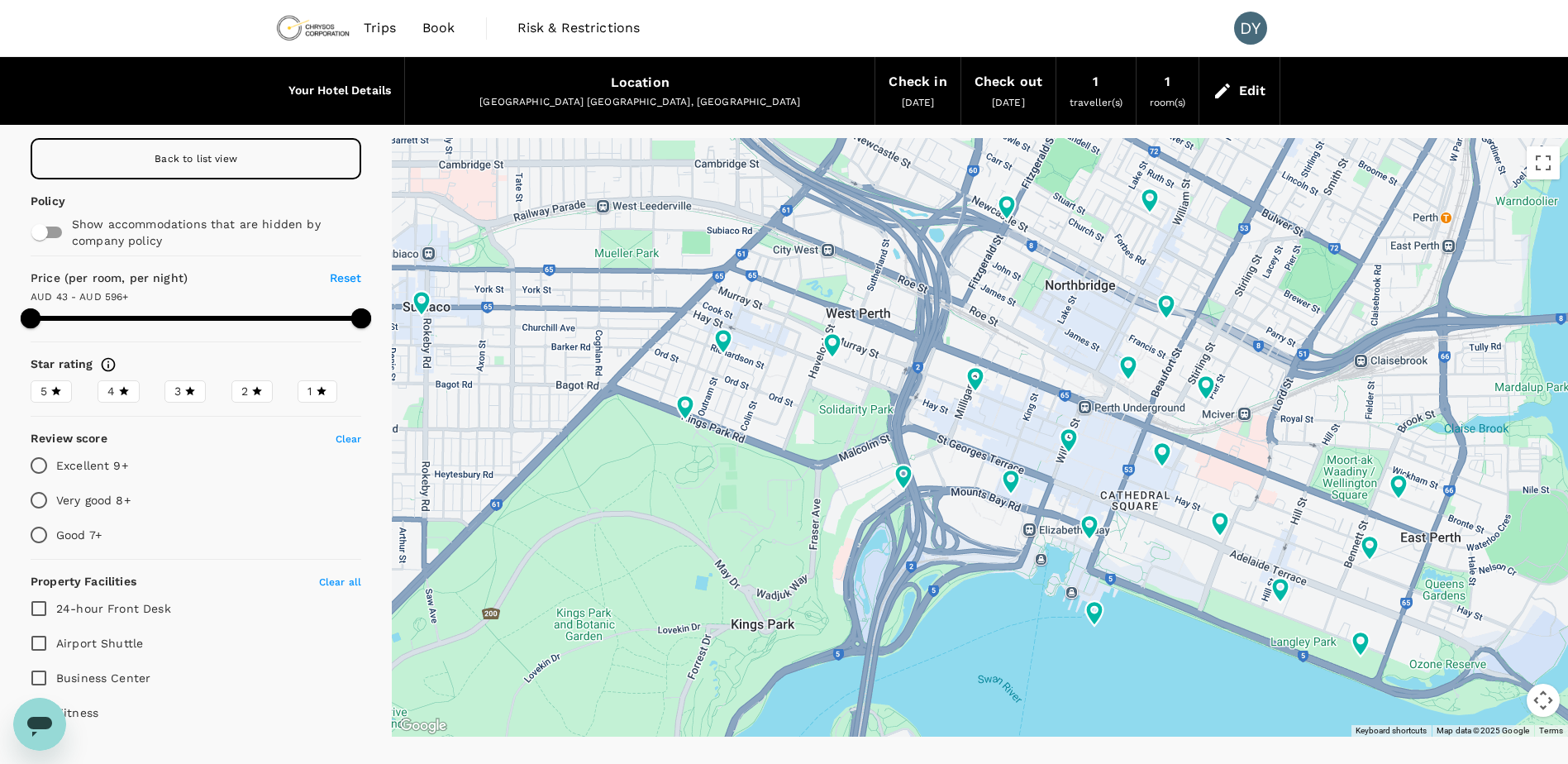
type input "595.34"
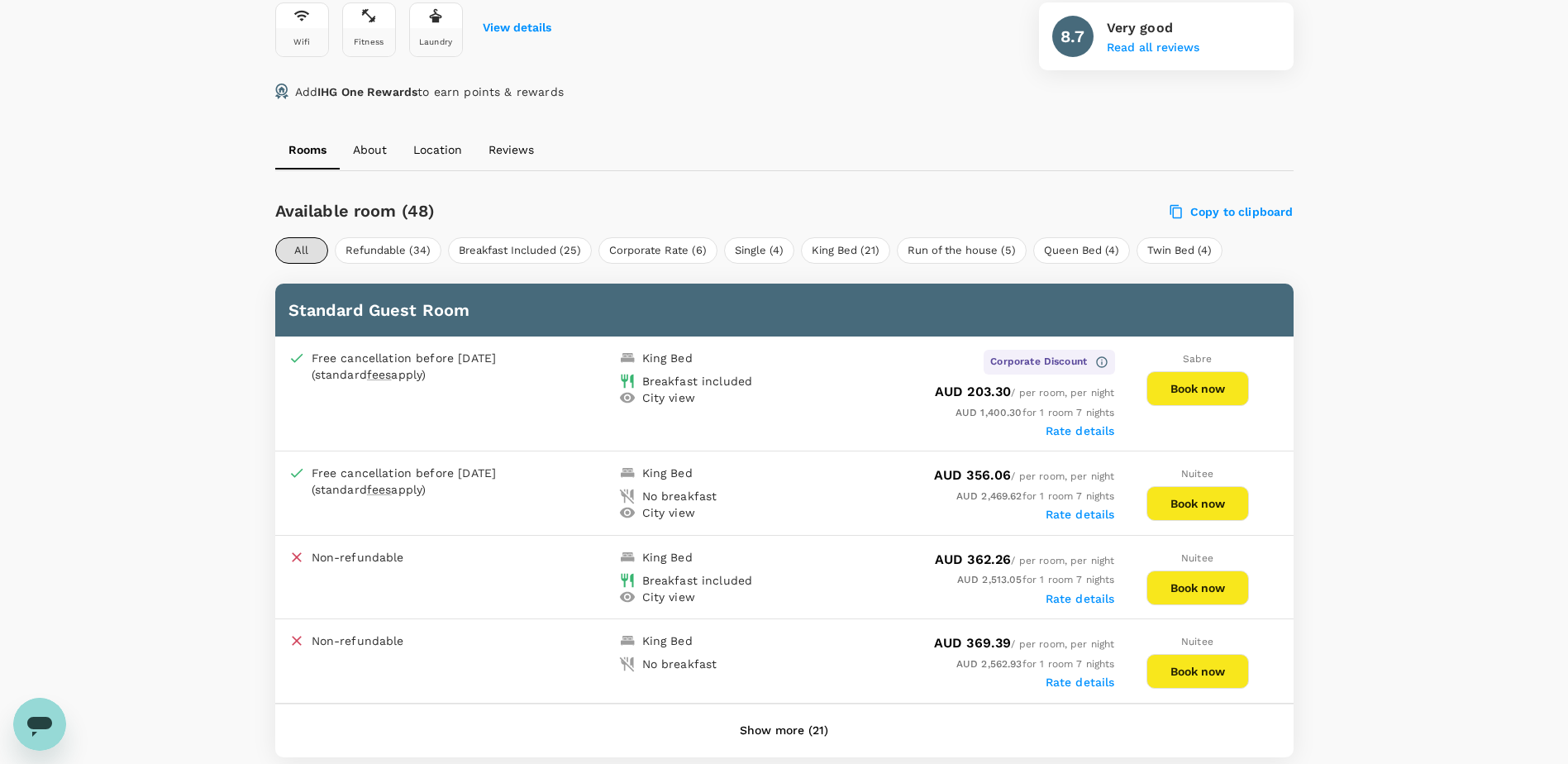
scroll to position [655, 0]
click at [1076, 432] on label "Rate details" at bounding box center [1080, 431] width 70 height 13
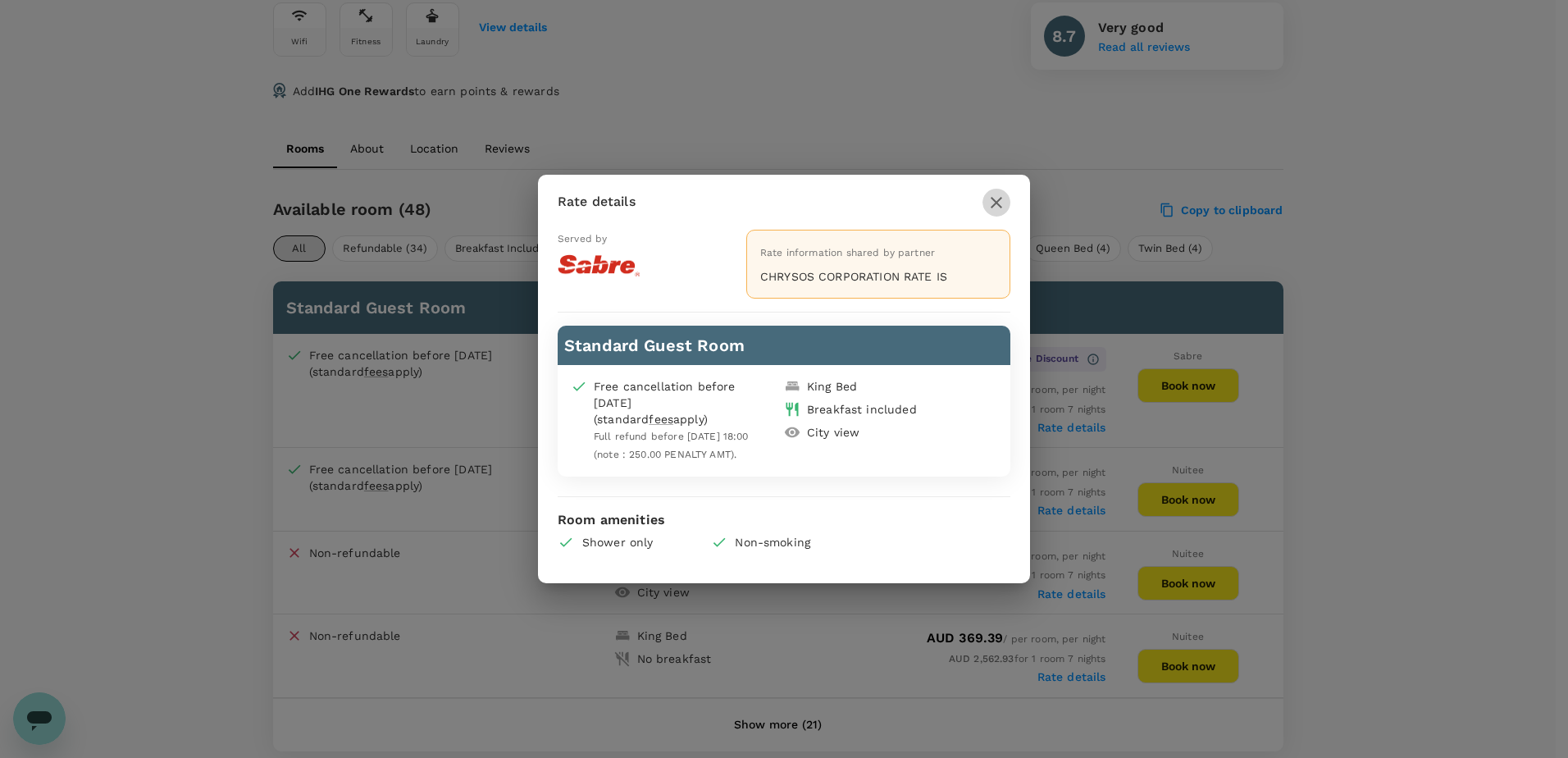
click at [1002, 193] on icon "button" at bounding box center [996, 202] width 20 height 20
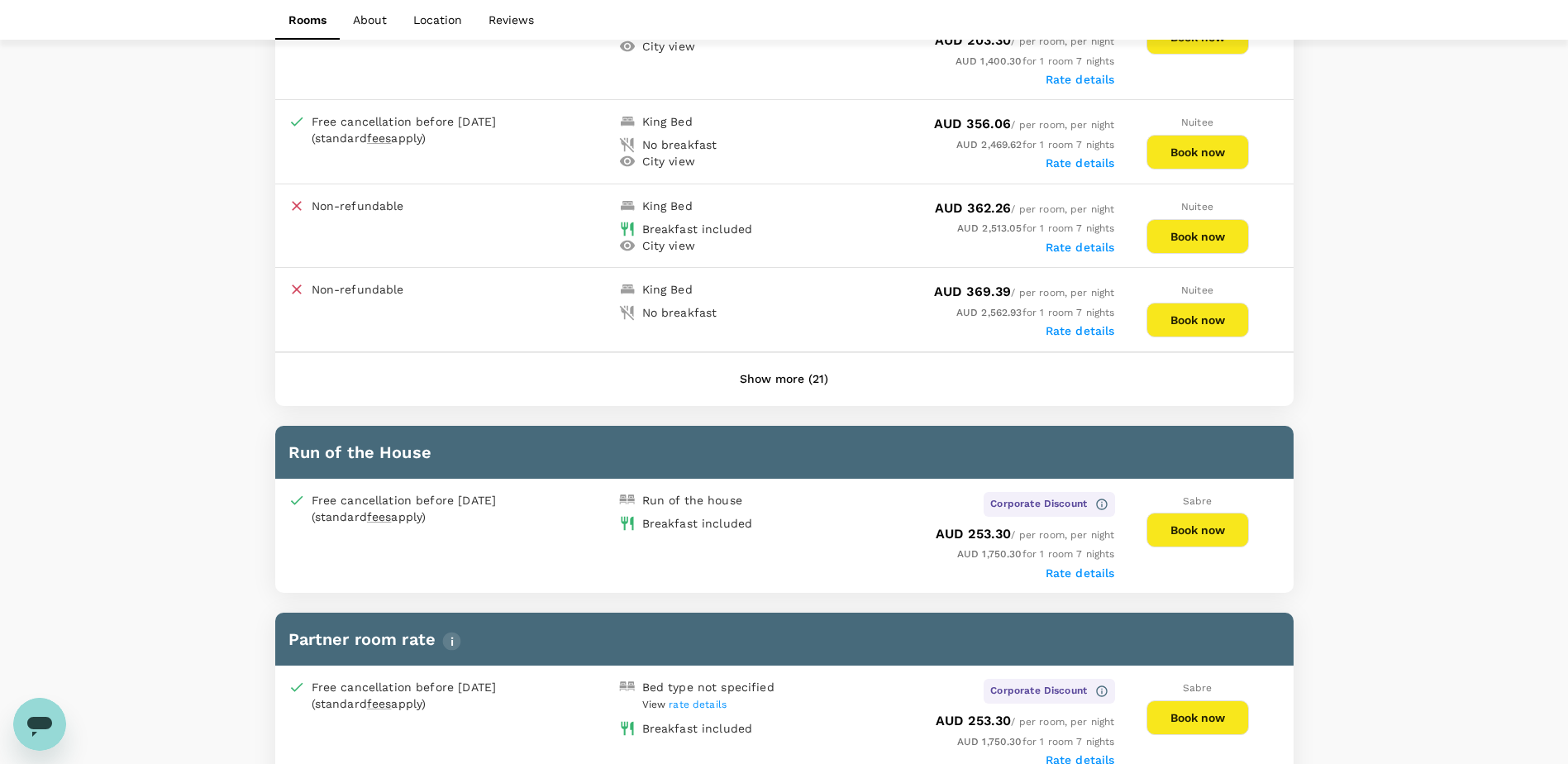
scroll to position [902, 0]
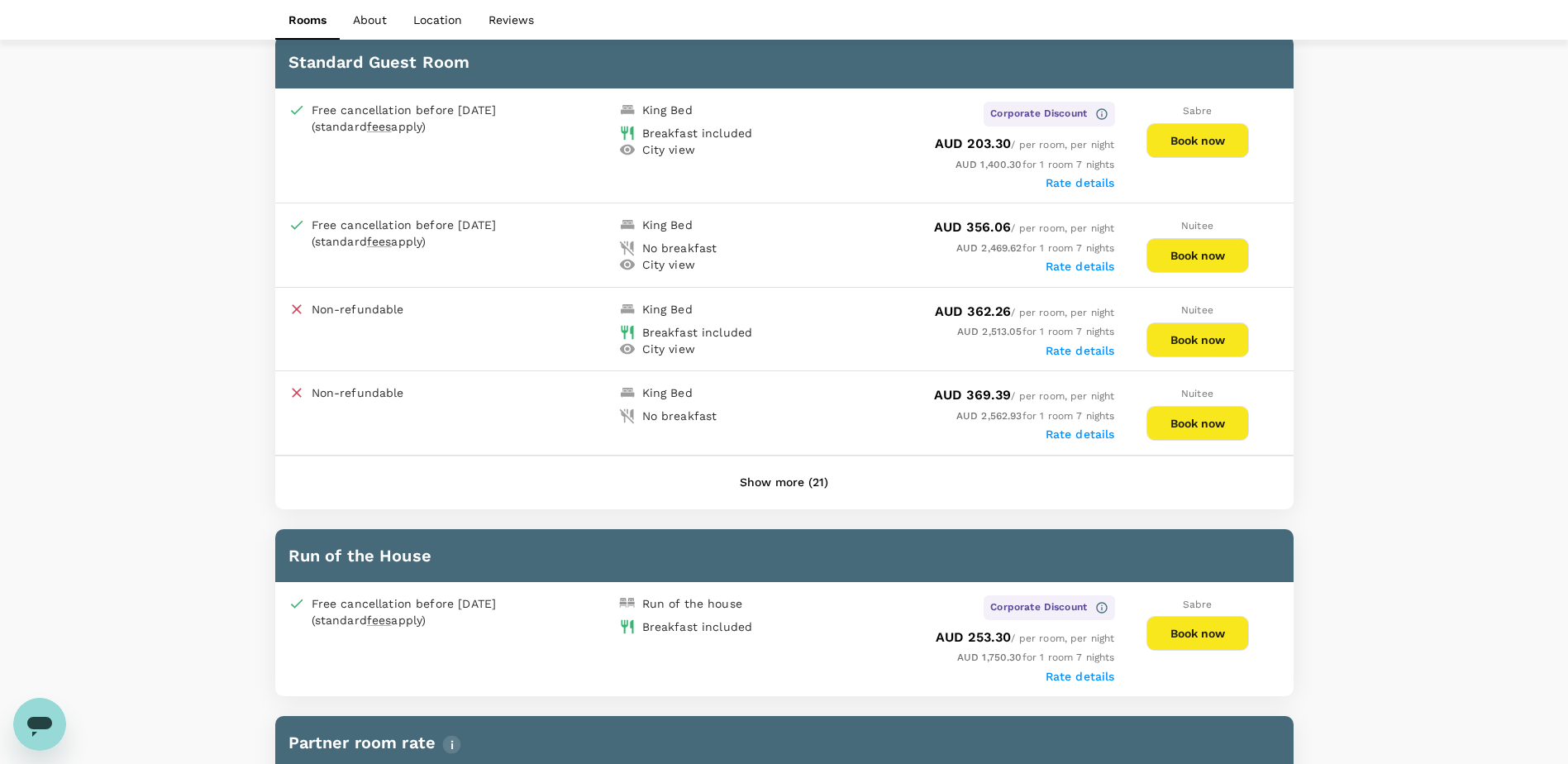
click at [1056, 264] on label "Rate details" at bounding box center [1080, 267] width 70 height 13
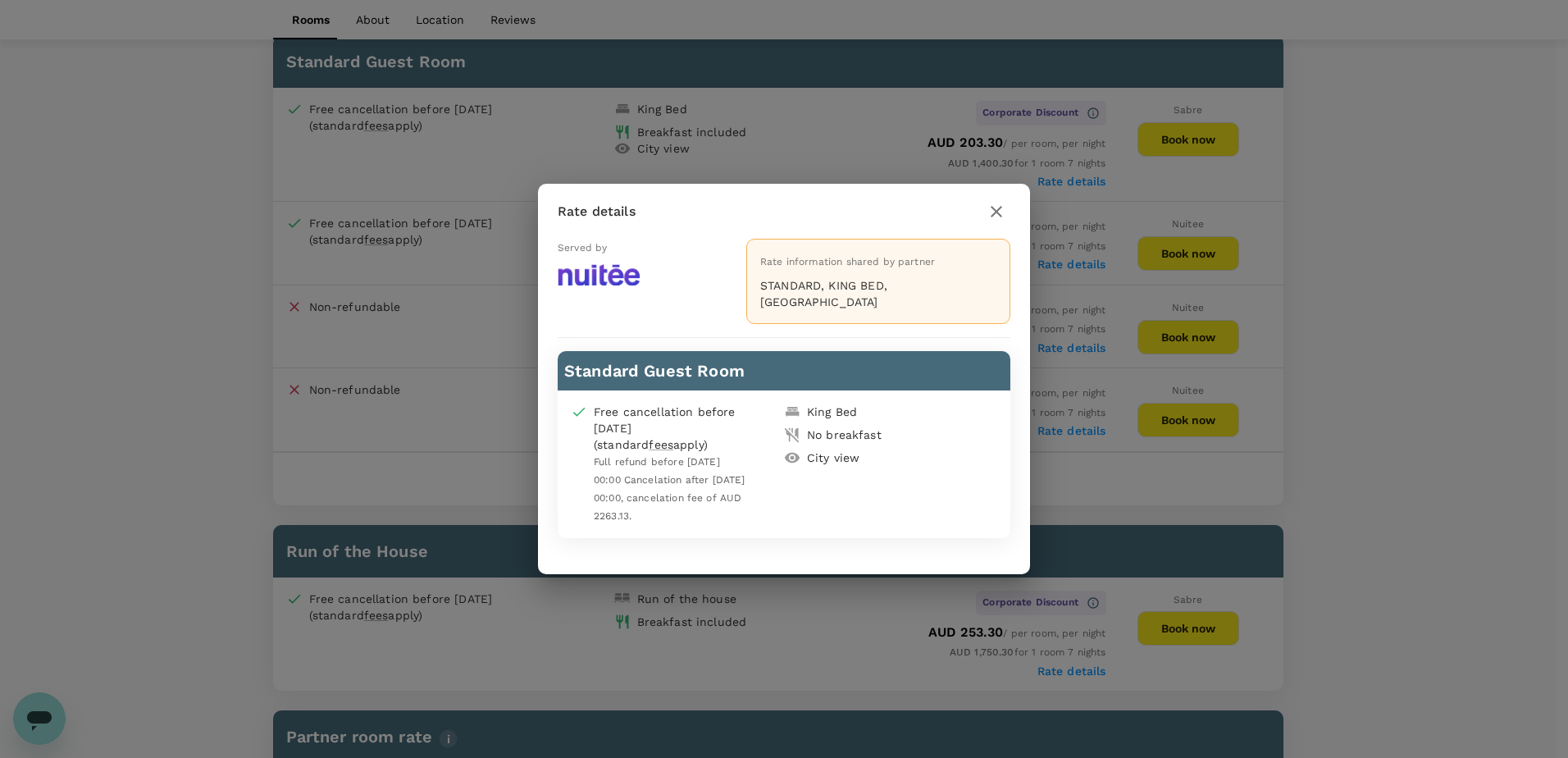
click at [994, 222] on icon "button" at bounding box center [996, 211] width 20 height 20
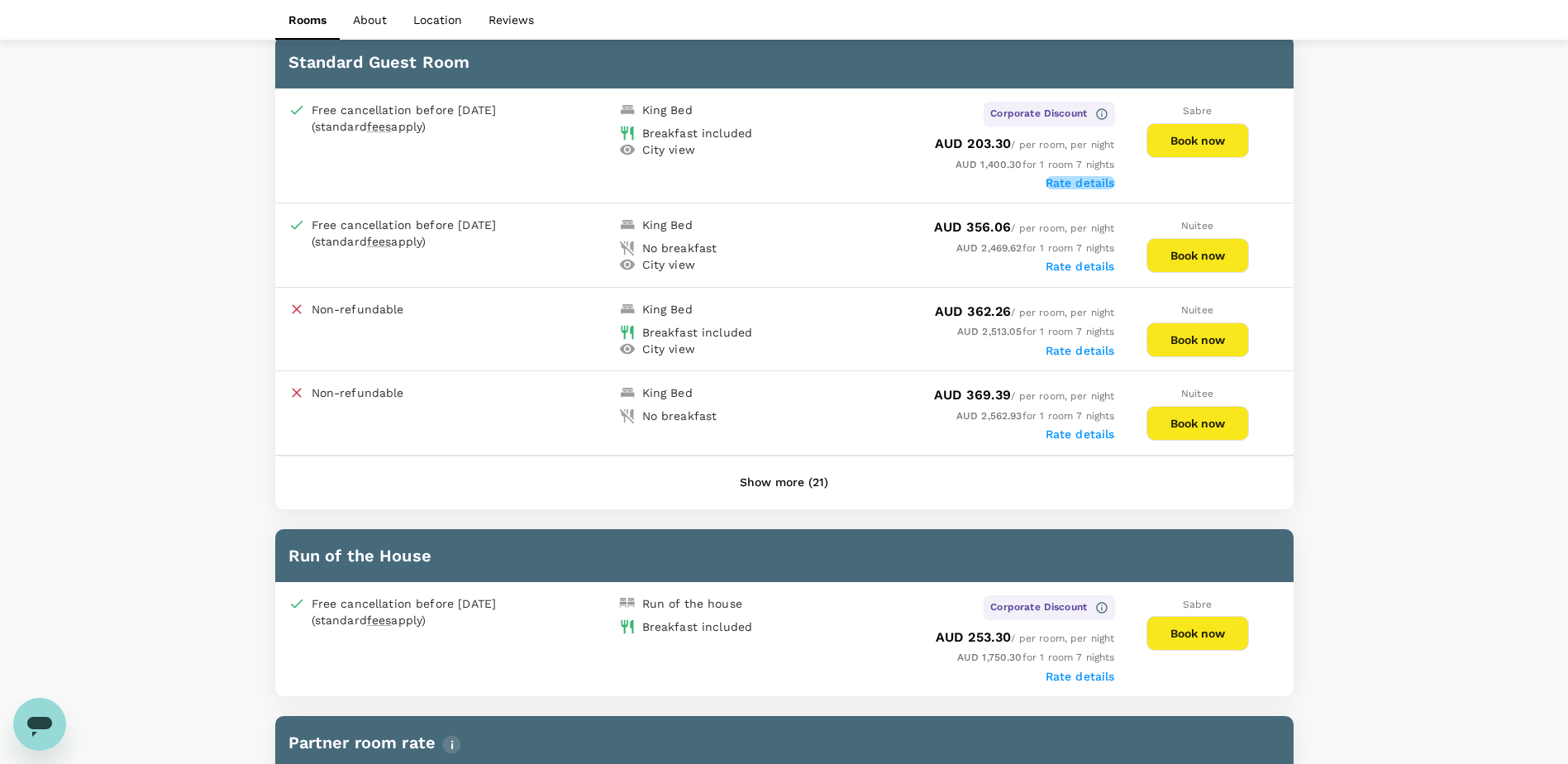
click at [1061, 179] on label "Rate details" at bounding box center [1080, 183] width 70 height 13
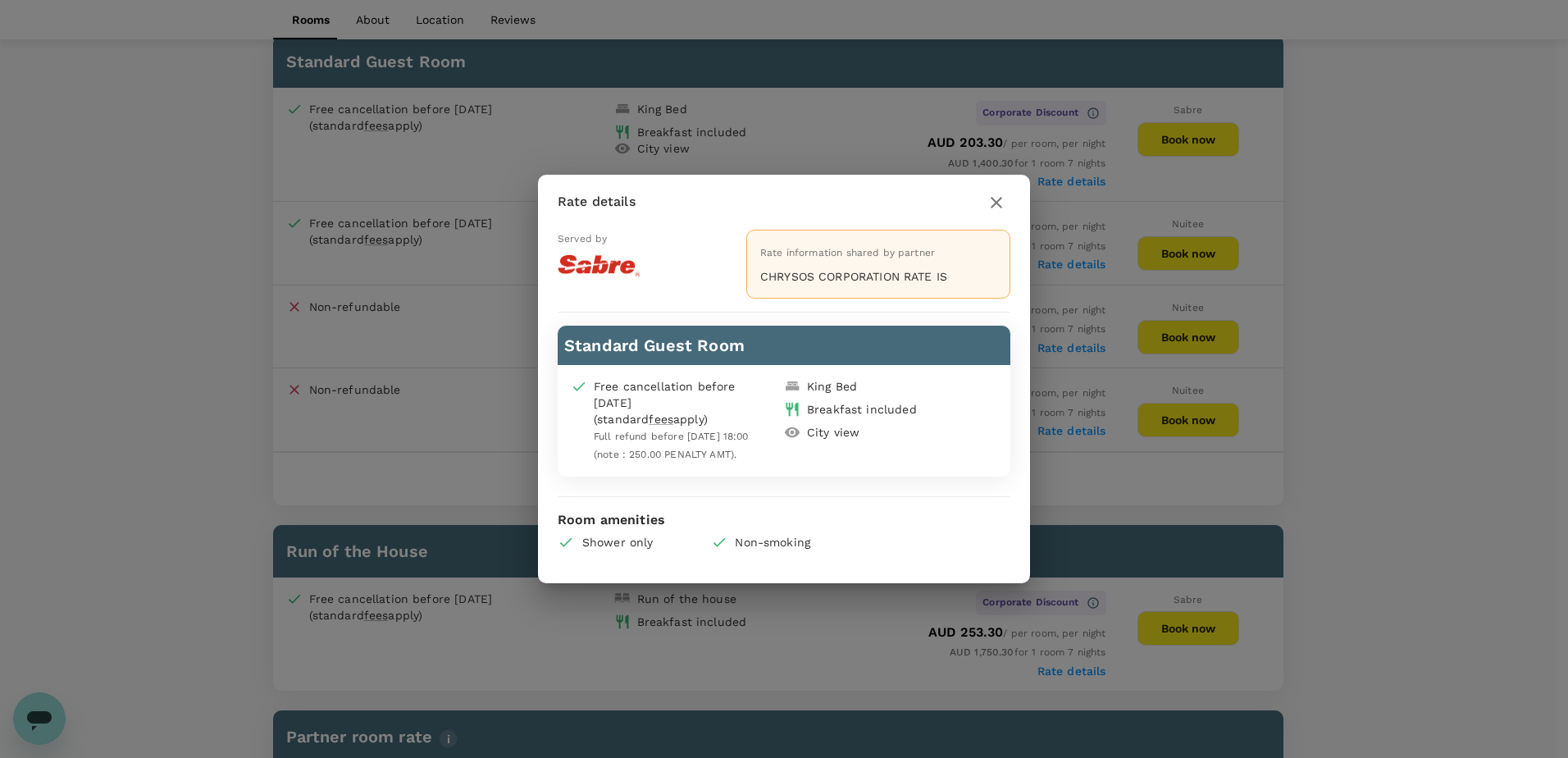
click at [990, 196] on icon "button" at bounding box center [996, 202] width 20 height 20
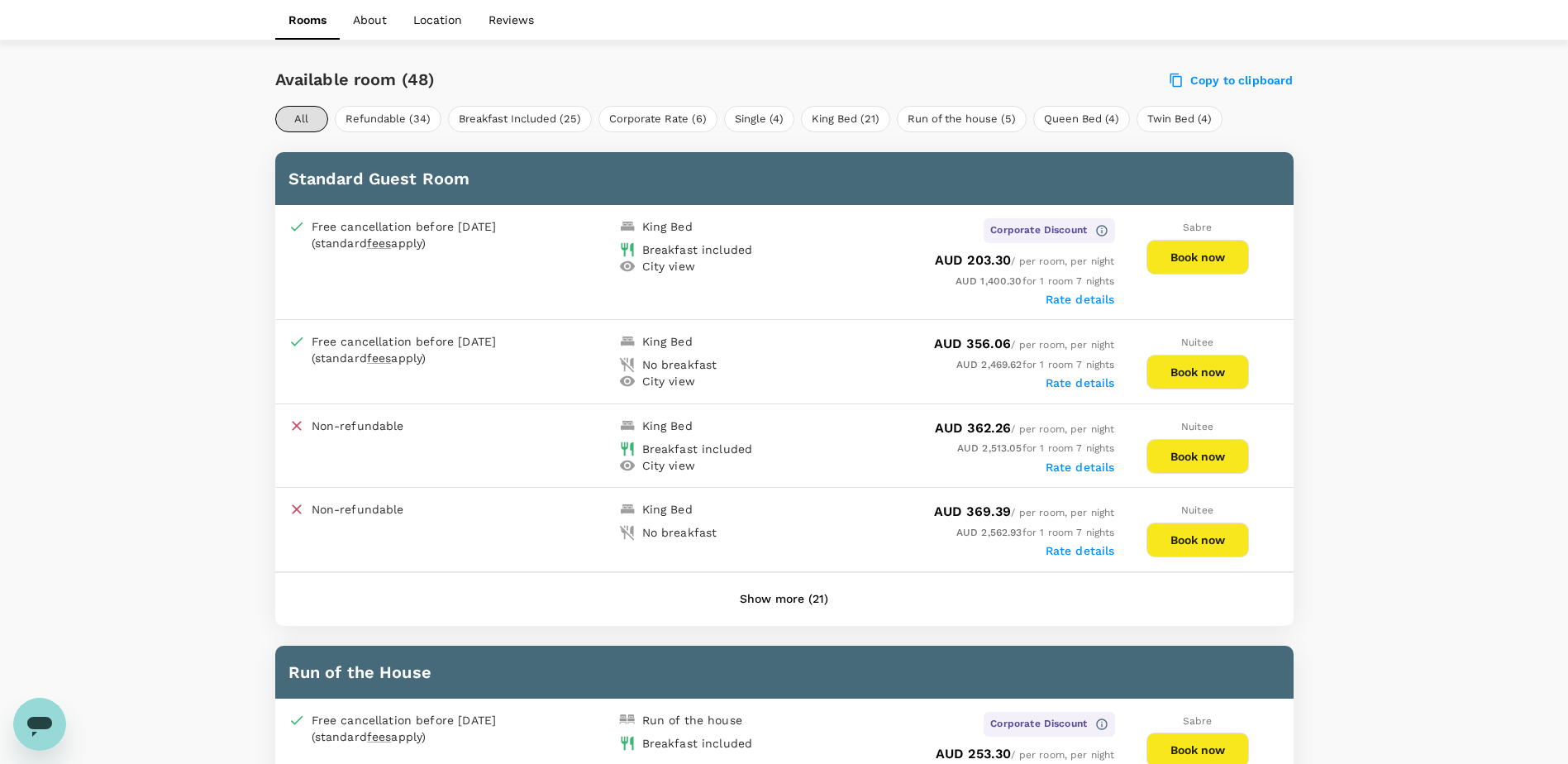
scroll to position [572, 0]
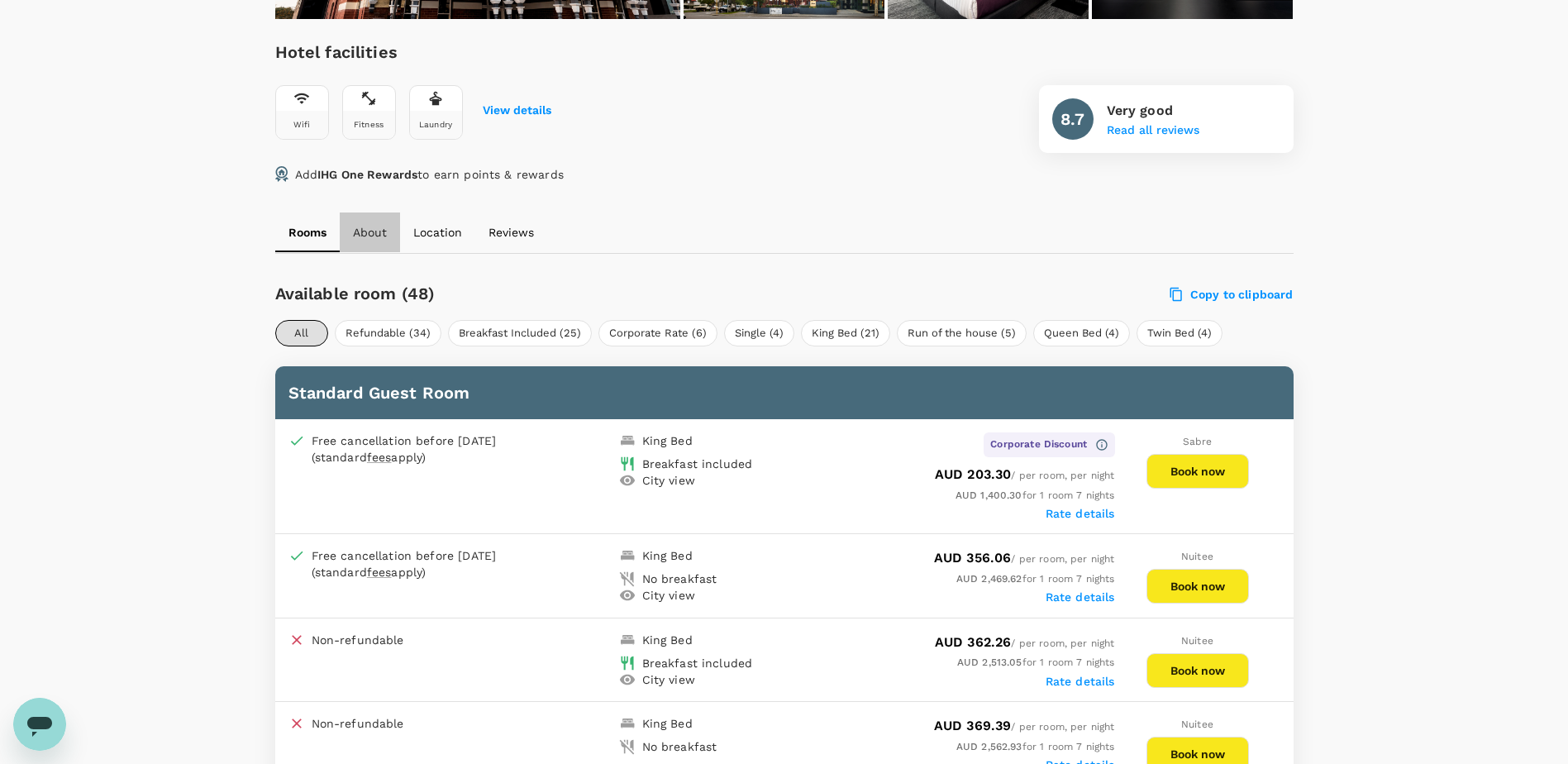
click at [383, 232] on p "About" at bounding box center [370, 233] width 34 height 17
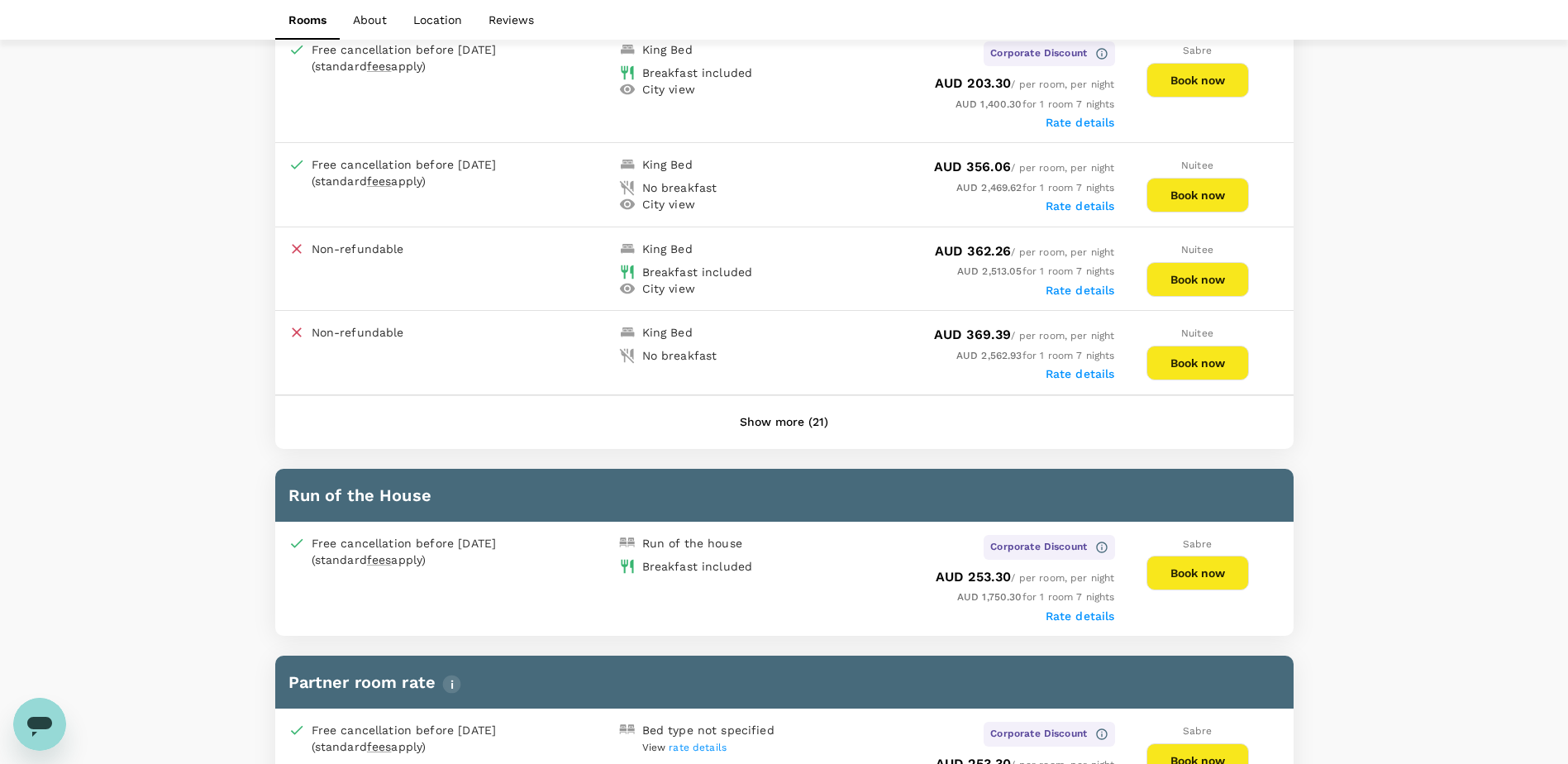
scroll to position [675, 0]
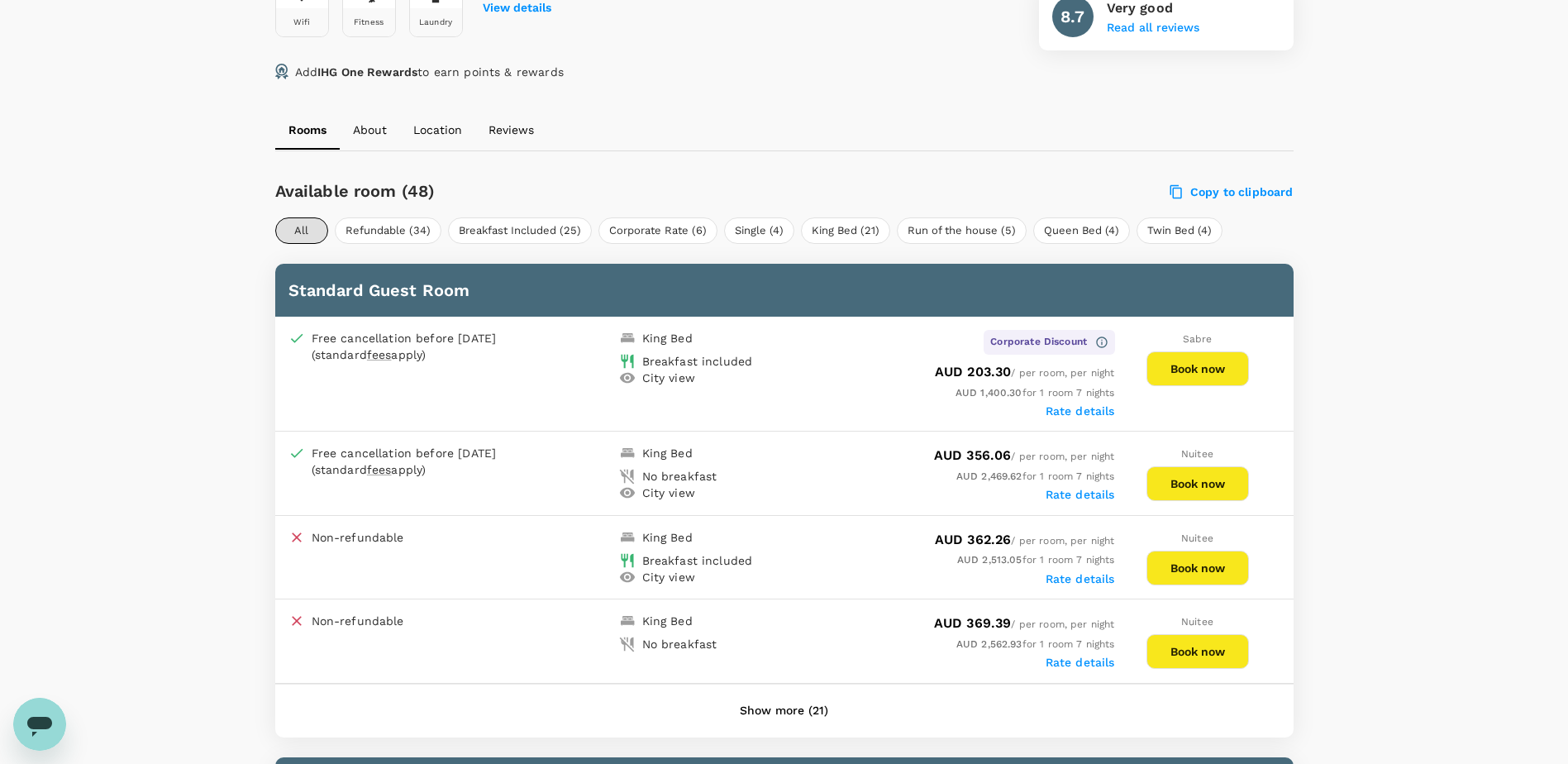
click at [1067, 411] on label "Rate details" at bounding box center [1080, 411] width 70 height 13
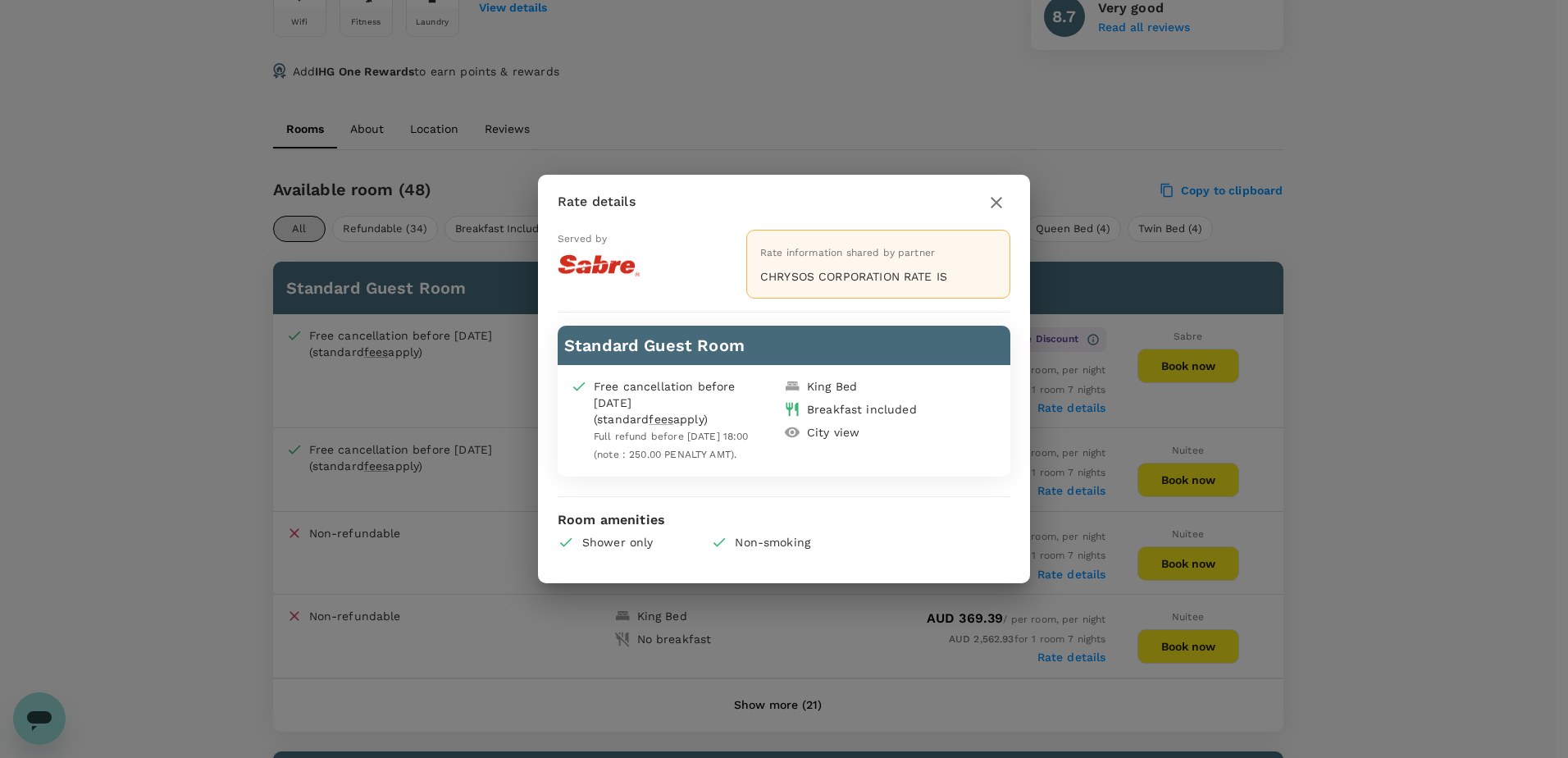
click at [993, 193] on icon "button" at bounding box center [996, 202] width 20 height 20
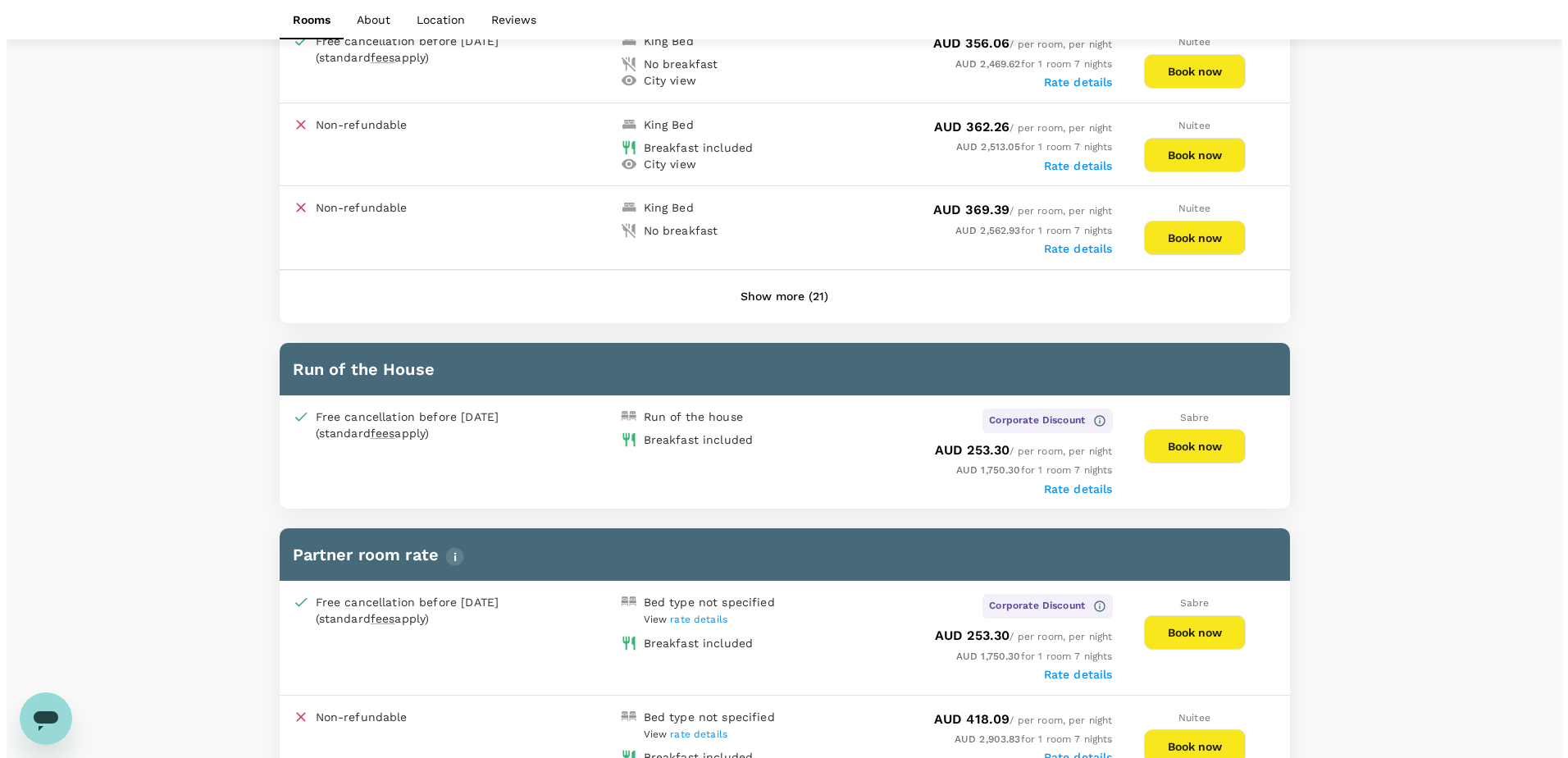
scroll to position [1080, 0]
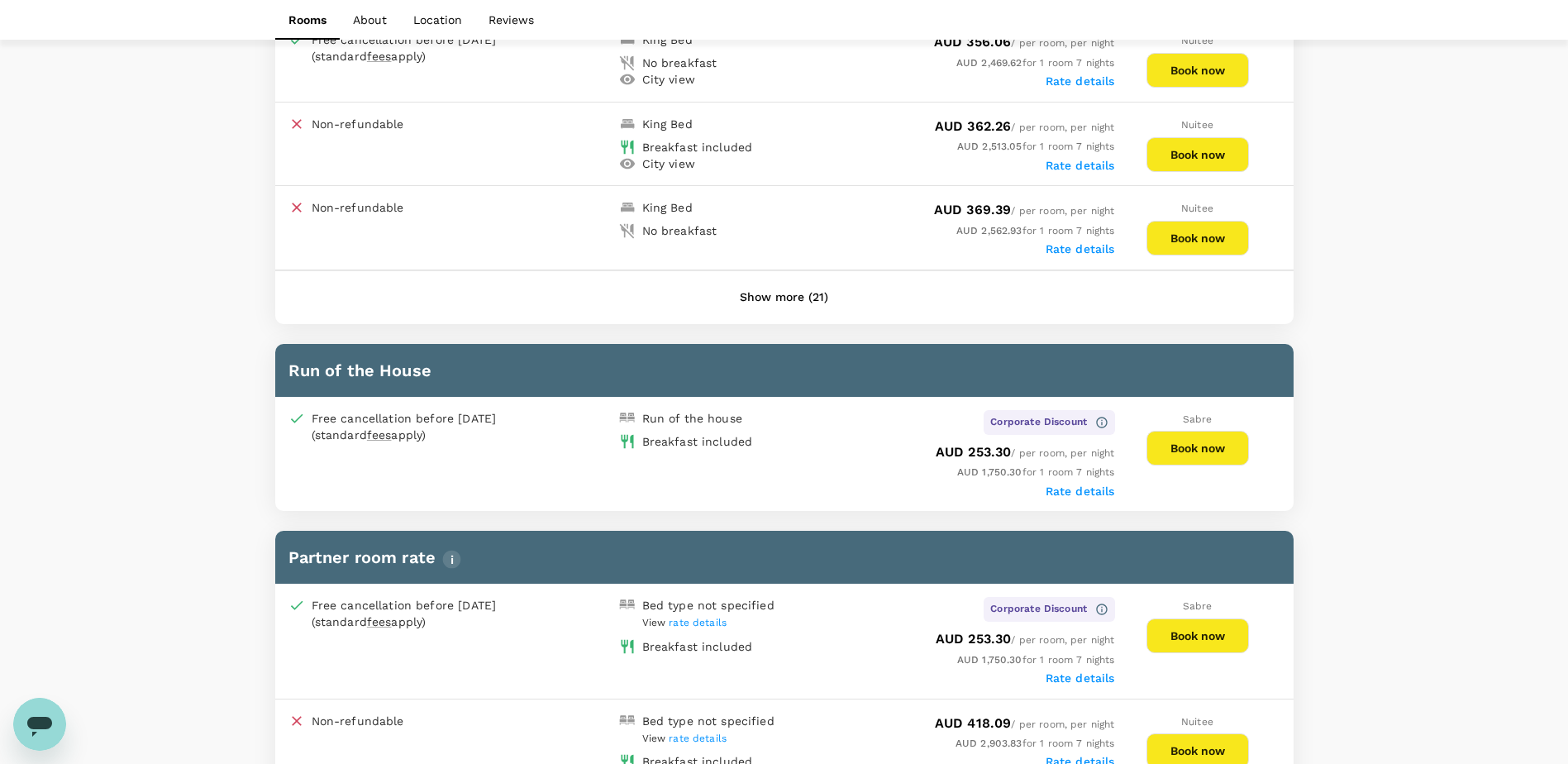
click at [1086, 490] on label "Rate details" at bounding box center [1080, 491] width 70 height 13
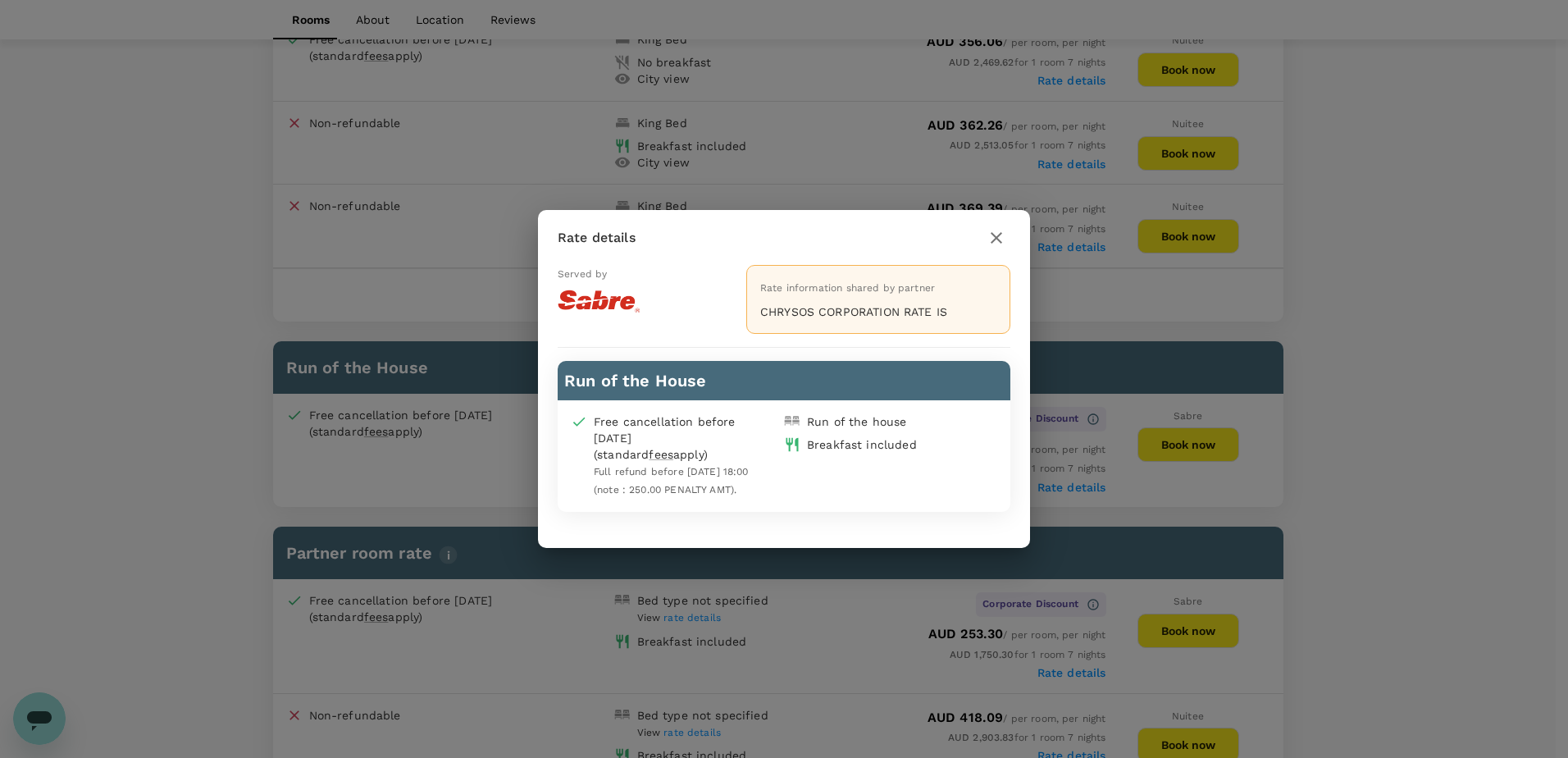
click at [988, 237] on icon "button" at bounding box center [996, 237] width 20 height 20
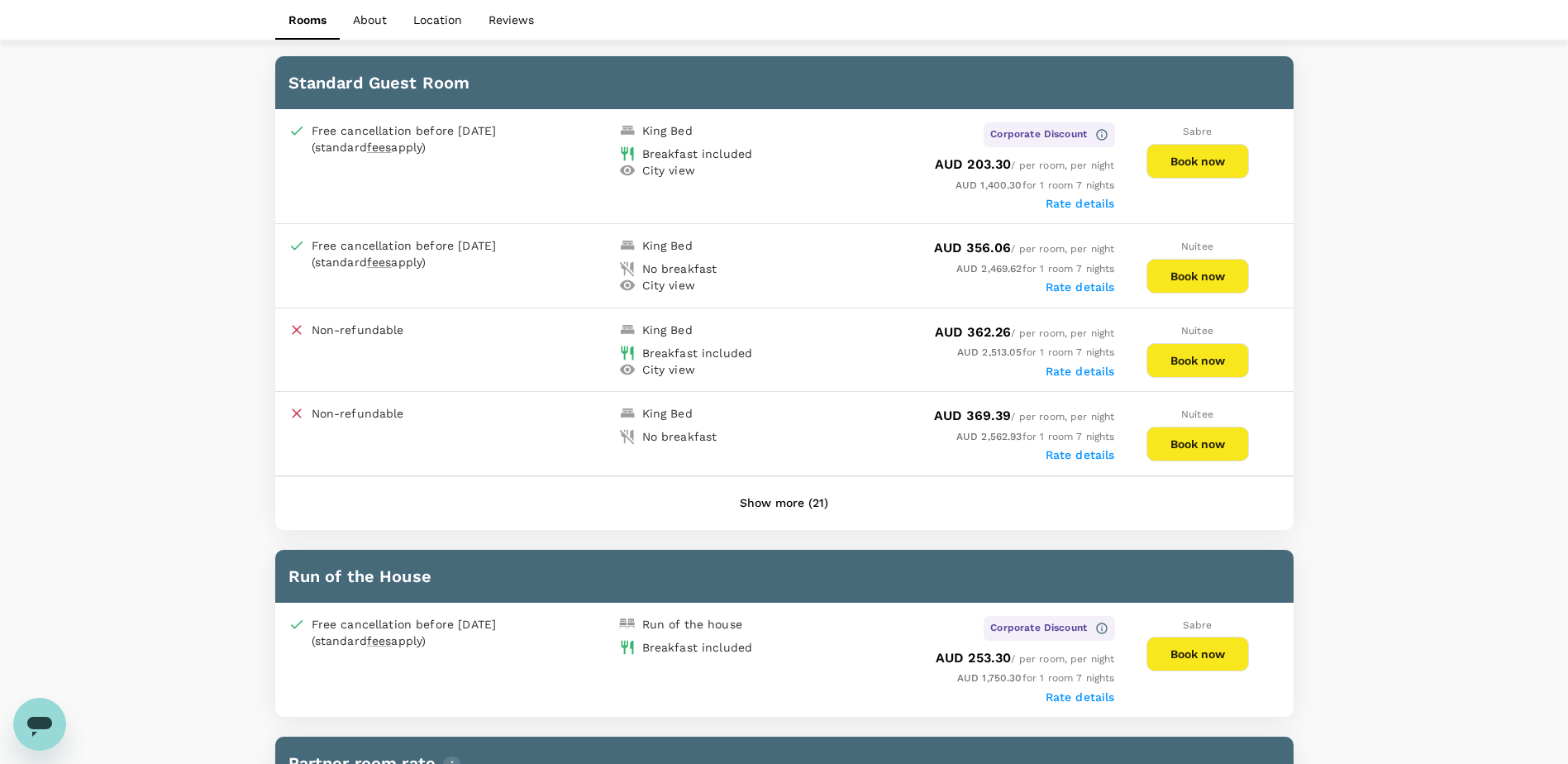
scroll to position [675, 0]
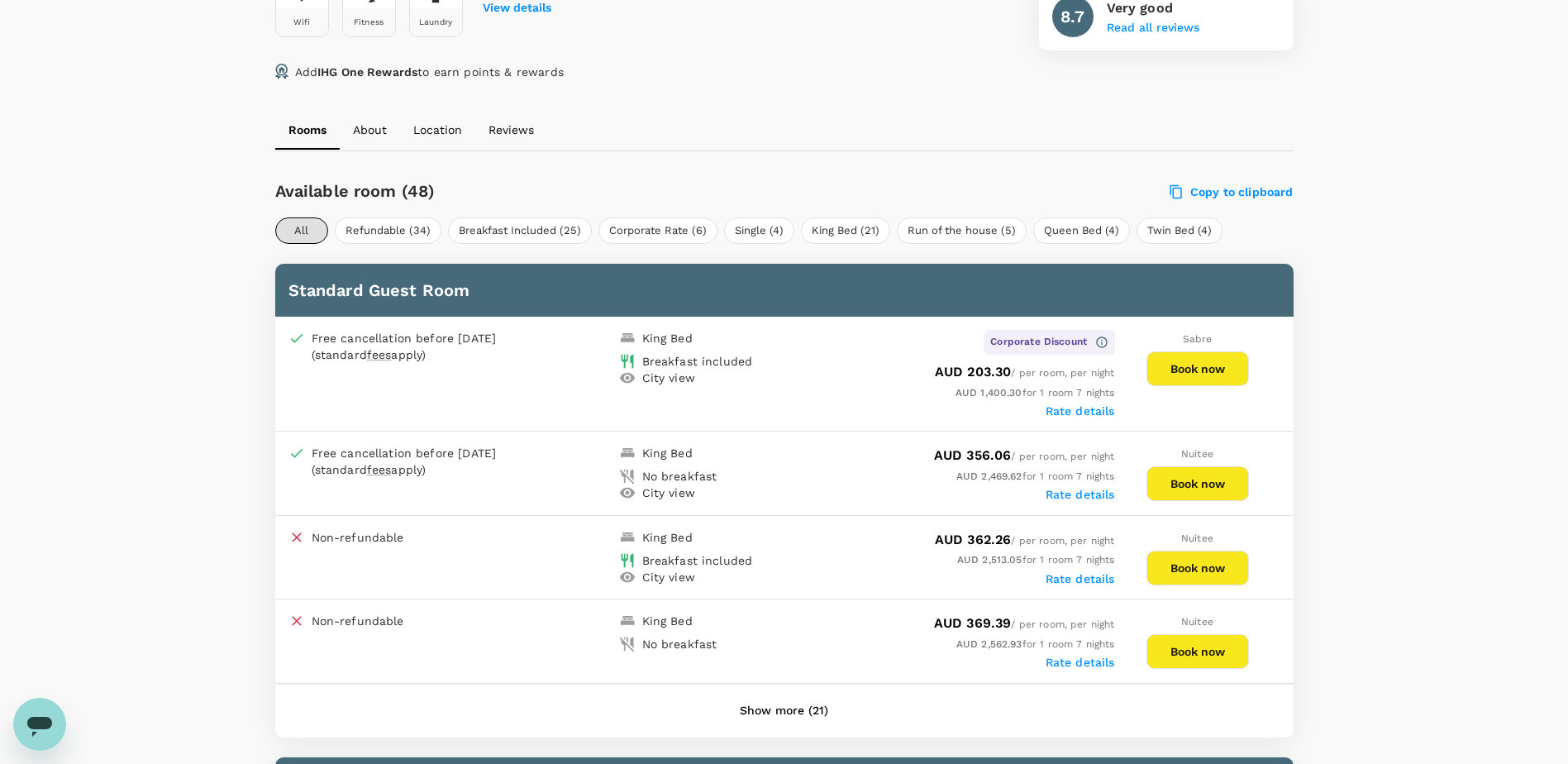
click at [1165, 358] on button "Book now" at bounding box center [1197, 368] width 103 height 35
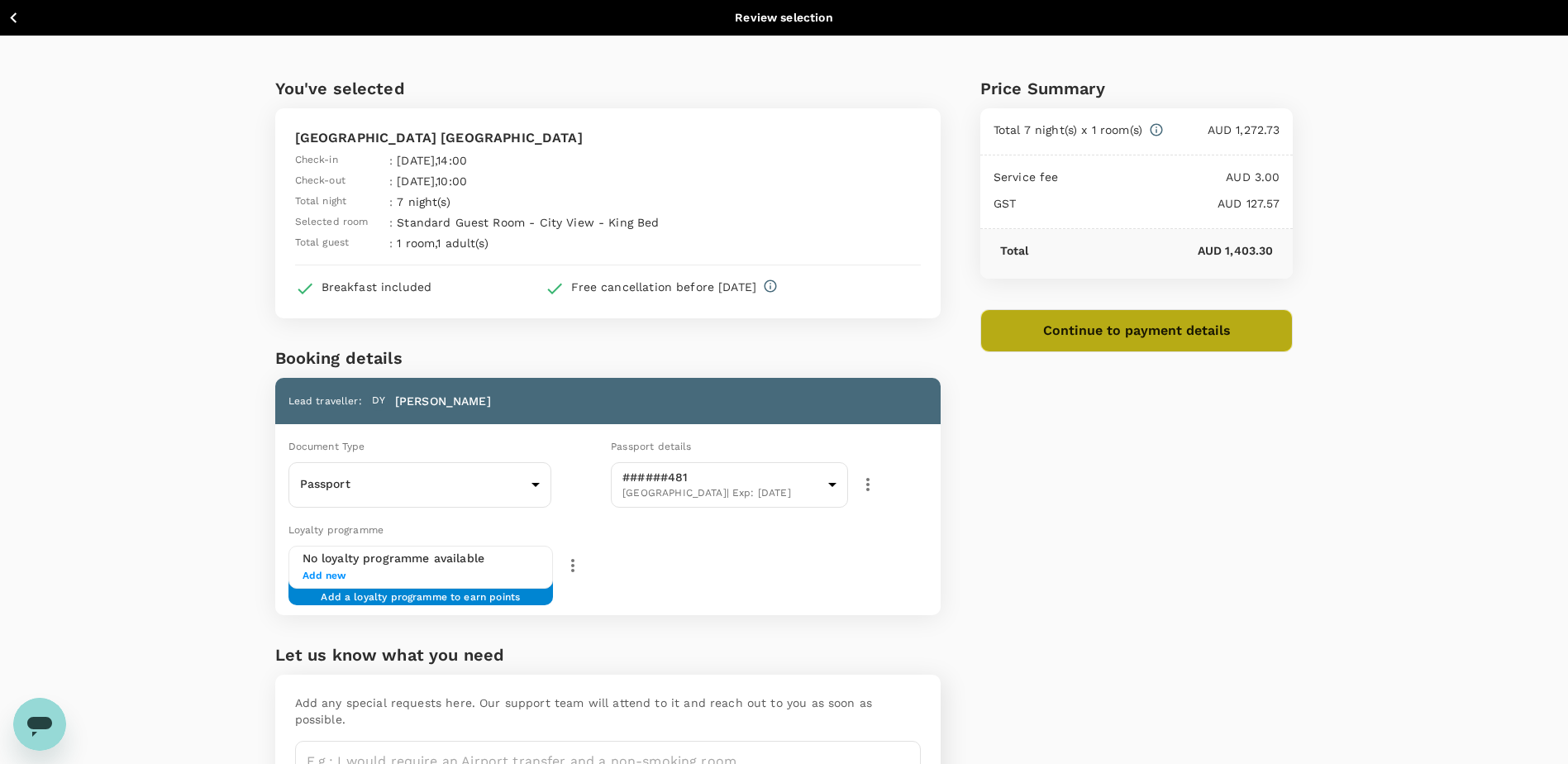
click at [1083, 337] on button "Continue to payment details" at bounding box center [1137, 331] width 314 height 43
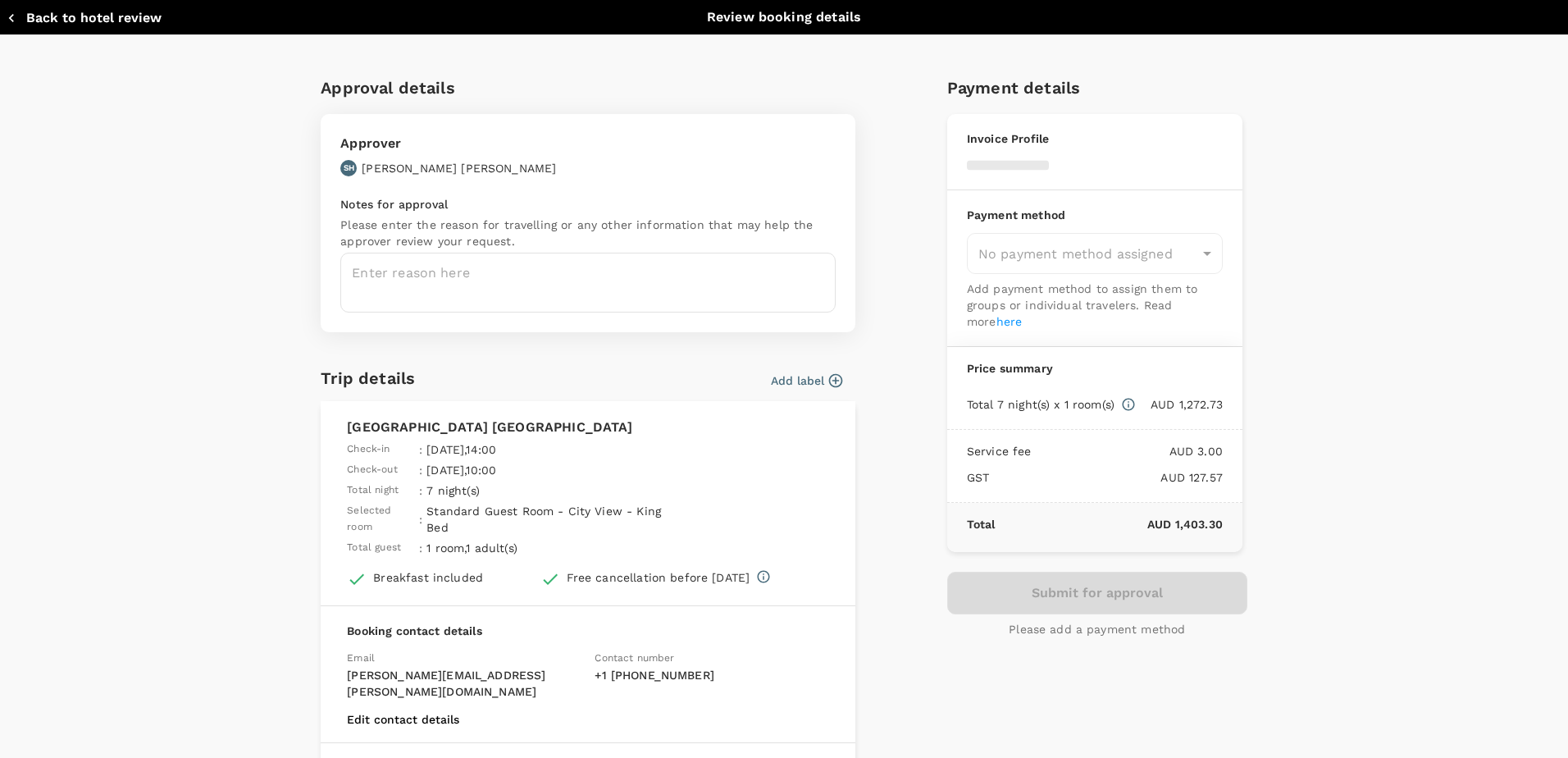
type input "9c4289b1-14a3-4119-8736-521306e5ca8f"
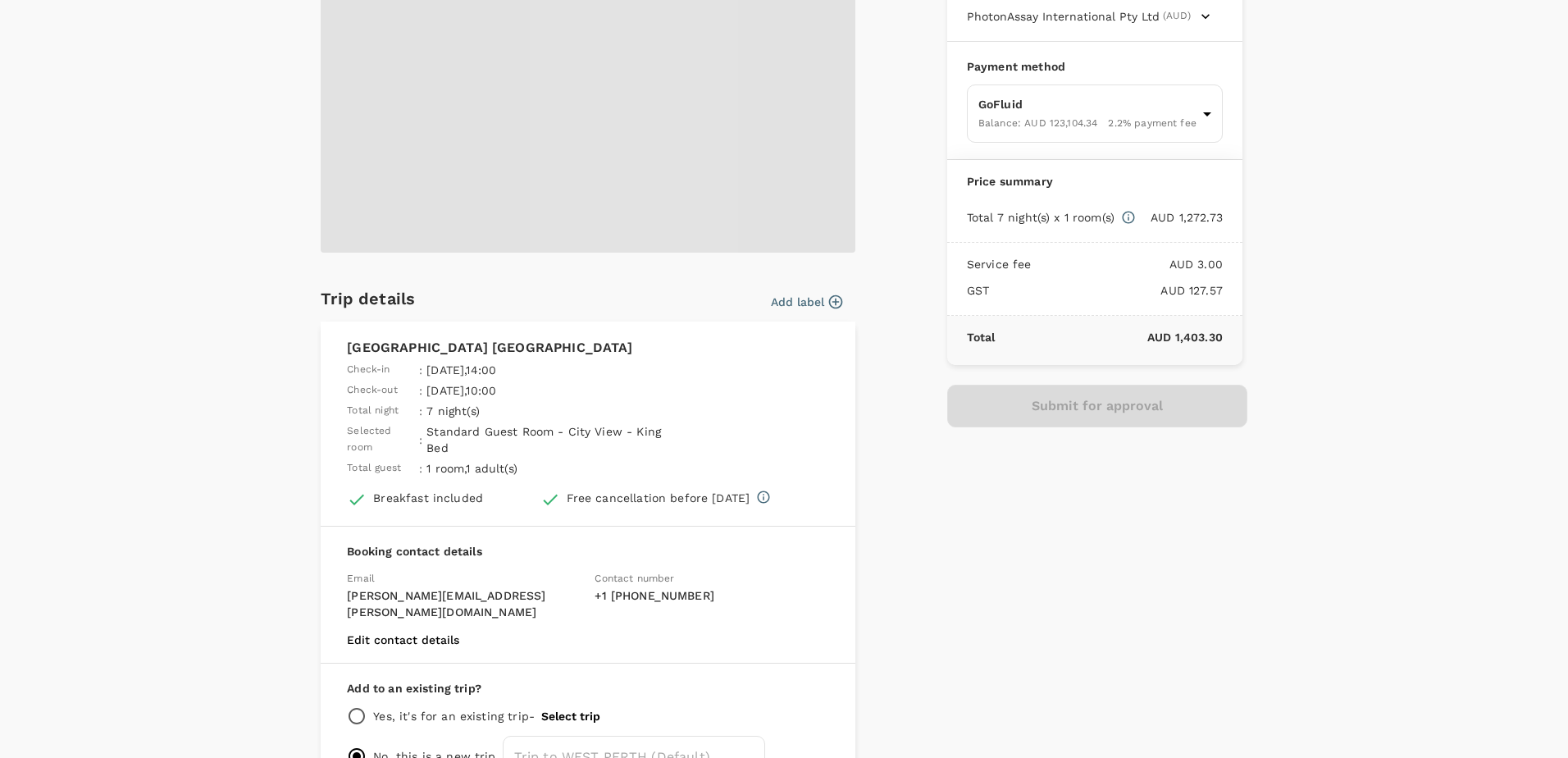
scroll to position [242, 0]
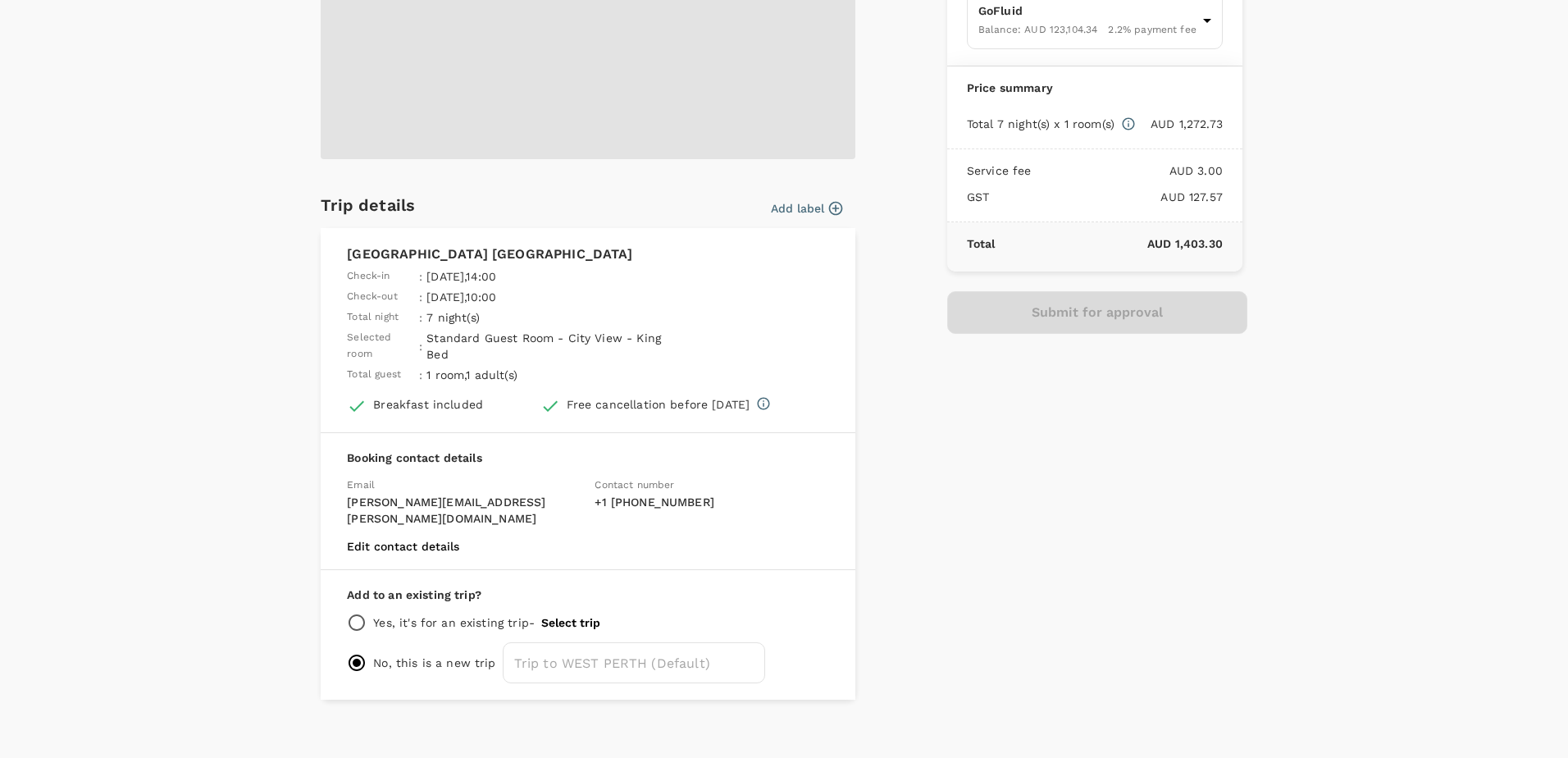
click at [356, 613] on input "radio" at bounding box center [356, 622] width 20 height 20
radio input "true"
radio input "false"
drag, startPoint x: 531, startPoint y: 613, endPoint x: 564, endPoint y: 610, distance: 33.1
click at [532, 613] on div "Yes, it's for an existing trip - Select trip" at bounding box center [588, 622] width 482 height 20
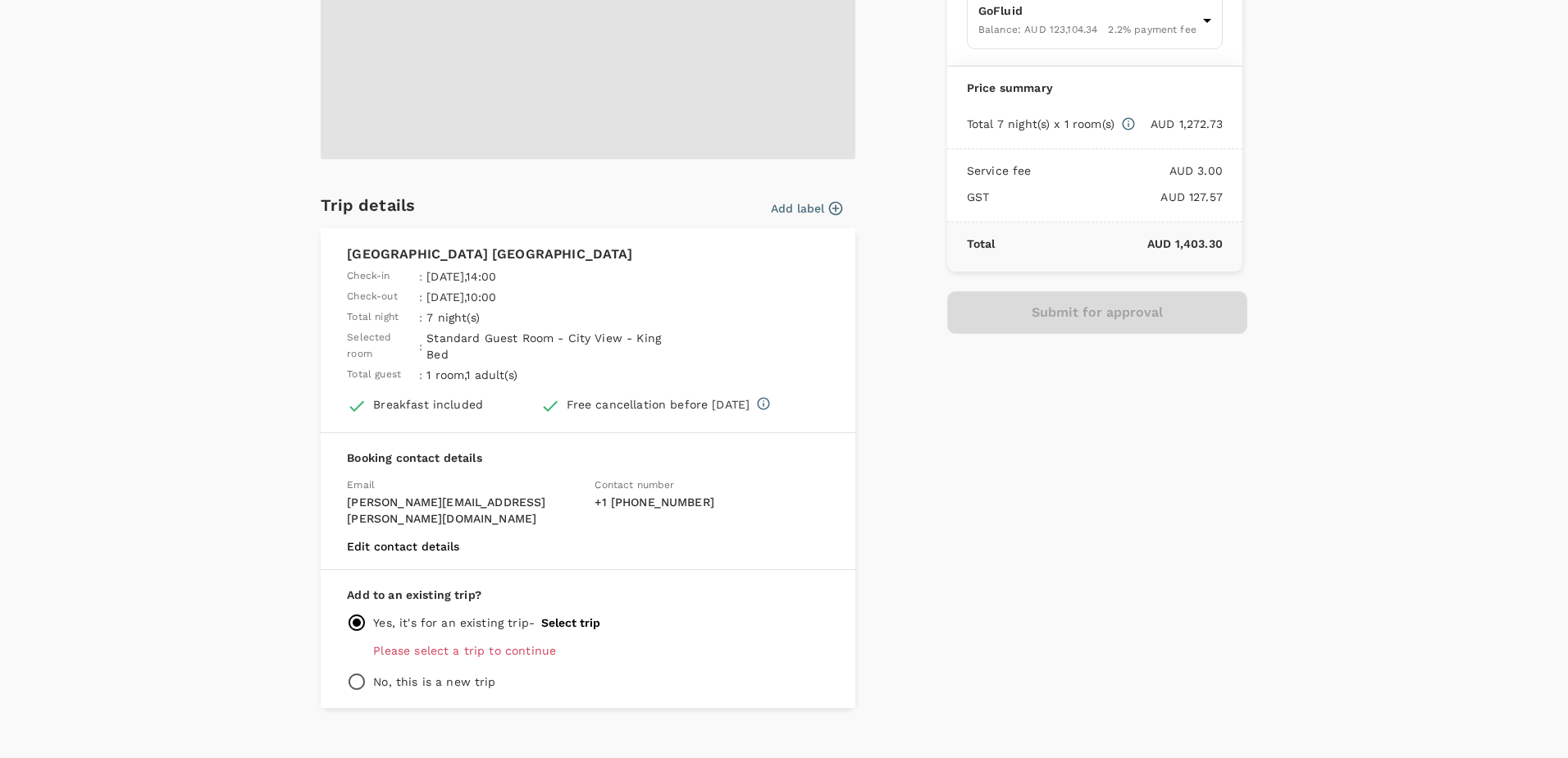
click at [565, 616] on button "Select trip" at bounding box center [570, 622] width 59 height 13
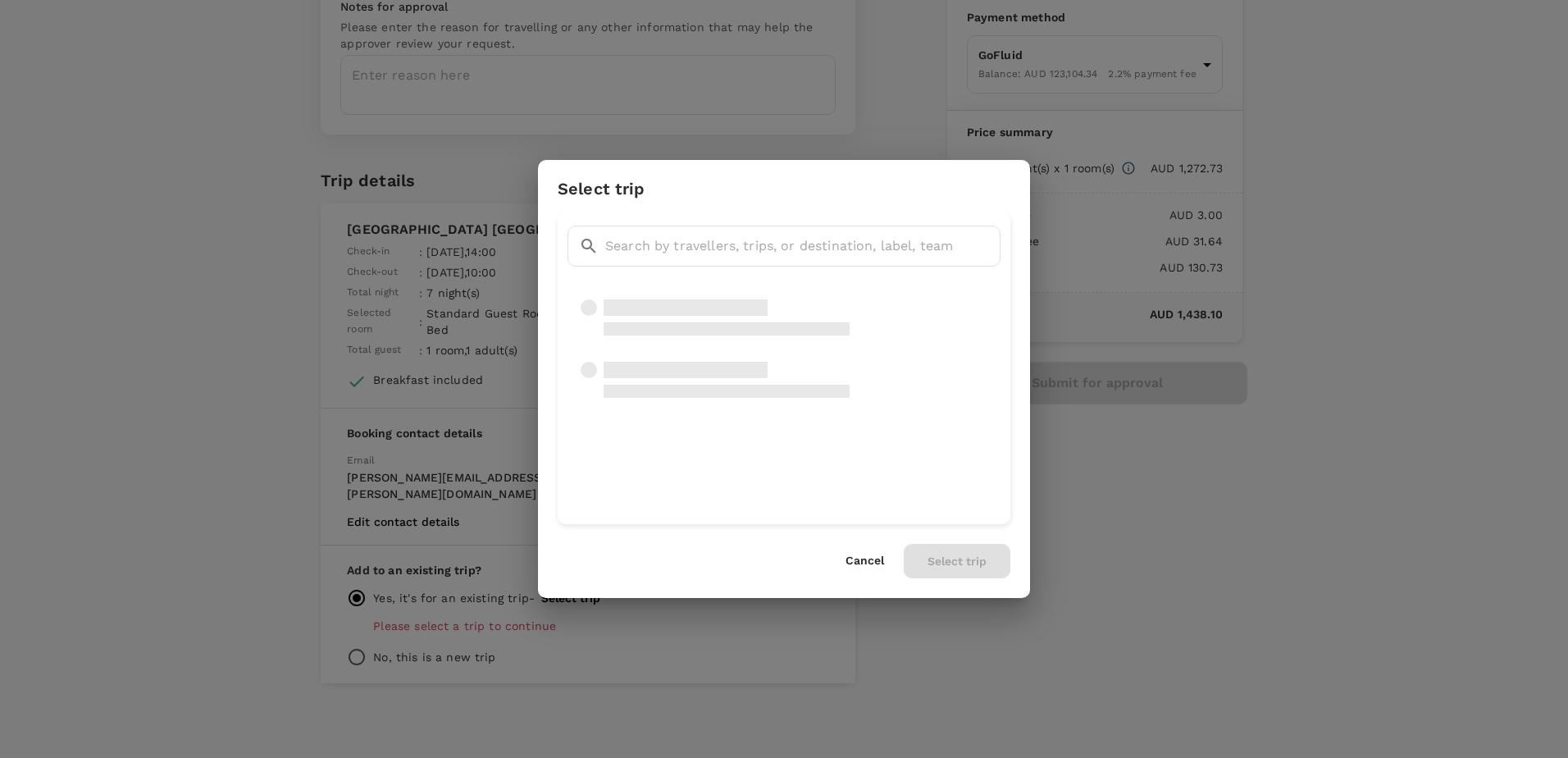
scroll to position [144, 0]
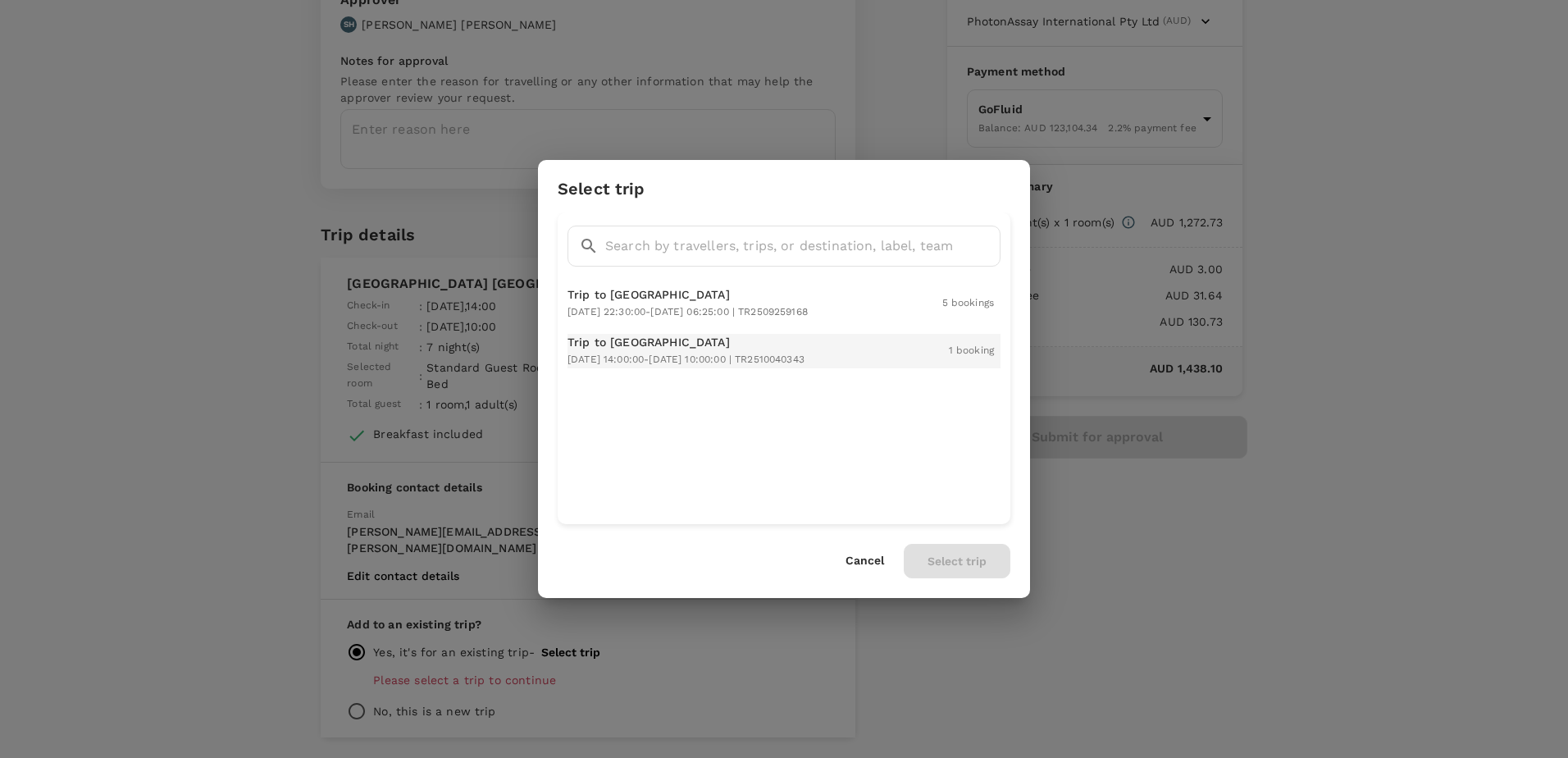
click at [677, 350] on div "Trip to [GEOGRAPHIC_DATA] [DATE] 14:00:00 - [DATE] 10:00:00 | TR2510040343" at bounding box center [686, 350] width 237 height 35
click at [934, 556] on button "Select trip" at bounding box center [957, 561] width 107 height 35
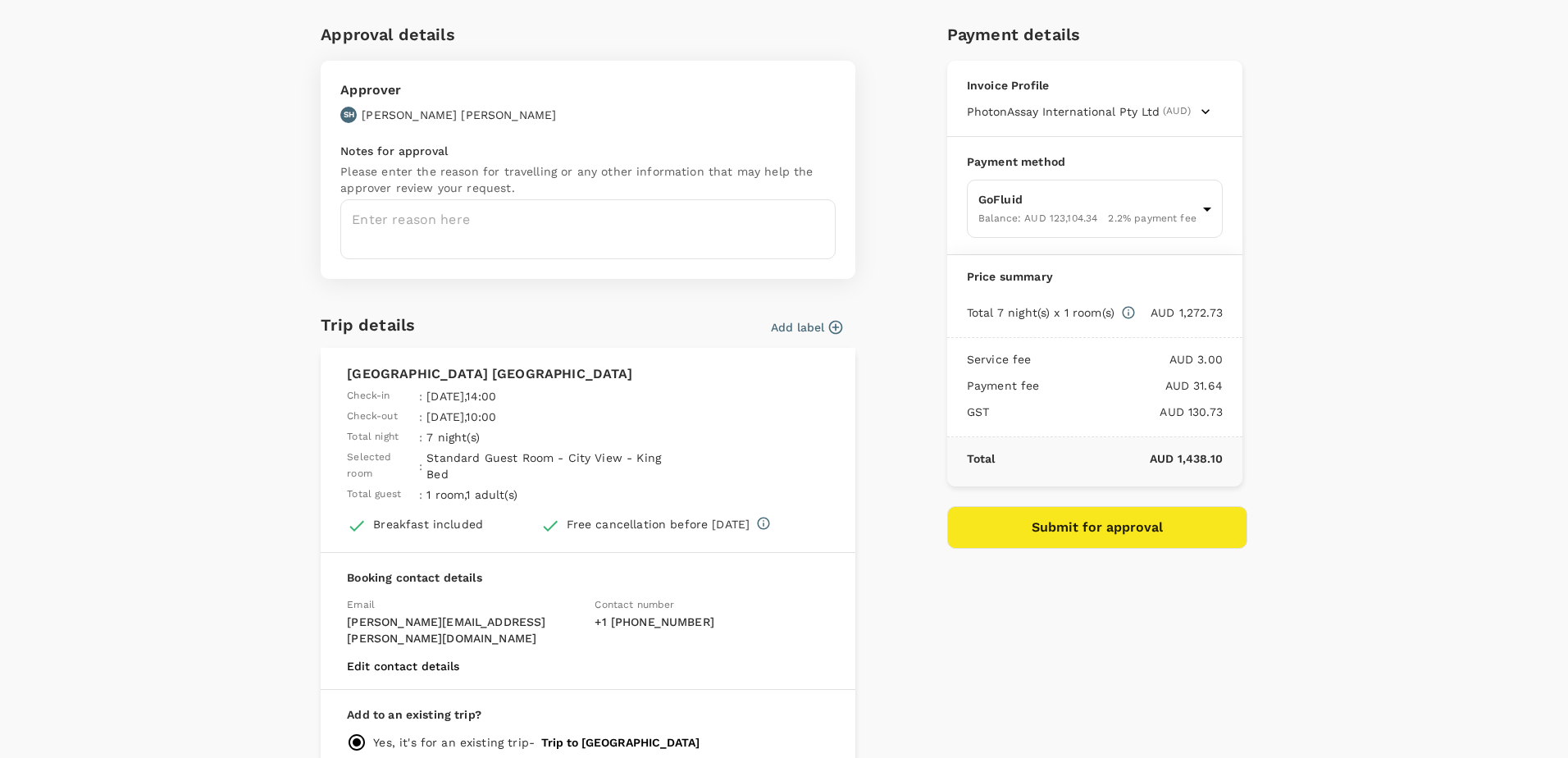
scroll to position [82, 0]
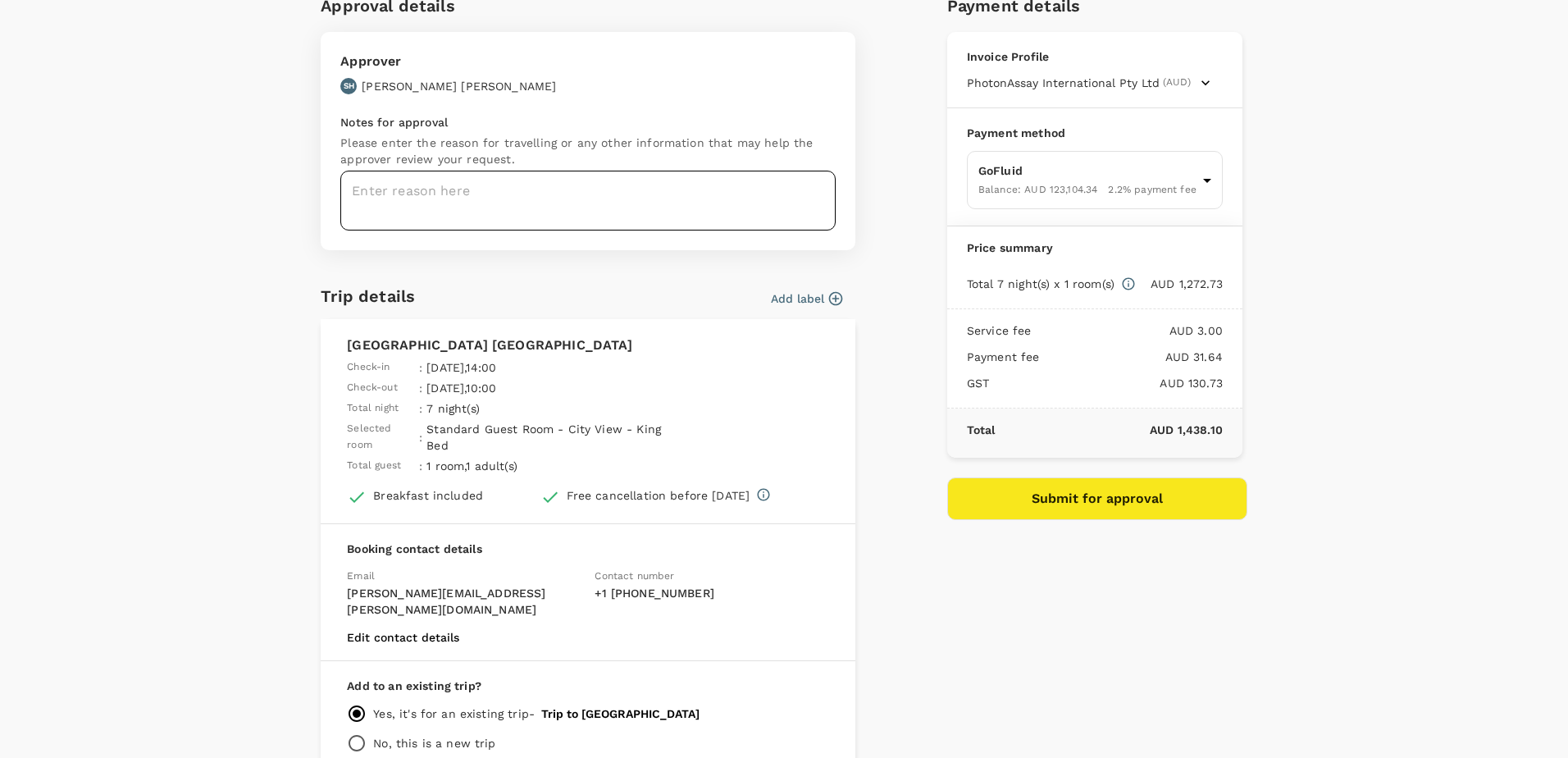
click at [461, 200] on textarea at bounding box center [588, 201] width 495 height 60
type textarea "A"
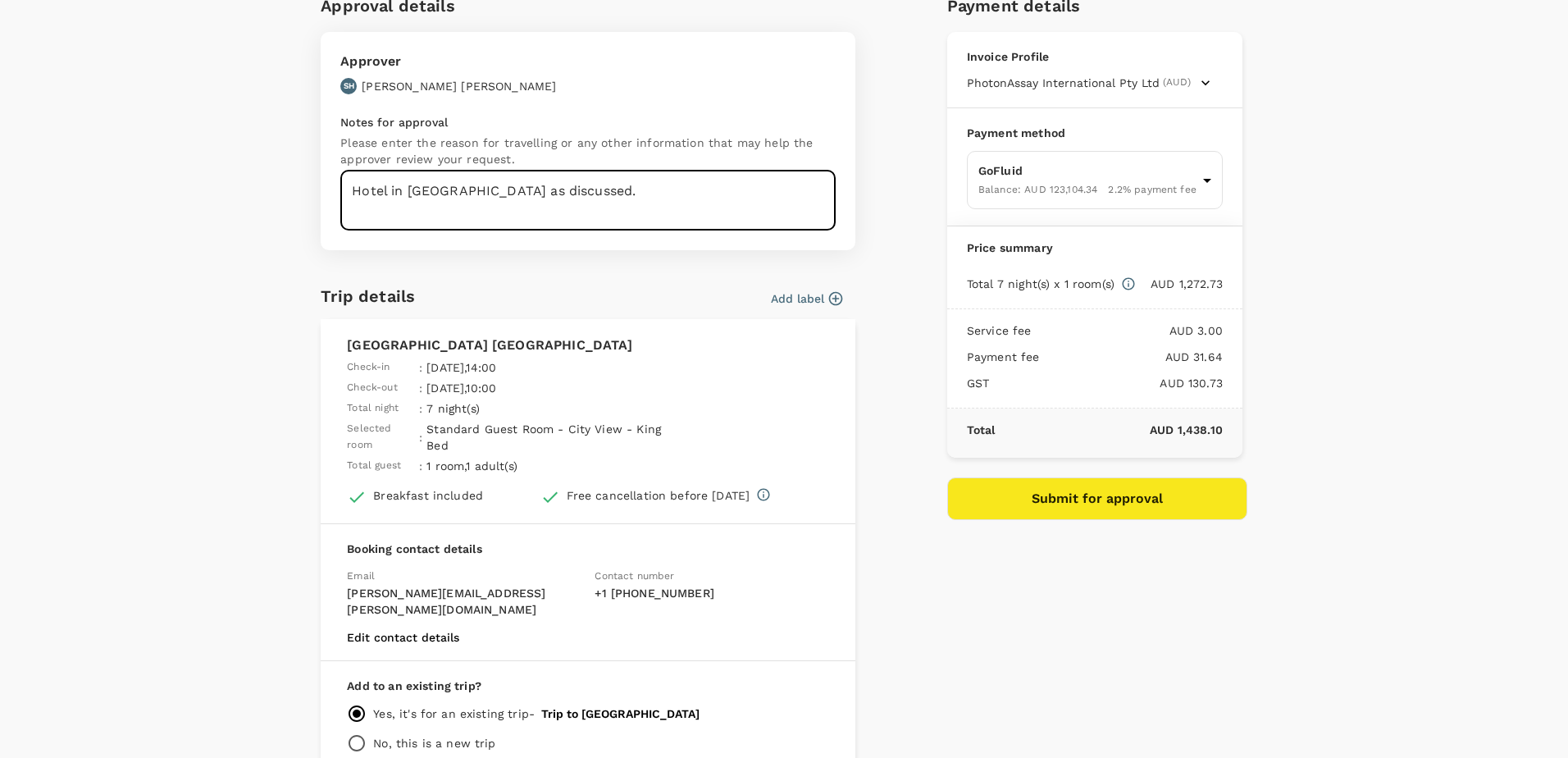
type textarea "Hotel in Perth as discussed."
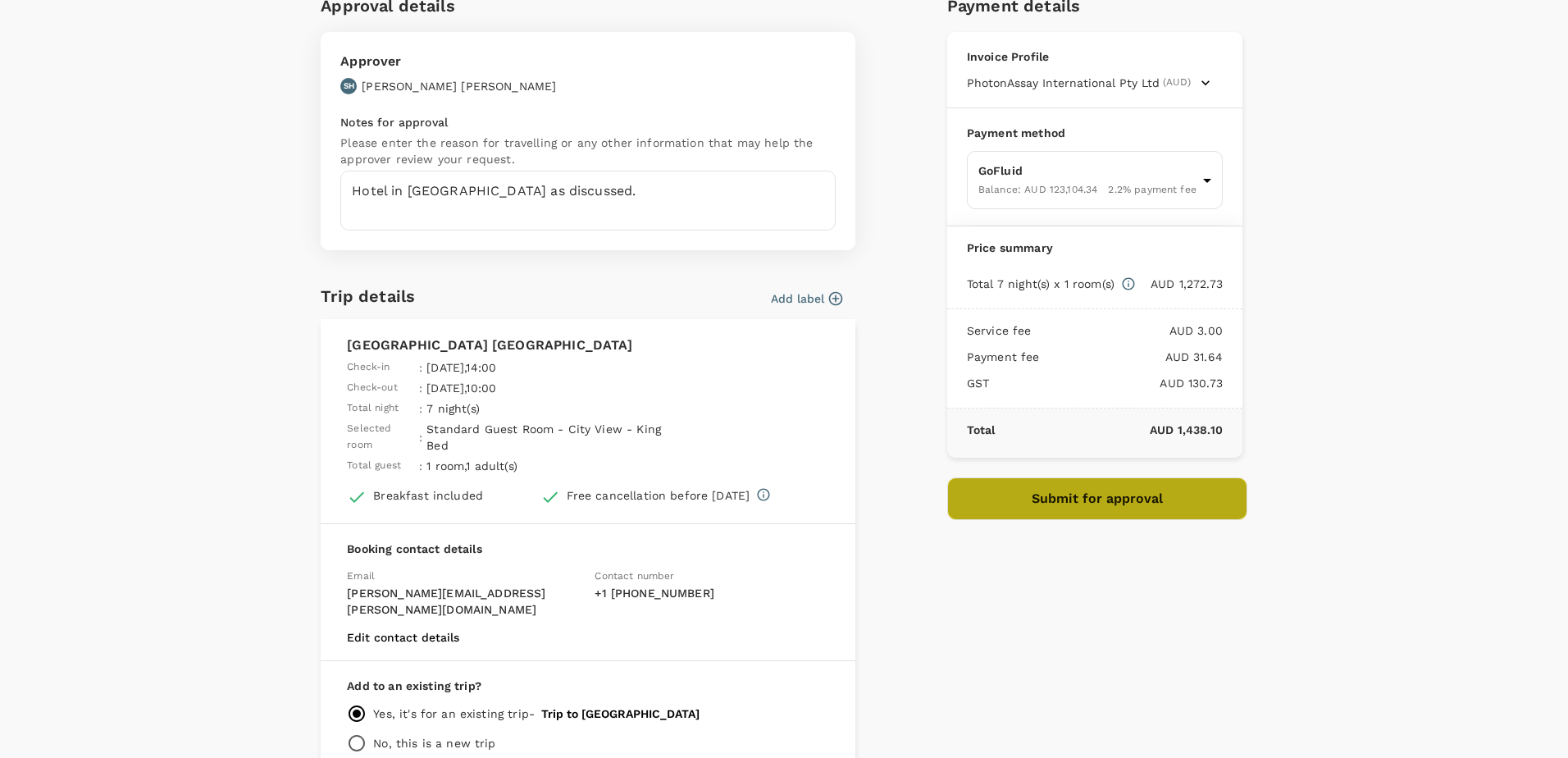
click at [1146, 502] on button "Submit for approval" at bounding box center [1097, 499] width 300 height 43
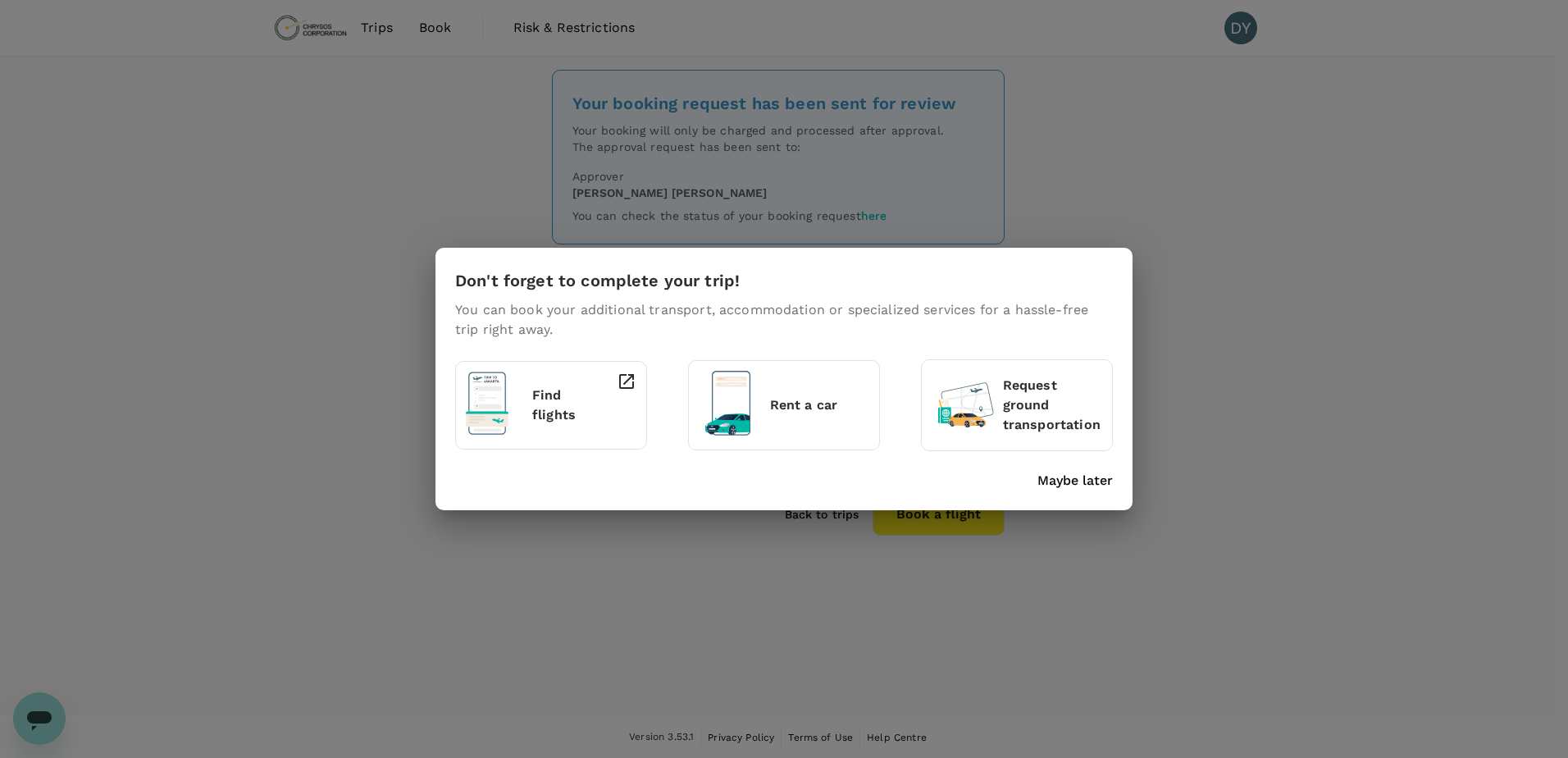
click at [1082, 479] on p "Maybe later" at bounding box center [1075, 480] width 76 height 20
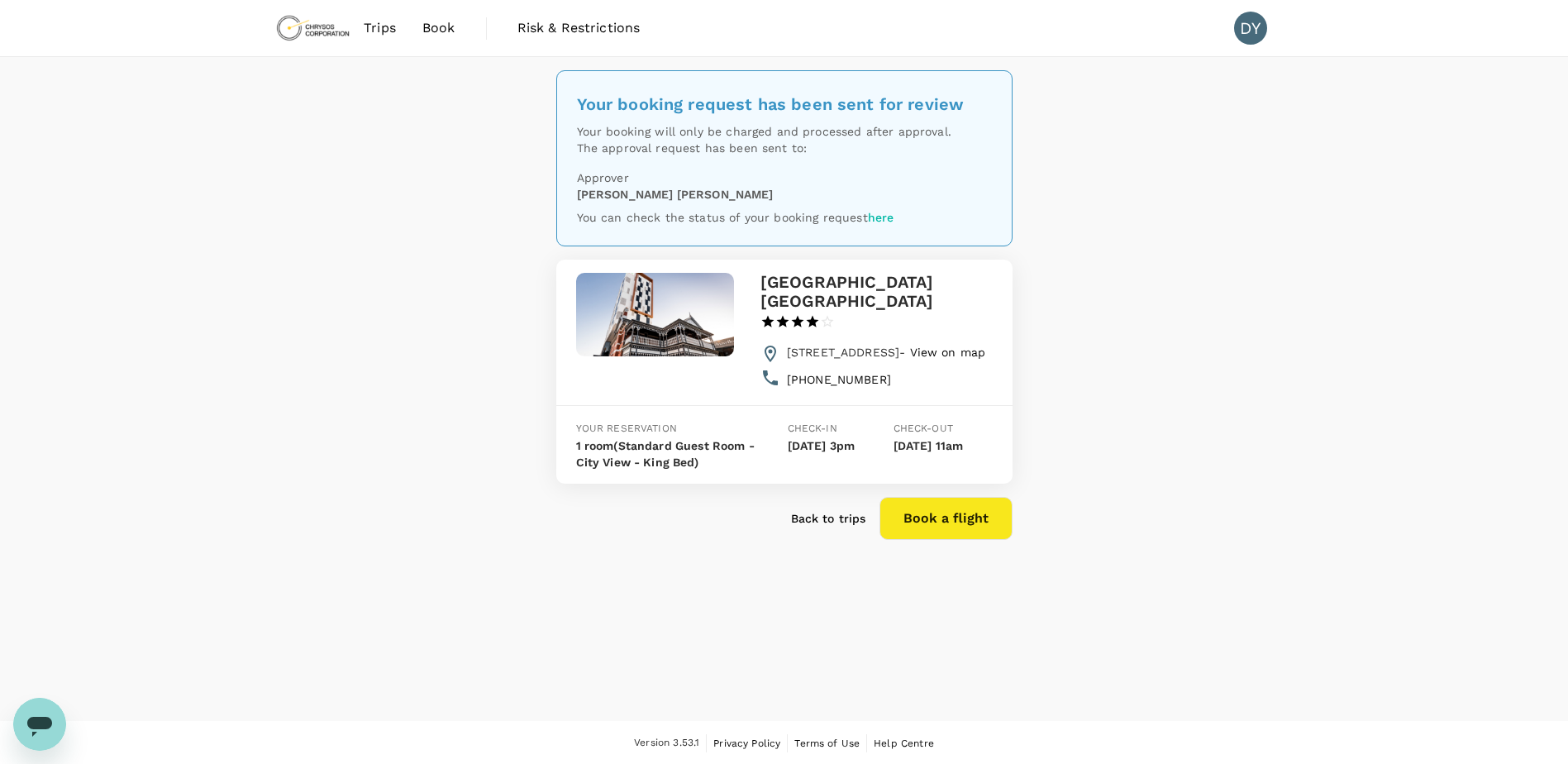
click at [391, 34] on span "Trips" at bounding box center [380, 27] width 32 height 20
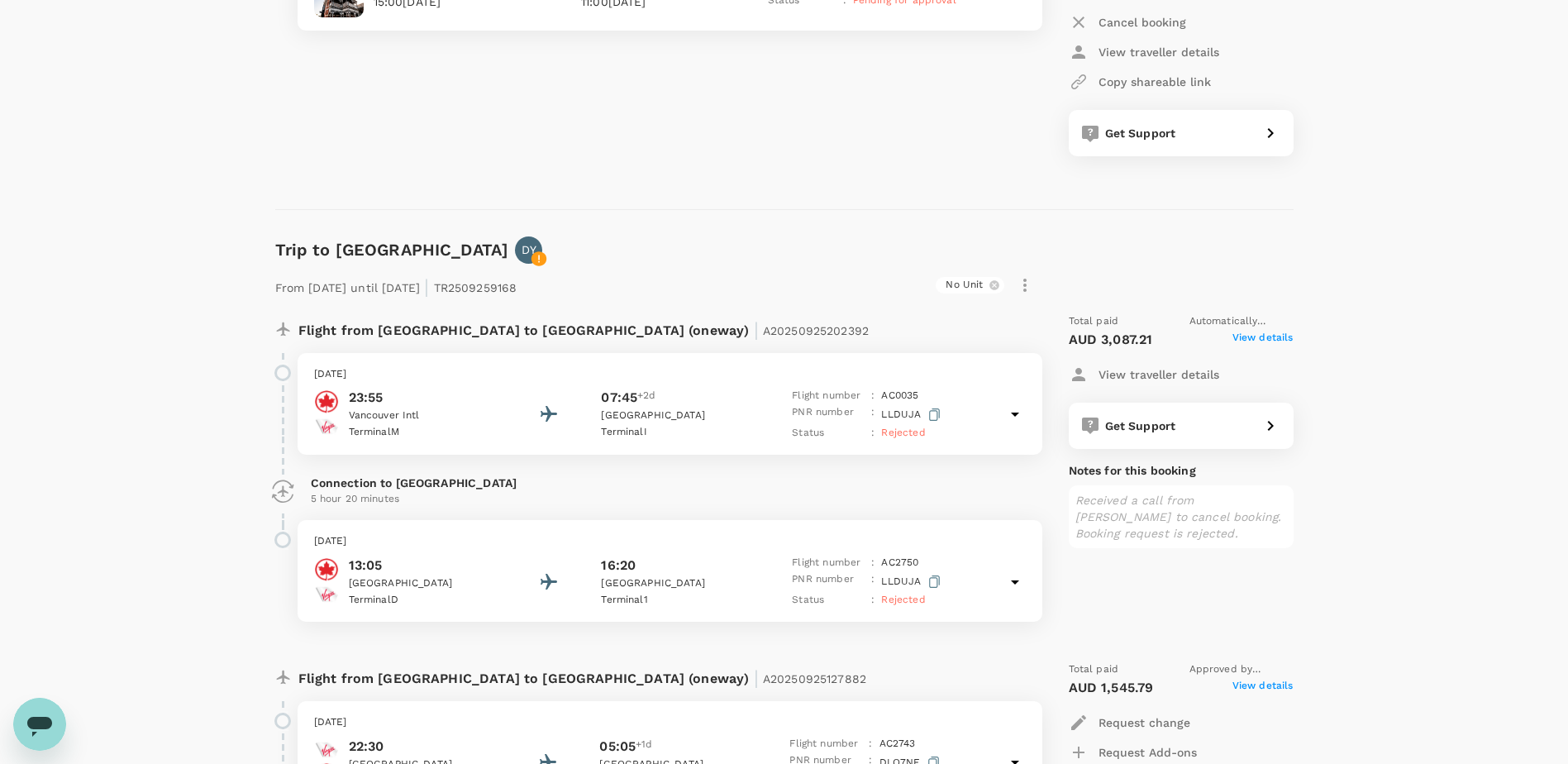
scroll to position [744, 0]
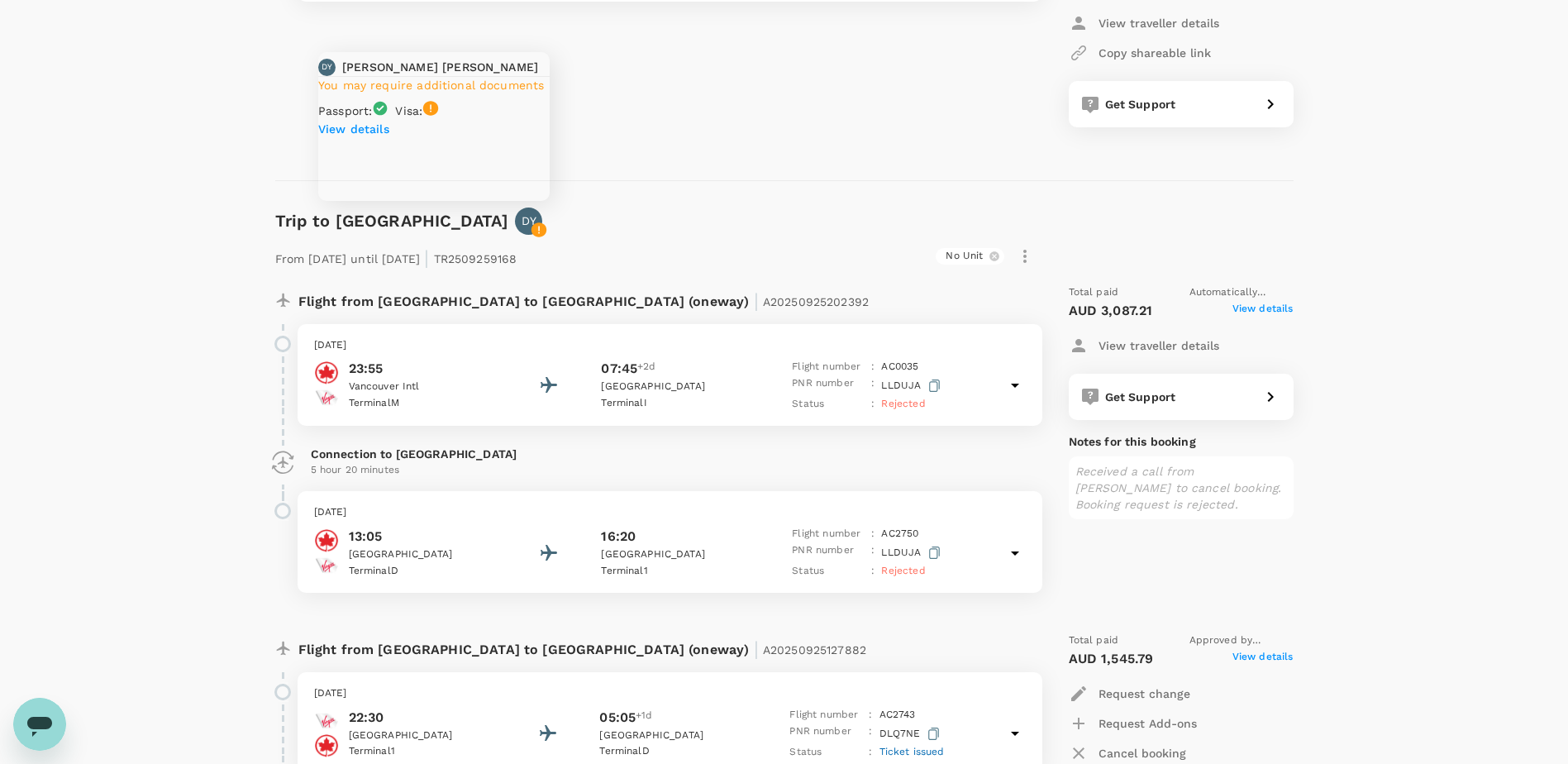
click at [515, 219] on div "DY" at bounding box center [528, 220] width 27 height 27
click at [388, 138] on p "View details" at bounding box center [434, 129] width 232 height 17
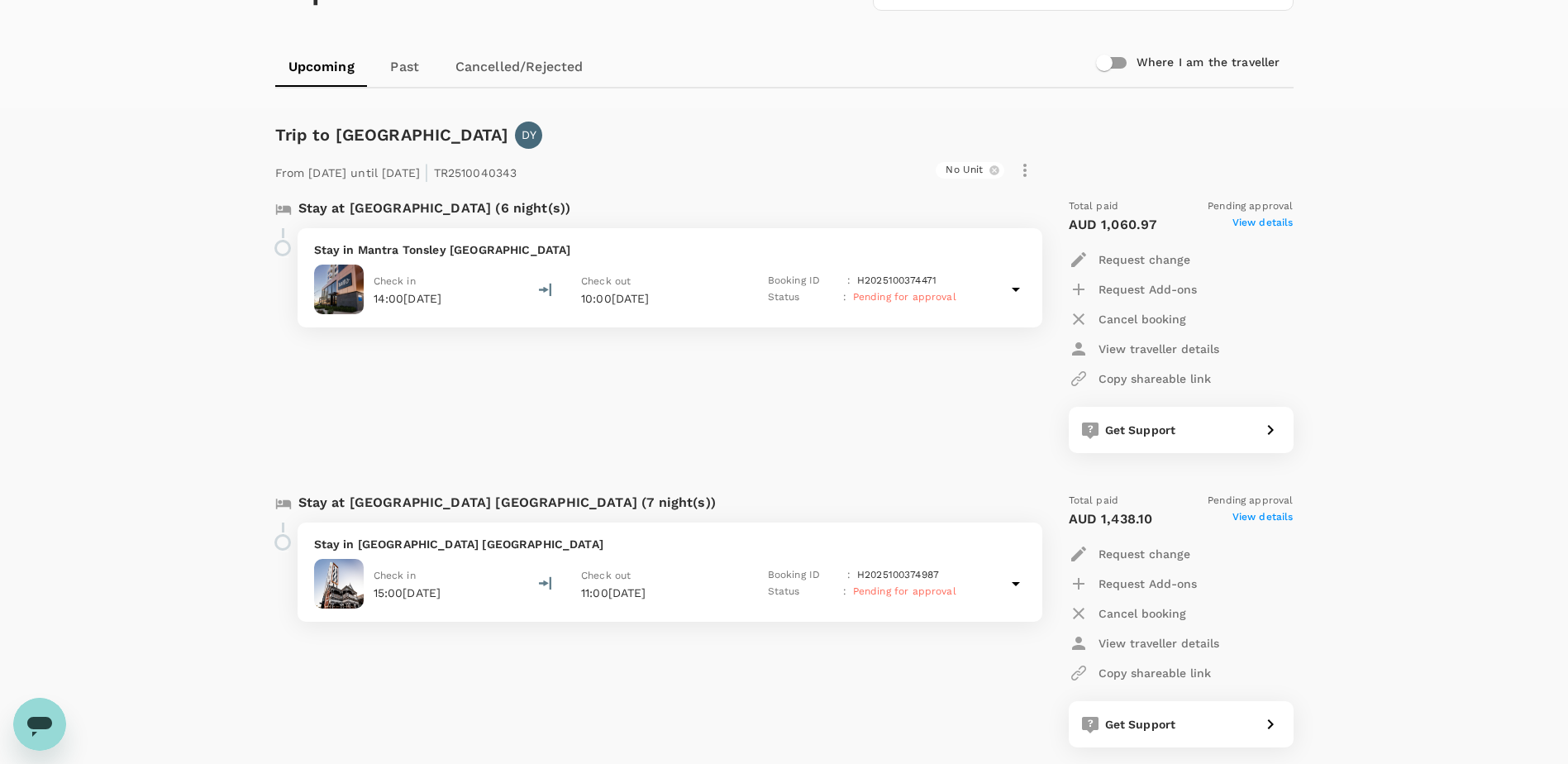
scroll to position [0, 0]
